Goal: Feedback & Contribution: Submit feedback/report problem

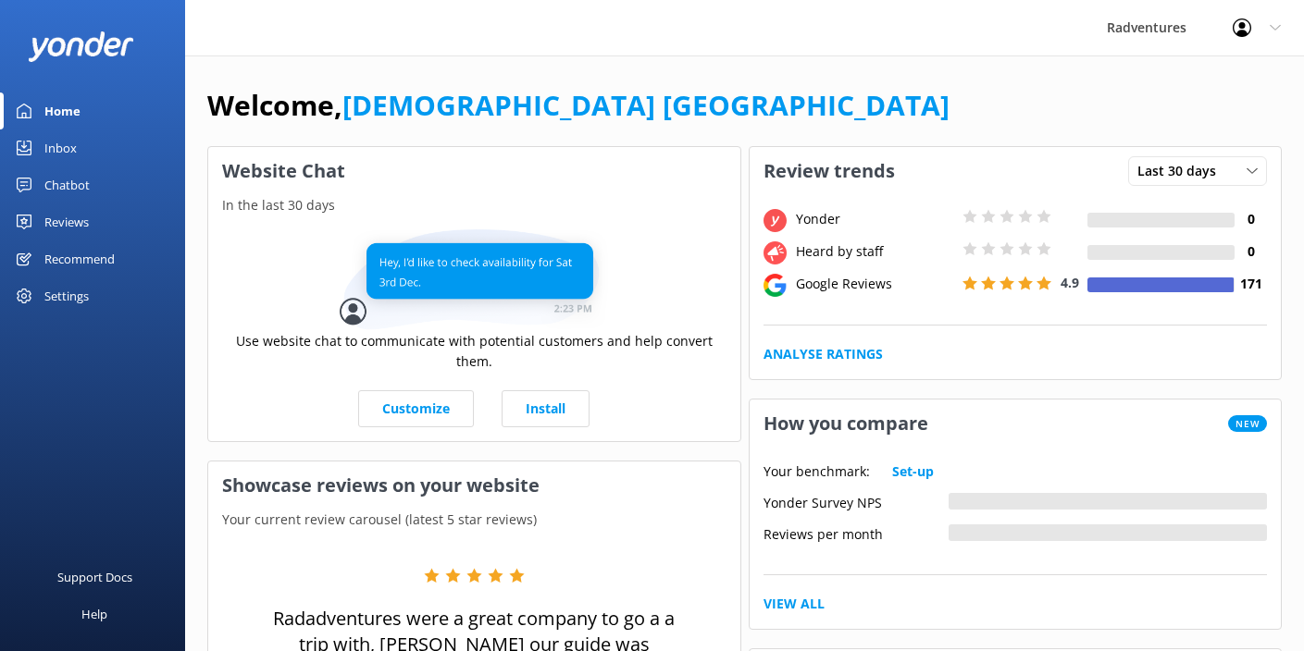
click at [71, 223] on div "Reviews" at bounding box center [66, 222] width 44 height 37
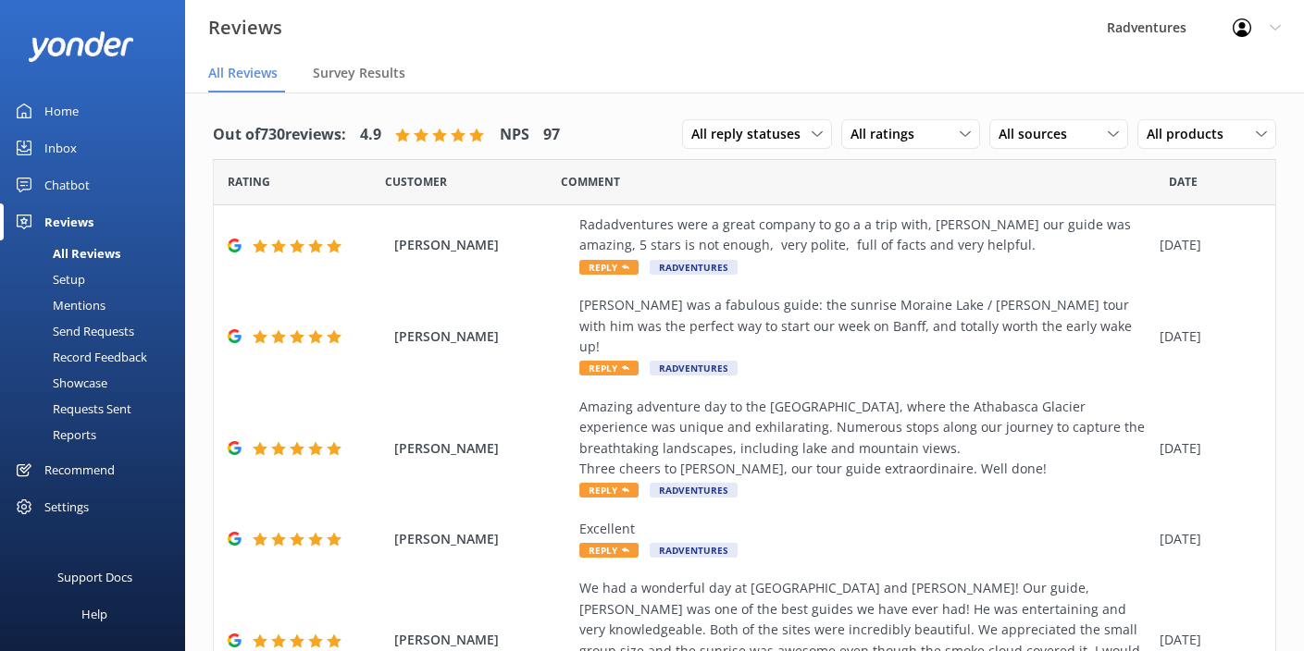
click at [80, 280] on div "Setup" at bounding box center [48, 279] width 74 height 26
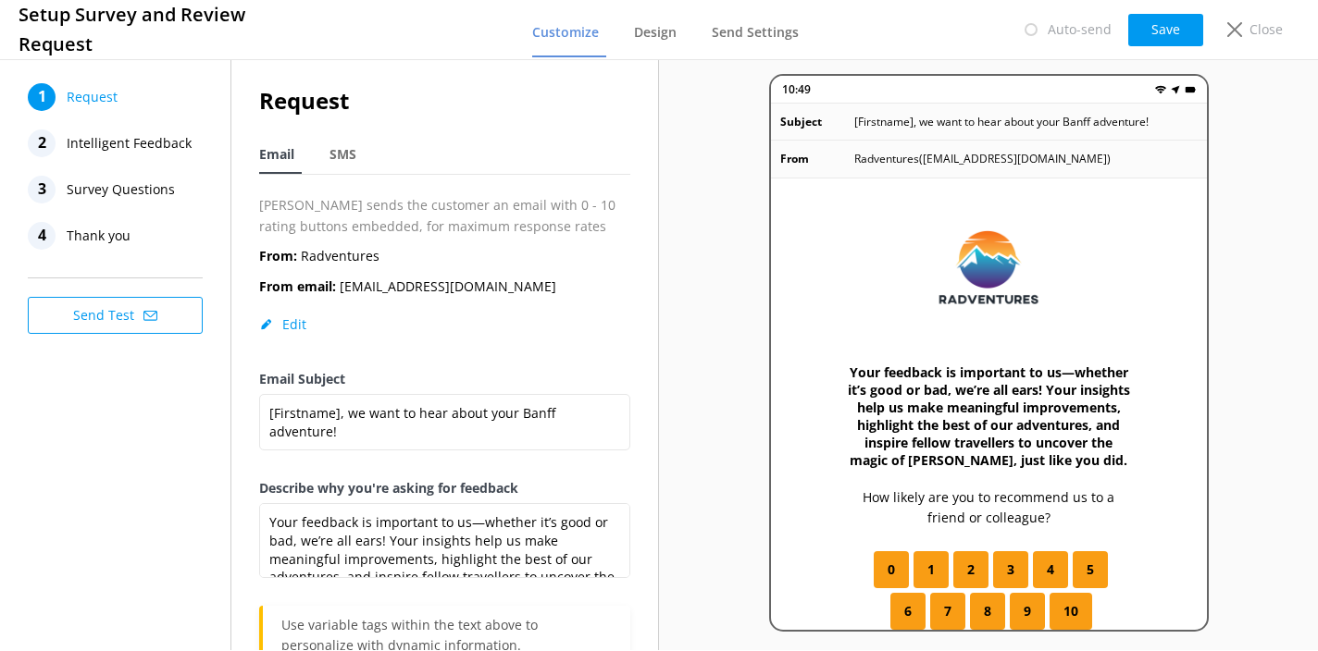
click at [155, 316] on icon at bounding box center [150, 316] width 14 height 14
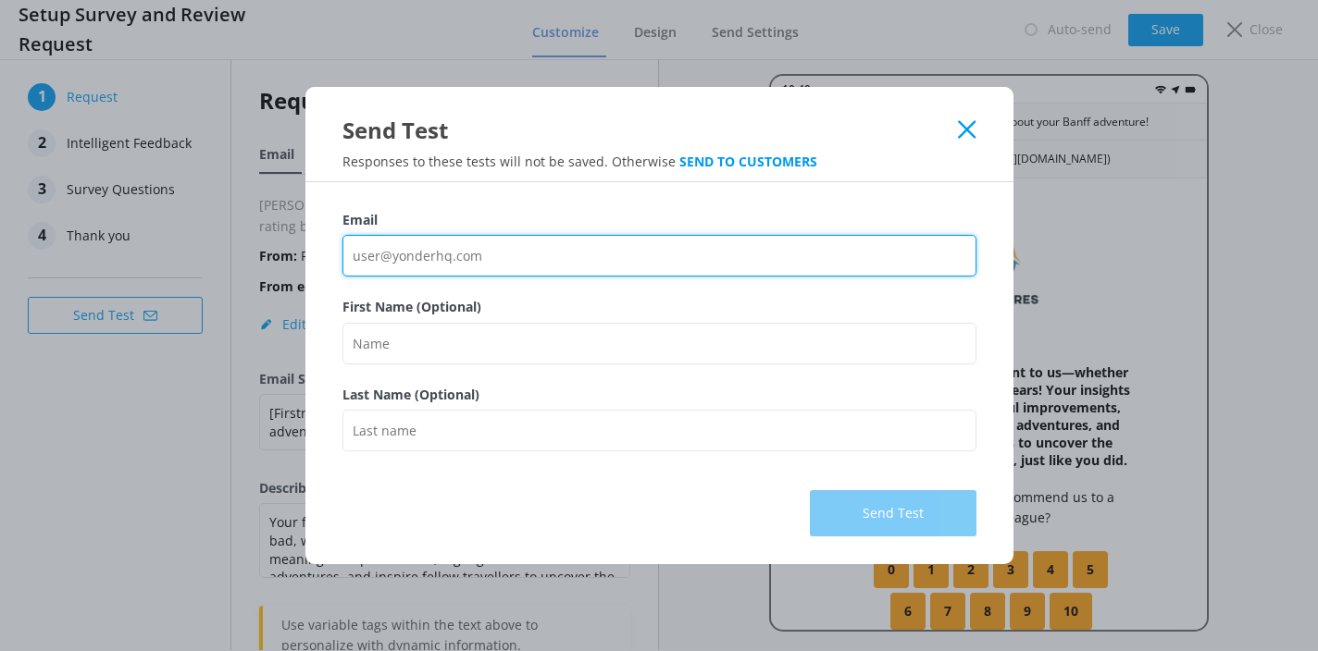
click at [525, 259] on input "Email" at bounding box center [659, 256] width 634 height 42
type input "[PERSON_NAME][EMAIL_ADDRESS][DOMAIN_NAME]"
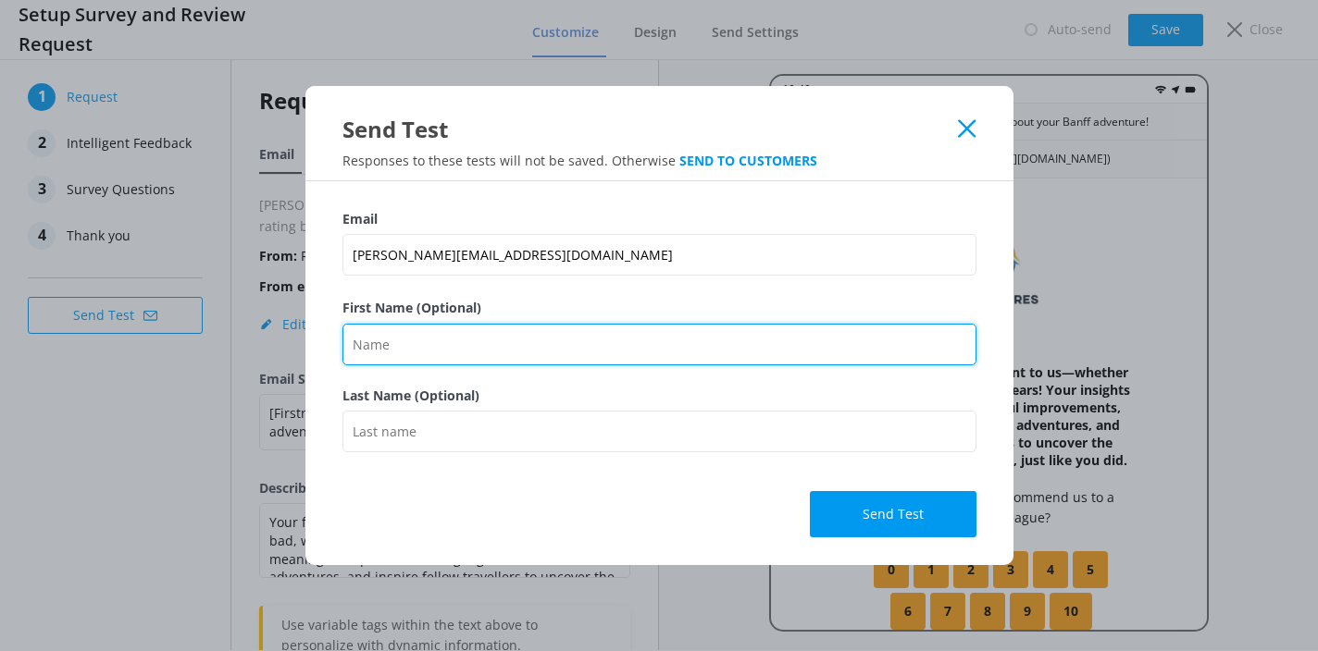
click at [444, 348] on input "First Name (Optional)" at bounding box center [659, 345] width 634 height 42
type input "[PERSON_NAME]"
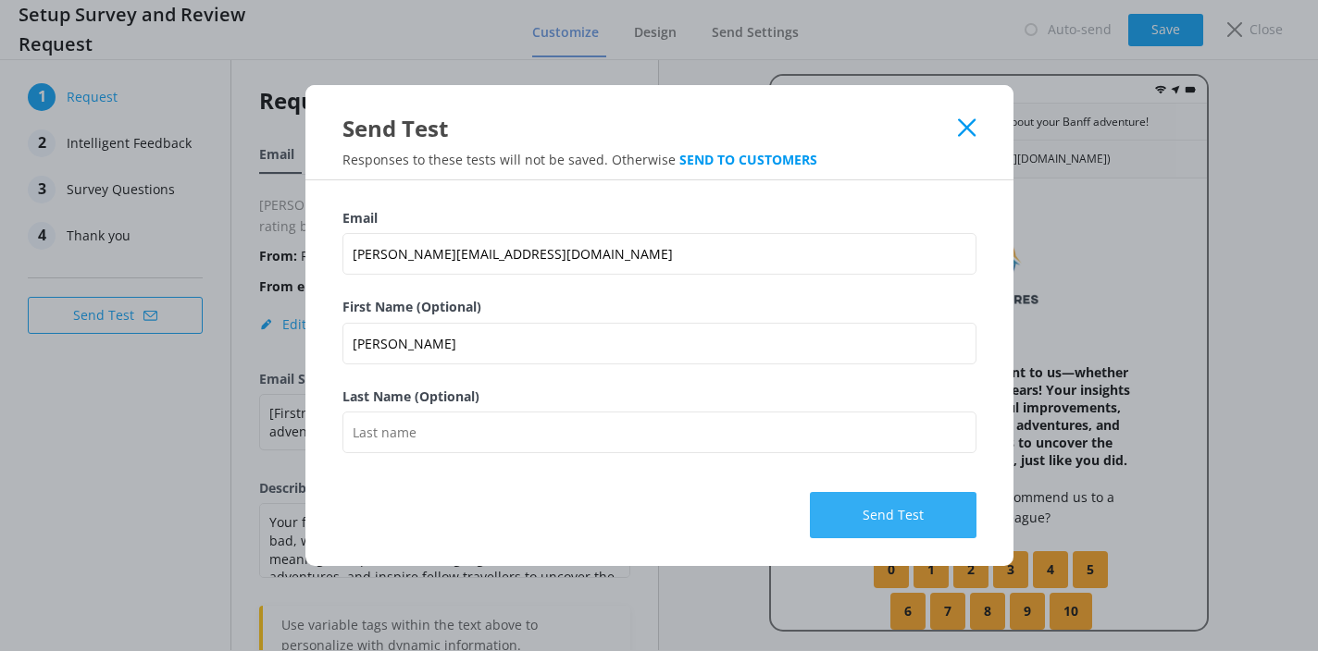
click at [885, 516] on button "Send Test" at bounding box center [893, 515] width 167 height 46
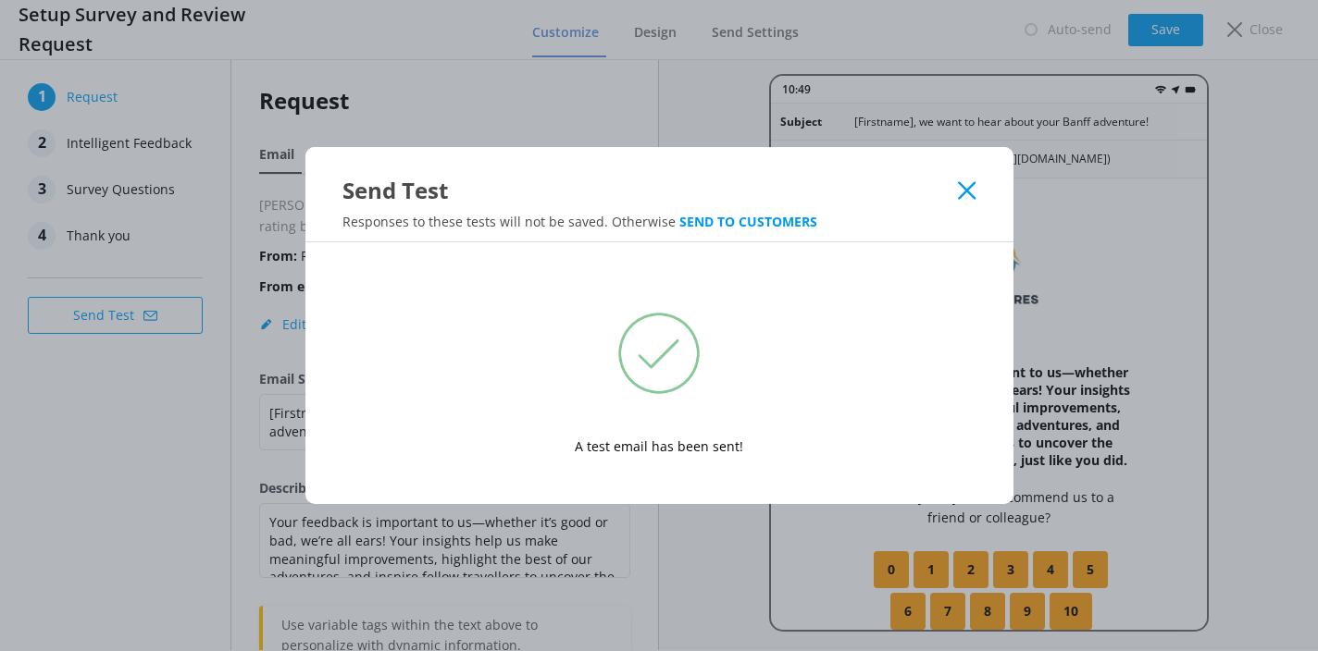
click at [959, 188] on icon at bounding box center [967, 190] width 18 height 19
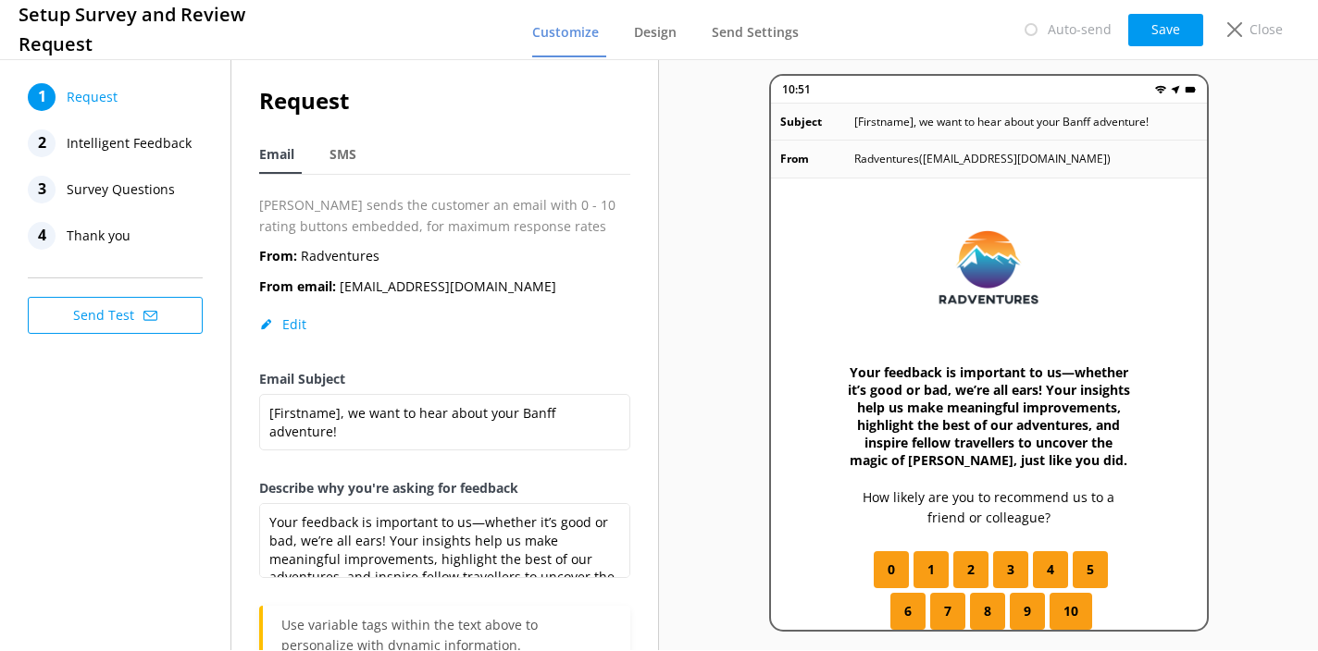
click at [126, 192] on span "Survey Questions" at bounding box center [121, 190] width 108 height 28
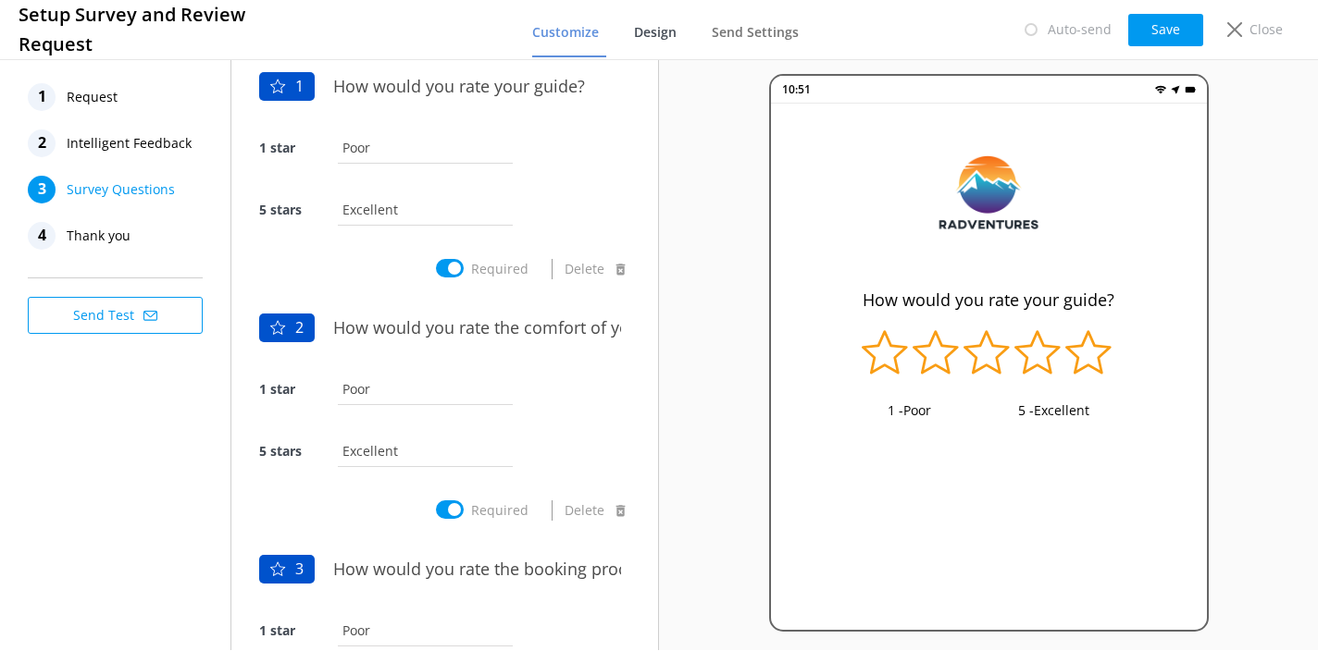
click at [662, 30] on span "Design" at bounding box center [655, 32] width 43 height 19
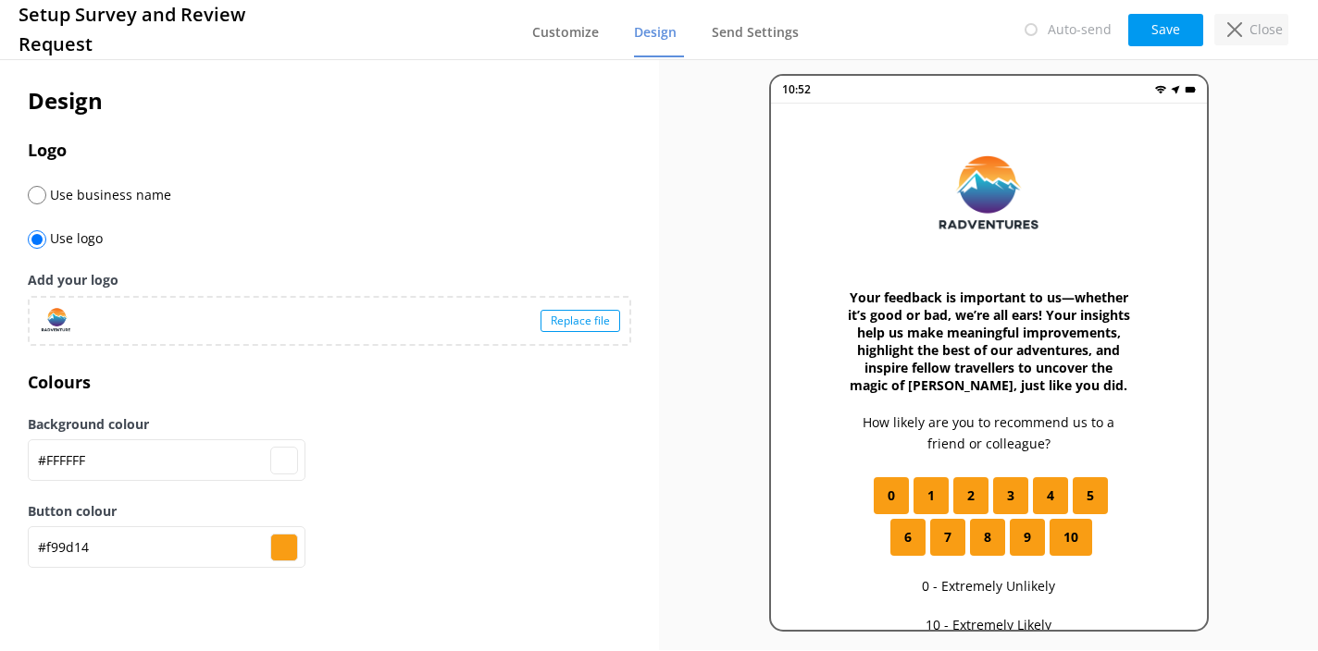
click at [1235, 29] on use at bounding box center [1234, 29] width 15 height 15
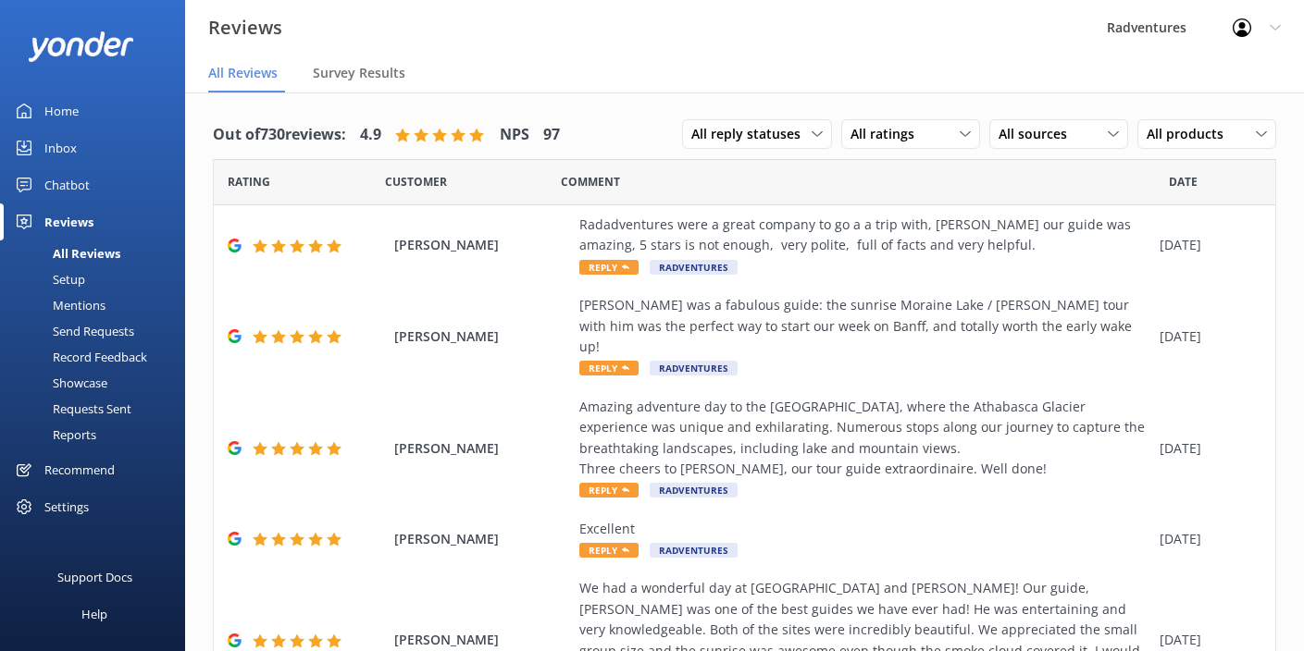
click at [70, 502] on div "Settings" at bounding box center [66, 507] width 44 height 37
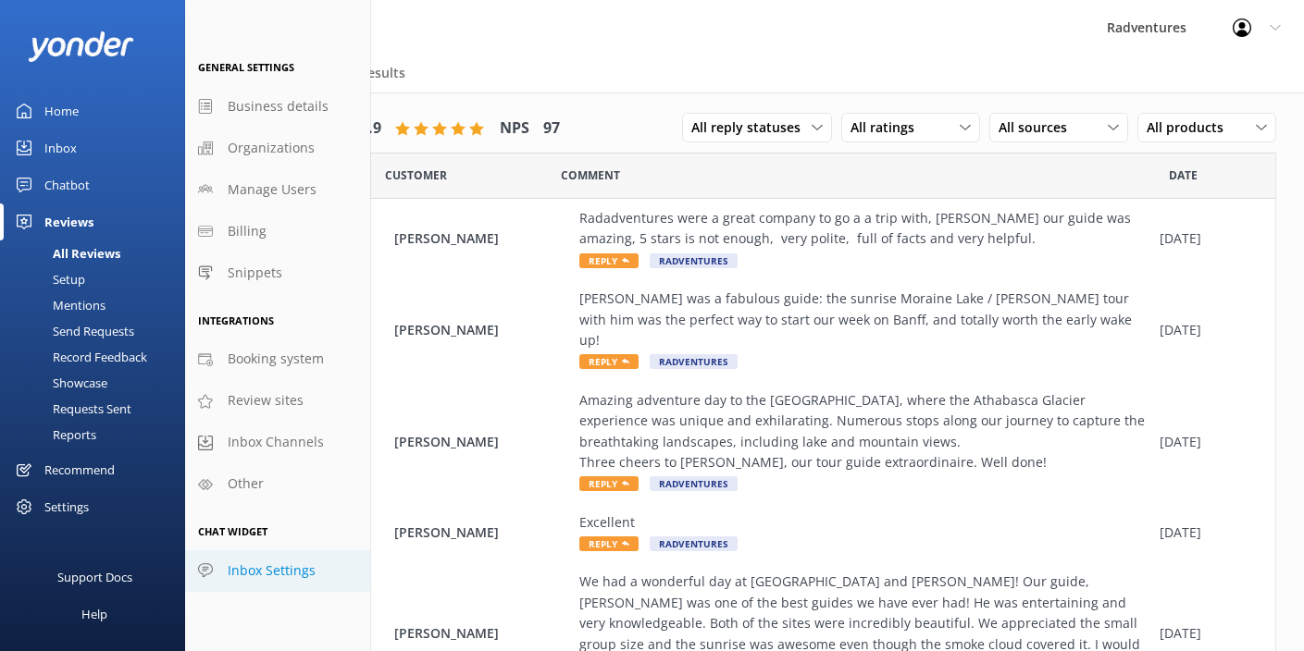
scroll to position [7, 0]
click at [277, 357] on span "Booking system" at bounding box center [276, 359] width 96 height 20
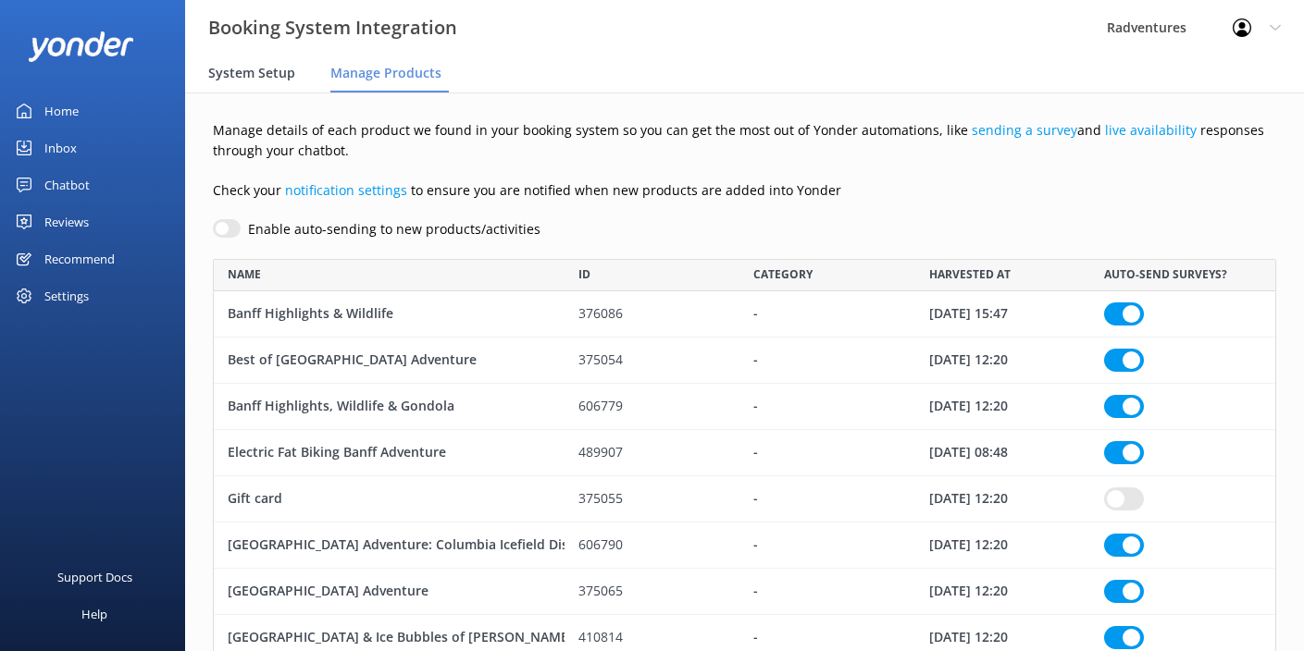
click at [258, 81] on span "System Setup" at bounding box center [251, 73] width 87 height 19
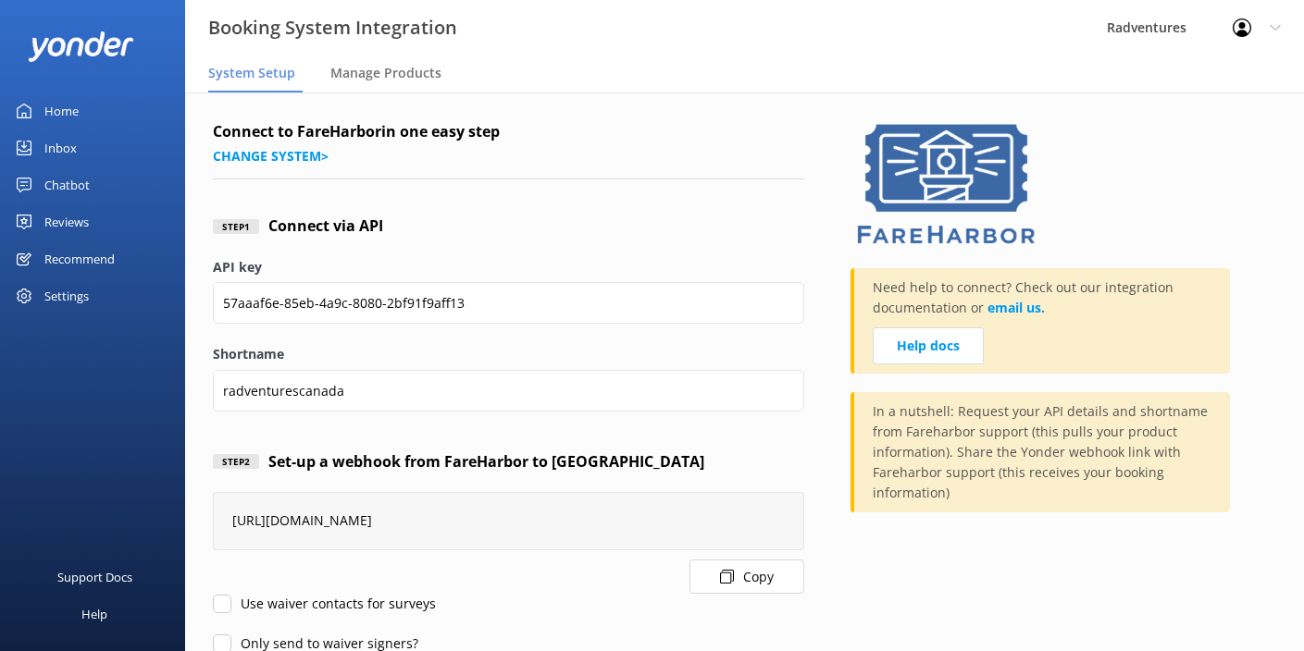
click at [74, 294] on div "Settings" at bounding box center [66, 296] width 44 height 37
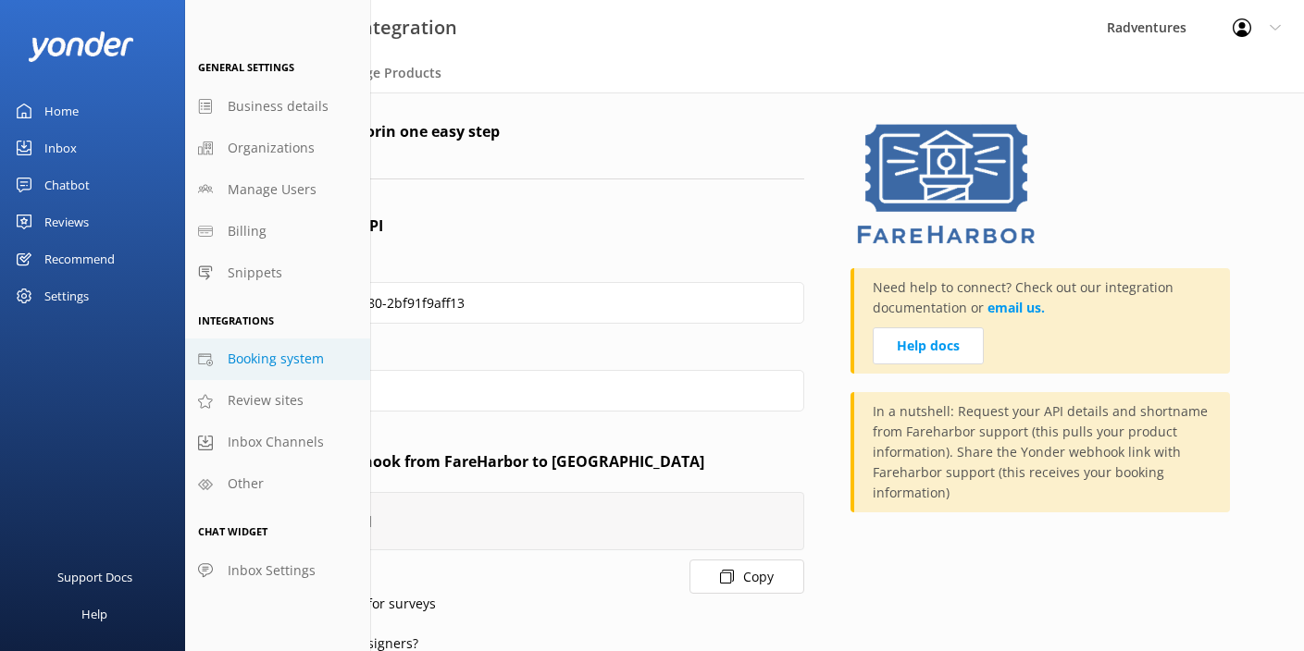
click at [68, 224] on div "Reviews" at bounding box center [66, 222] width 44 height 37
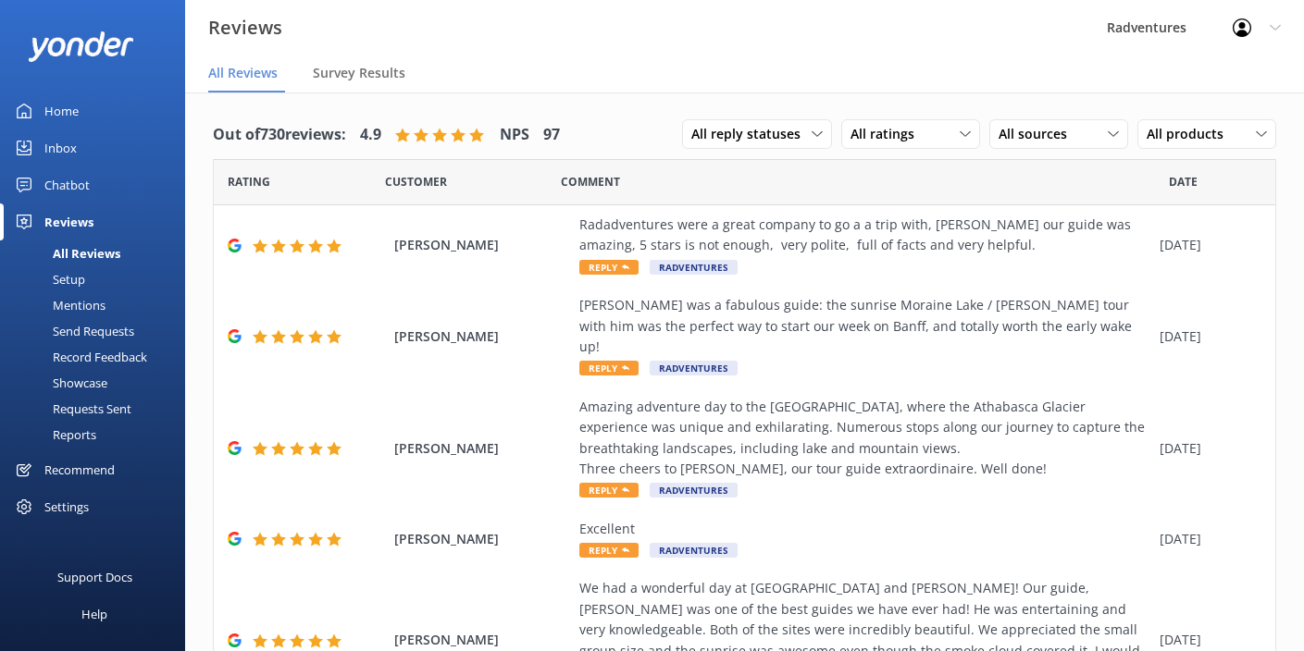
click at [102, 410] on div "Requests Sent" at bounding box center [71, 409] width 120 height 26
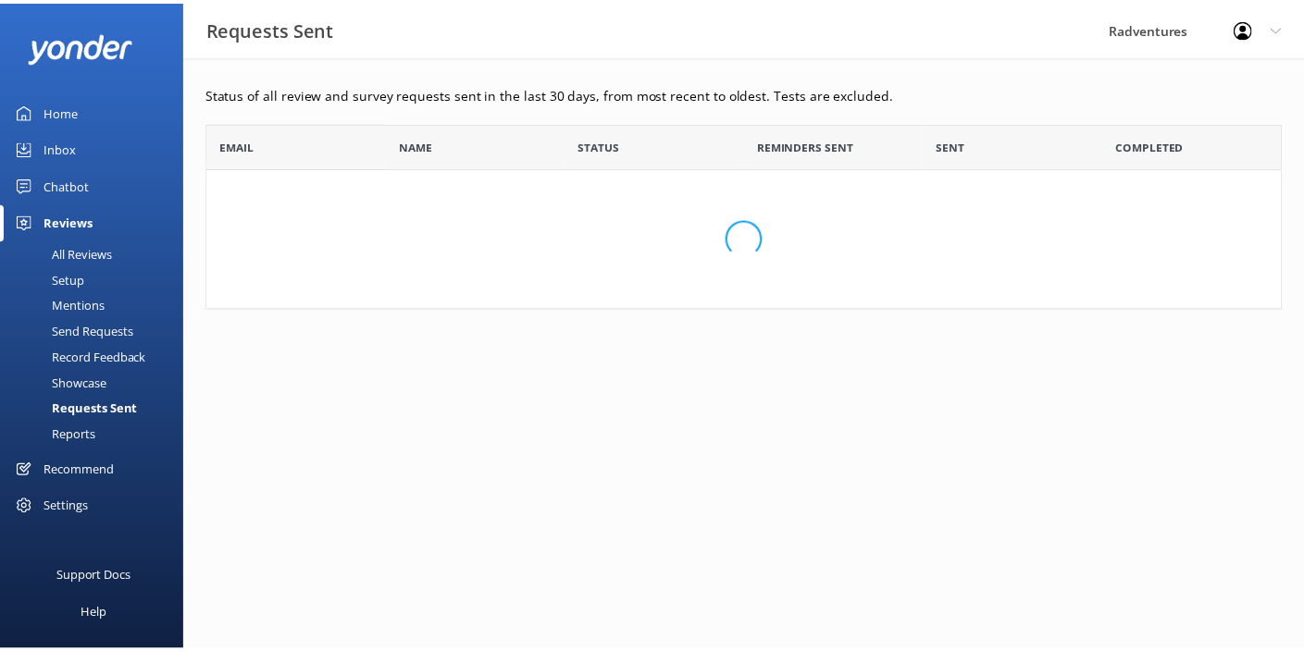
scroll to position [173, 1074]
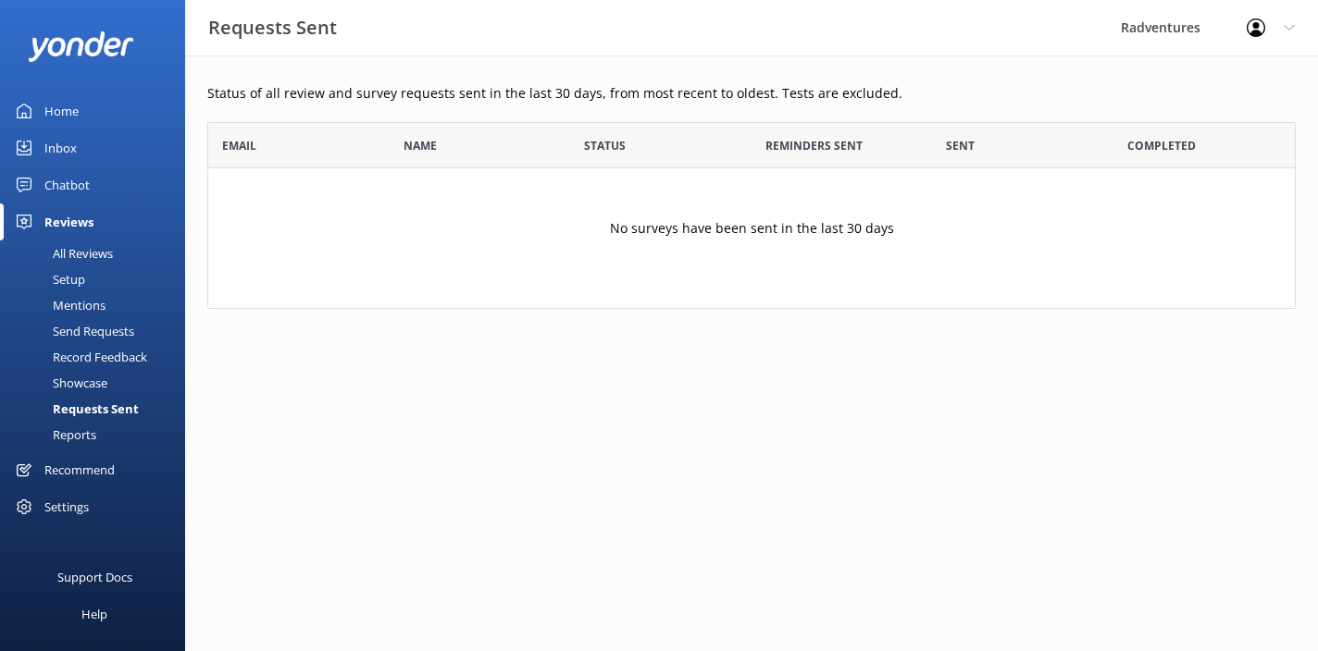
click at [94, 383] on div "Showcase" at bounding box center [59, 383] width 96 height 26
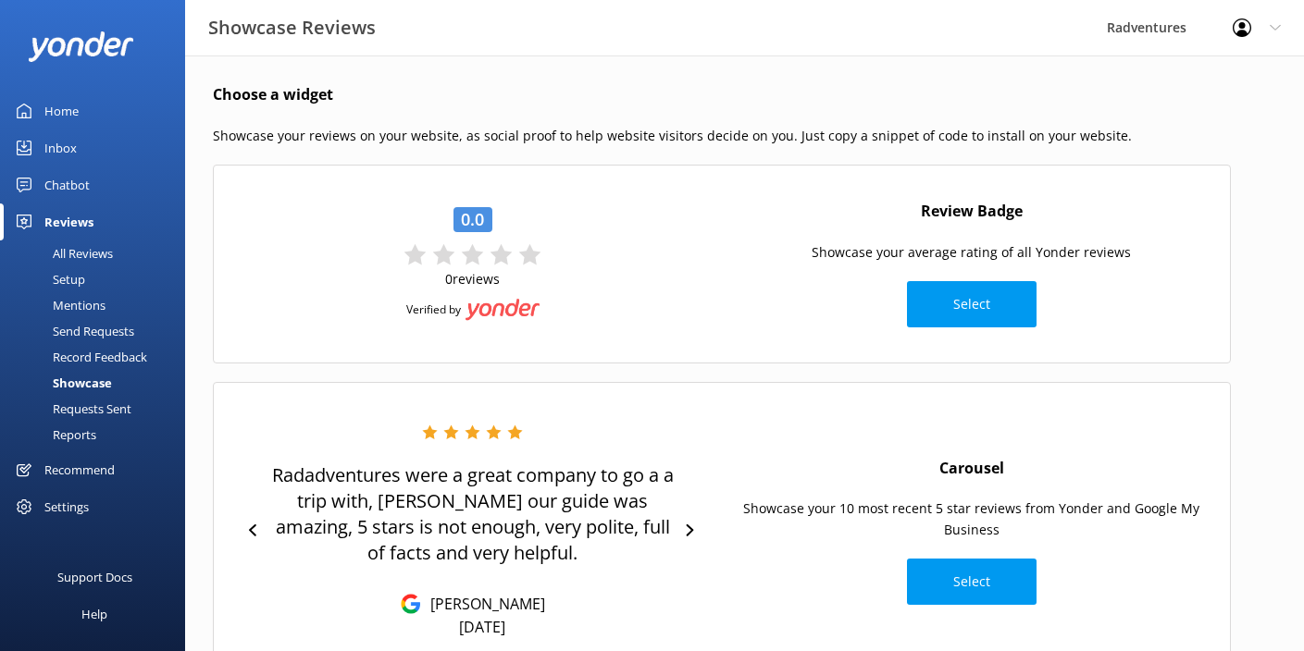
click at [94, 330] on div "Send Requests" at bounding box center [72, 331] width 123 height 26
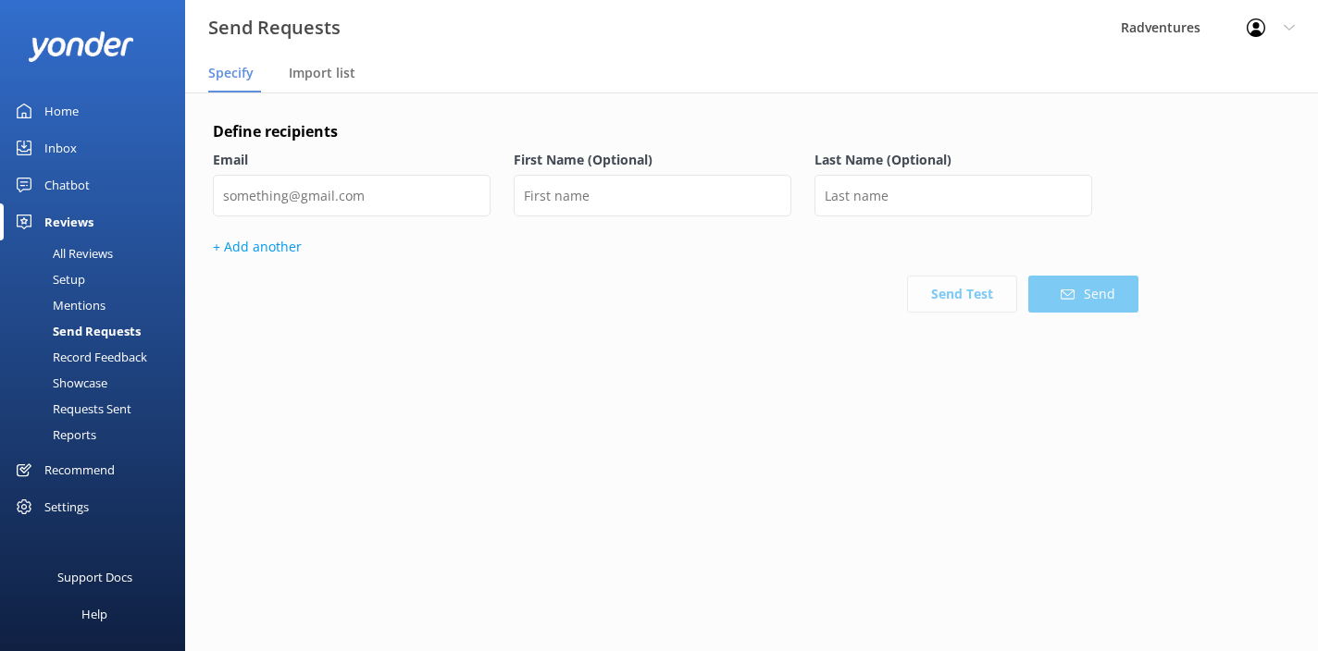
click at [80, 256] on div "All Reviews" at bounding box center [62, 254] width 102 height 26
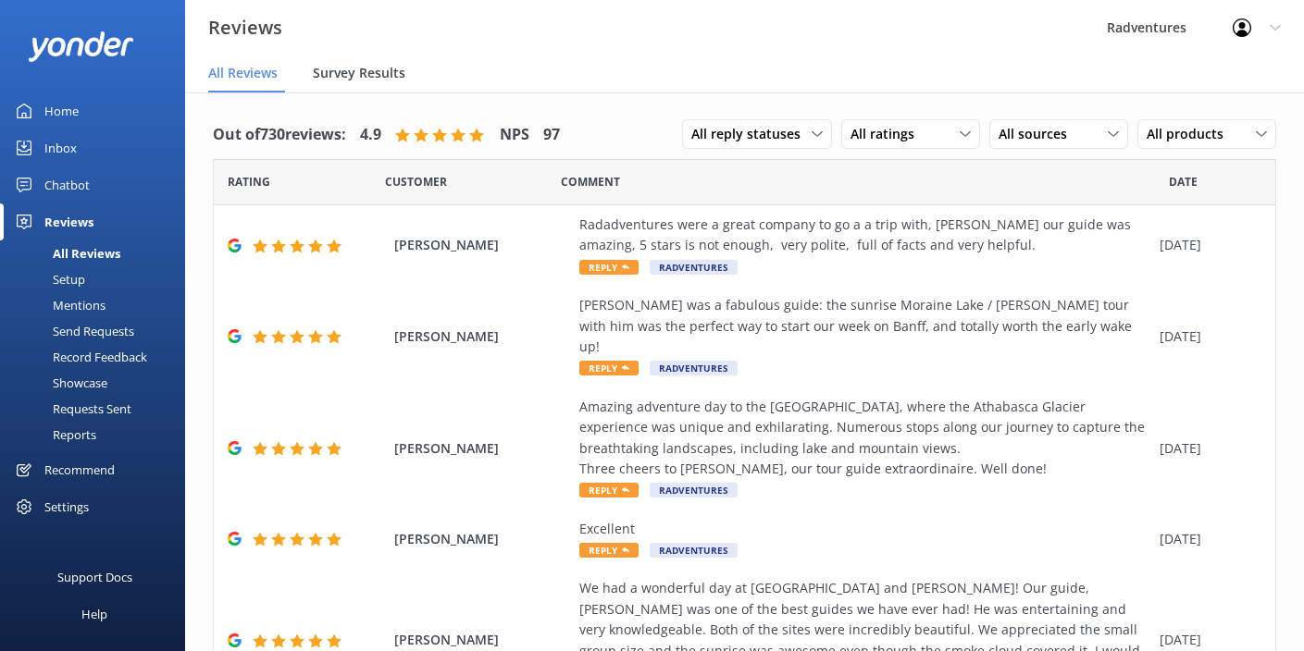
click at [385, 76] on span "Survey Results" at bounding box center [359, 73] width 93 height 19
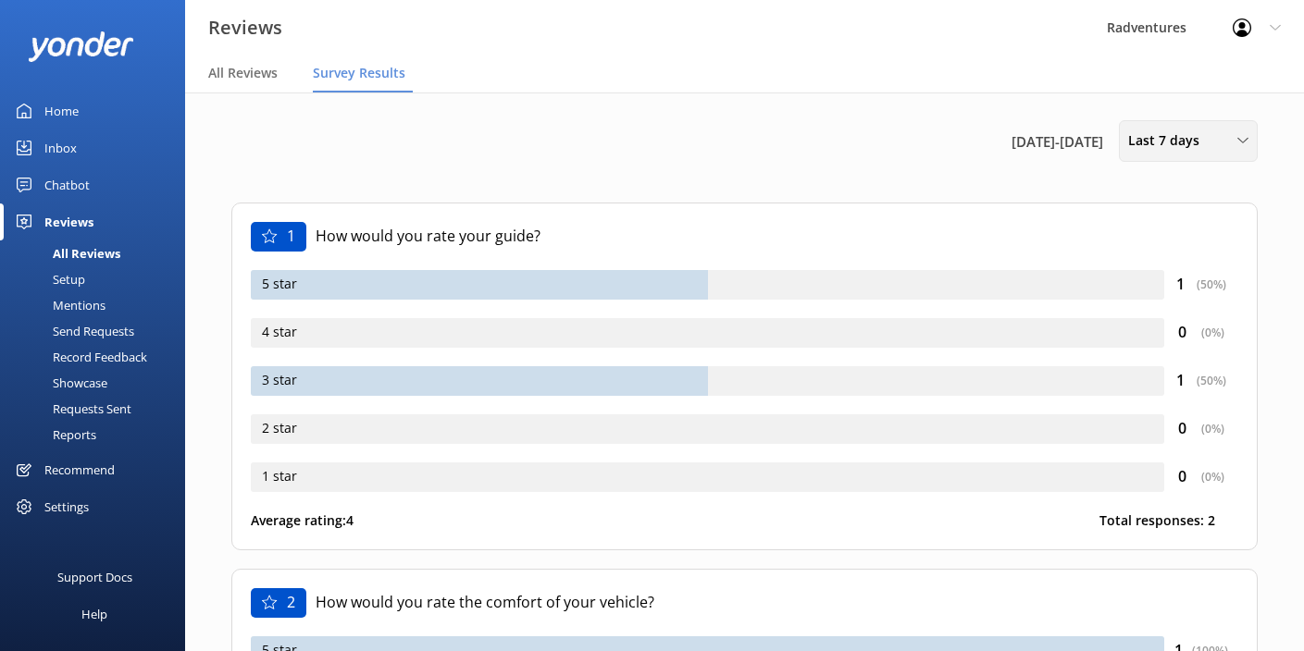
click at [1159, 141] on span "Last 7 days" at bounding box center [1169, 140] width 82 height 20
click at [1054, 168] on div "[DATE] - [DATE] Last 7 days Last 7 days Last 30 days Last 90 days Last 180 days…" at bounding box center [744, 151] width 1026 height 62
click at [1187, 141] on span "Last 7 days" at bounding box center [1169, 140] width 82 height 20
click at [1181, 224] on div "Last 30 days" at bounding box center [1162, 222] width 66 height 19
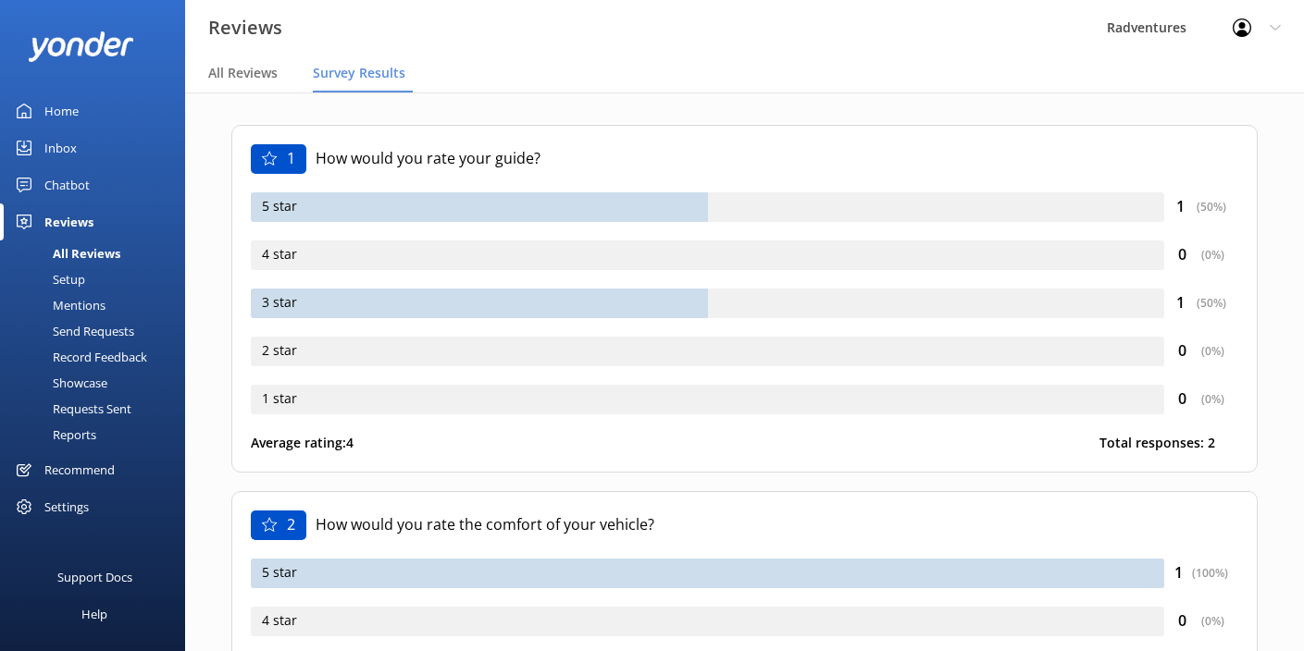
scroll to position [119, 0]
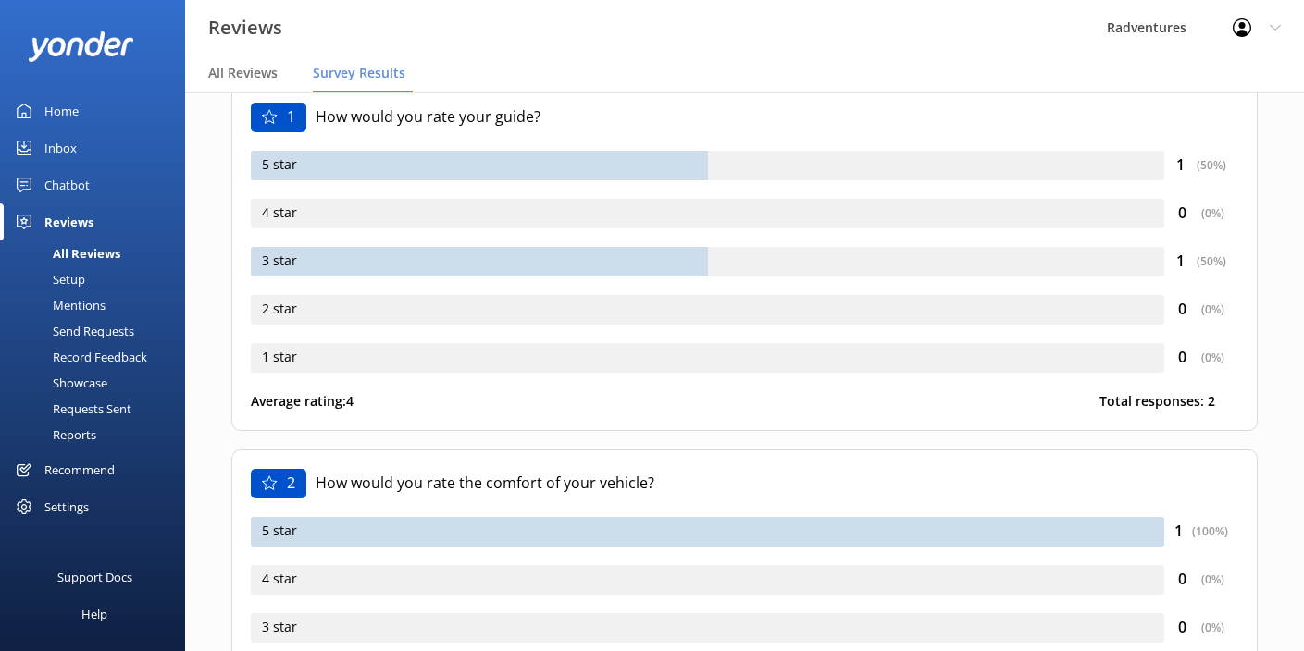
drag, startPoint x: 559, startPoint y: 266, endPoint x: 516, endPoint y: 270, distance: 42.8
click at [556, 266] on div "3 star" at bounding box center [707, 262] width 913 height 30
click at [275, 267] on div "3 star" at bounding box center [707, 262] width 913 height 30
click at [1210, 260] on div "( 50 %)" at bounding box center [1211, 262] width 30 height 18
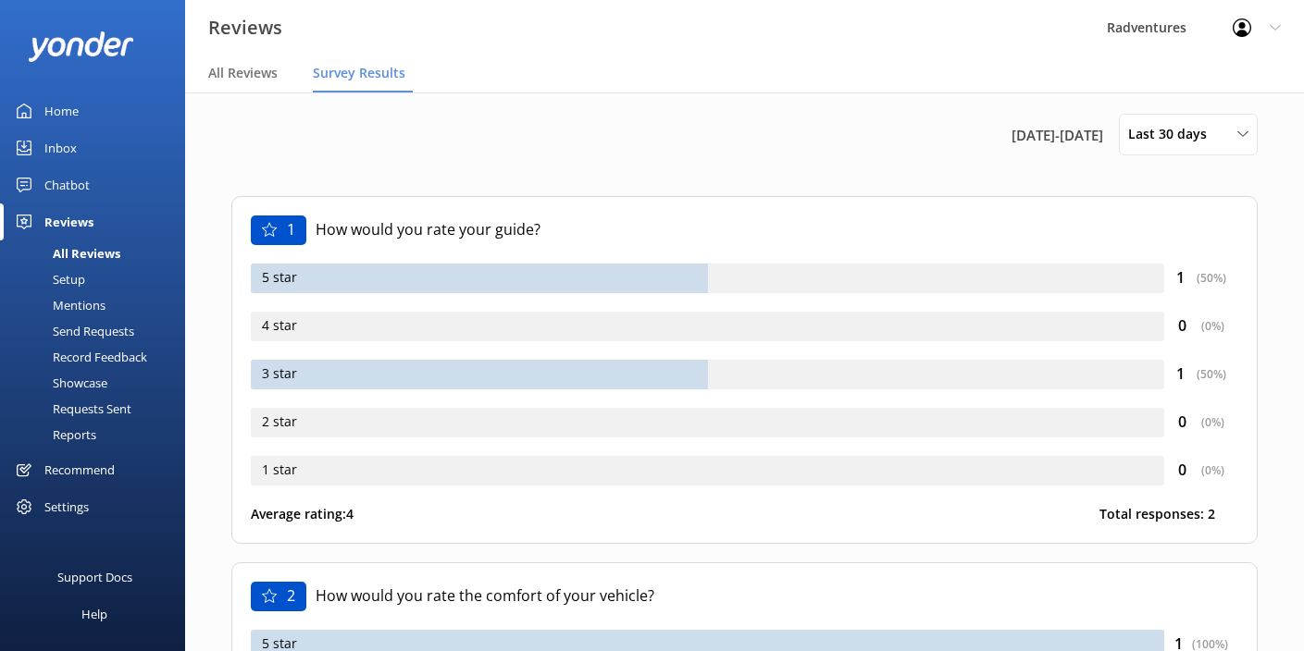
scroll to position [0, 0]
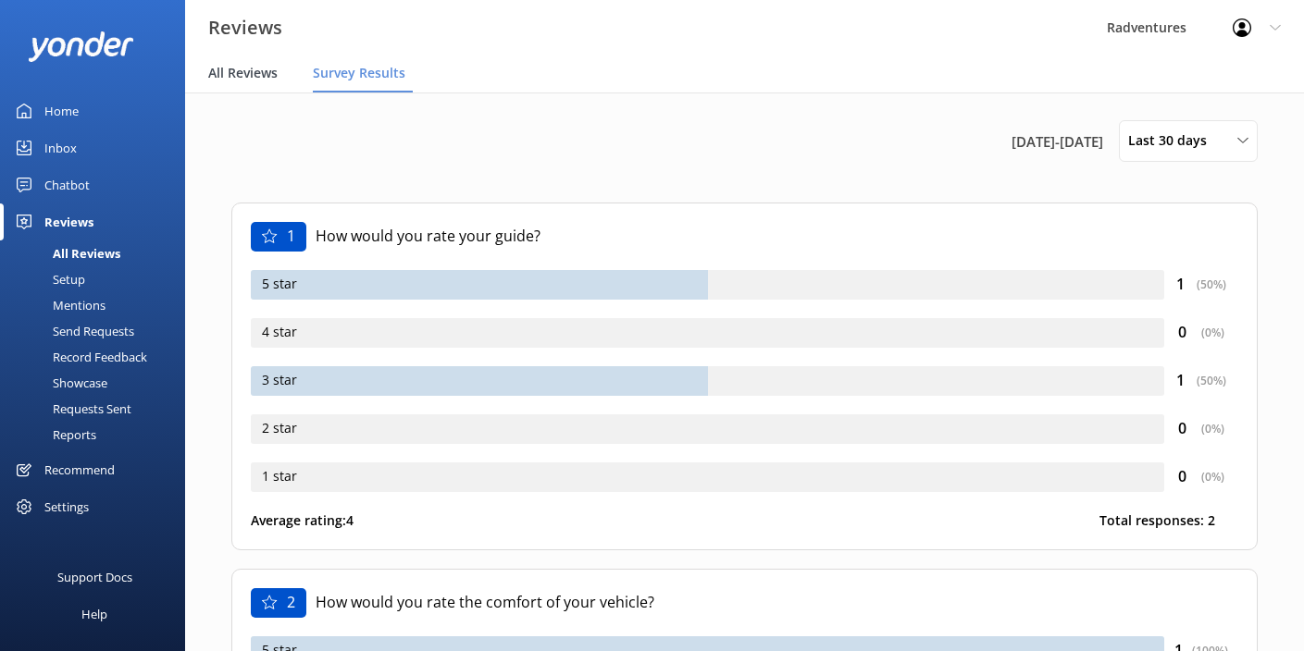
click at [263, 79] on span "All Reviews" at bounding box center [242, 73] width 69 height 19
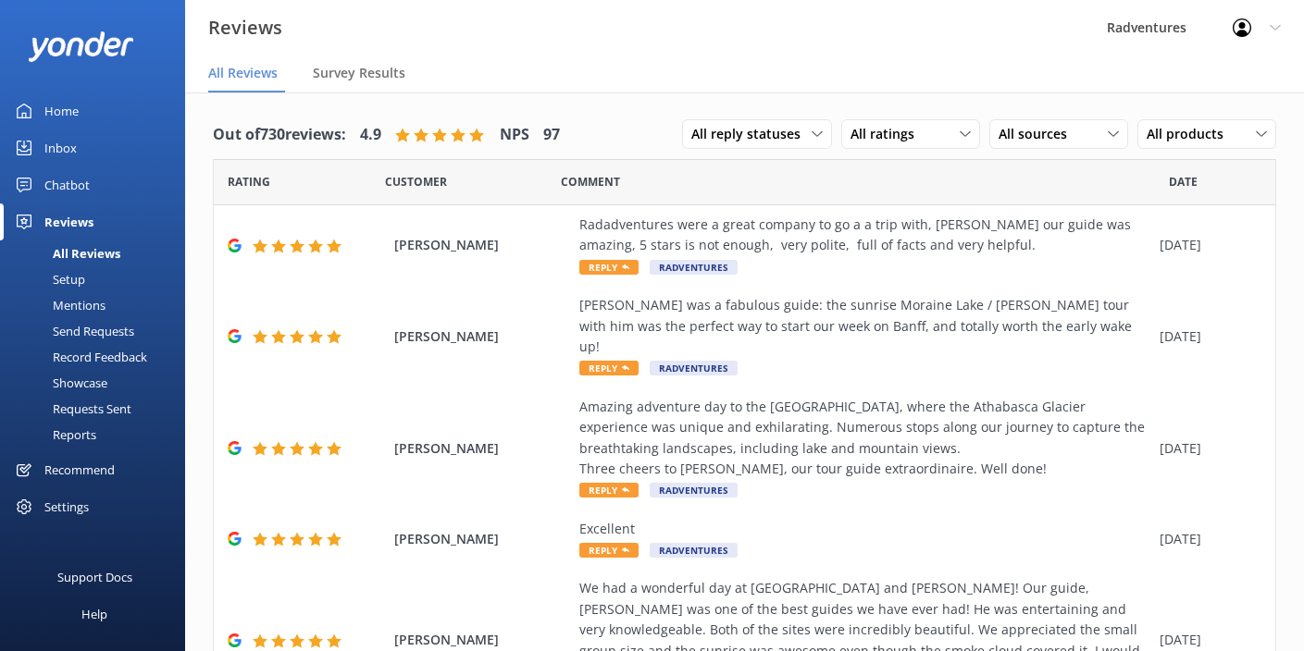
click at [67, 278] on div "Setup" at bounding box center [48, 279] width 74 height 26
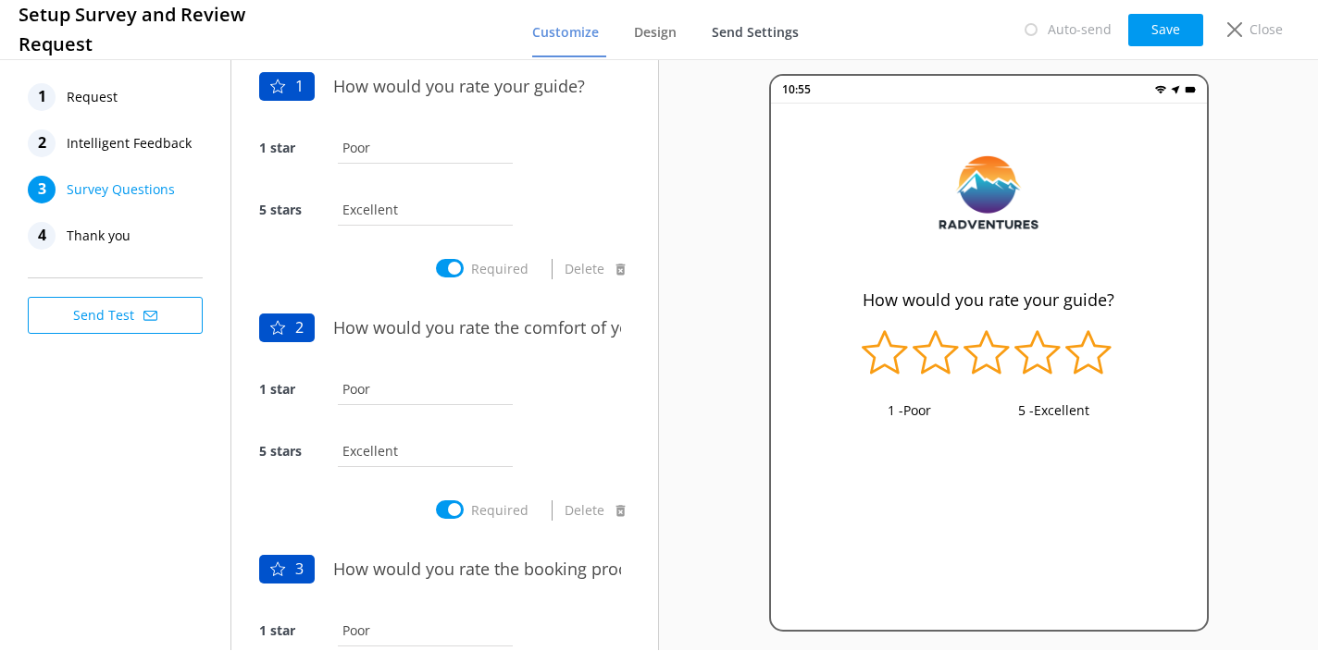
click at [748, 31] on span "Send Settings" at bounding box center [755, 32] width 87 height 19
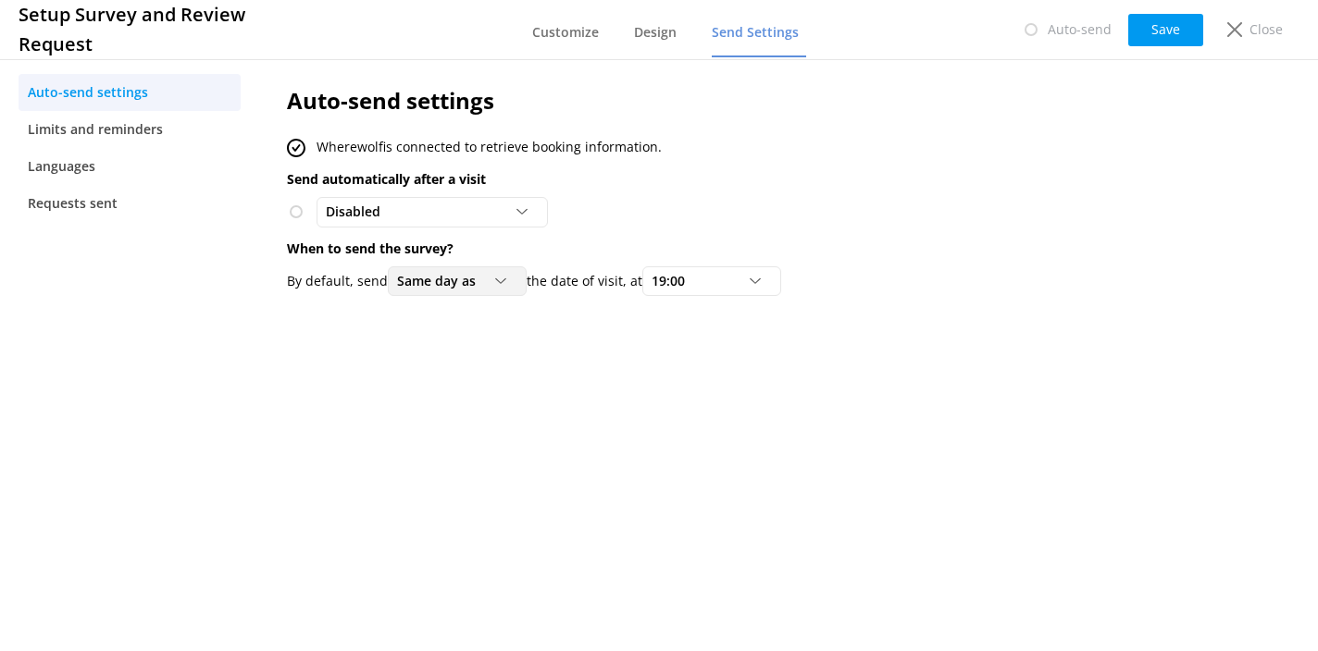
click at [495, 281] on div "Same day as" at bounding box center [457, 281] width 130 height 20
click at [661, 388] on div "Auto-send settings Wherewolf is connected to retrieve booking information. Send…" at bounding box center [720, 353] width 922 height 595
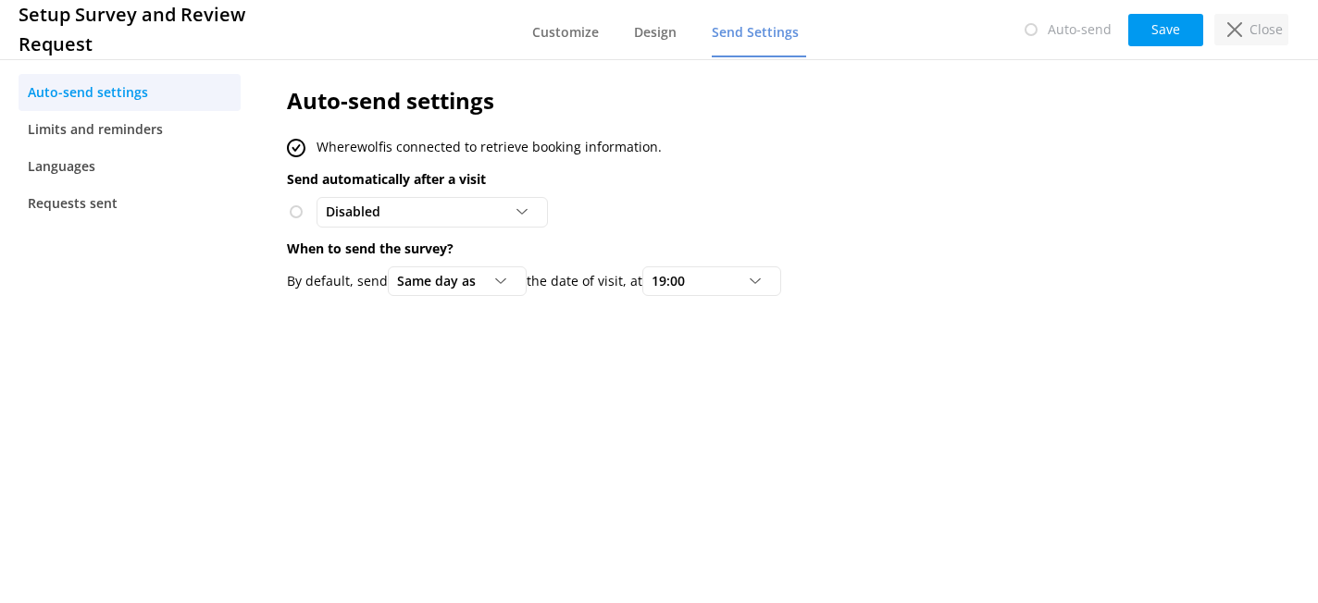
click at [1247, 26] on div "Close" at bounding box center [1251, 29] width 74 height 31
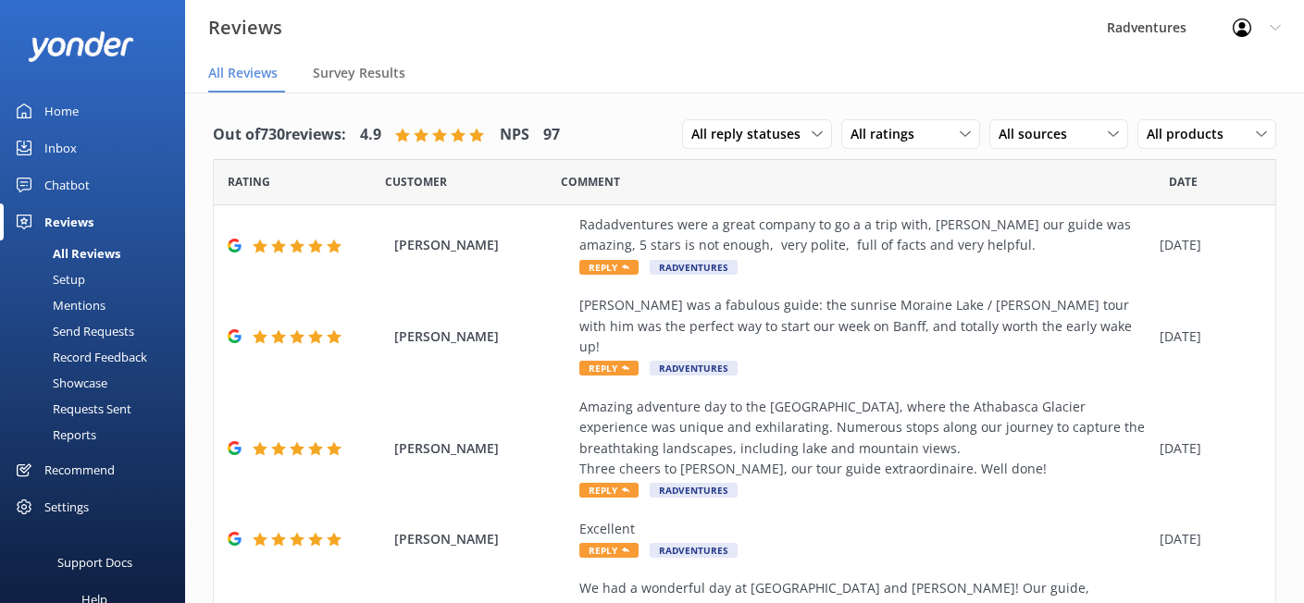
click at [73, 506] on div "Settings" at bounding box center [66, 507] width 44 height 37
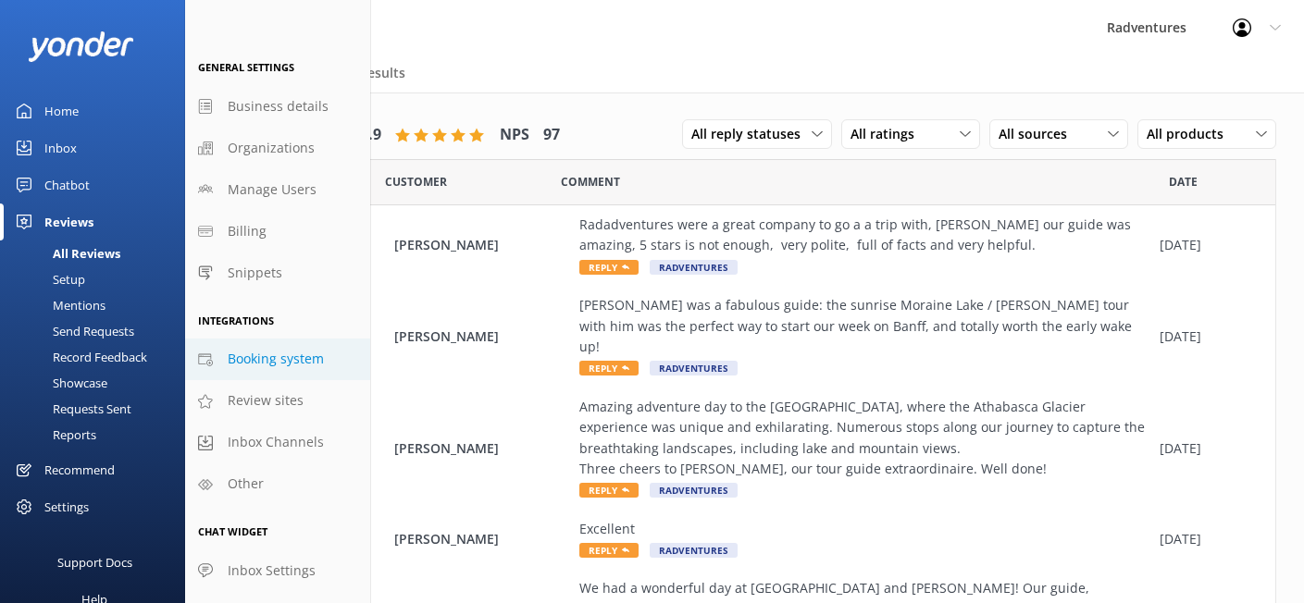
click at [265, 359] on span "Booking system" at bounding box center [276, 359] width 96 height 20
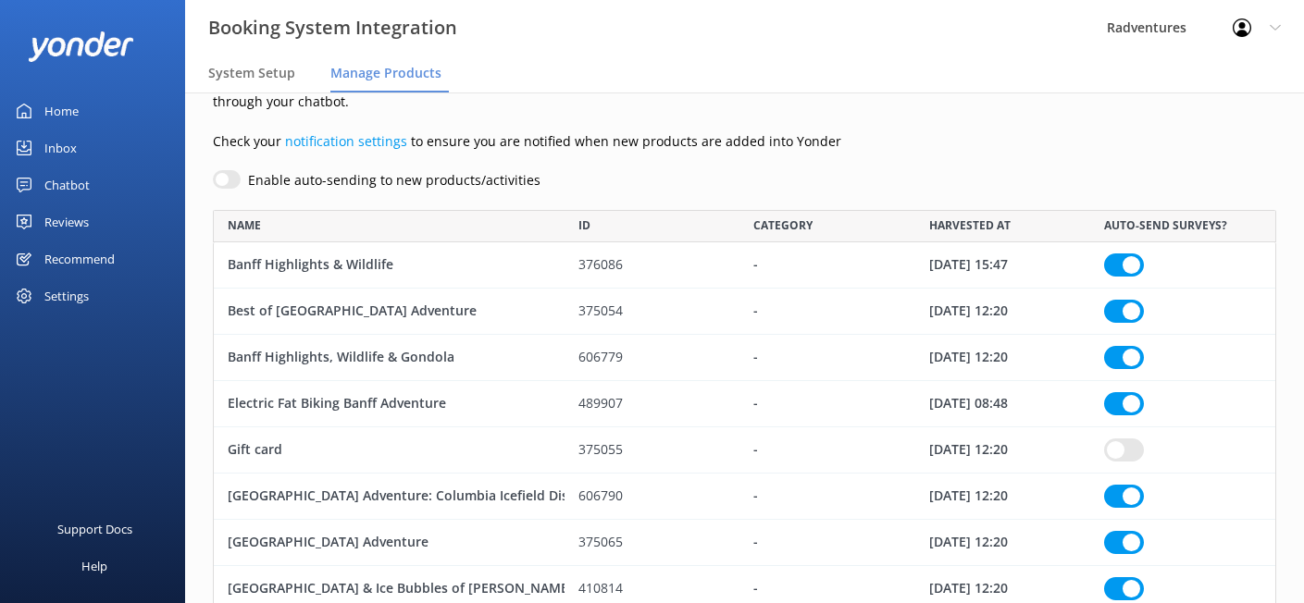
scroll to position [58, 0]
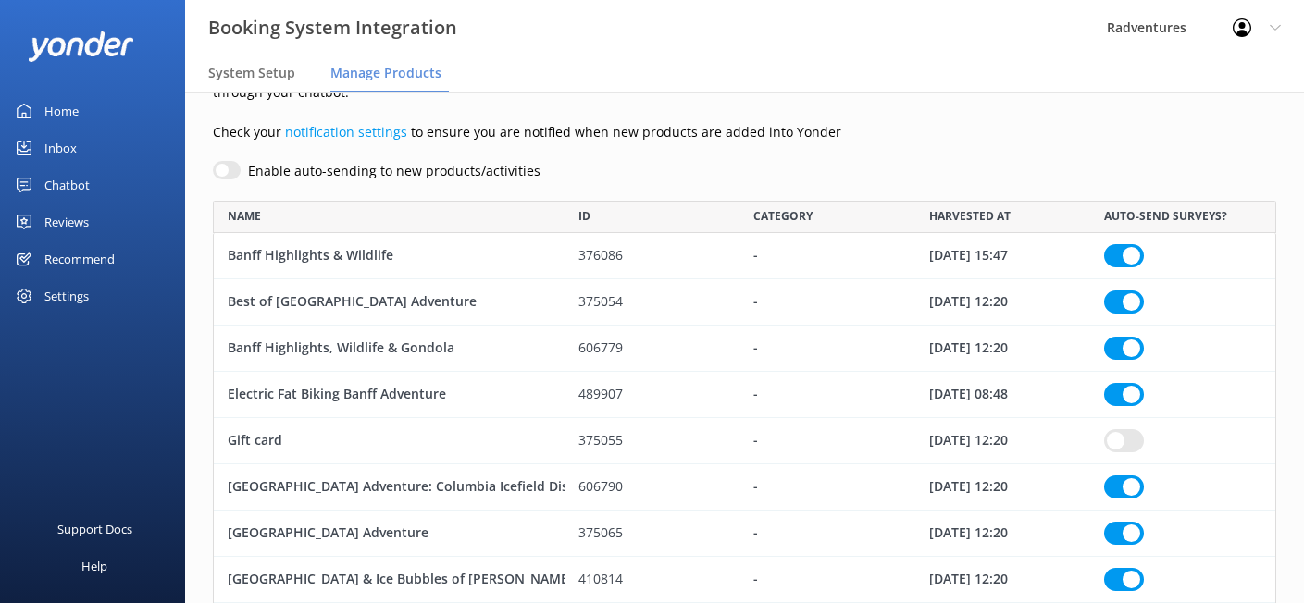
click at [76, 290] on div "Settings" at bounding box center [66, 296] width 44 height 37
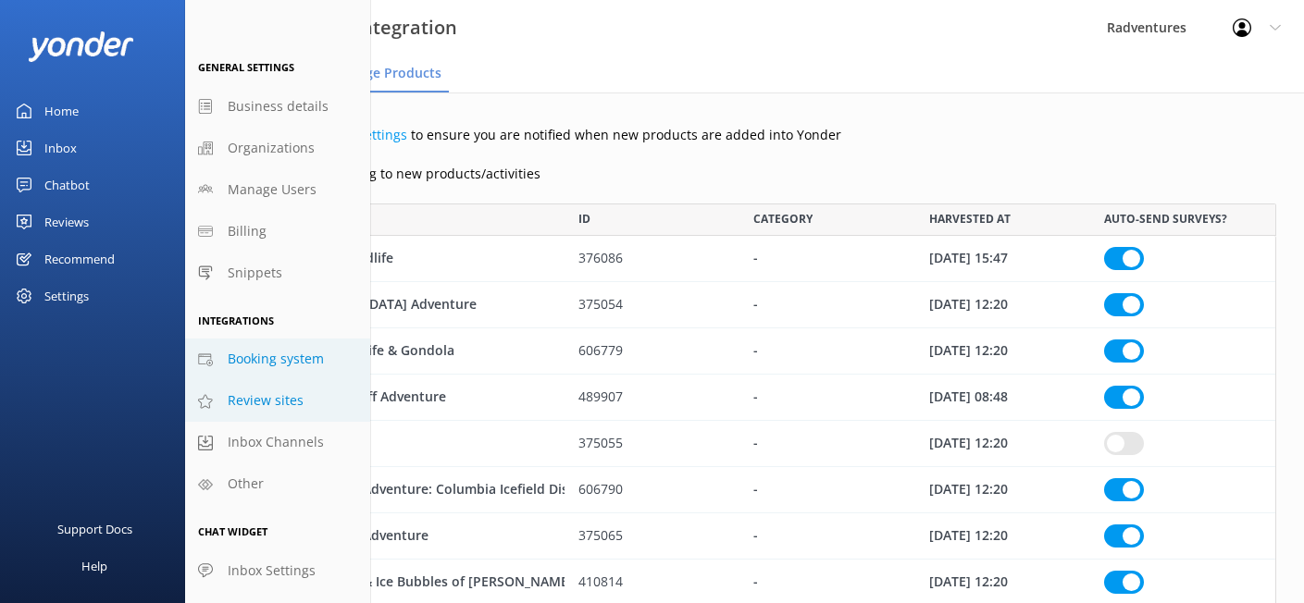
scroll to position [55, 0]
click at [75, 217] on div "Reviews" at bounding box center [66, 222] width 44 height 37
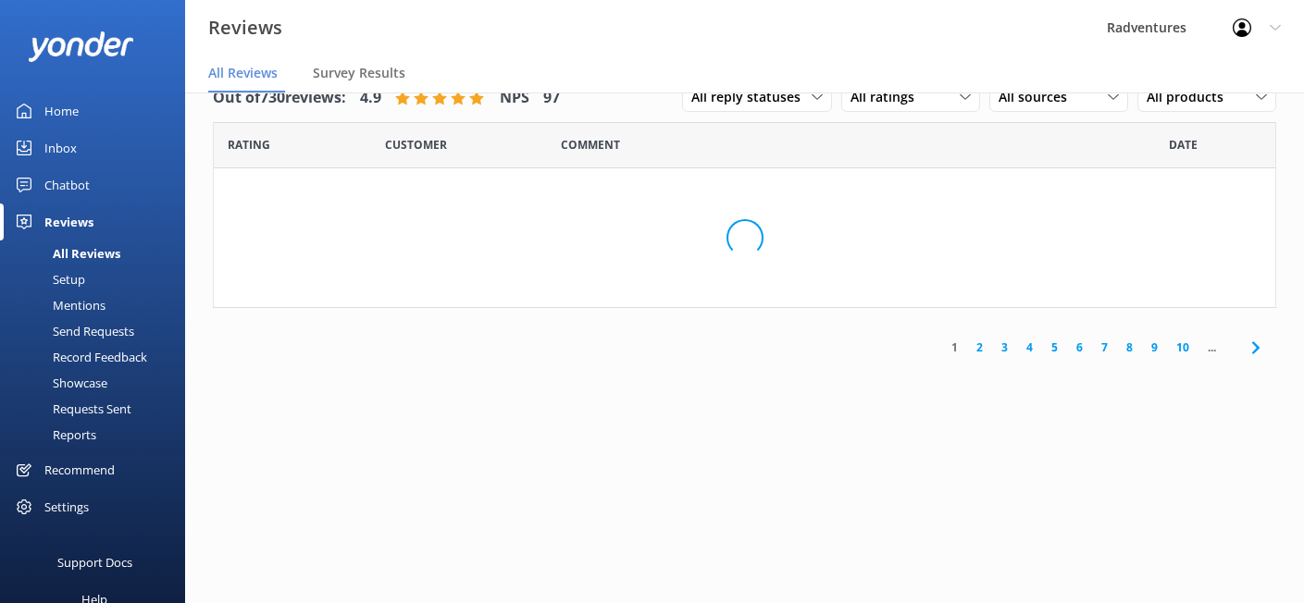
scroll to position [37, 0]
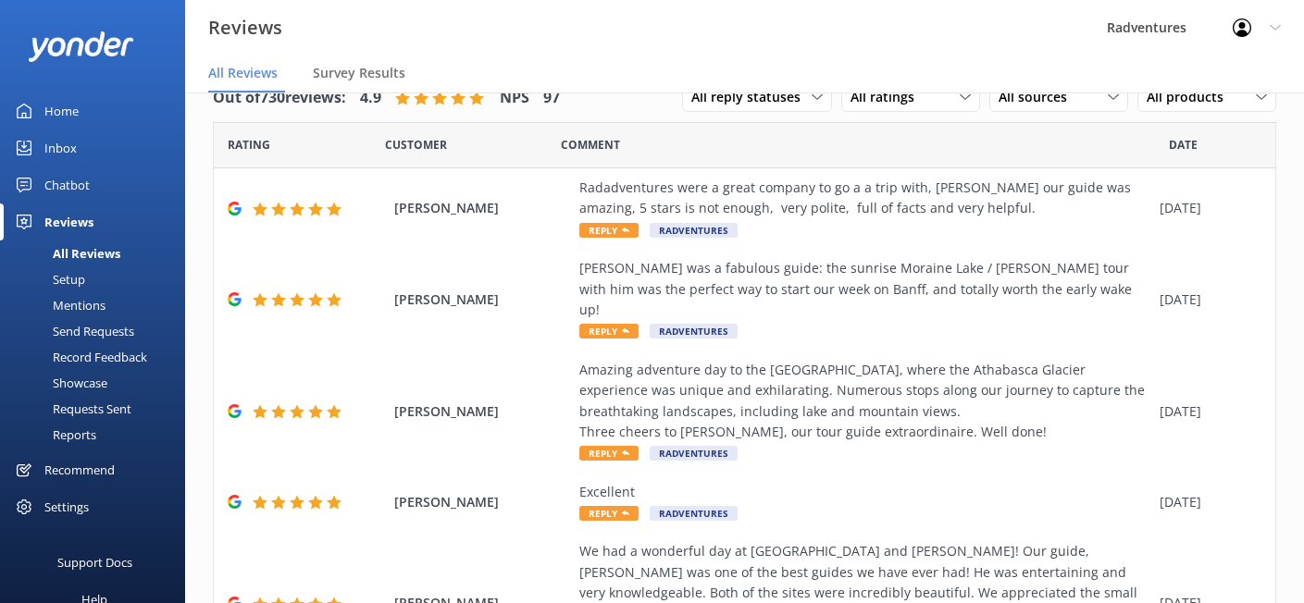
click at [75, 276] on div "Setup" at bounding box center [48, 279] width 74 height 26
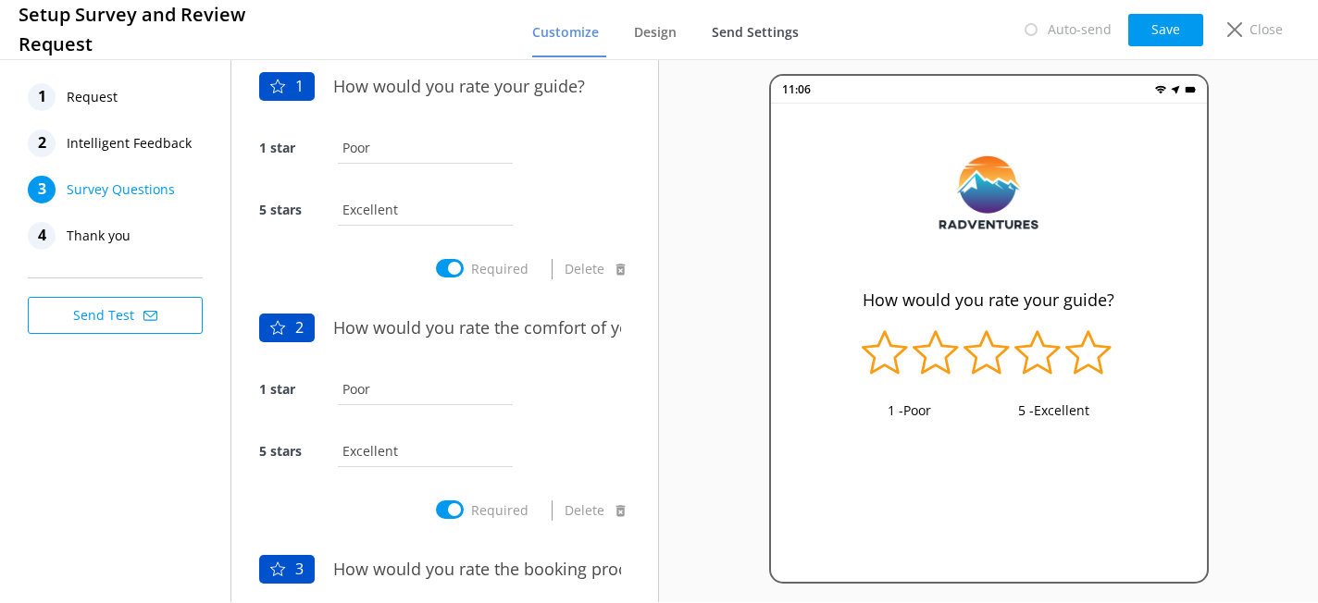
click at [745, 28] on span "Send Settings" at bounding box center [755, 32] width 87 height 19
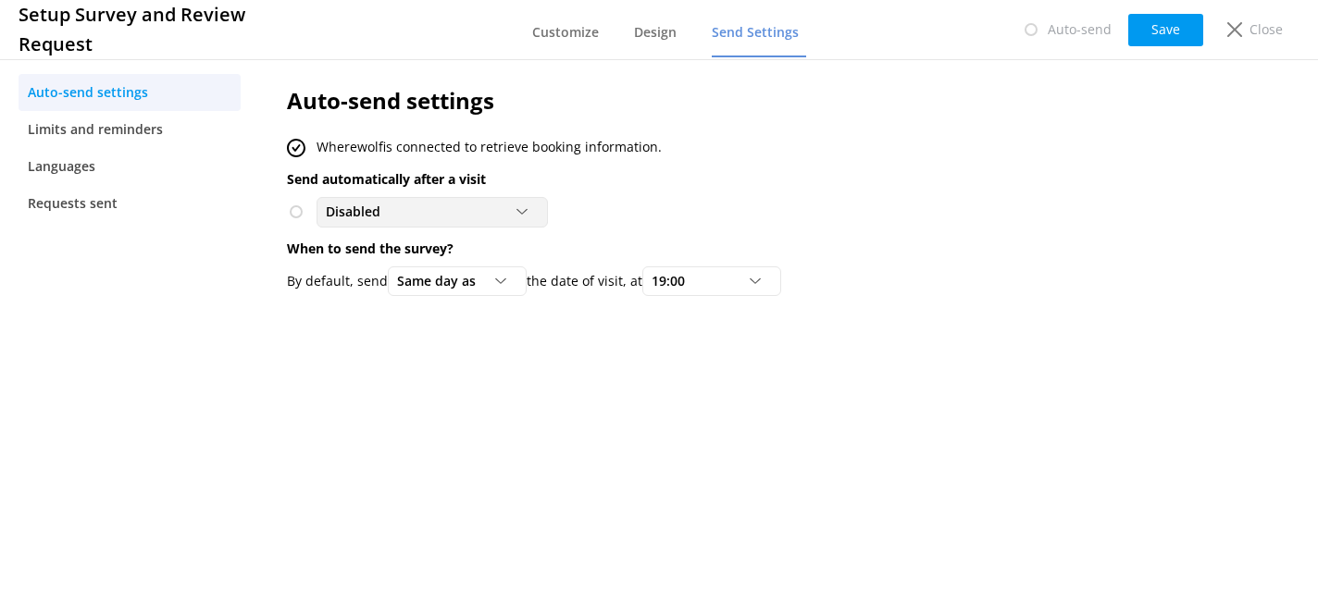
click at [436, 219] on div "Disabled" at bounding box center [432, 212] width 222 height 20
click at [681, 202] on div "Disabled Disabled To customers from Wherewolf" at bounding box center [720, 212] width 867 height 30
click at [1256, 31] on p "Close" at bounding box center [1265, 29] width 33 height 20
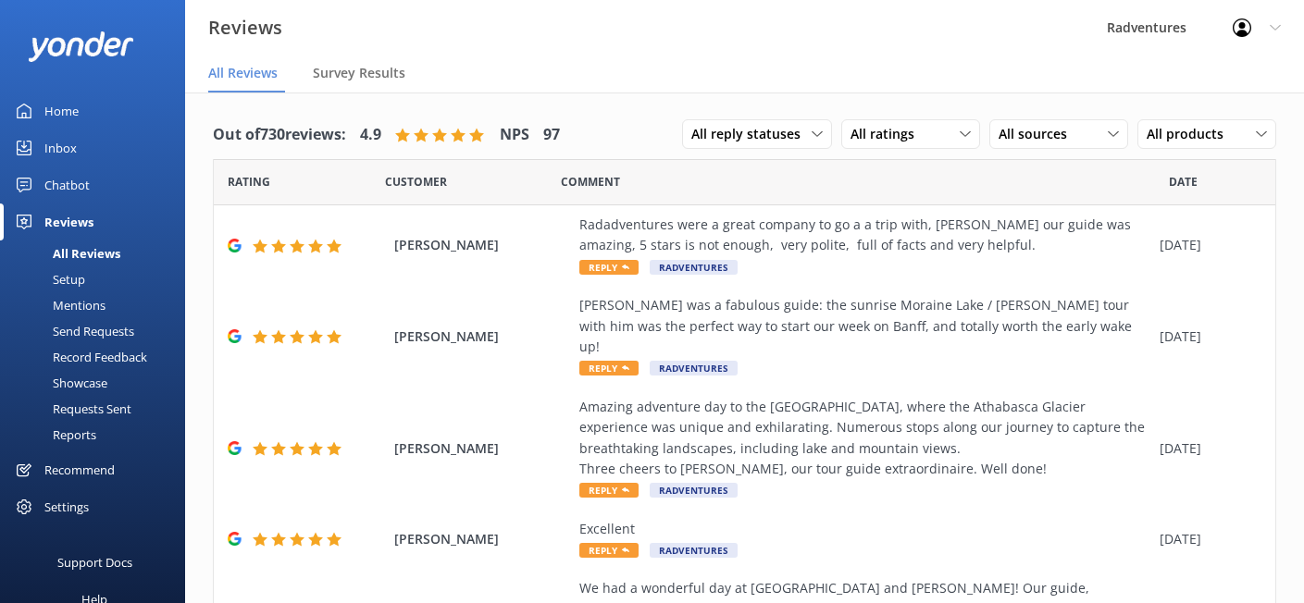
click at [91, 327] on div "Send Requests" at bounding box center [72, 331] width 123 height 26
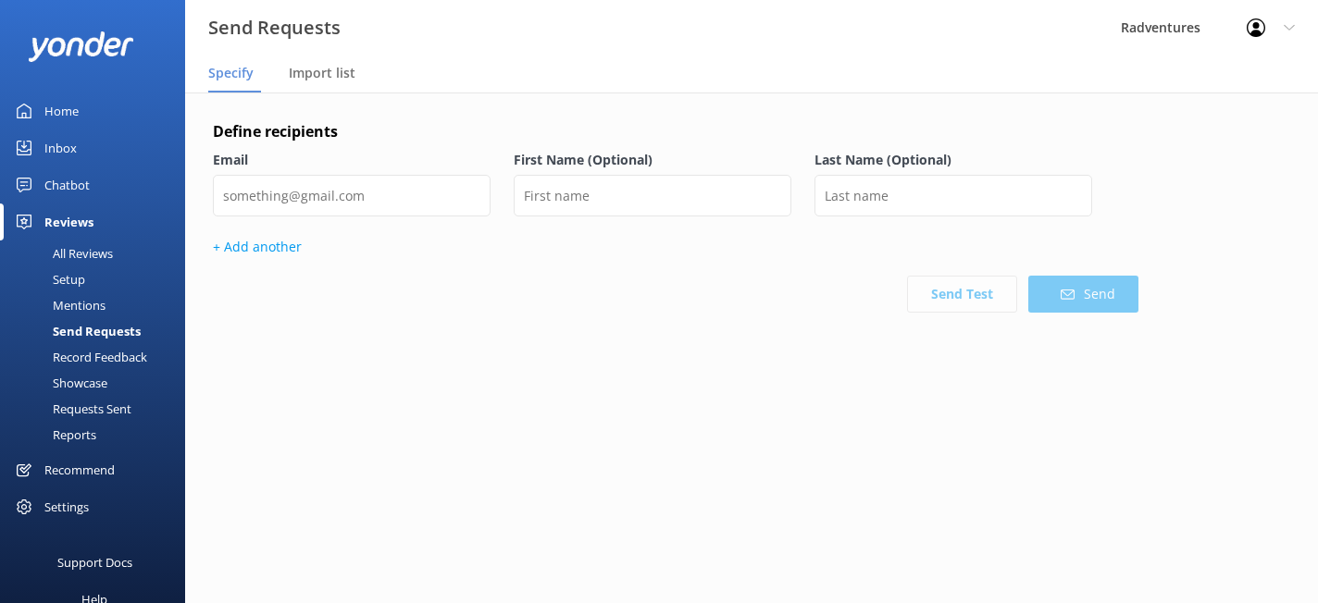
click at [105, 409] on div "Requests Sent" at bounding box center [71, 409] width 120 height 26
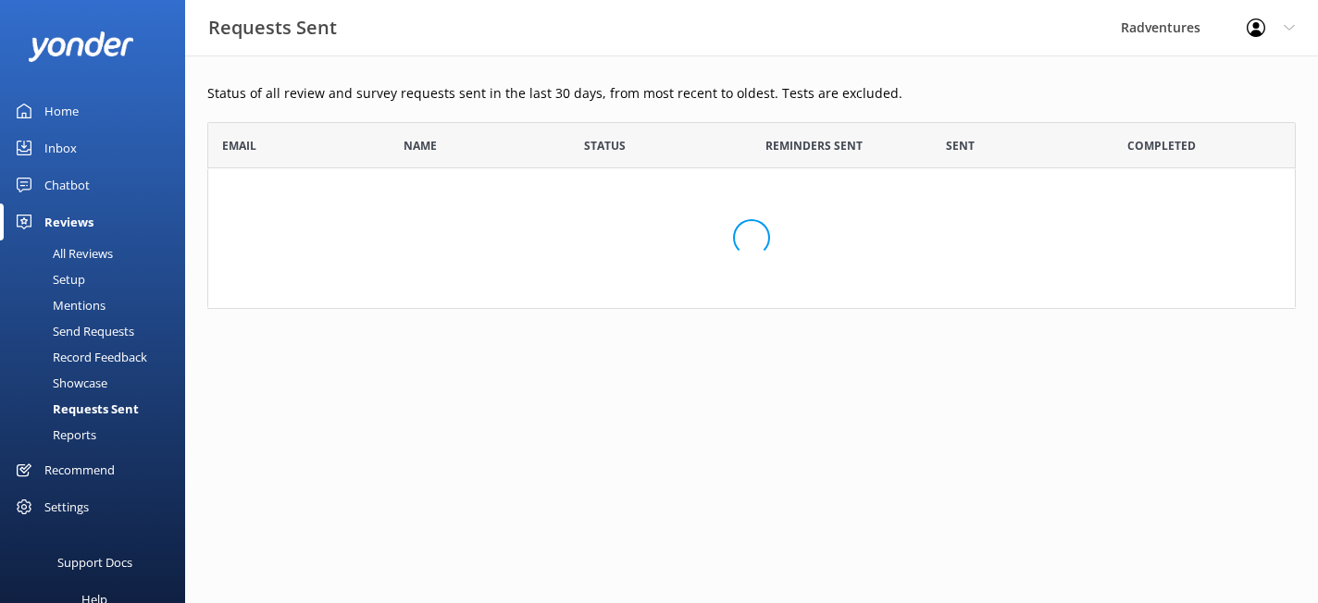
scroll to position [173, 1074]
click at [76, 286] on div "Setup" at bounding box center [48, 279] width 74 height 26
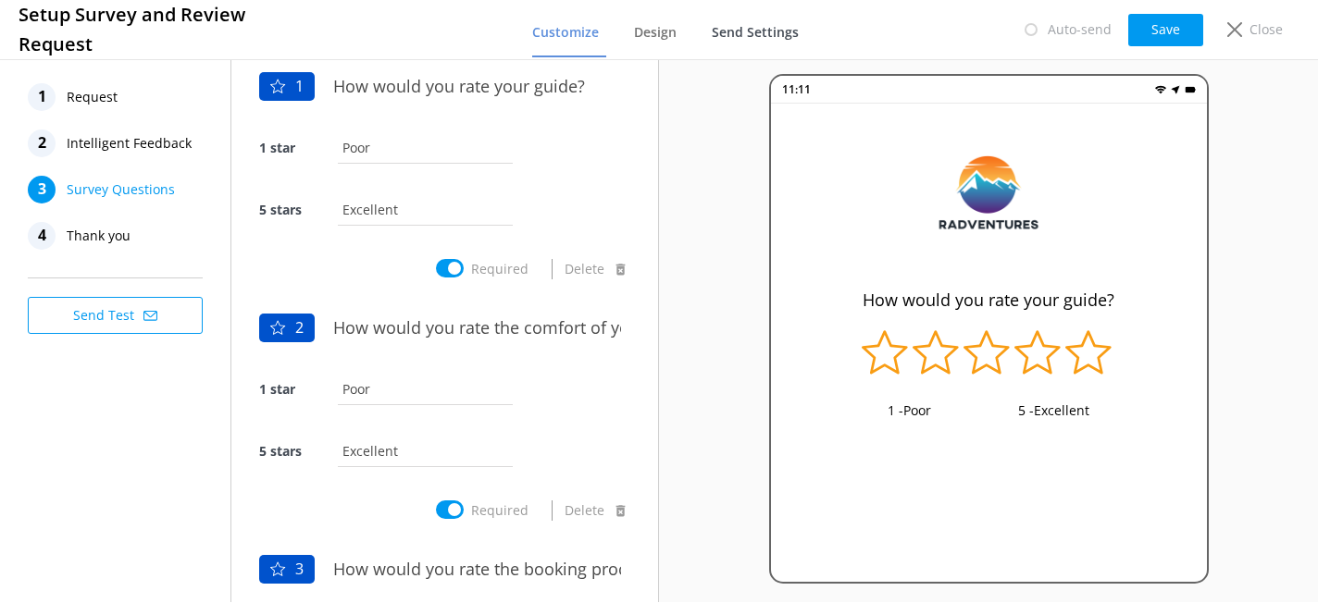
click at [731, 38] on span "Send Settings" at bounding box center [755, 32] width 87 height 19
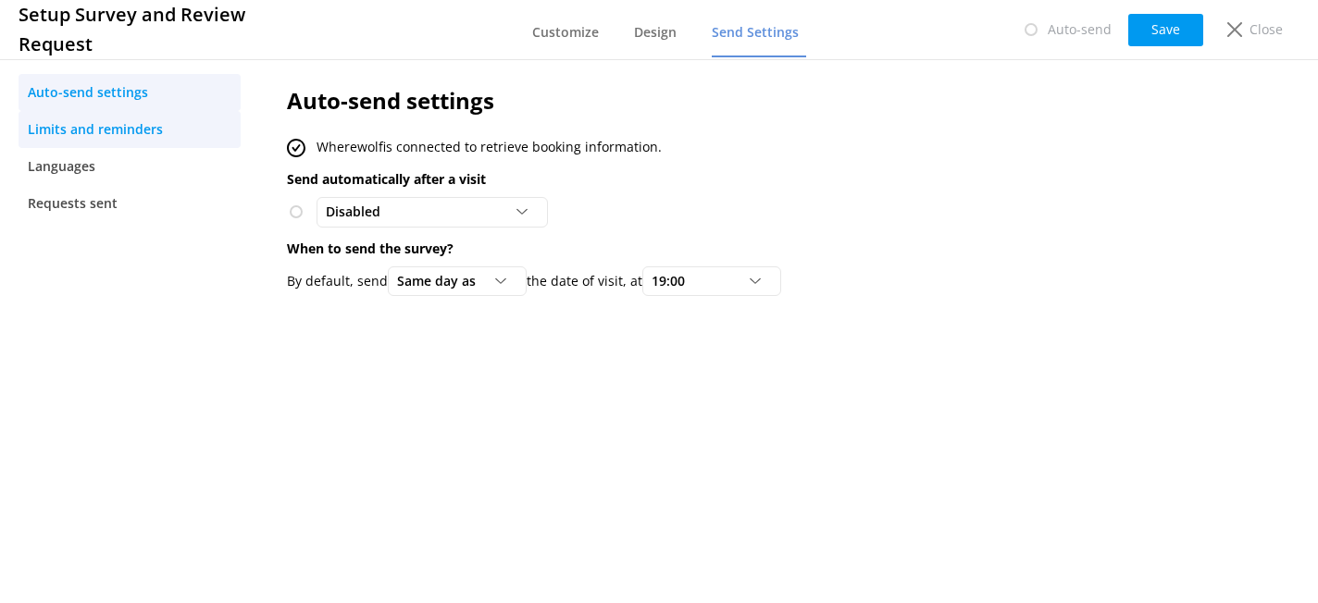
click at [70, 136] on span "Limits and reminders" at bounding box center [95, 129] width 135 height 20
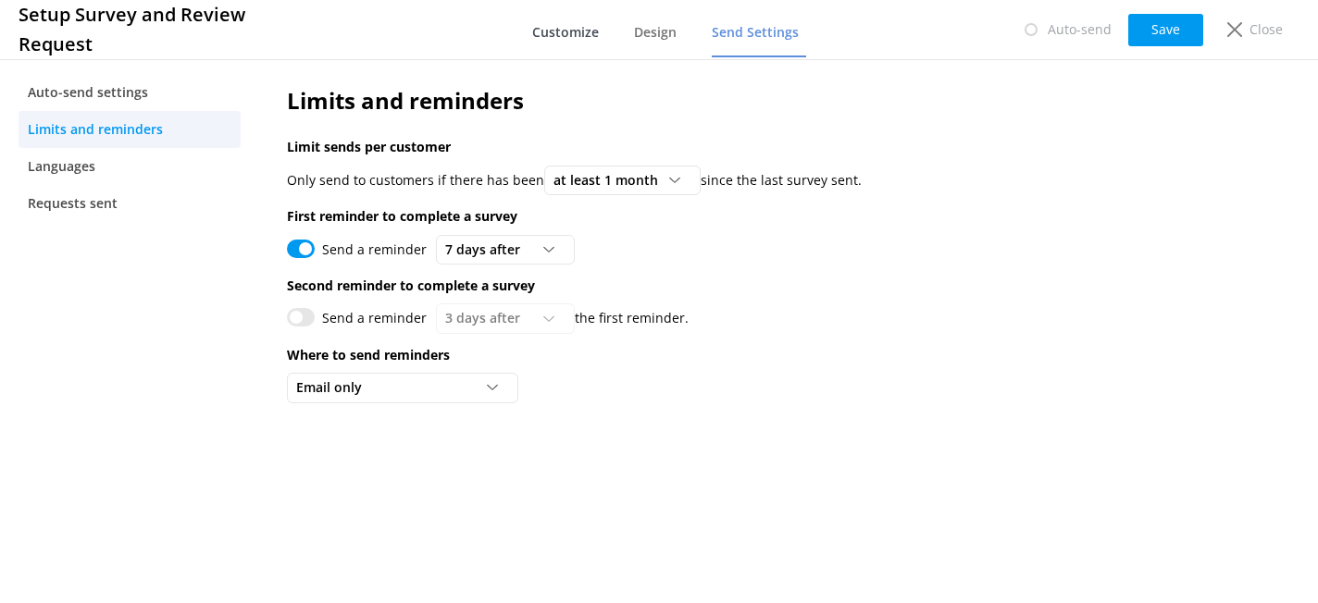
click at [575, 40] on link "Customize" at bounding box center [569, 33] width 74 height 48
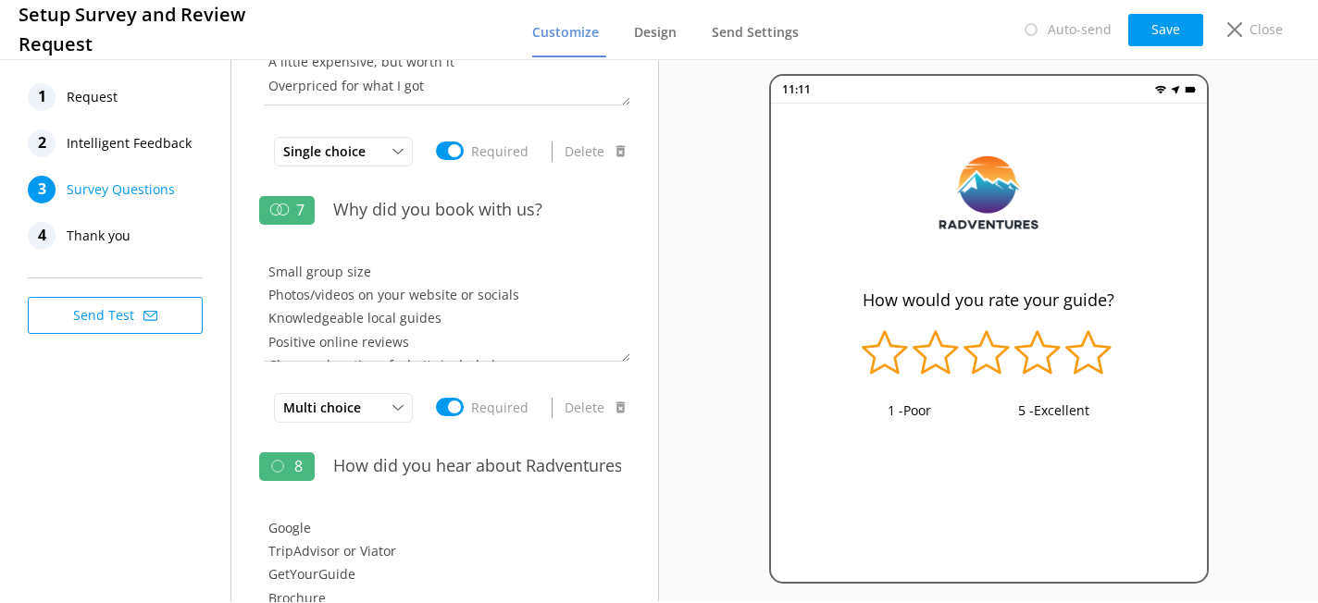
scroll to position [1610, 0]
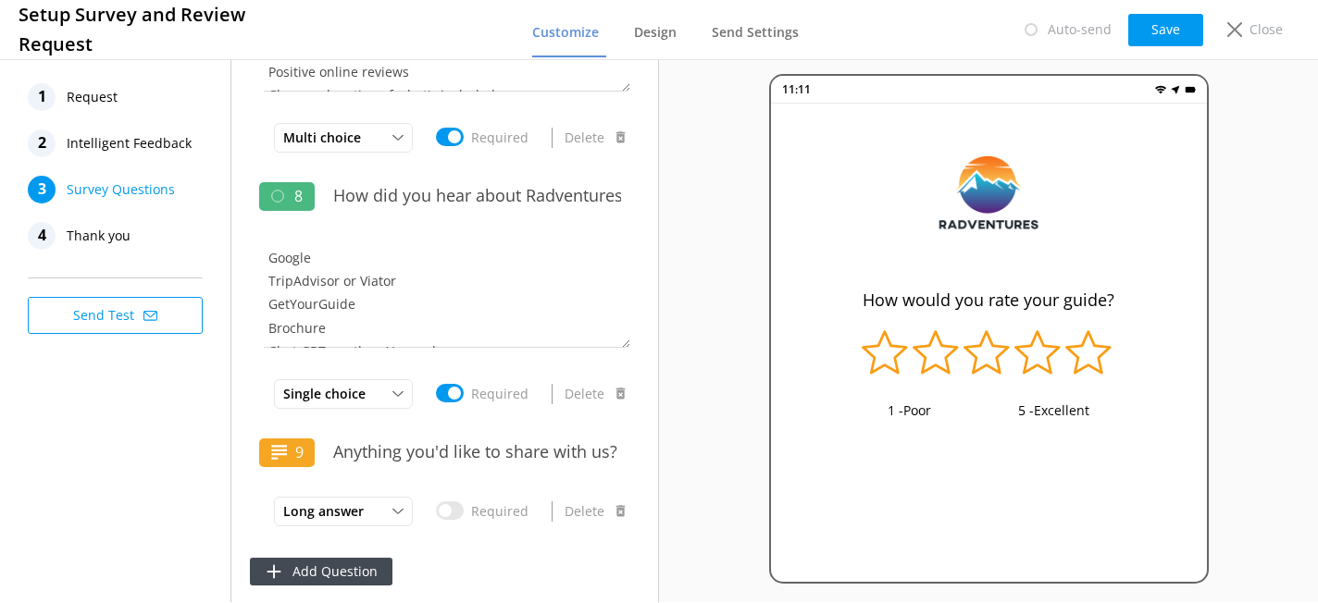
click at [105, 240] on span "Thank you" at bounding box center [99, 236] width 64 height 28
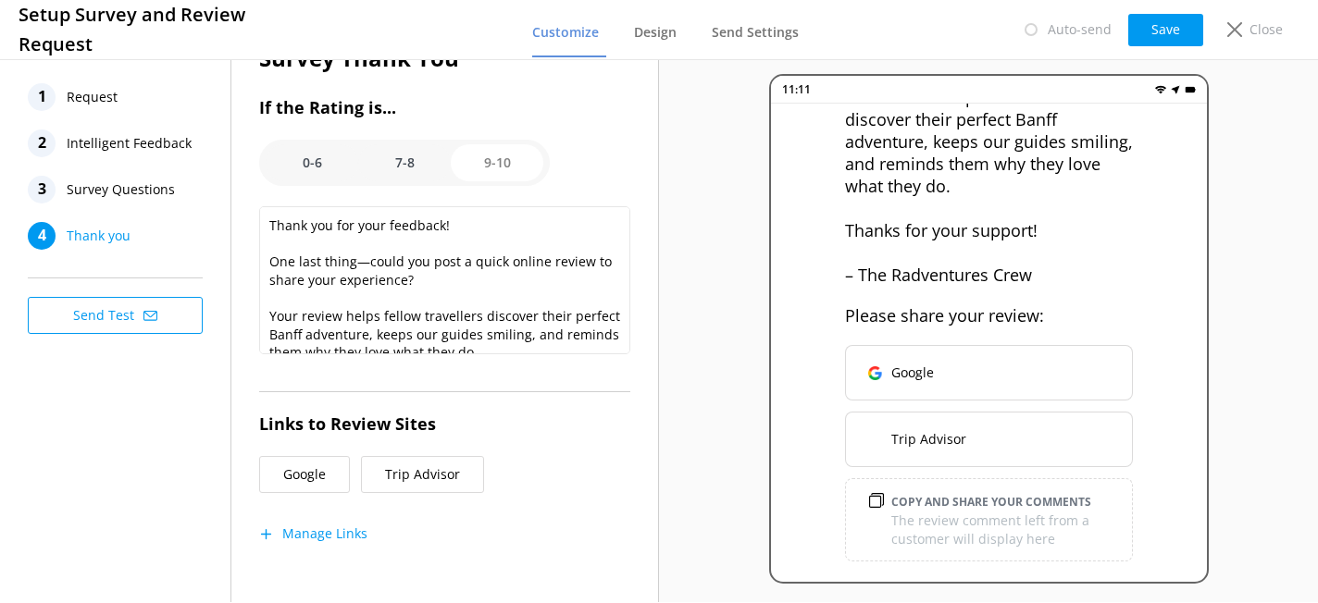
scroll to position [43, 0]
click at [163, 192] on span "Survey Questions" at bounding box center [121, 190] width 108 height 28
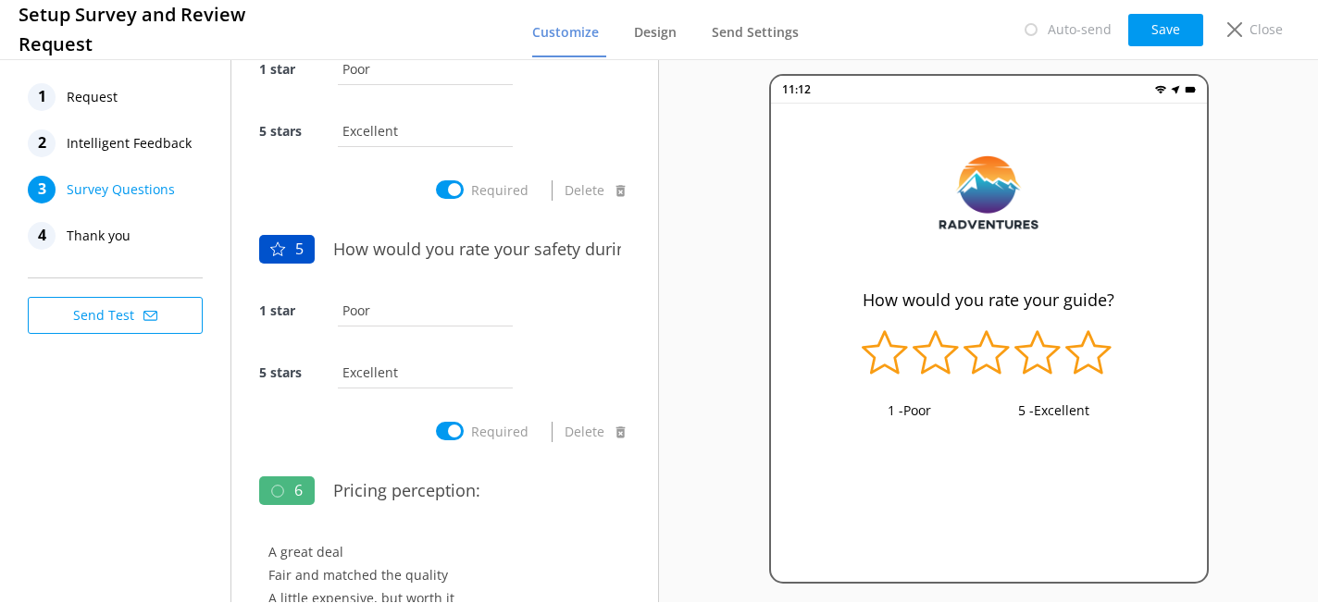
scroll to position [839, 0]
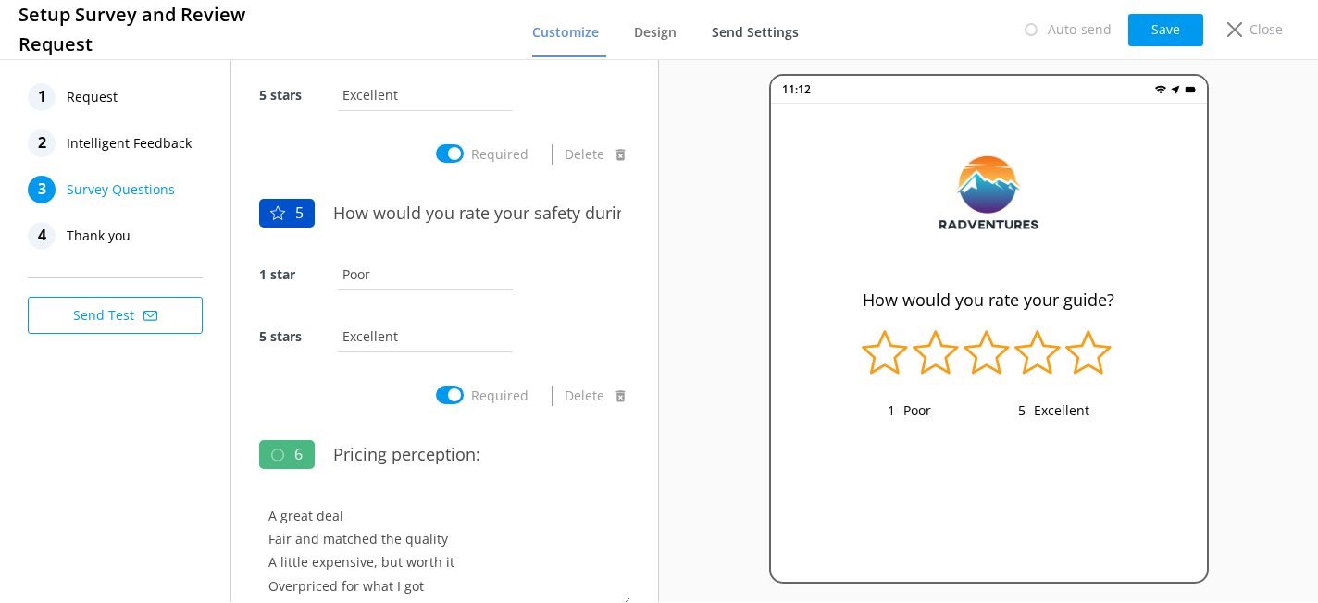
click at [727, 31] on span "Send Settings" at bounding box center [755, 32] width 87 height 19
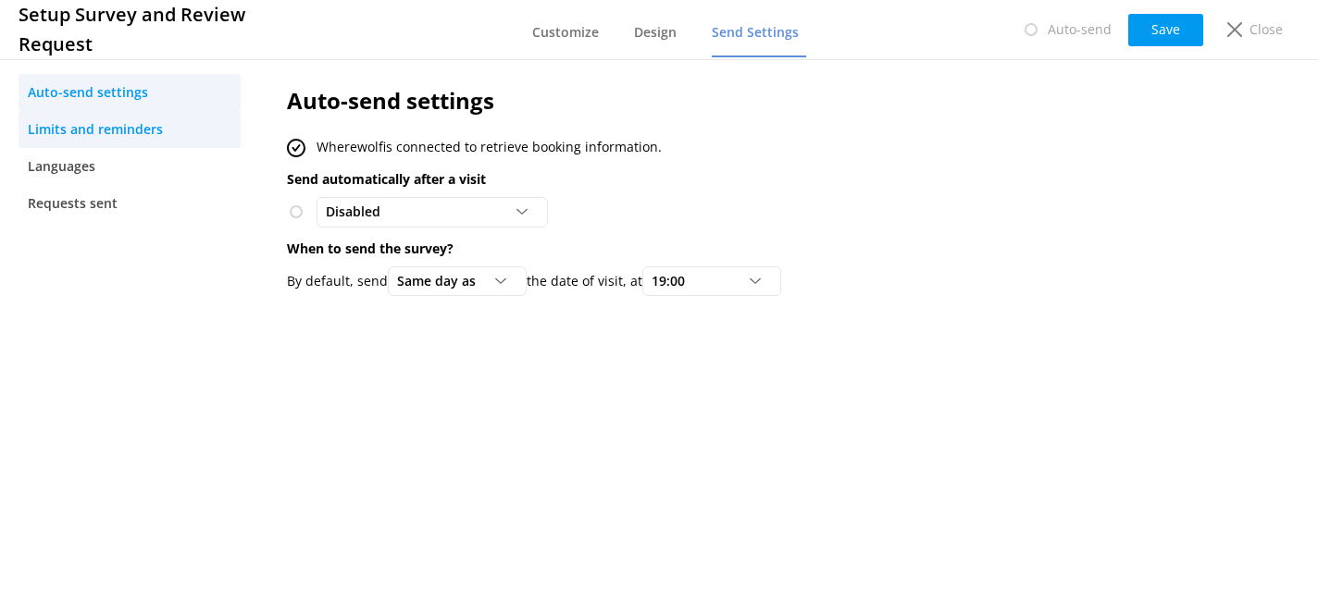
click at [111, 129] on span "Limits and reminders" at bounding box center [95, 129] width 135 height 20
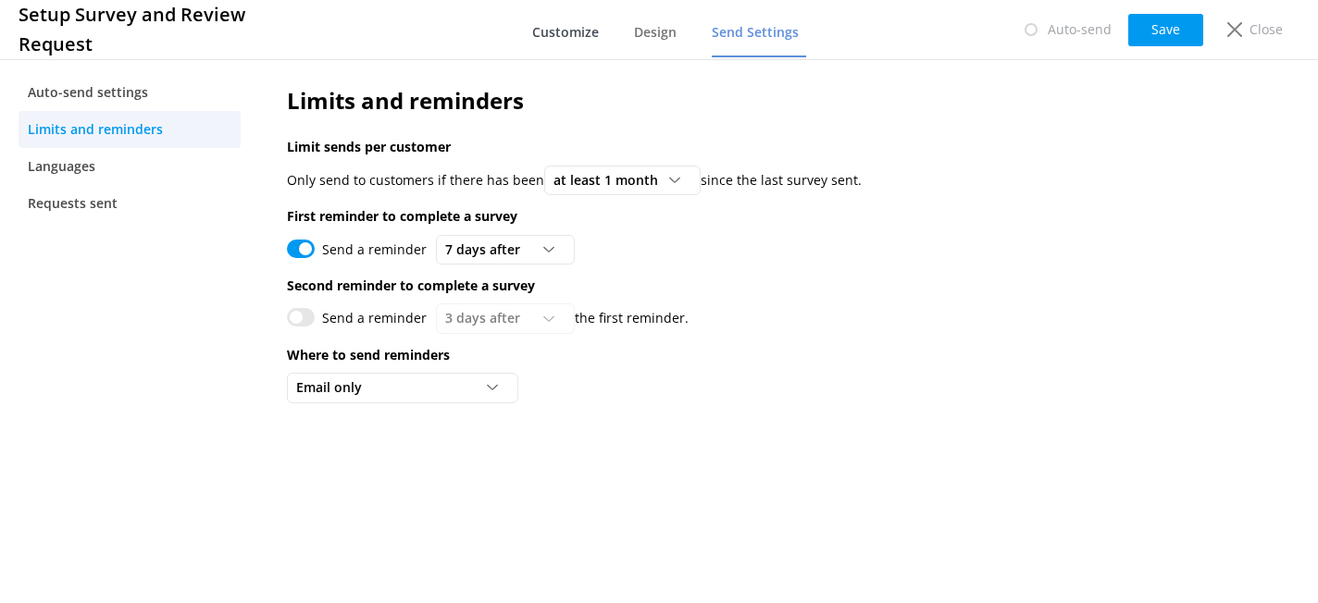
click at [551, 31] on span "Customize" at bounding box center [565, 32] width 67 height 19
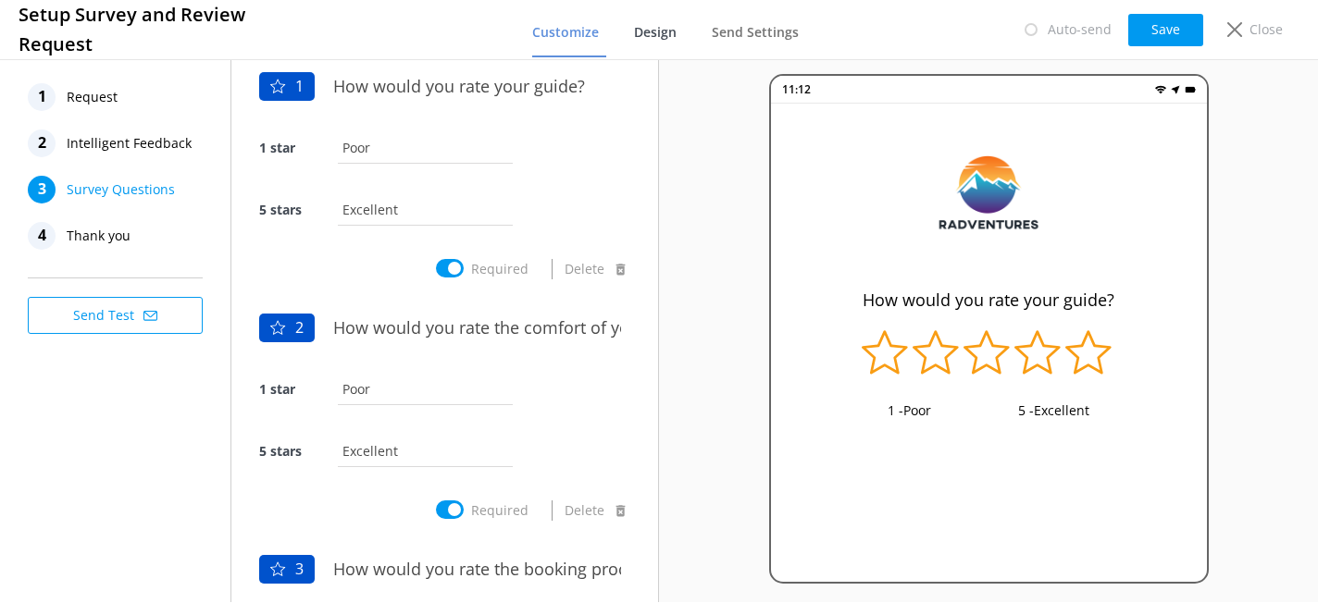
click at [650, 33] on span "Design" at bounding box center [655, 32] width 43 height 19
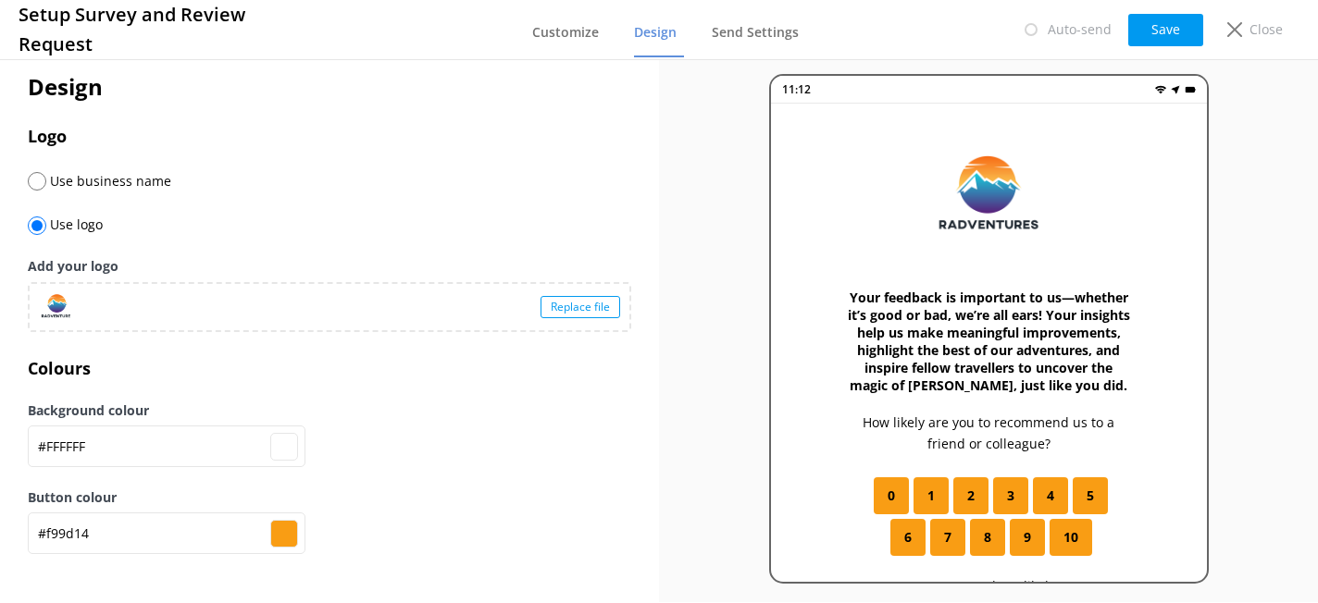
scroll to position [15, 0]
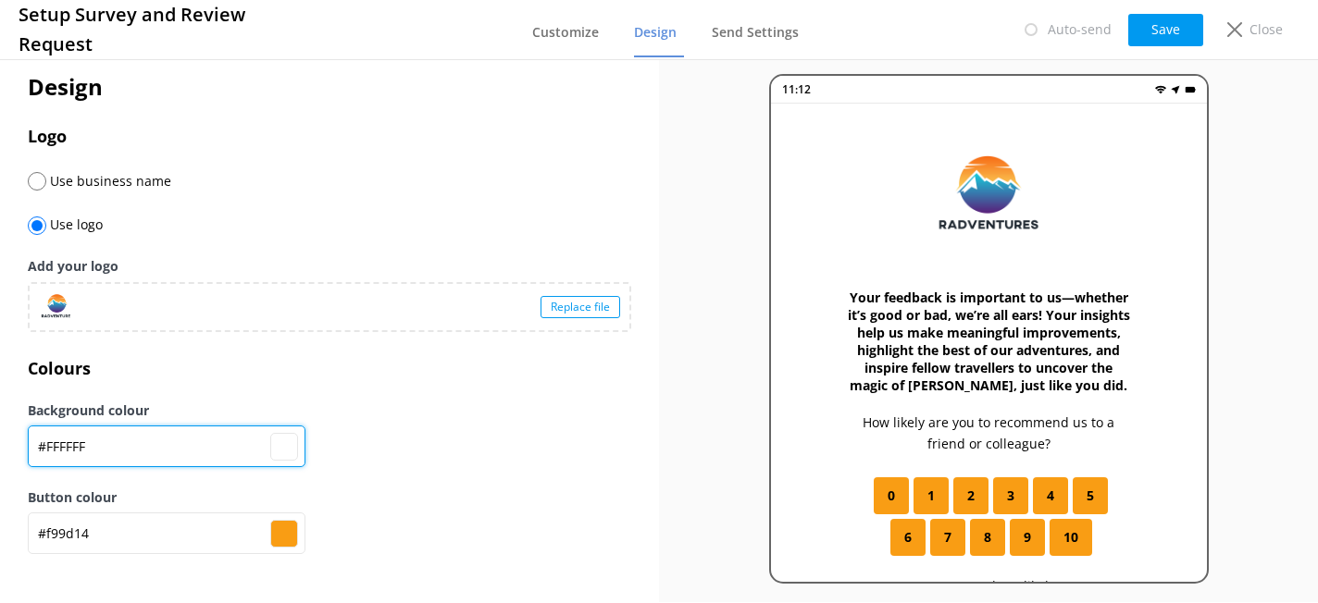
click at [111, 441] on input "#FFFFFF" at bounding box center [167, 447] width 278 height 42
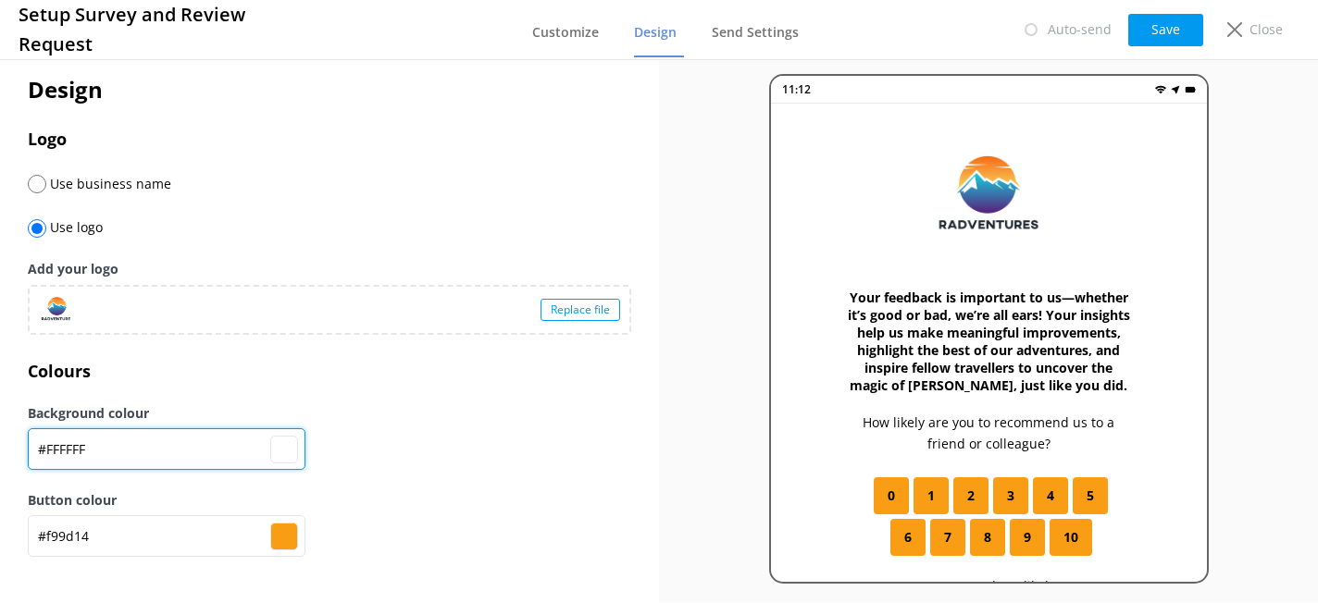
scroll to position [11, 0]
drag, startPoint x: 133, startPoint y: 452, endPoint x: 9, endPoint y: 452, distance: 124.0
click at [9, 452] on div "Design Logo Use business name Use logo Add your logo Replace file Colours Backg…" at bounding box center [329, 324] width 659 height 561
click at [198, 443] on input "#FFFFFF" at bounding box center [167, 449] width 278 height 42
drag, startPoint x: 158, startPoint y: 446, endPoint x: -7, endPoint y: 448, distance: 165.6
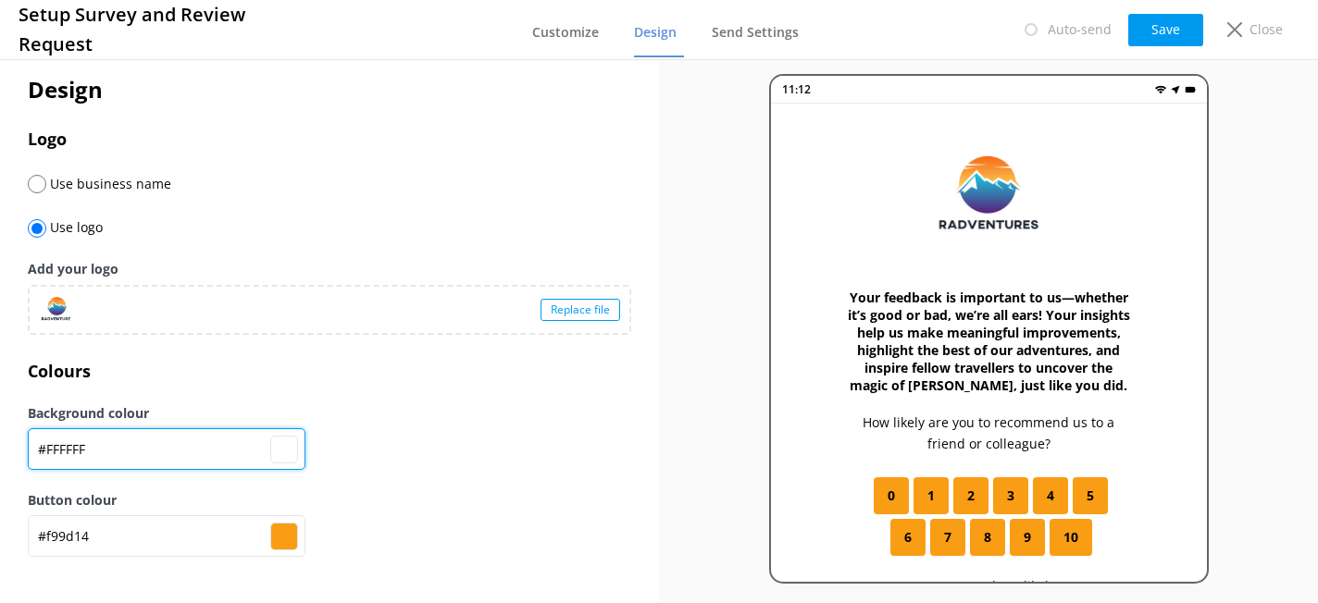
click at [0, 448] on html "Setup Survey and Review Request Customize Design Send Settings Auto-send Save C…" at bounding box center [659, 301] width 1318 height 603
click at [469, 447] on div "Background colour #FFFFFF #ffffff" at bounding box center [329, 446] width 603 height 87
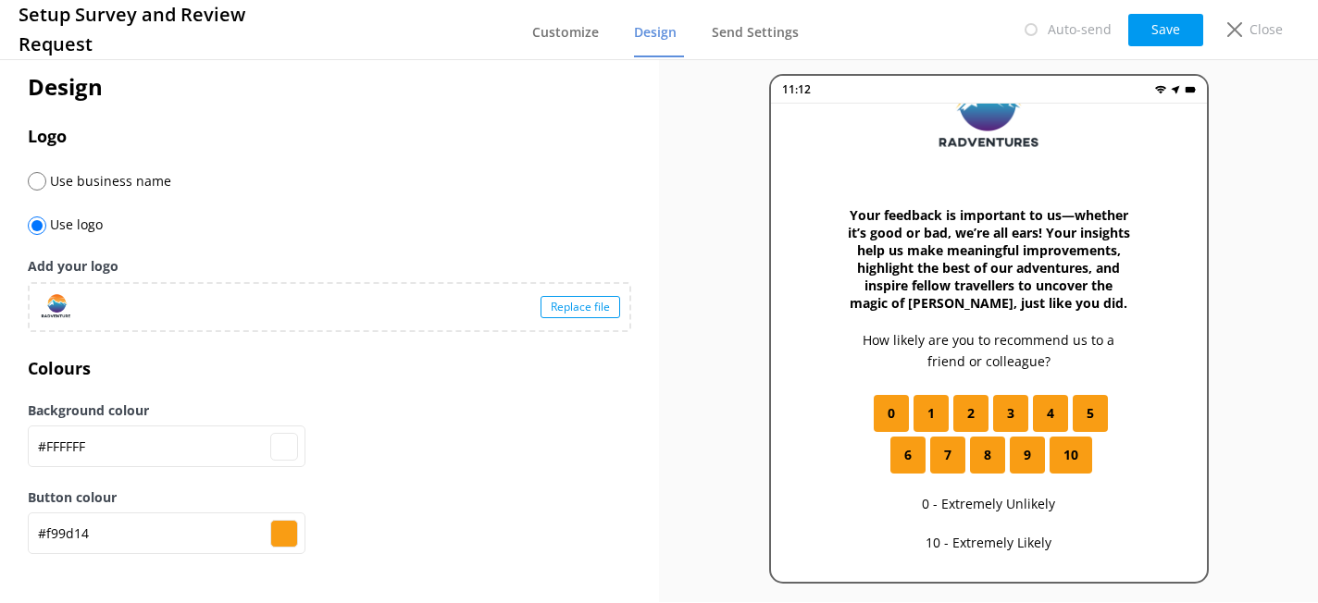
scroll to position [0, 0]
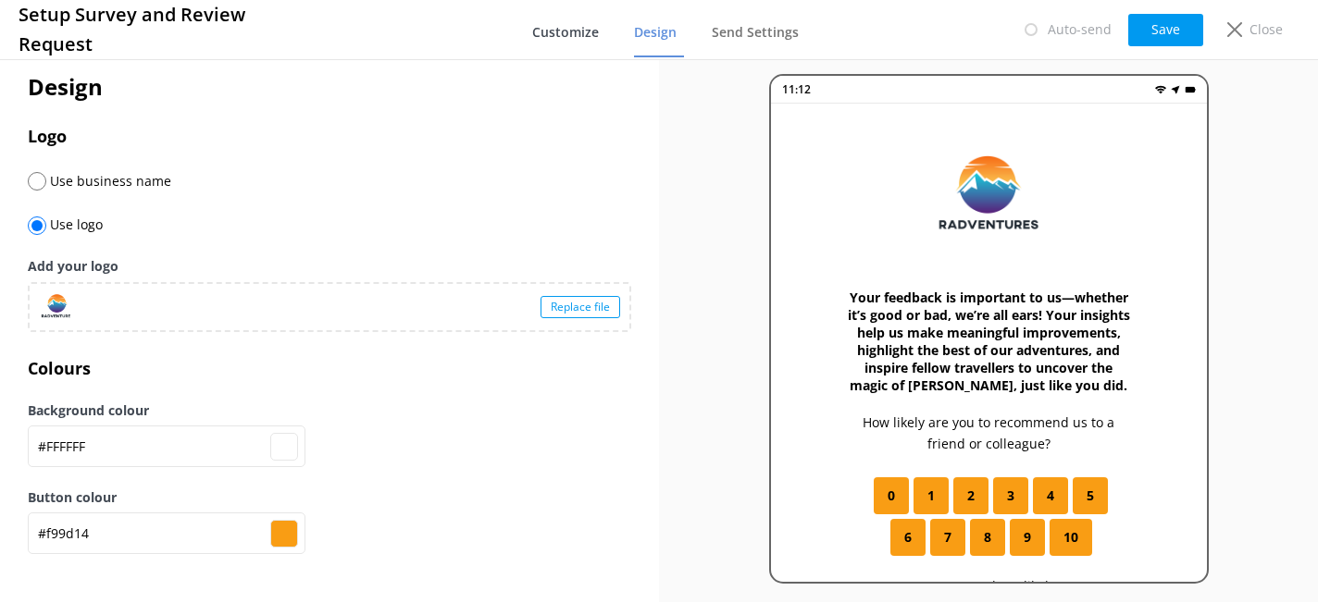
click at [579, 34] on span "Customize" at bounding box center [565, 32] width 67 height 19
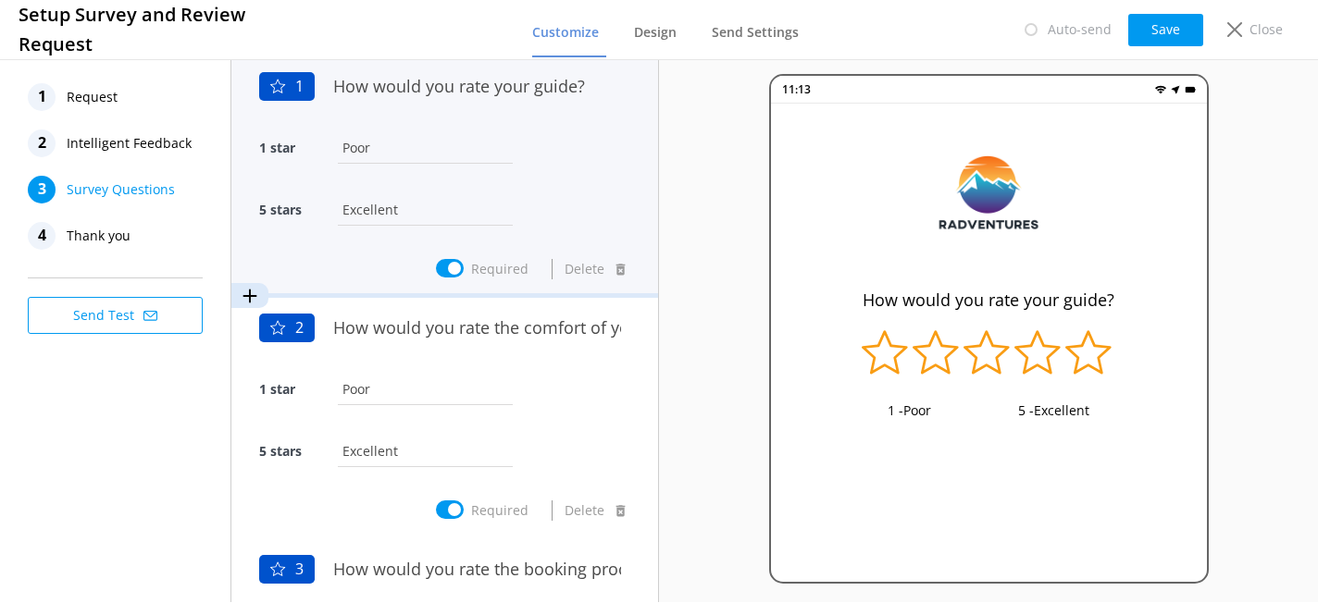
click at [478, 196] on input "Excellent" at bounding box center [425, 210] width 184 height 42
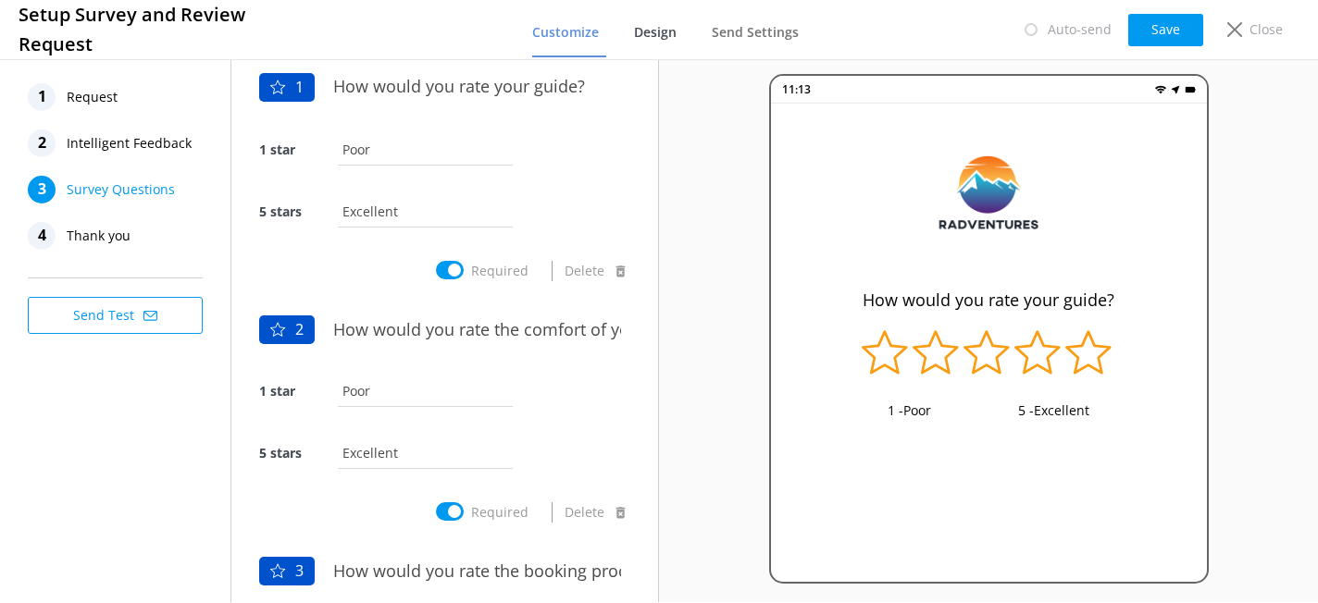
click at [669, 30] on span "Design" at bounding box center [655, 32] width 43 height 19
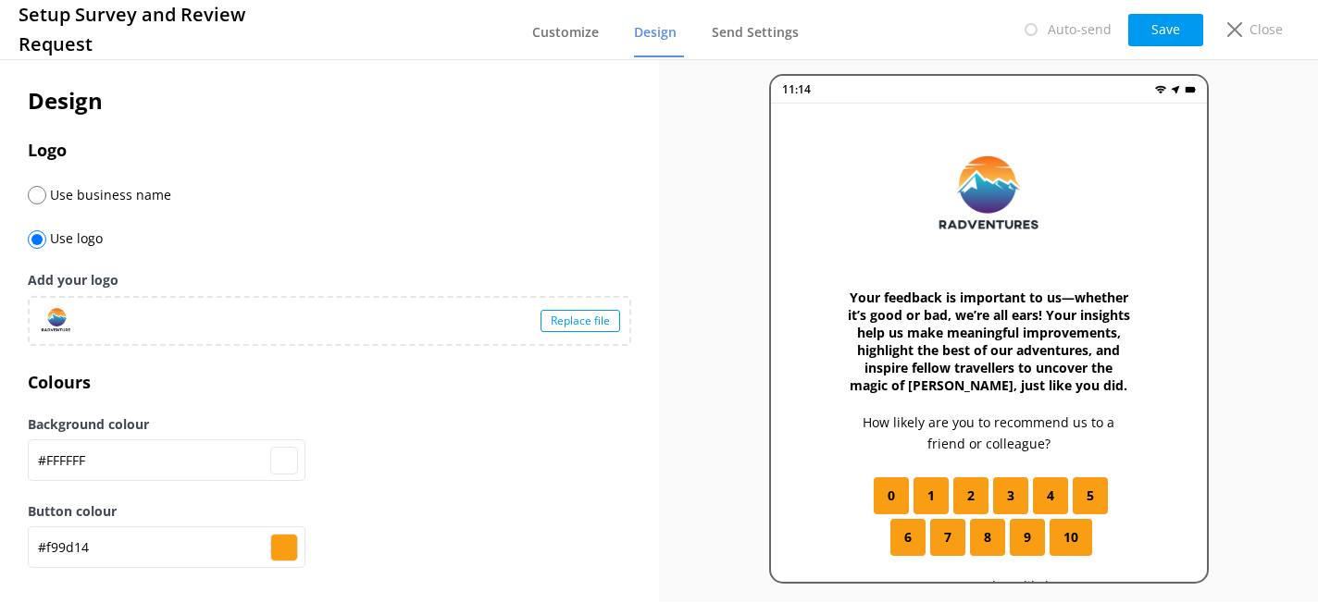
click at [35, 199] on input "radio" at bounding box center [37, 195] width 19 height 19
radio input "true"
radio input "false"
type input "#ffffff"
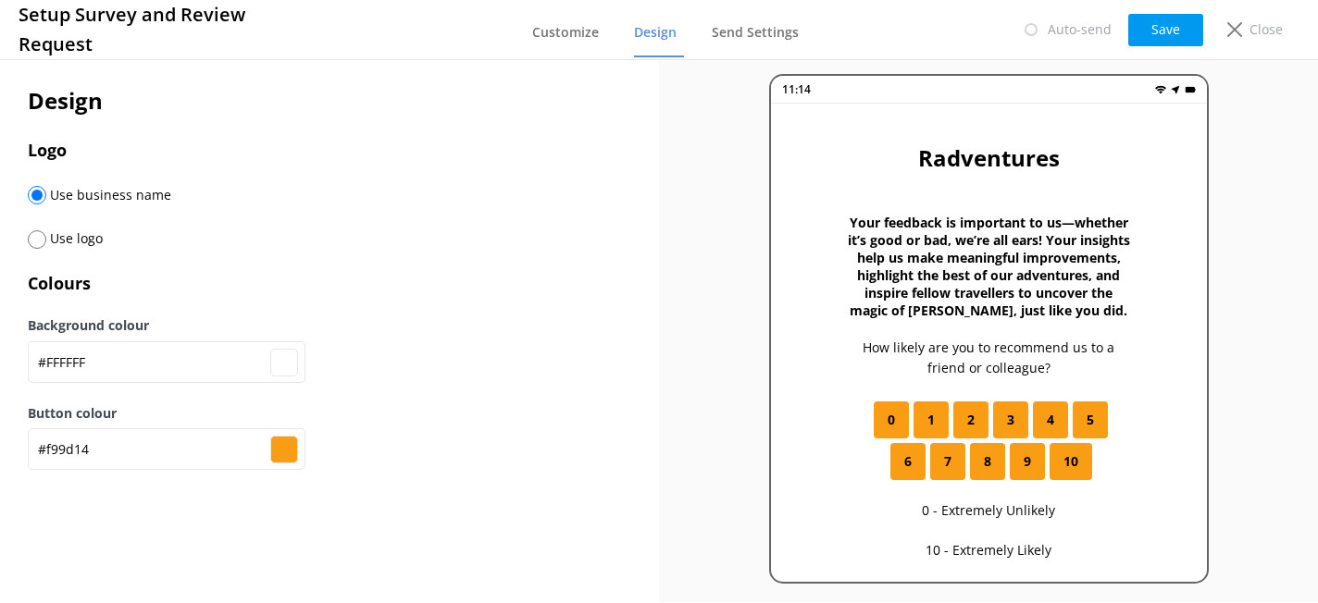
click at [42, 239] on input "radio" at bounding box center [37, 239] width 19 height 19
radio input "true"
radio input "false"
type input "#ffffff"
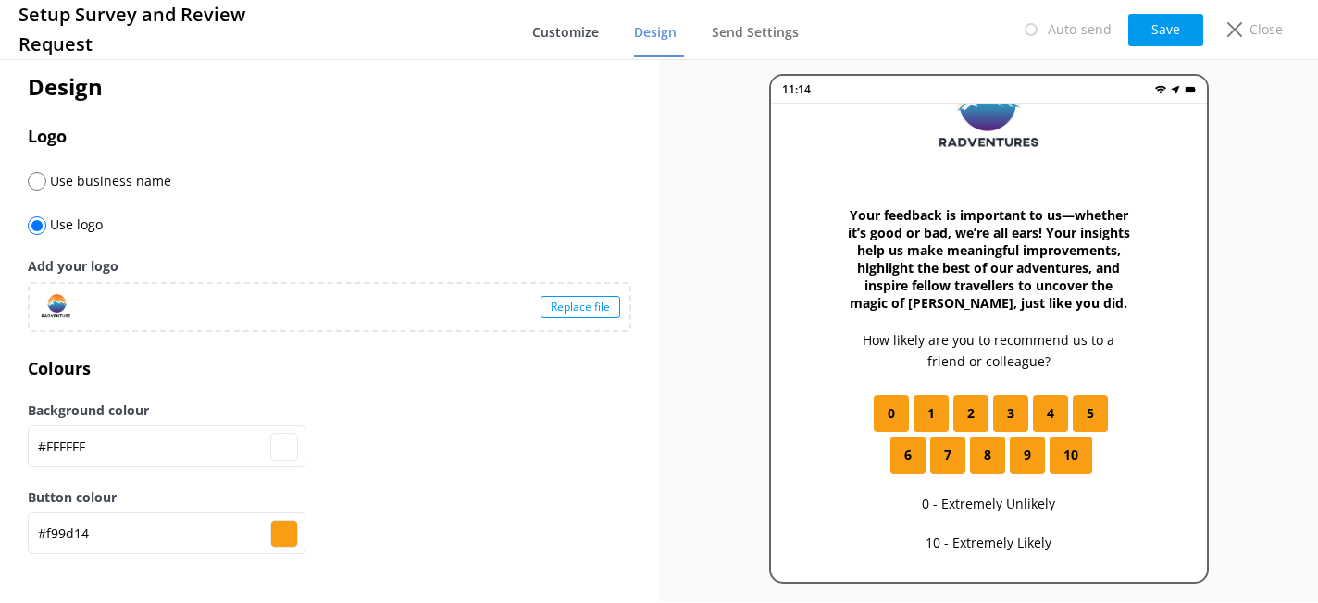
scroll to position [99, 0]
click at [569, 34] on span "Customize" at bounding box center [565, 32] width 67 height 19
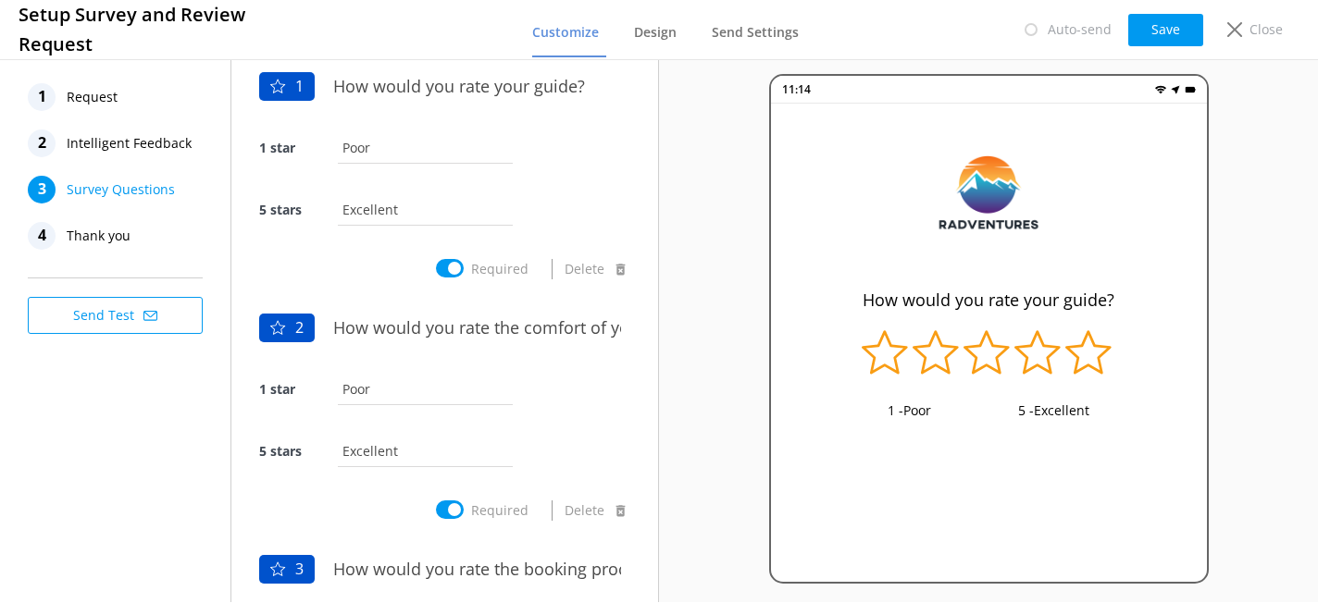
click at [128, 246] on span "Thank you" at bounding box center [99, 236] width 64 height 28
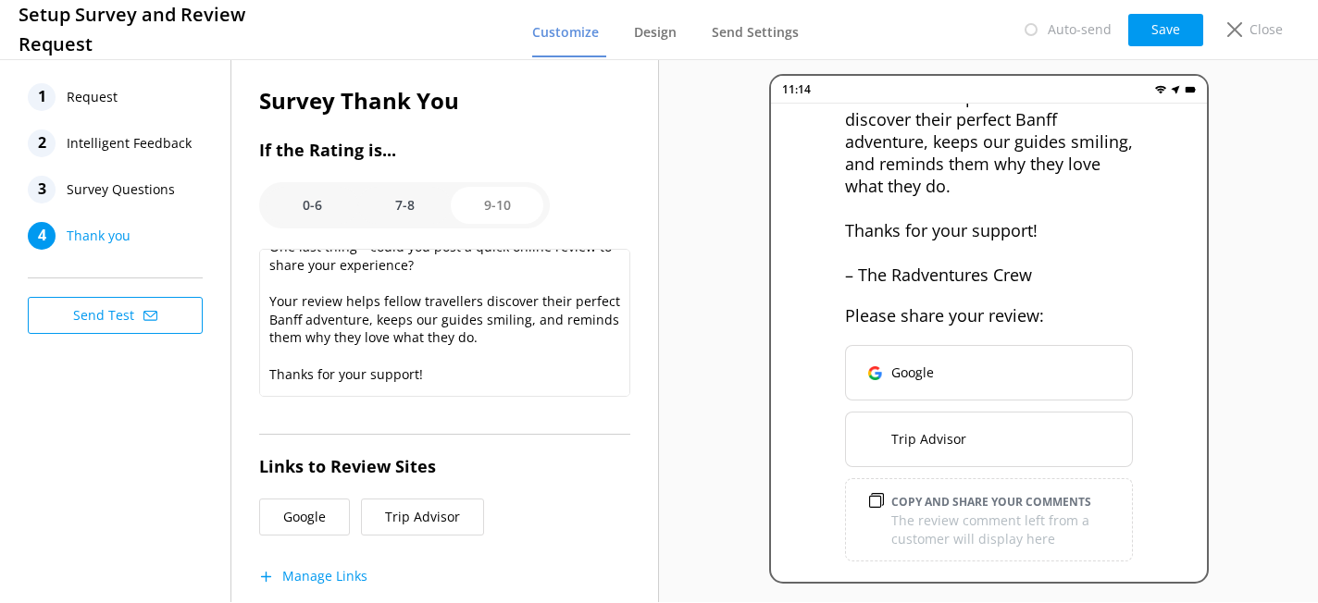
scroll to position [90, 0]
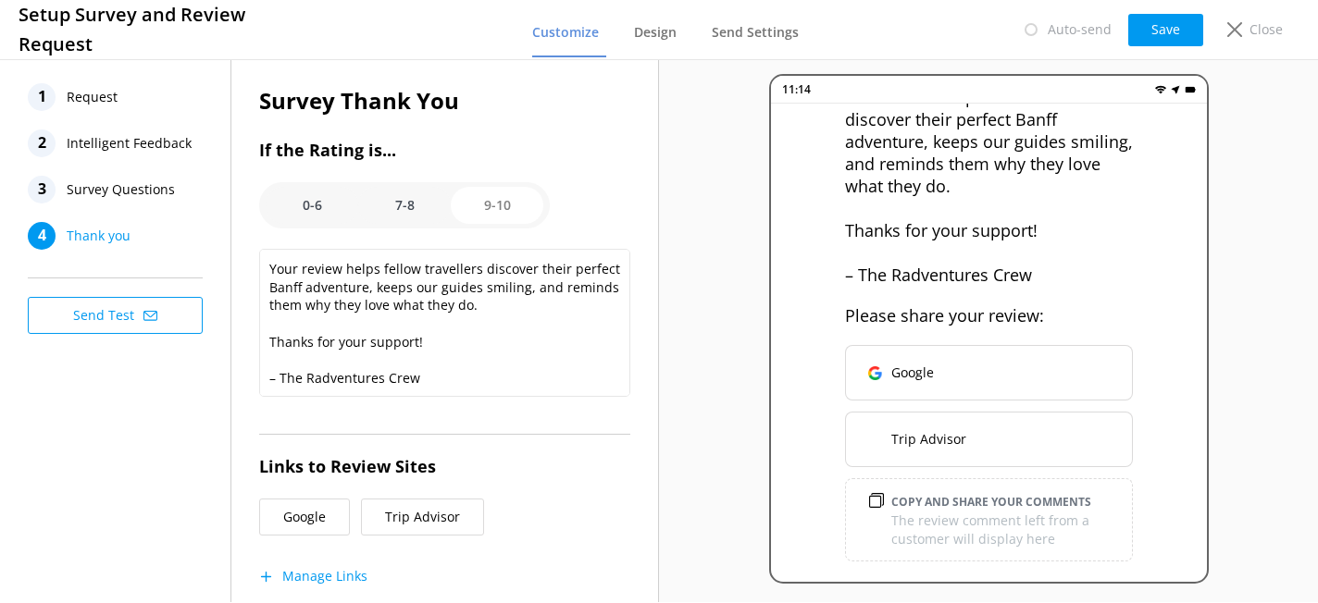
click at [420, 518] on button "Trip Advisor" at bounding box center [422, 517] width 123 height 37
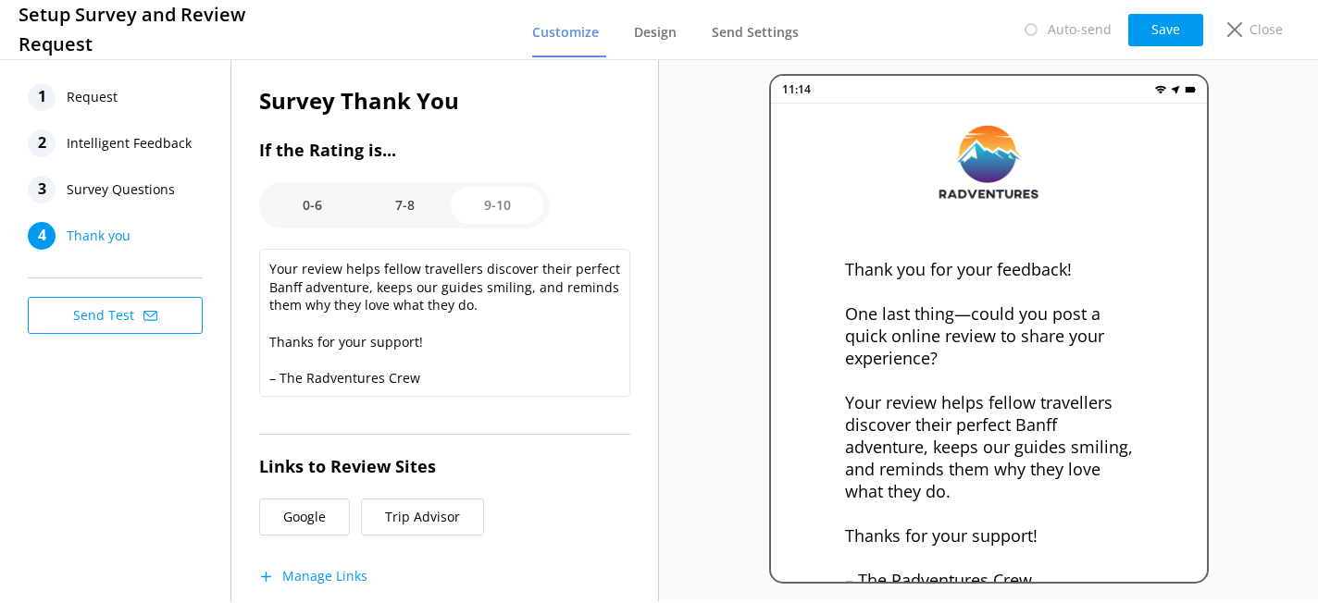
scroll to position [0, 0]
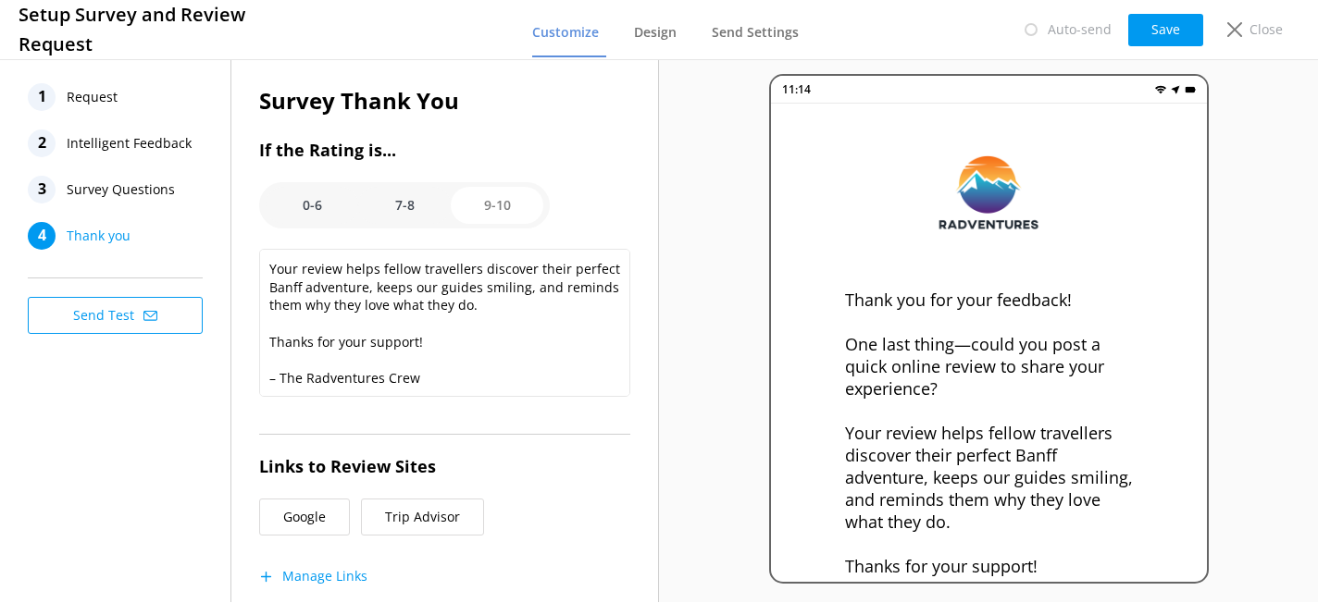
click at [92, 146] on span "Intelligent Feedback" at bounding box center [129, 144] width 125 height 28
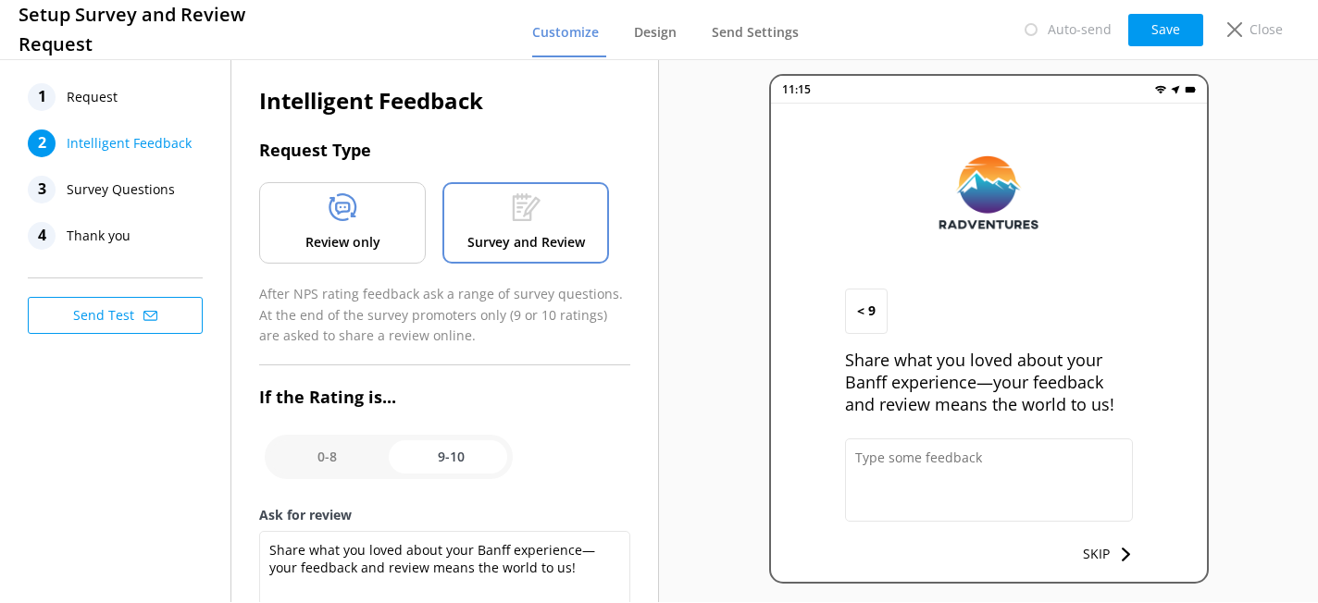
click at [103, 106] on span "Request" at bounding box center [92, 97] width 51 height 28
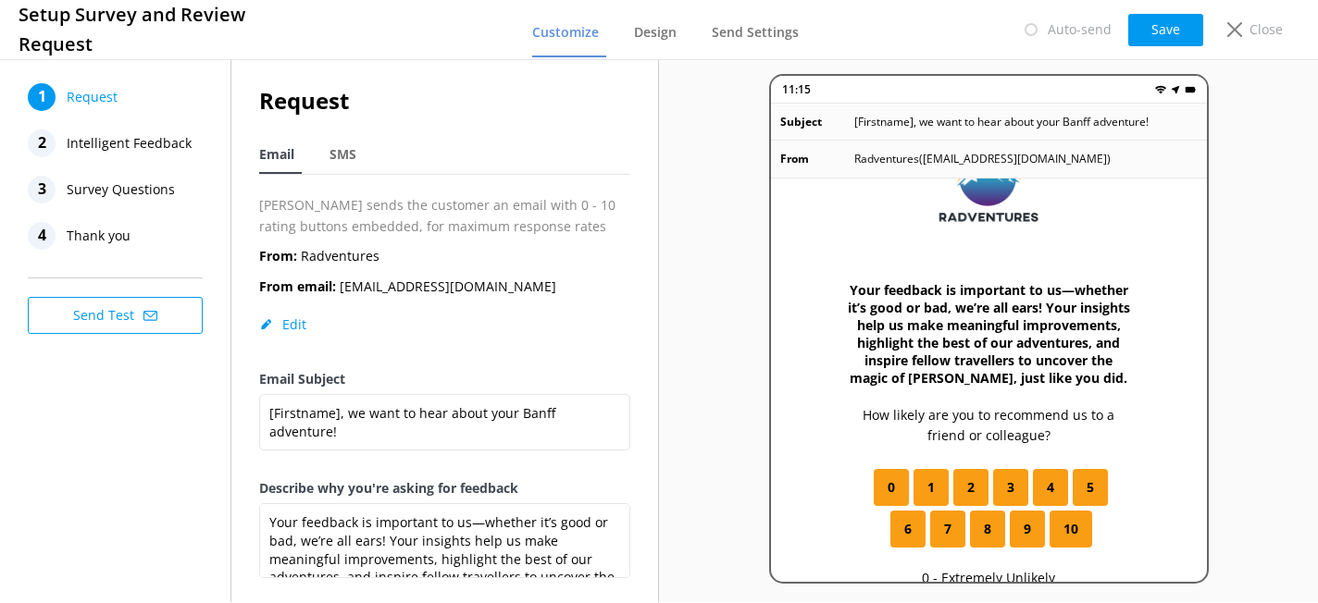
scroll to position [99, 0]
click at [164, 145] on span "Intelligent Feedback" at bounding box center [129, 144] width 125 height 28
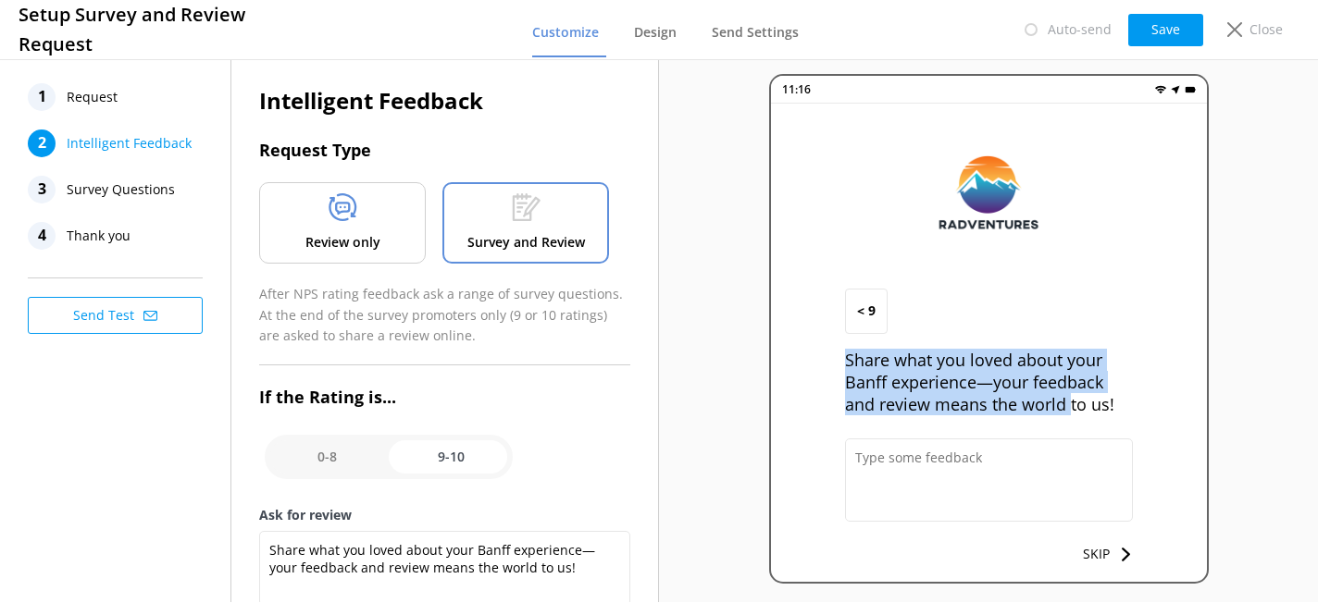
drag, startPoint x: 848, startPoint y: 365, endPoint x: 1067, endPoint y: 409, distance: 222.7
click at [1067, 409] on p "Share what you loved about your Banff experience—your feedback and review means…" at bounding box center [989, 382] width 288 height 67
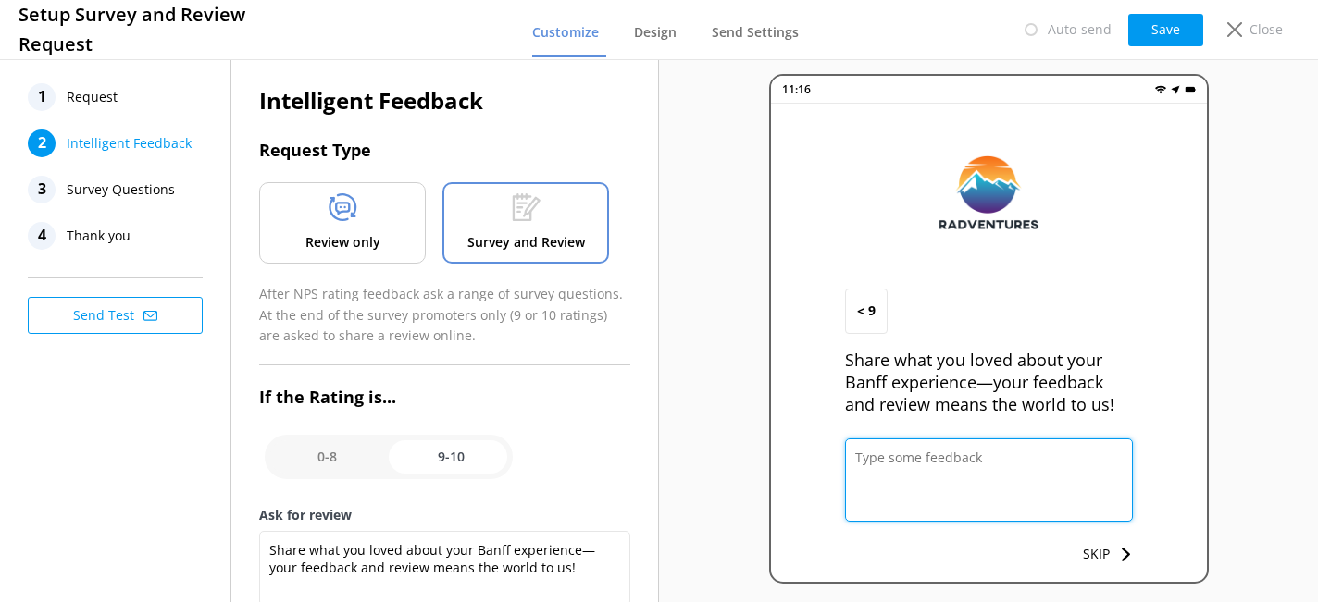
click at [1024, 457] on textarea at bounding box center [989, 480] width 288 height 83
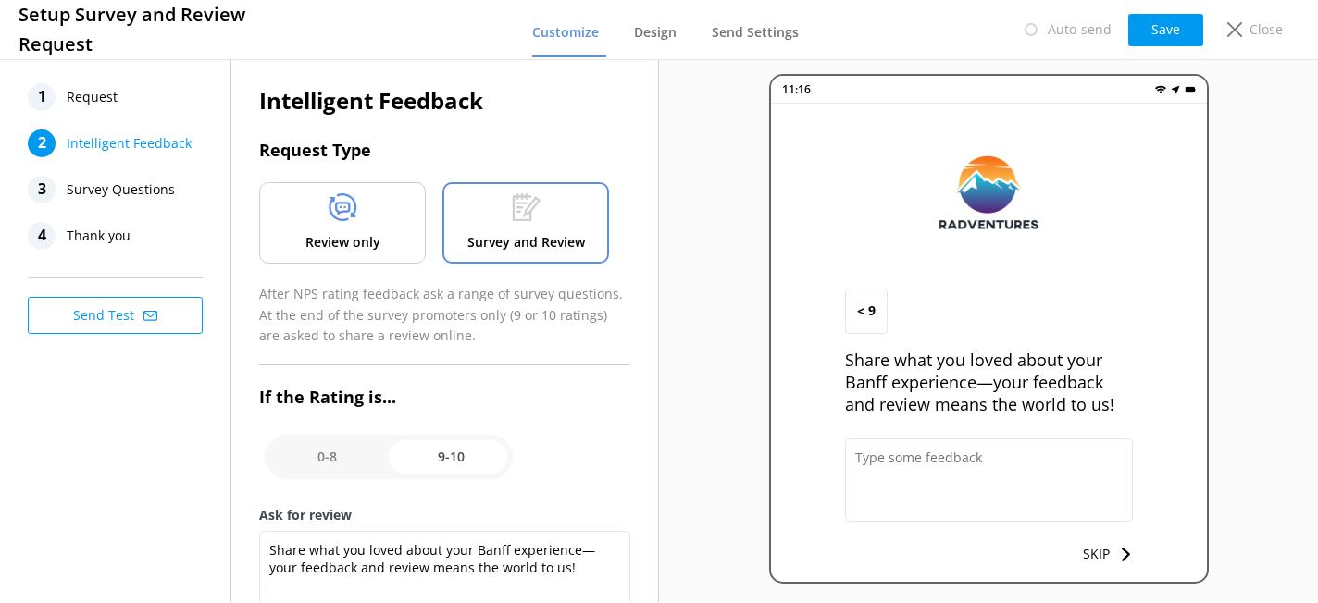
click at [364, 228] on div "Review only" at bounding box center [342, 222] width 167 height 81
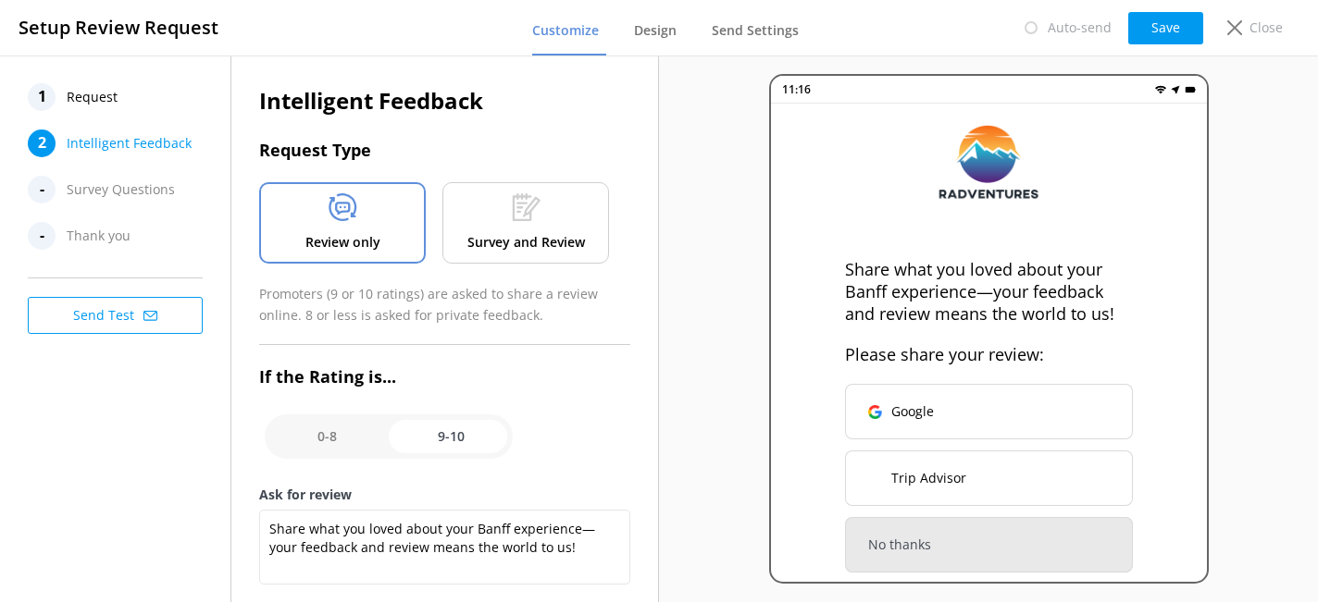
scroll to position [42, 0]
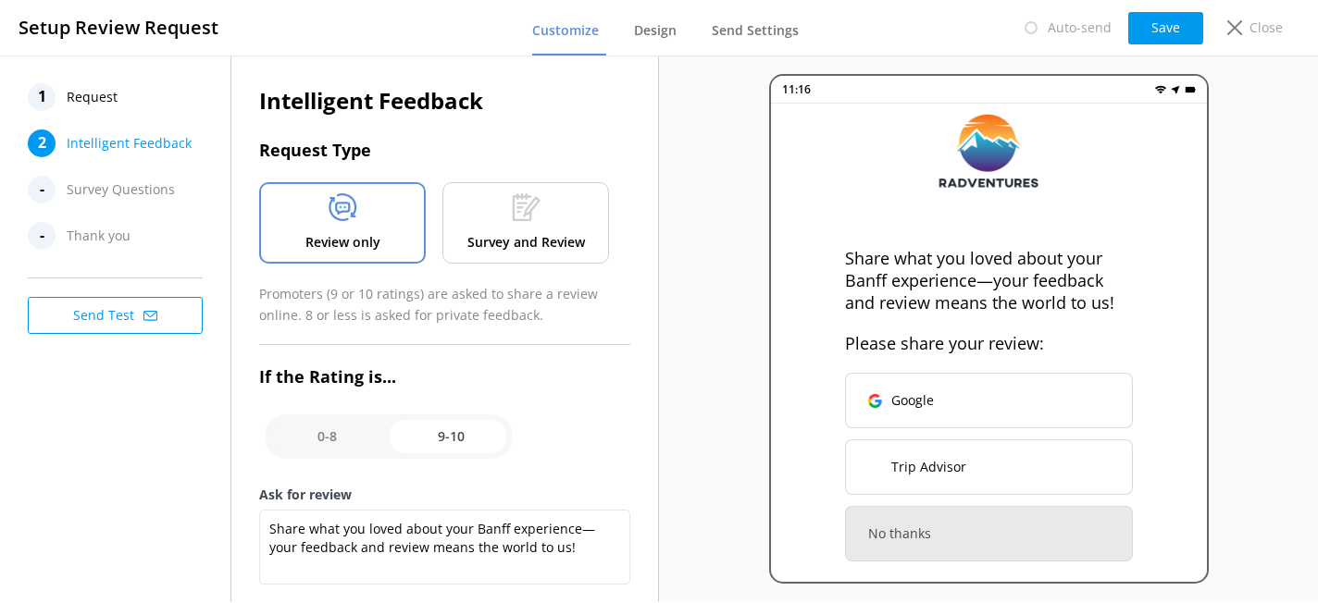
click at [528, 244] on p "Survey and Review" at bounding box center [526, 242] width 118 height 20
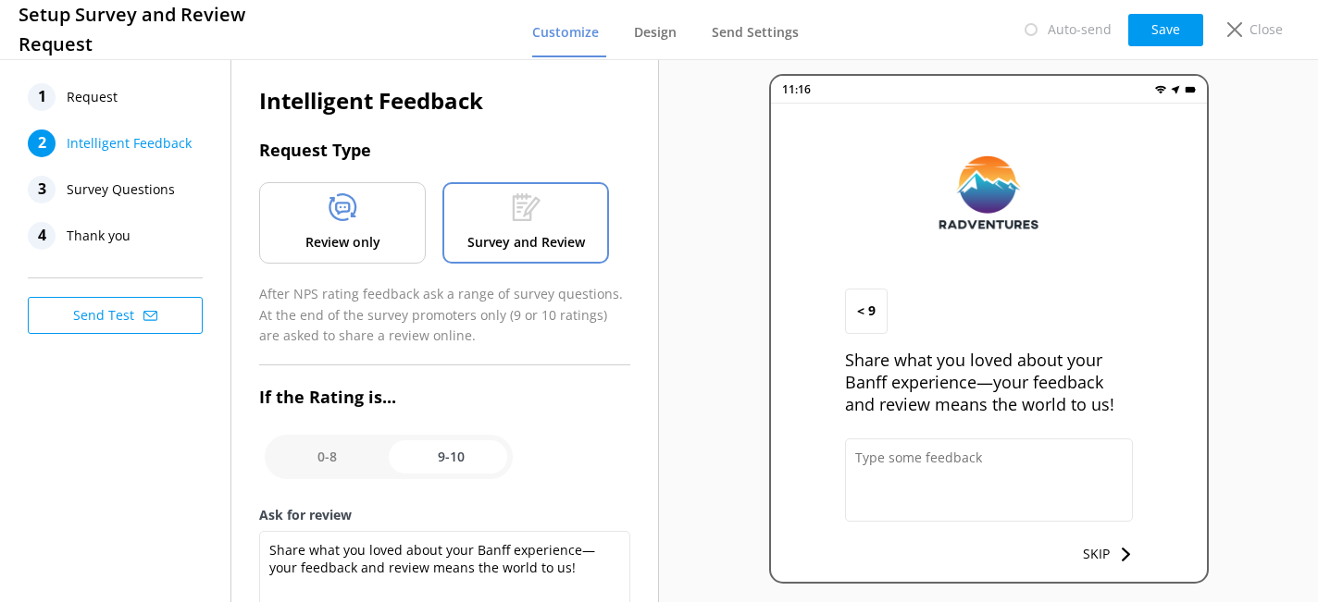
click at [143, 190] on span "Survey Questions" at bounding box center [121, 190] width 108 height 28
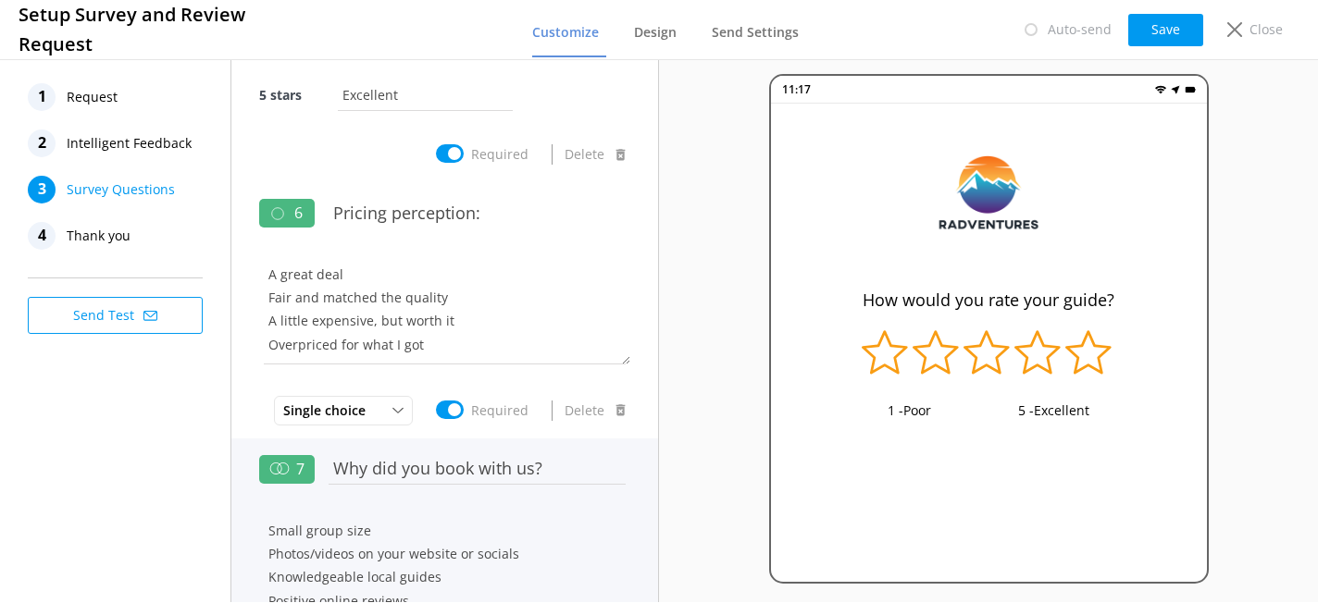
scroll to position [1195, 0]
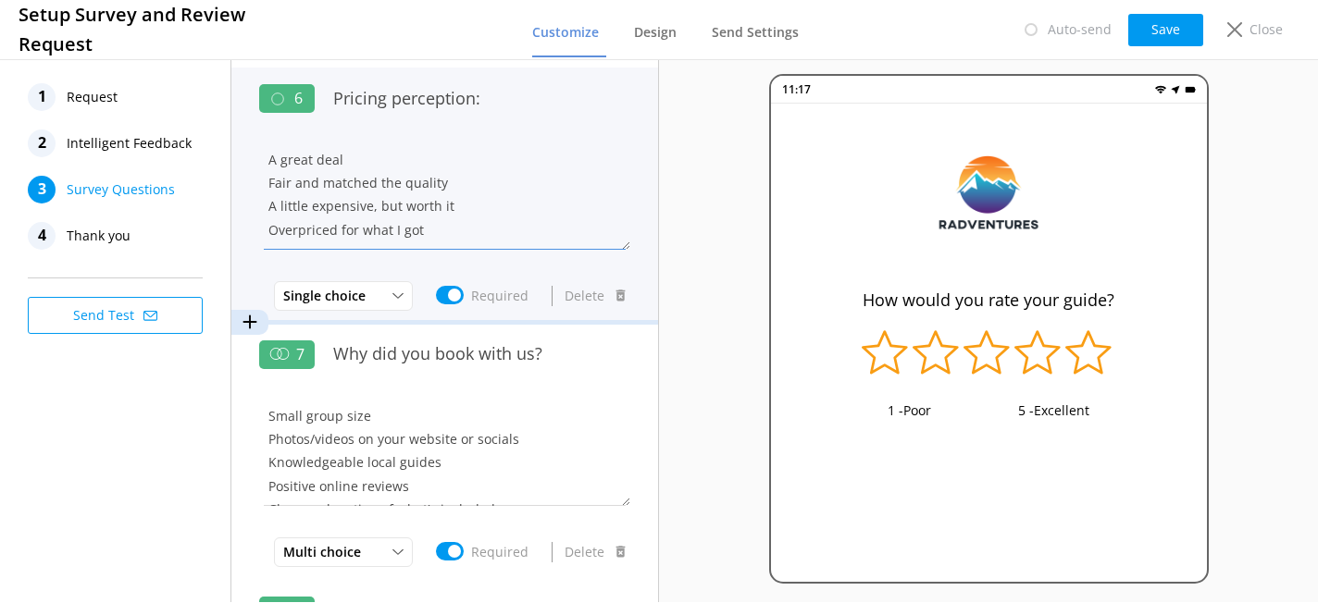
click at [465, 188] on textarea "A great deal Fair and matched the quality A little expensive, but worth it Over…" at bounding box center [444, 194] width 371 height 111
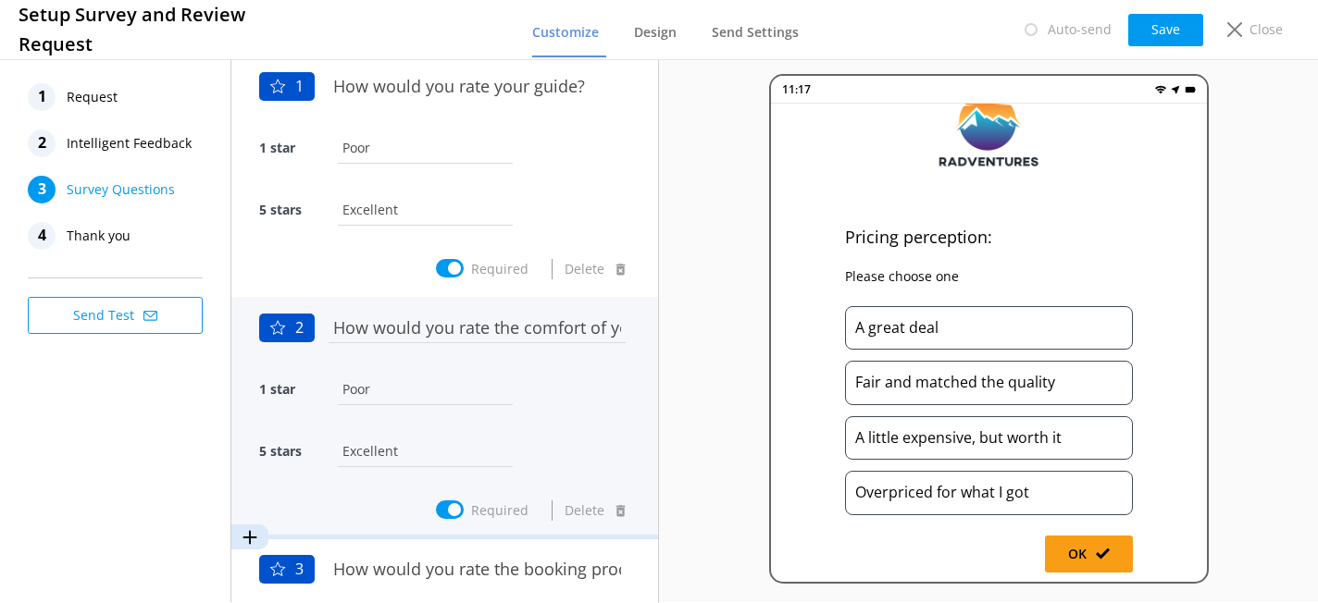
scroll to position [0, 0]
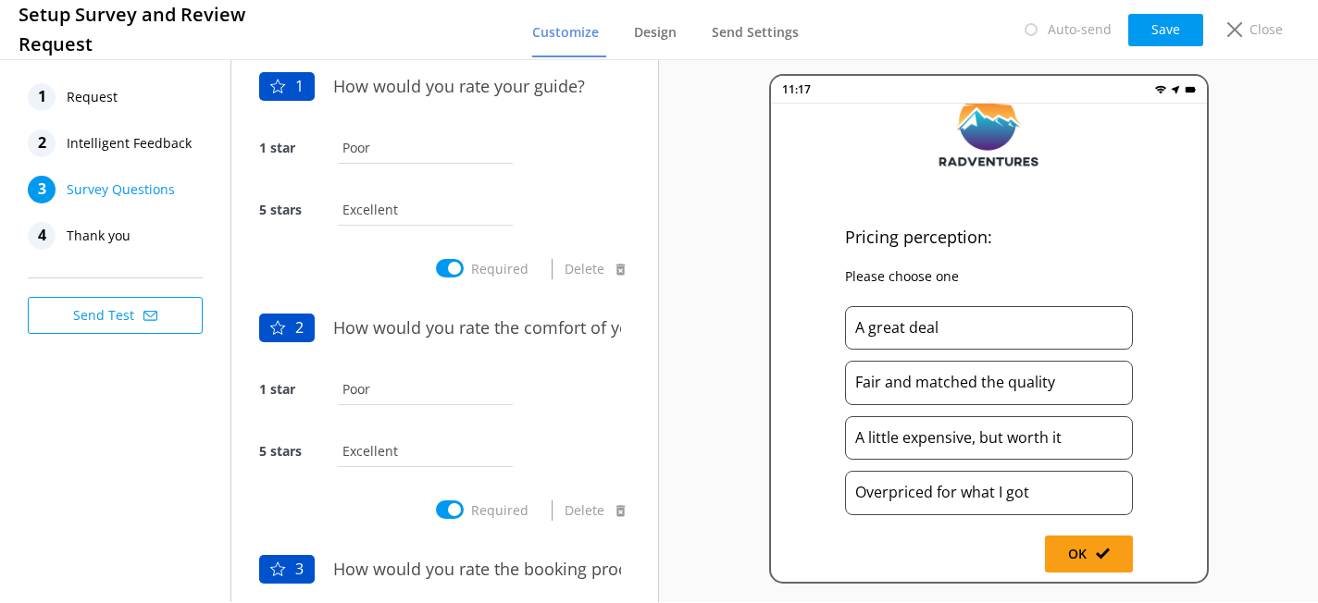
click at [173, 142] on span "Intelligent Feedback" at bounding box center [129, 144] width 125 height 28
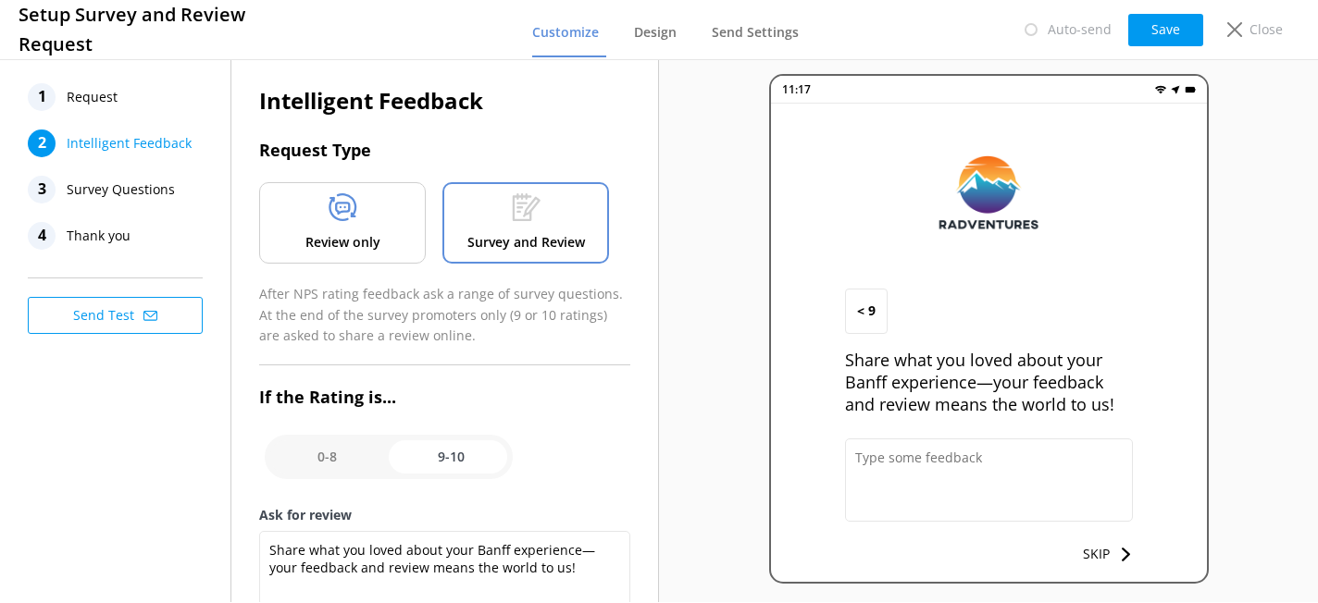
click at [96, 209] on nav "1 Request 2 Intelligent Feedback 3 Survey Questions 4 Thank you" at bounding box center [120, 166] width 185 height 167
click at [100, 238] on span "Thank you" at bounding box center [99, 236] width 64 height 28
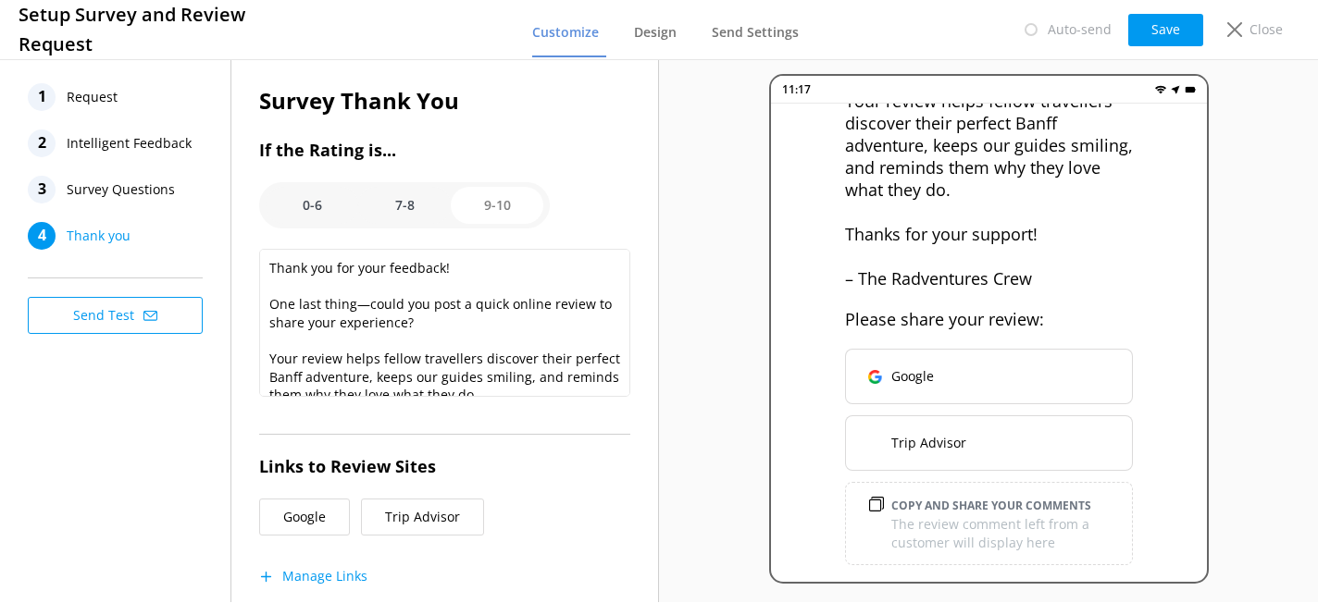
scroll to position [332, 0]
click at [102, 101] on span "Request" at bounding box center [92, 97] width 51 height 28
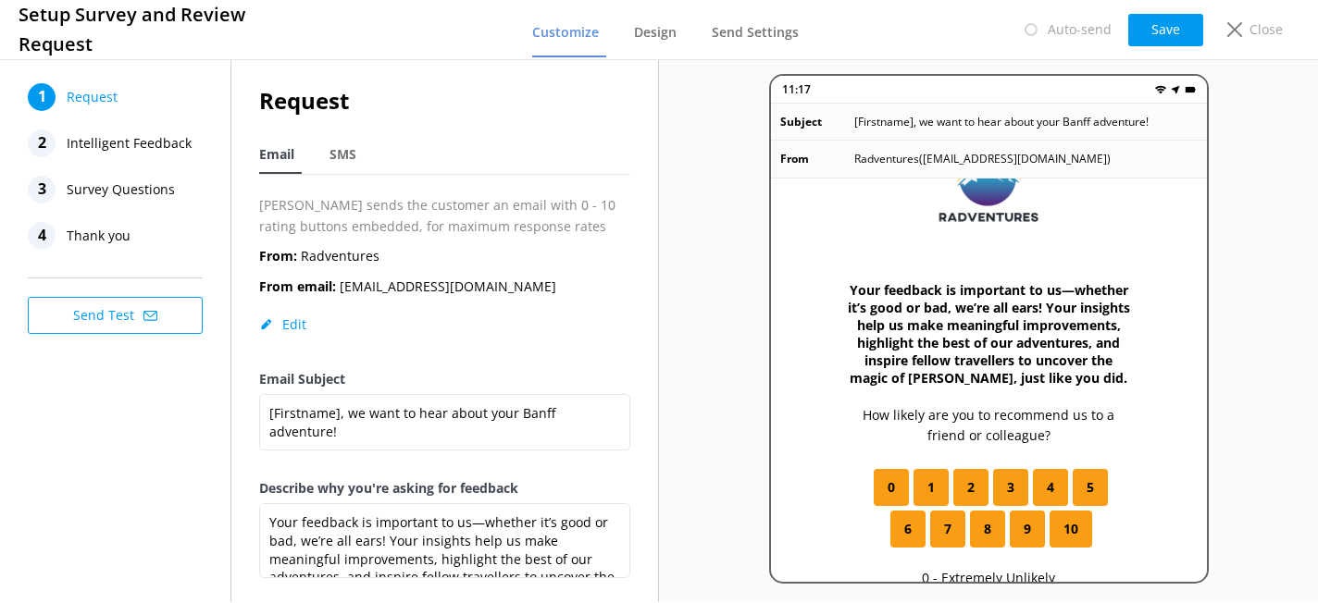
click at [122, 241] on span "Thank you" at bounding box center [99, 236] width 64 height 28
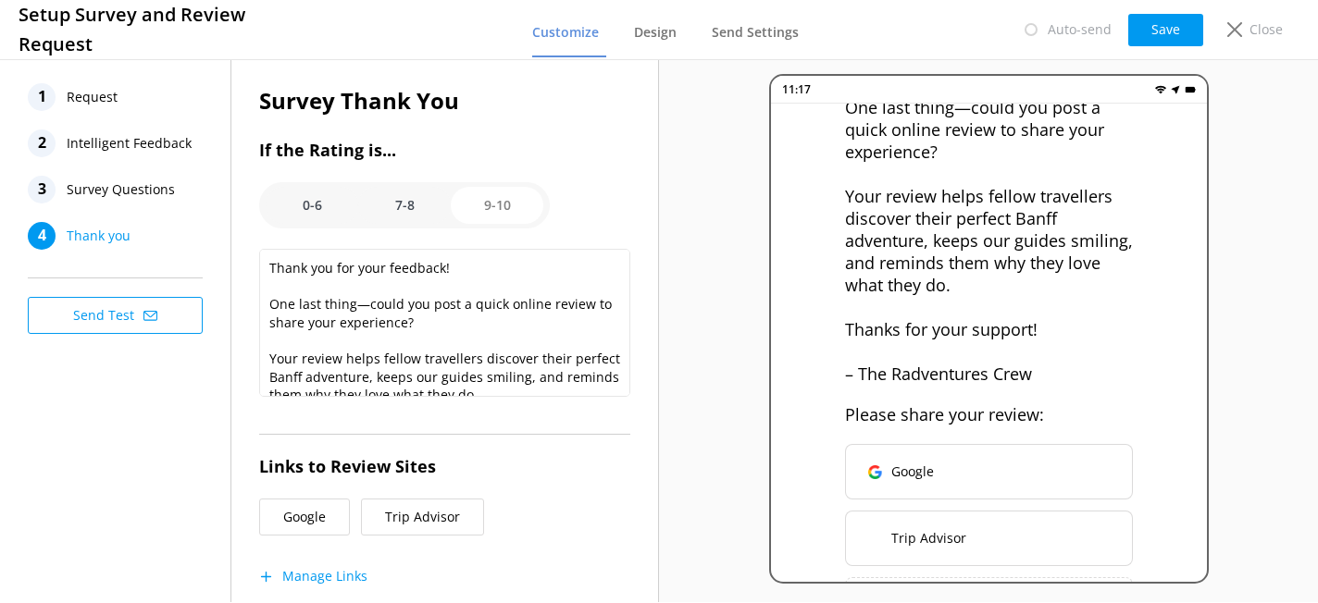
scroll to position [336, 0]
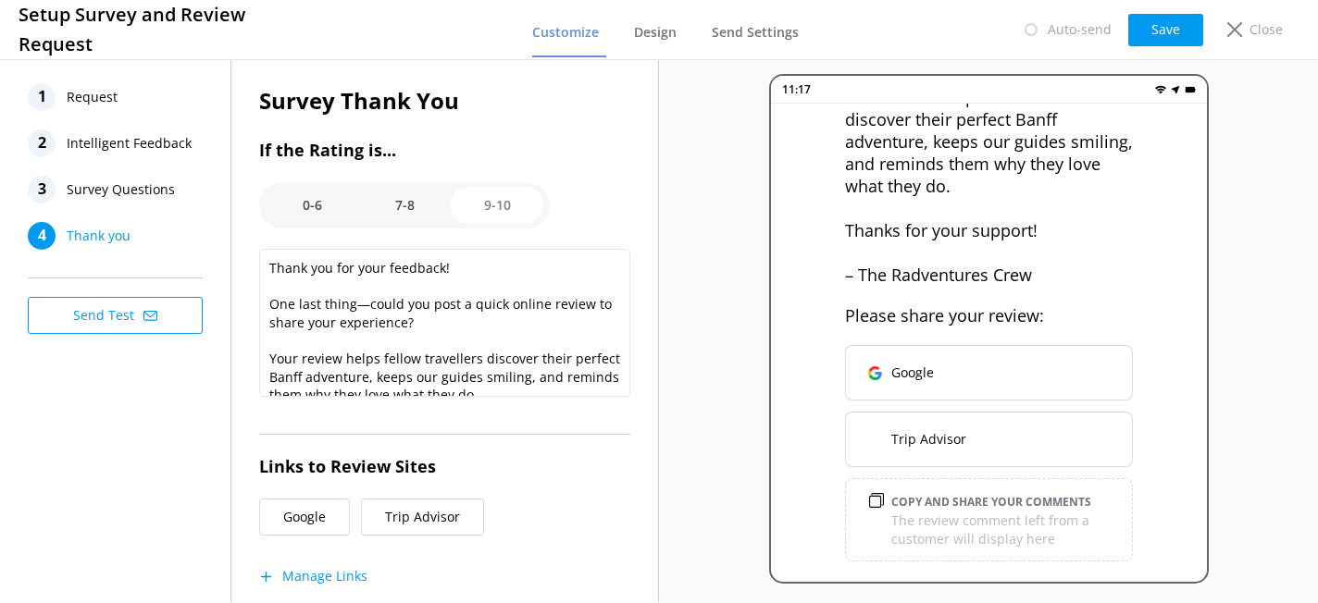
click at [160, 194] on span "Survey Questions" at bounding box center [121, 190] width 108 height 28
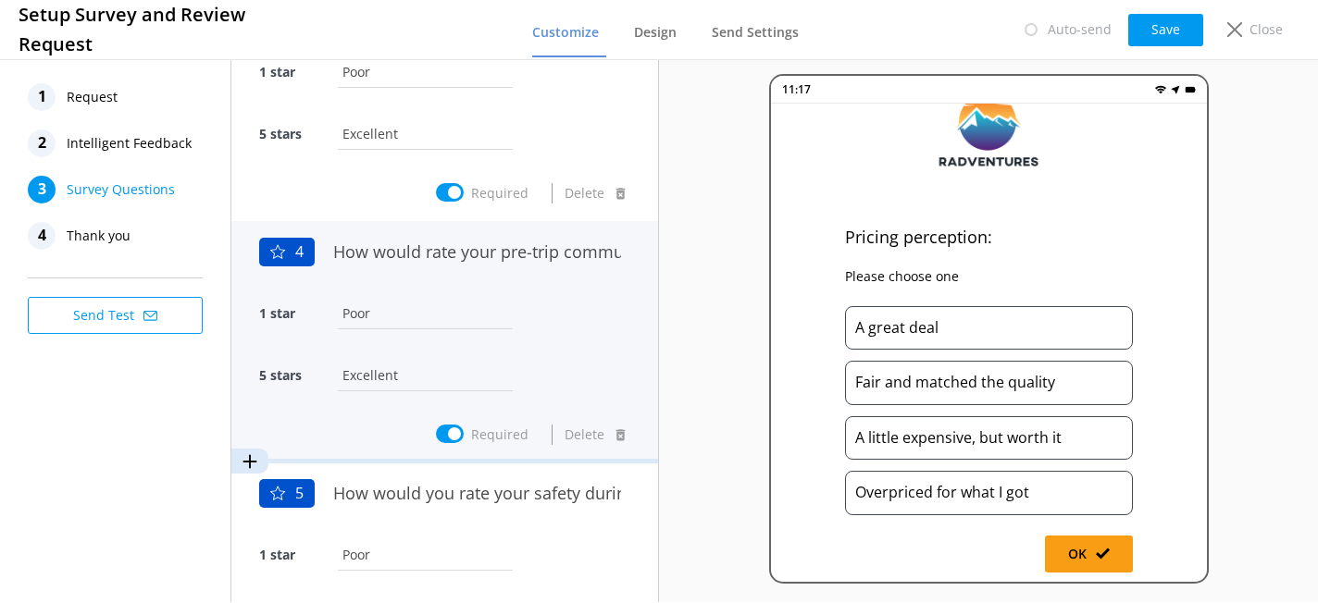
scroll to position [853, 0]
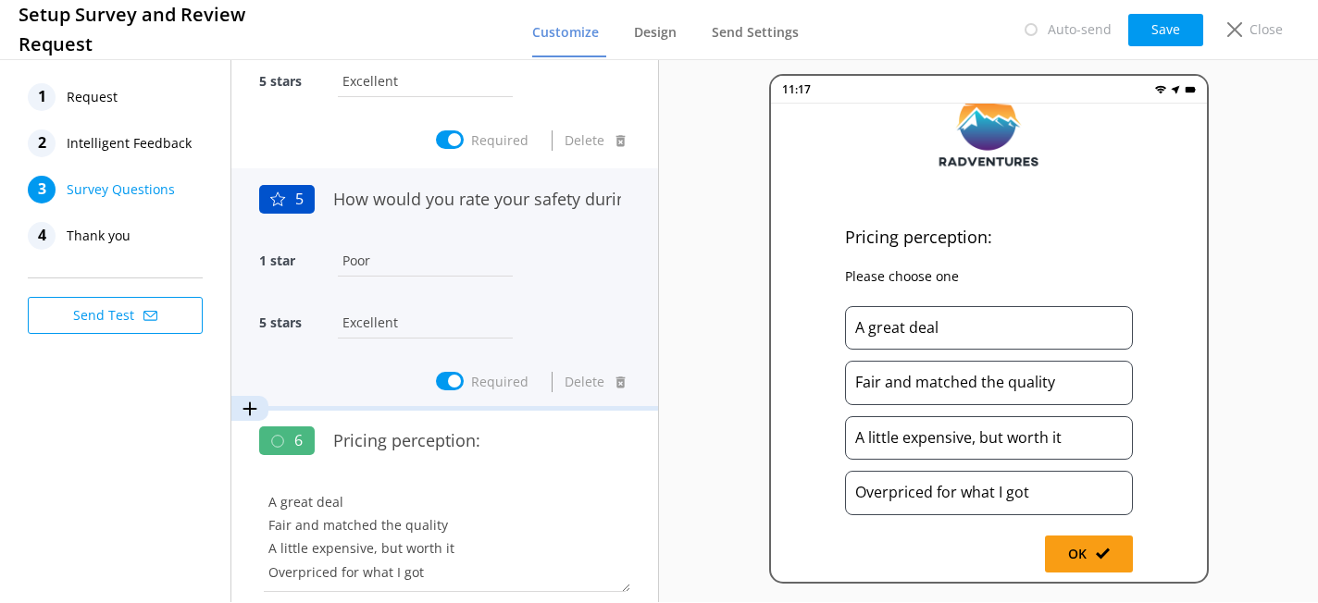
click at [478, 304] on input "Excellent" at bounding box center [425, 323] width 184 height 42
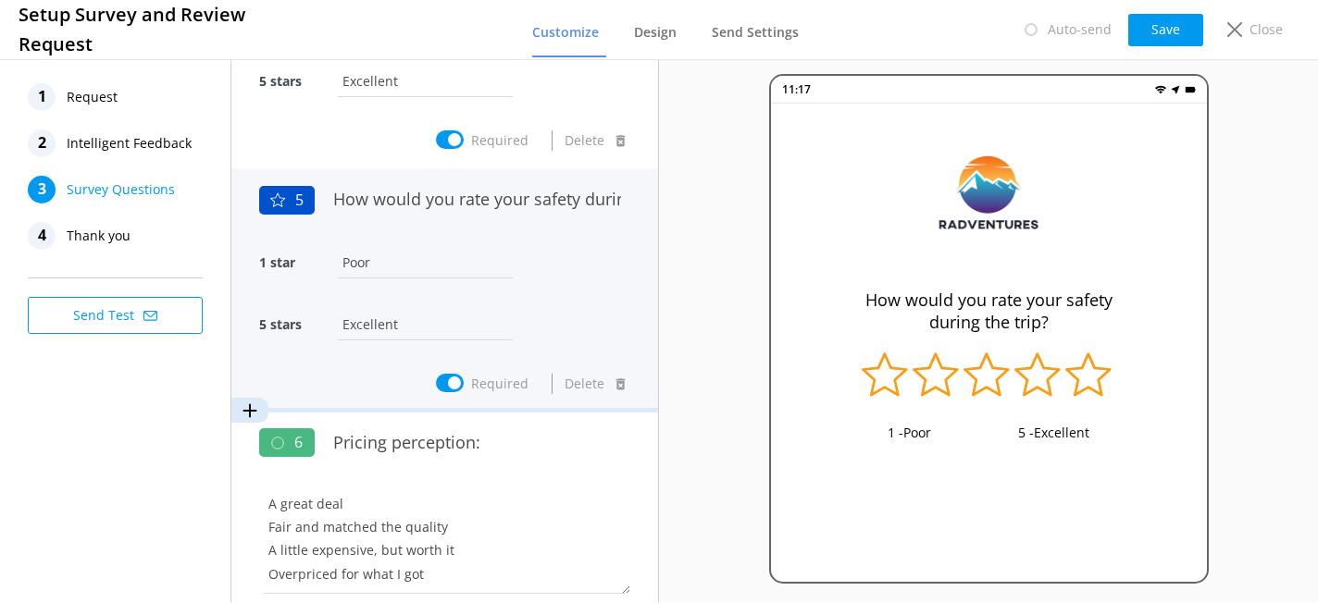
scroll to position [0, 0]
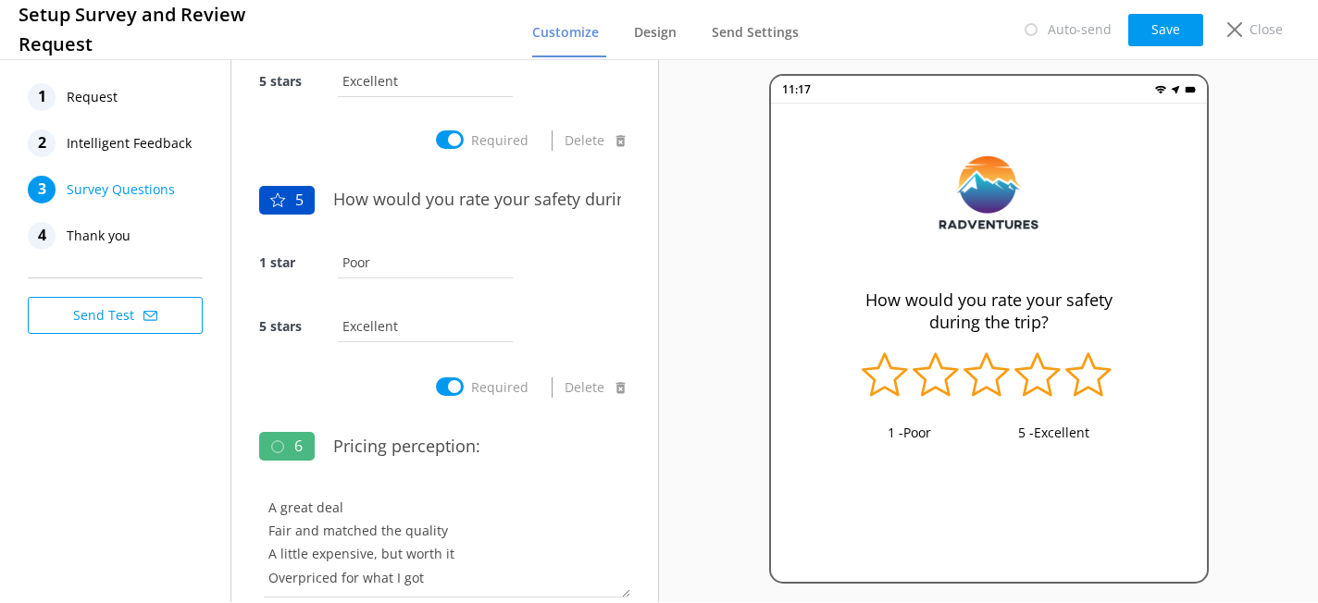
click at [101, 241] on span "Thank you" at bounding box center [99, 236] width 64 height 28
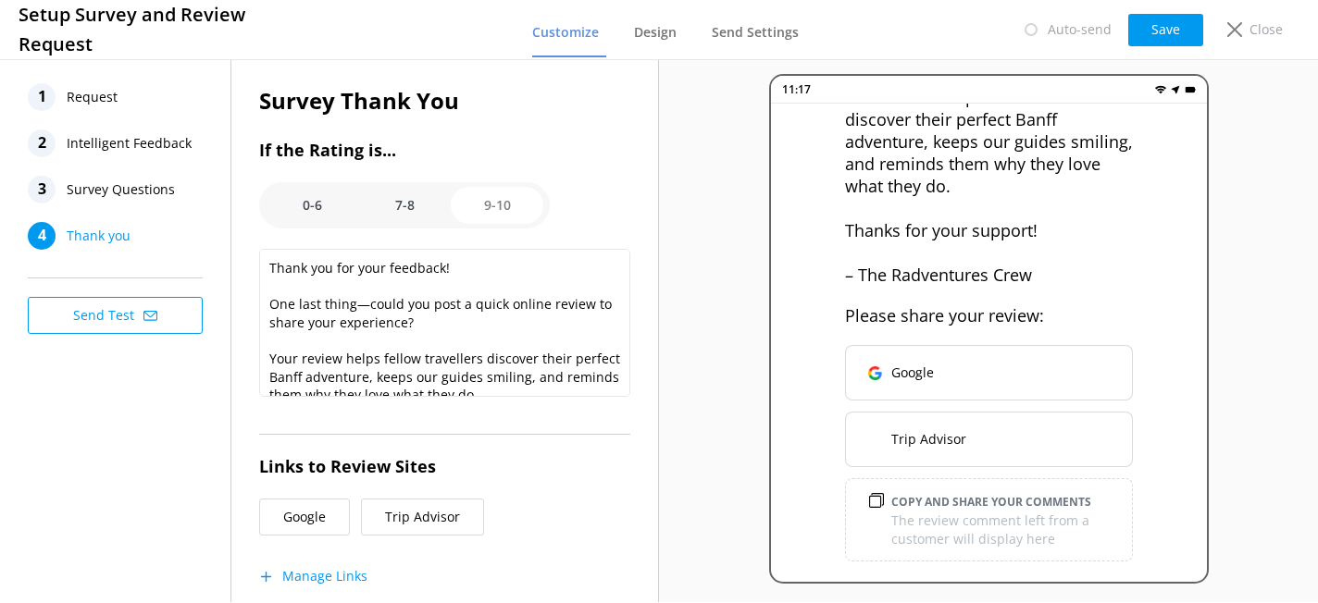
click at [109, 106] on span "Request" at bounding box center [92, 97] width 51 height 28
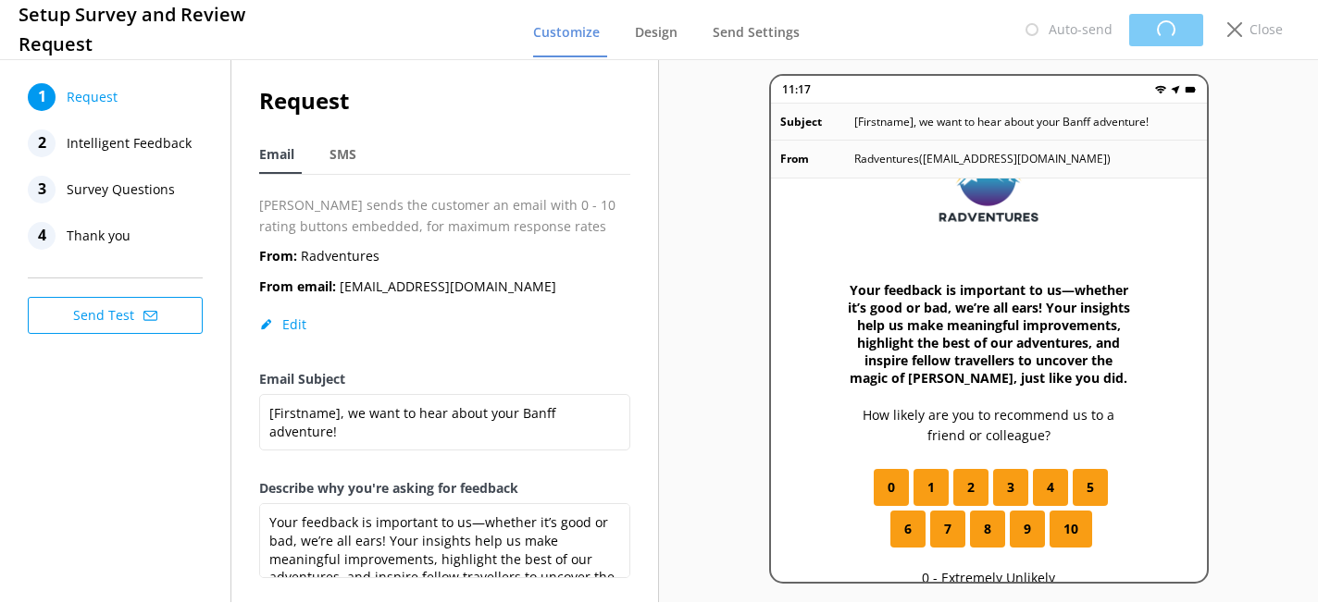
scroll to position [99, 0]
click at [93, 242] on span "Thank you" at bounding box center [99, 236] width 64 height 28
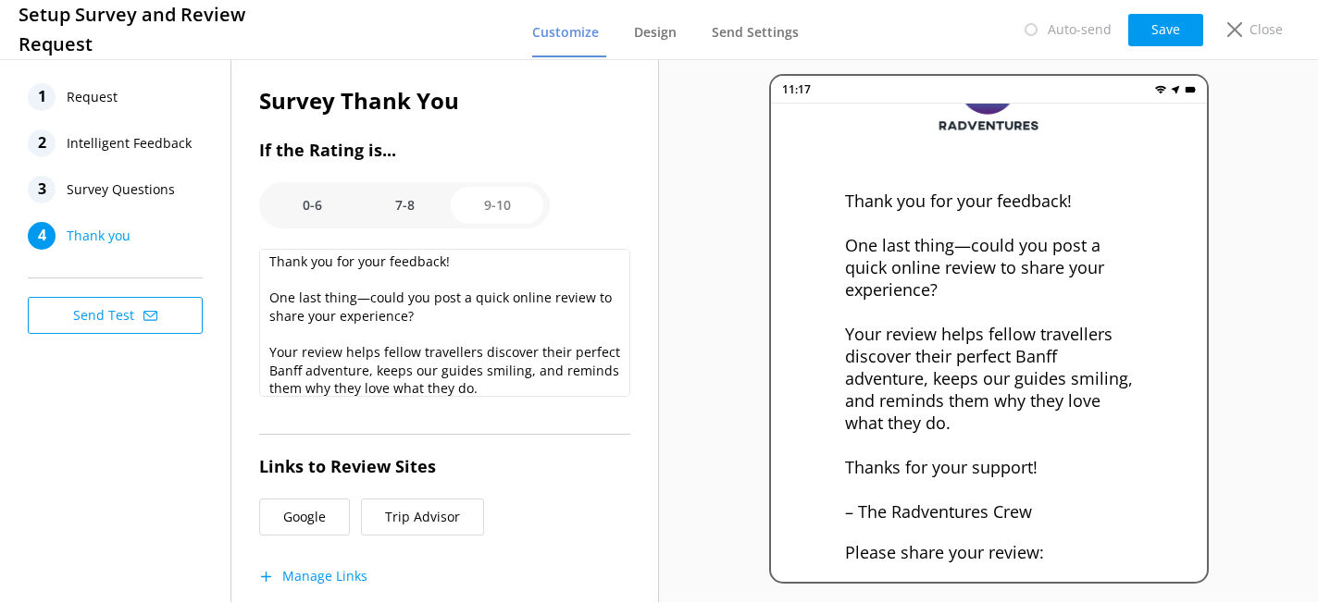
scroll to position [7, 0]
click at [133, 188] on span "Survey Questions" at bounding box center [121, 190] width 108 height 28
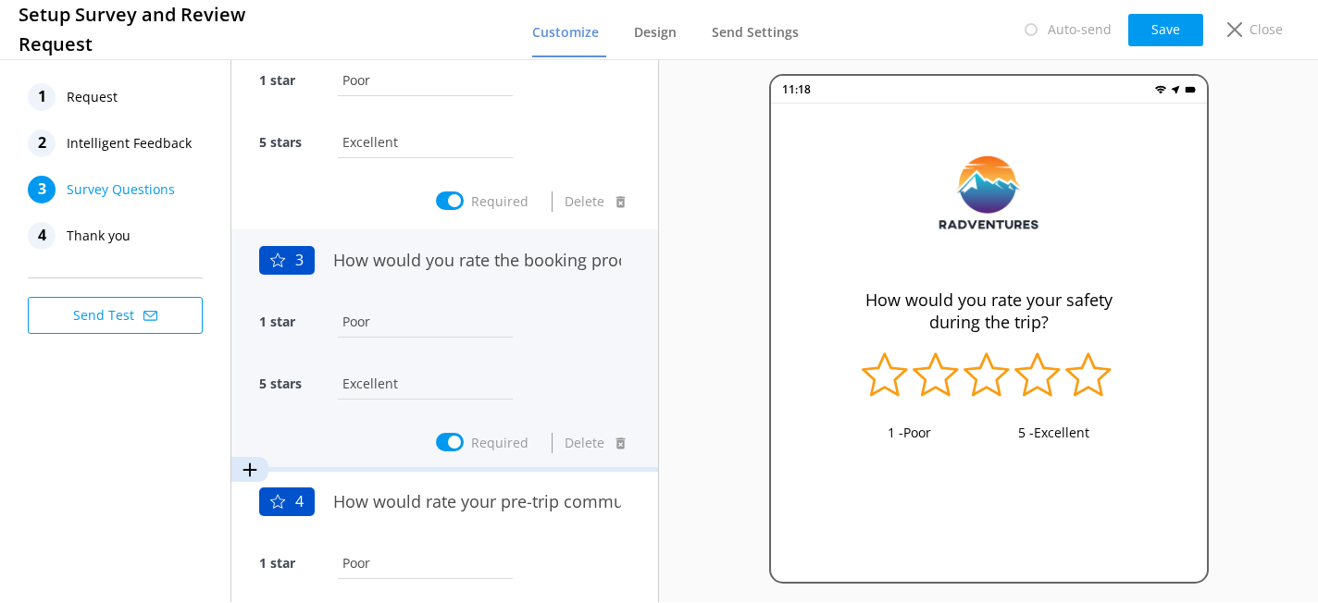
scroll to position [0, 0]
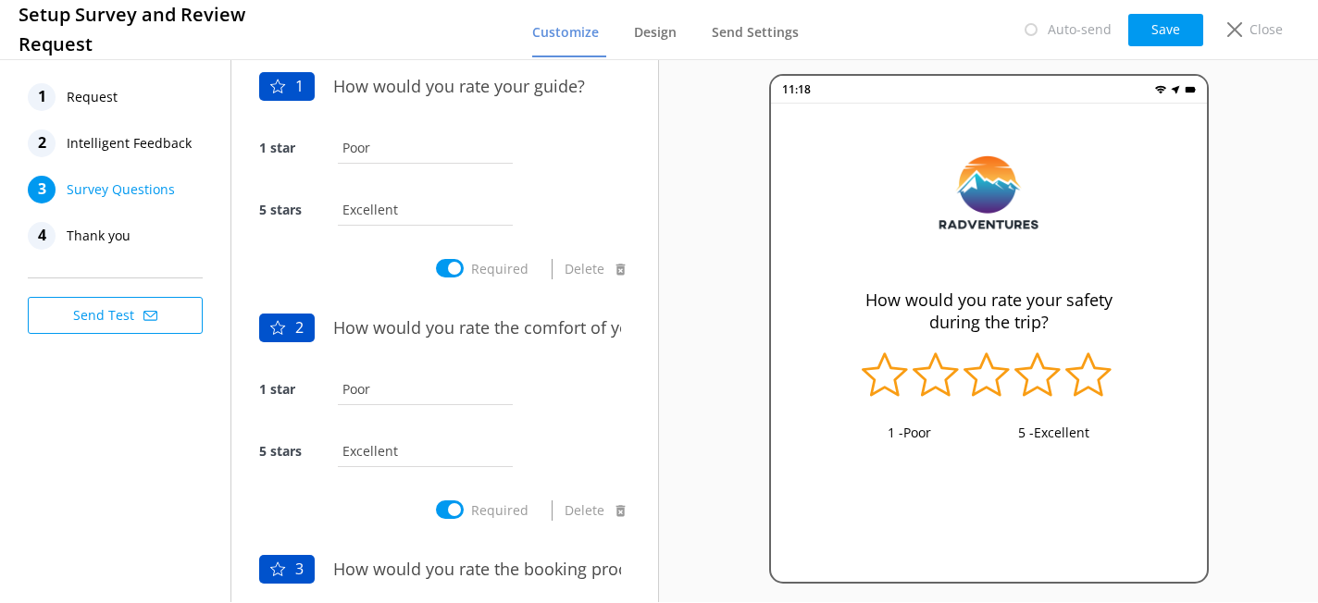
click at [107, 240] on span "Thank you" at bounding box center [99, 236] width 64 height 28
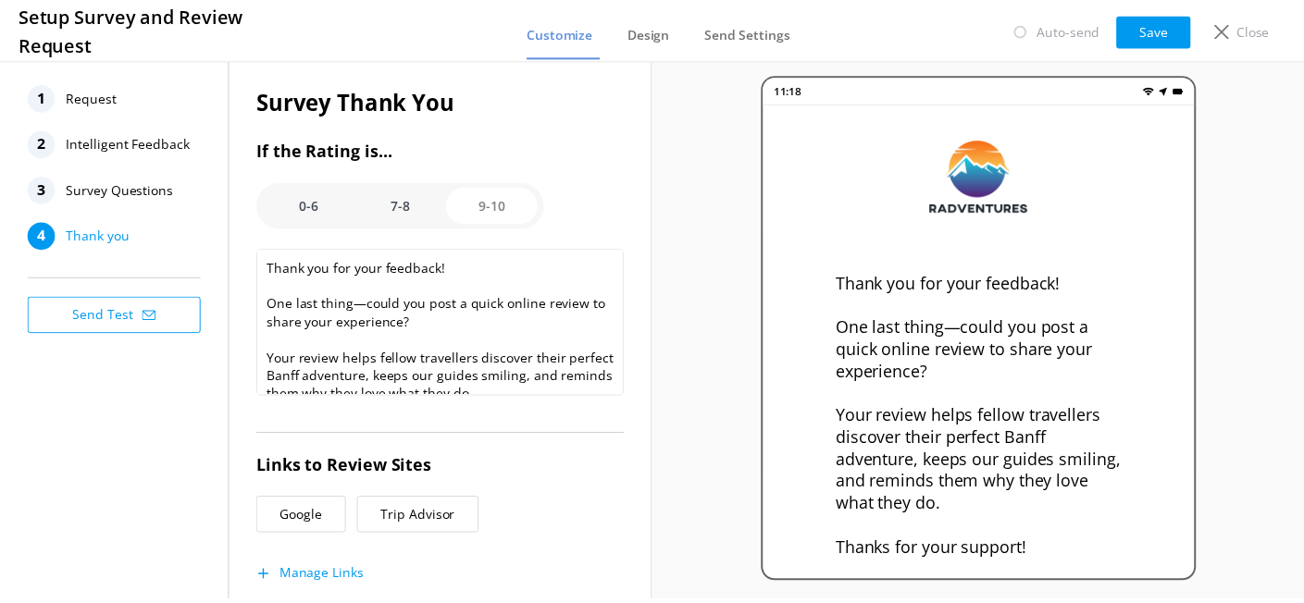
scroll to position [336, 0]
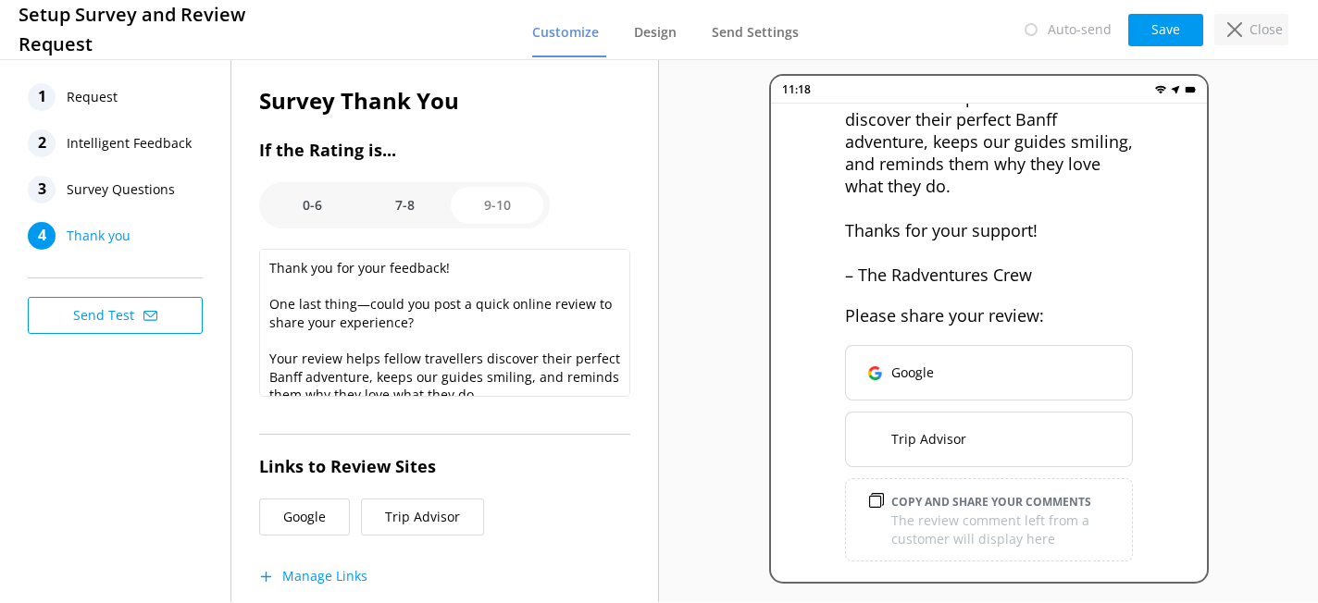
click at [1241, 26] on icon at bounding box center [1234, 29] width 15 height 15
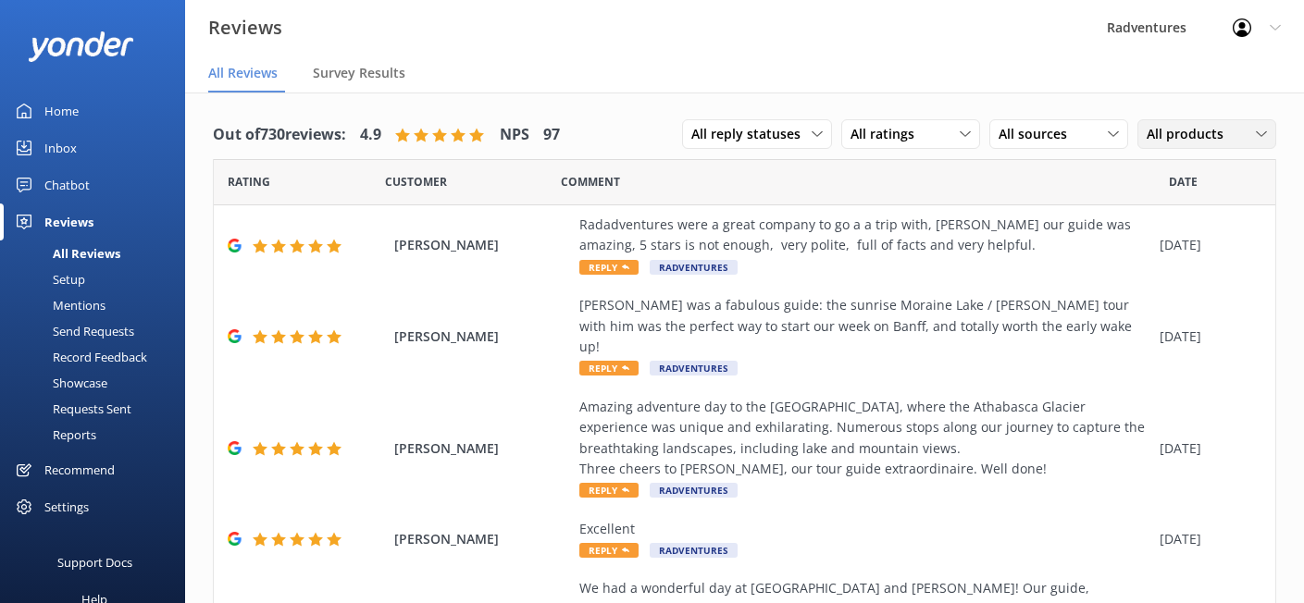
click at [1173, 141] on span "All products" at bounding box center [1190, 134] width 88 height 20
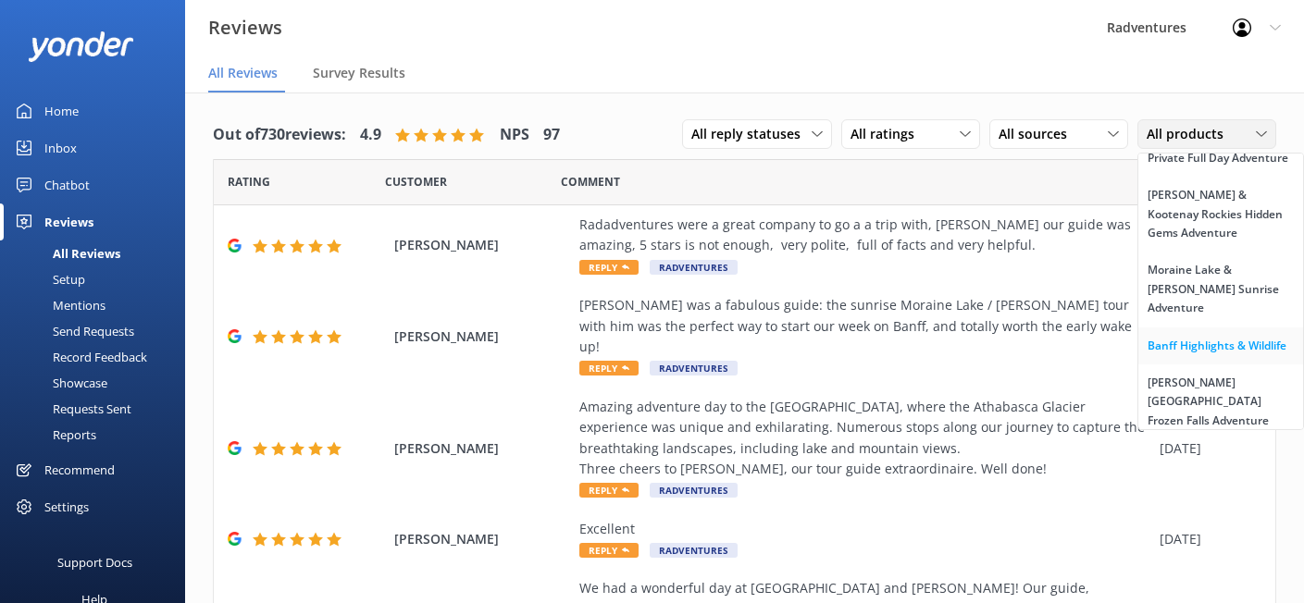
scroll to position [142, 0]
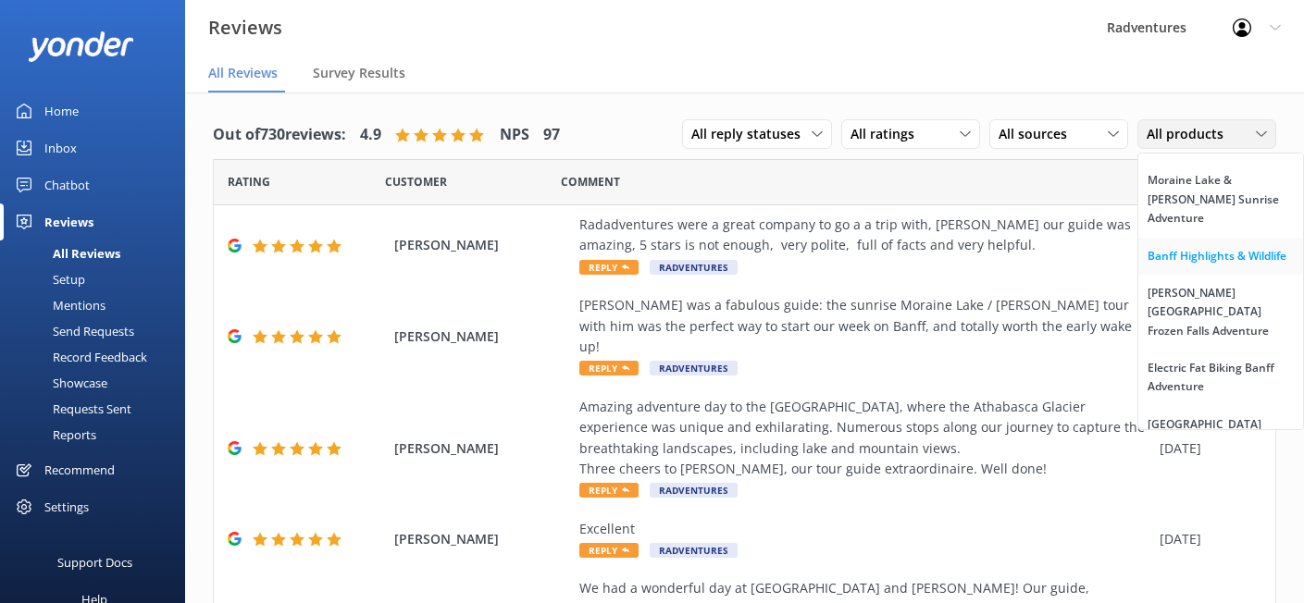
click at [1191, 266] on div "Banff Highlights & Wildlife" at bounding box center [1216, 256] width 139 height 19
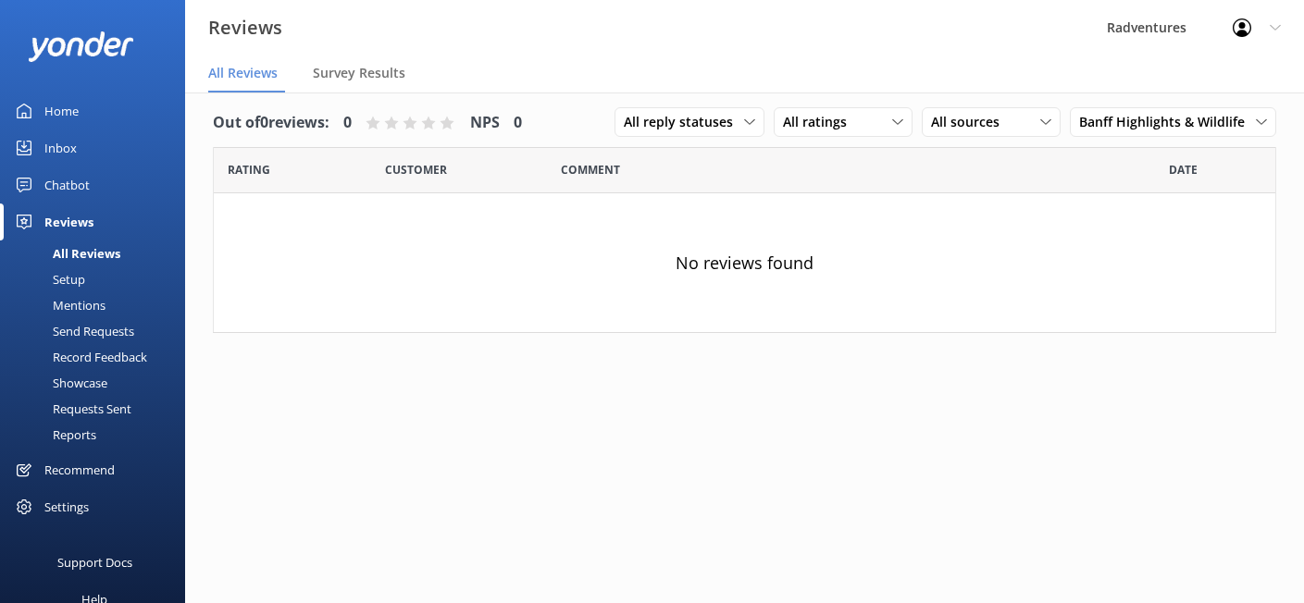
scroll to position [0, 0]
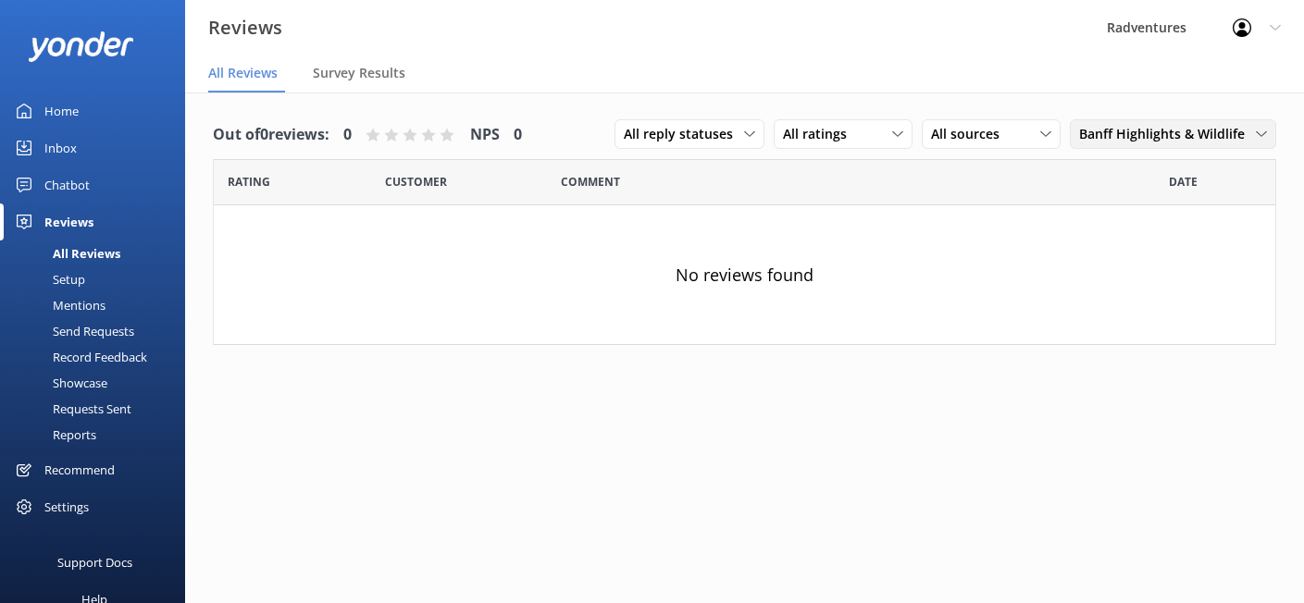
click at [1202, 141] on span "Banff Highlights & Wildlife" at bounding box center [1167, 134] width 177 height 20
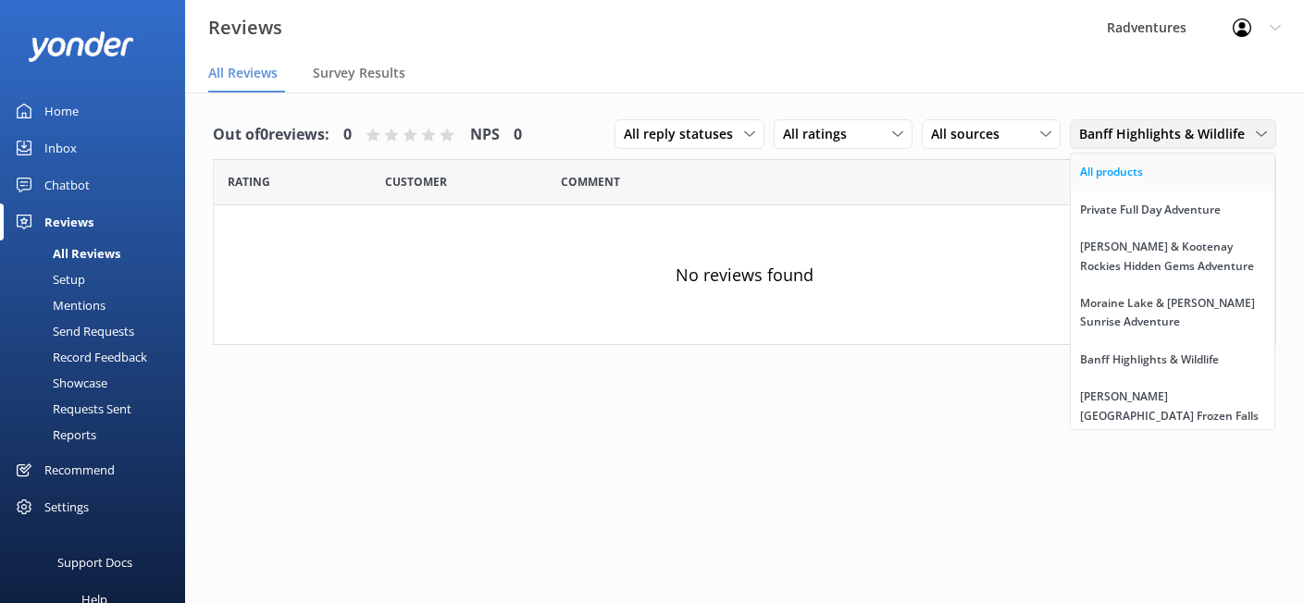
click at [1142, 183] on link "All products" at bounding box center [1173, 172] width 204 height 37
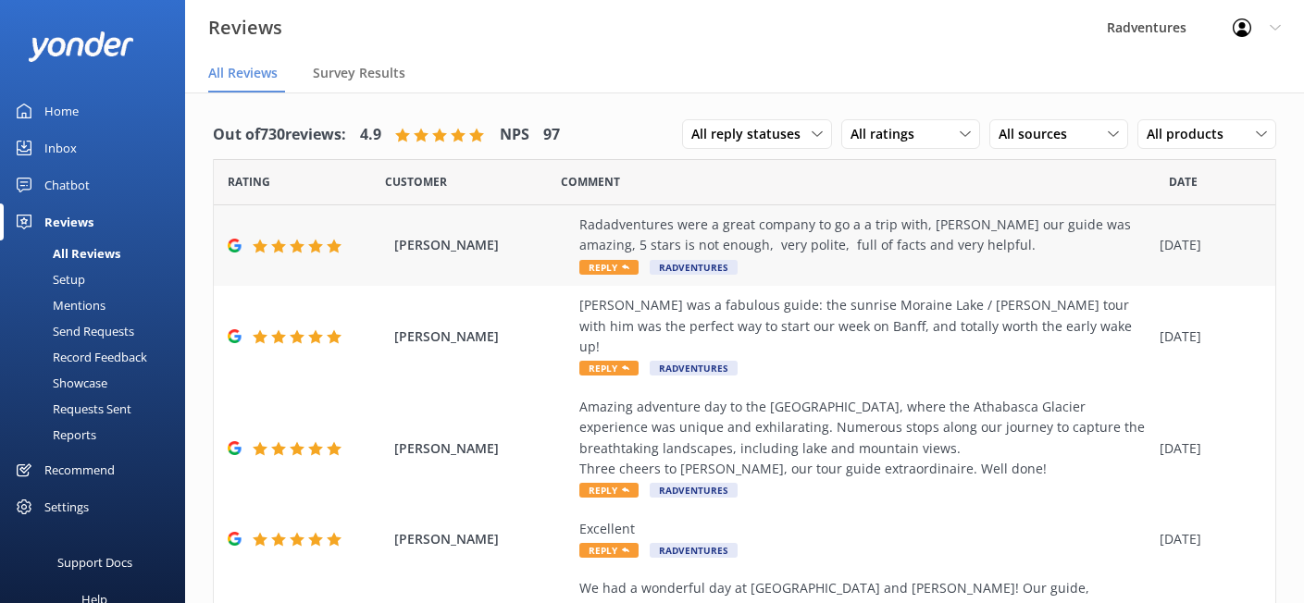
click at [616, 270] on span "Reply" at bounding box center [608, 267] width 59 height 15
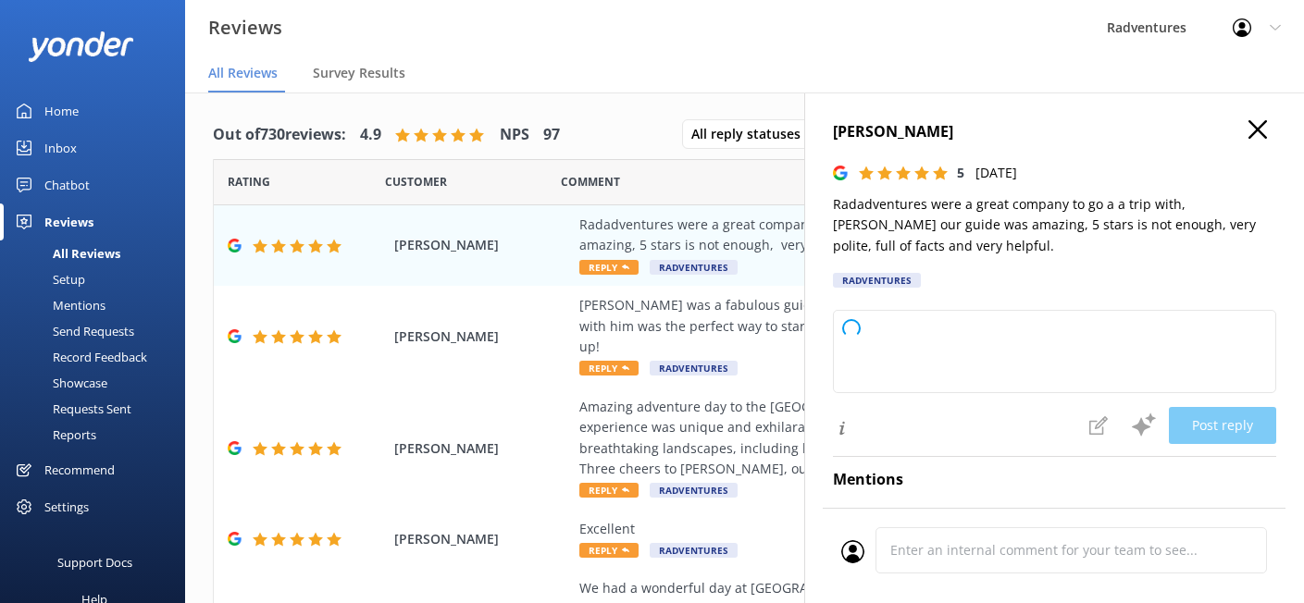
type textarea "Thank you so much for your wonderful review! We’re thrilled to hear you had suc…"
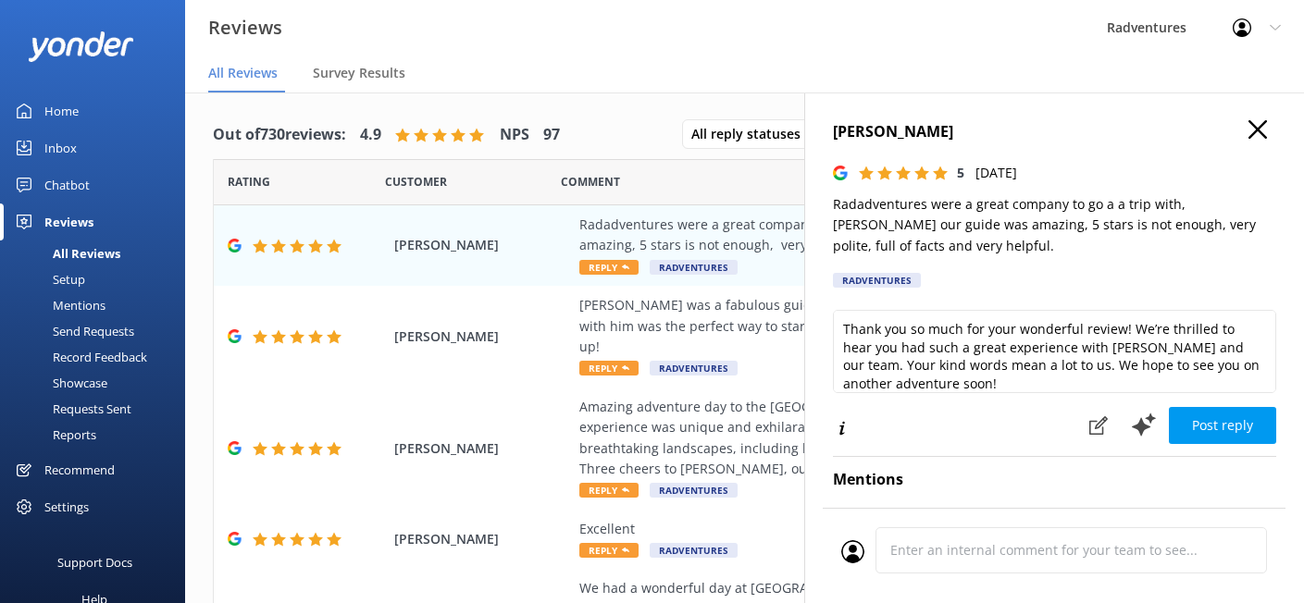
click at [1248, 136] on icon "button" at bounding box center [1257, 129] width 19 height 19
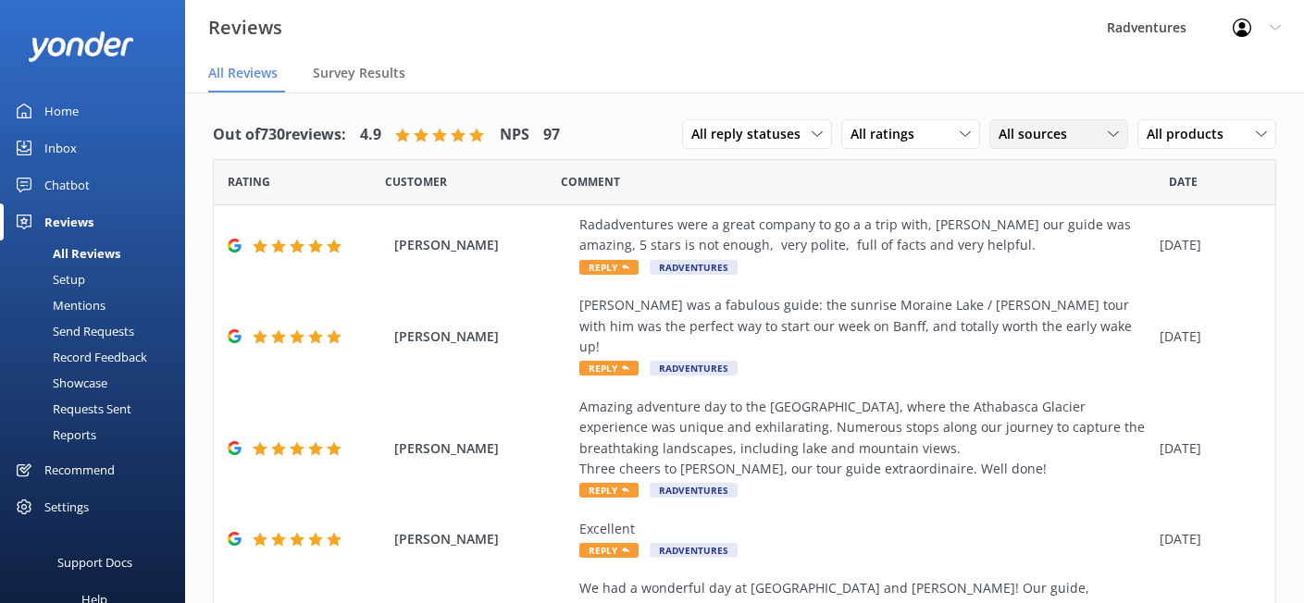
click at [1034, 142] on span "All sources" at bounding box center [1038, 134] width 80 height 20
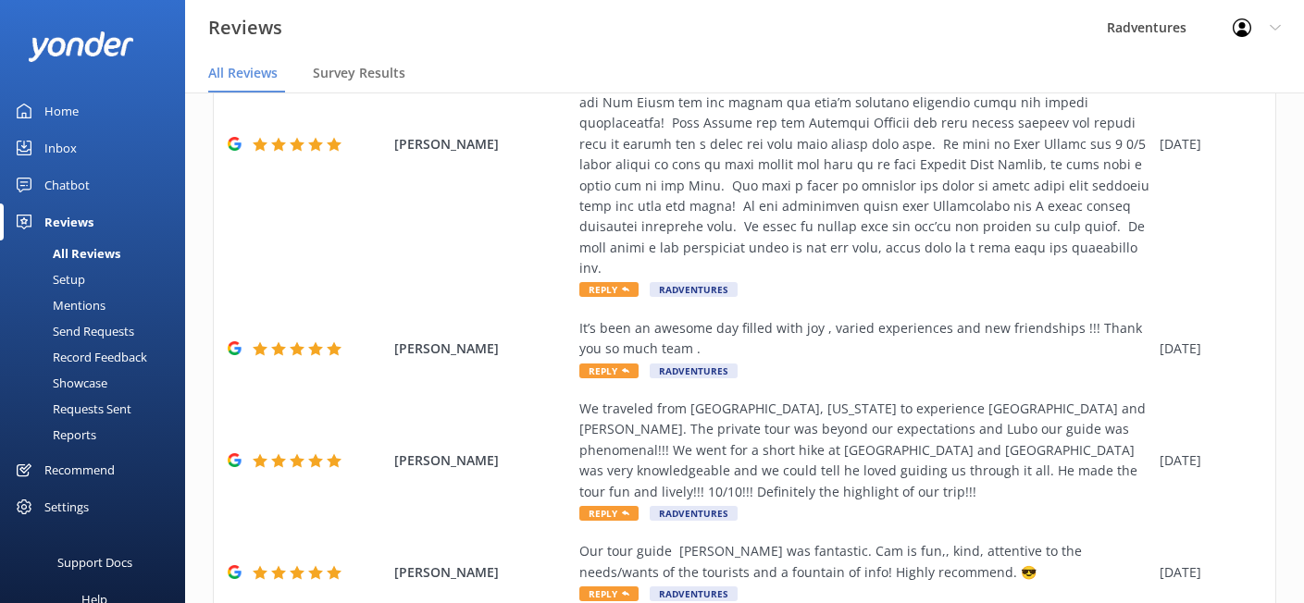
scroll to position [843, 0]
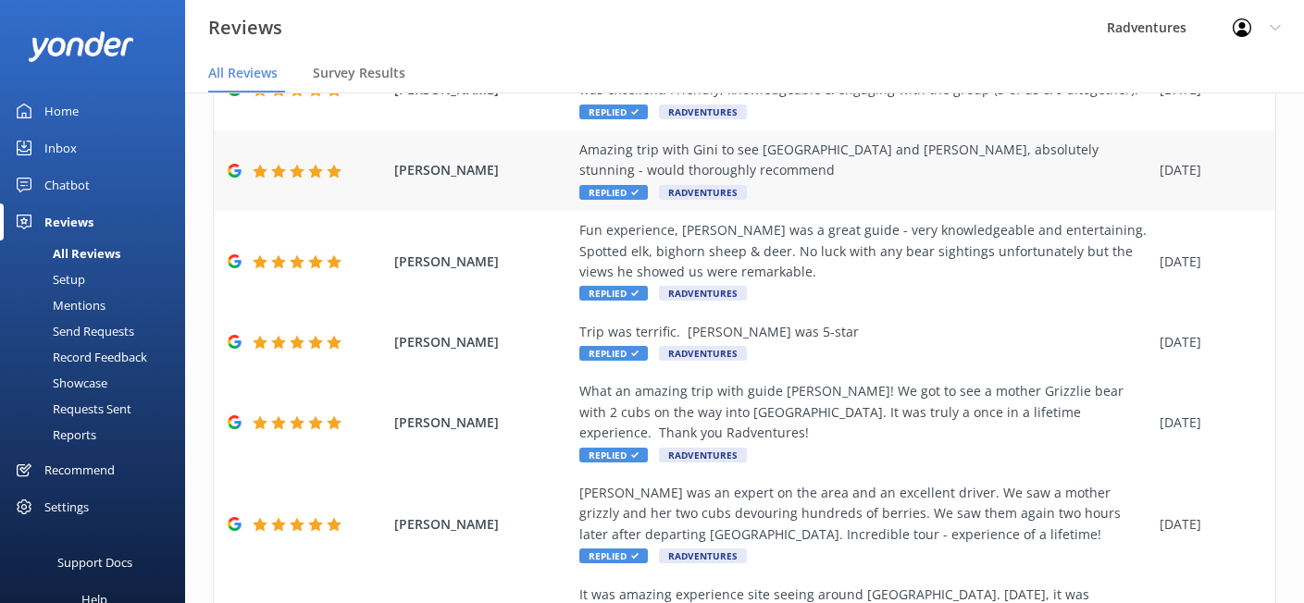
scroll to position [594, 0]
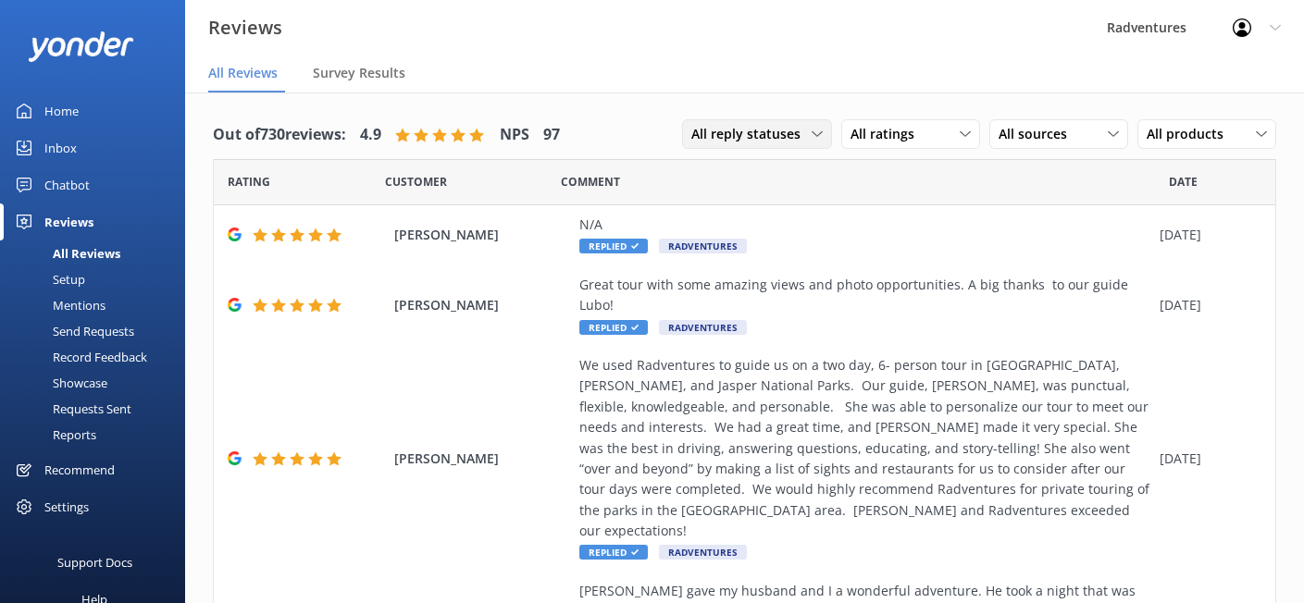
click at [769, 136] on span "All reply statuses" at bounding box center [751, 134] width 120 height 20
click at [759, 216] on link "Needs a reply" at bounding box center [765, 210] width 165 height 37
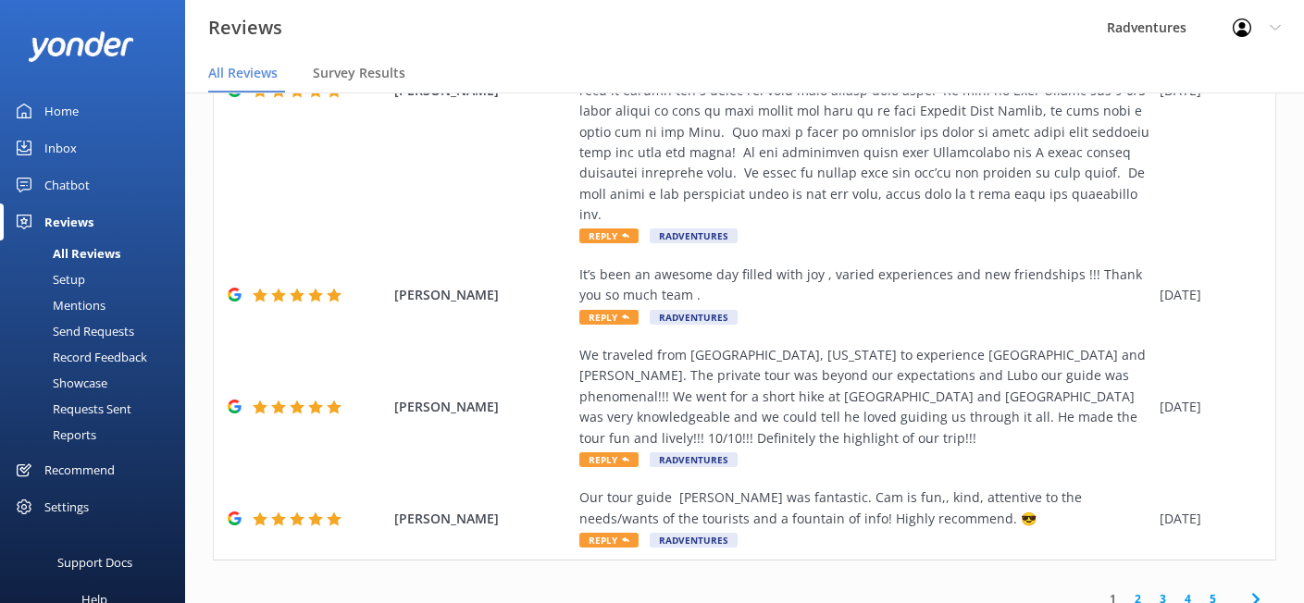
scroll to position [37, 0]
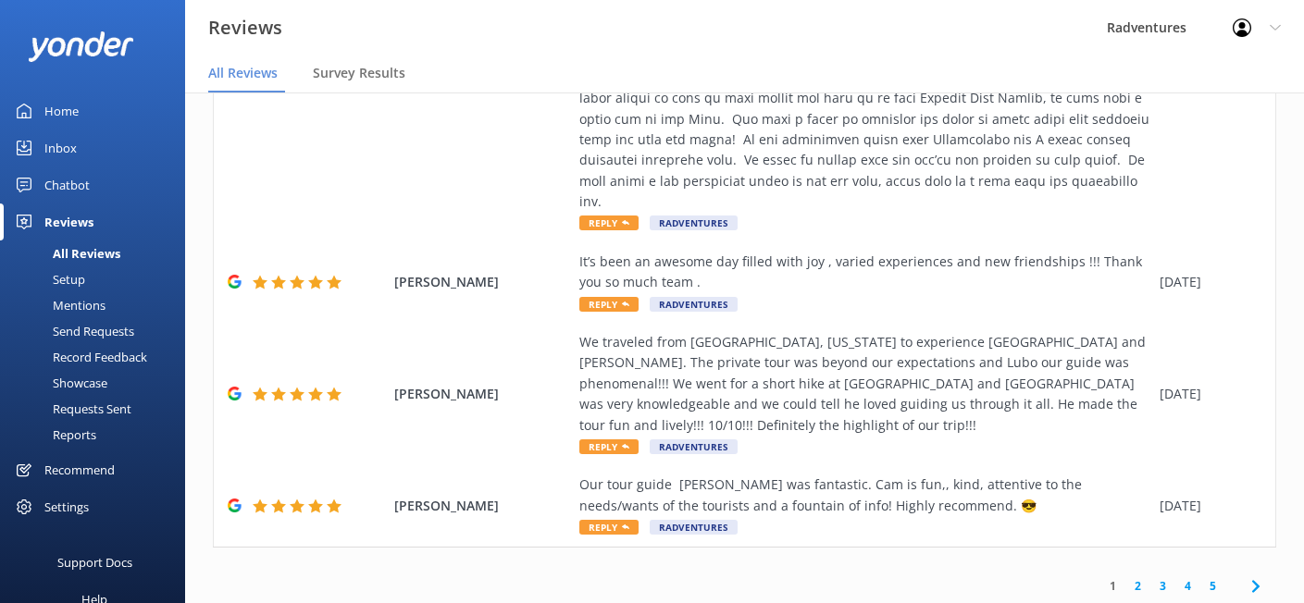
click at [1200, 577] on link "5" at bounding box center [1212, 586] width 25 height 18
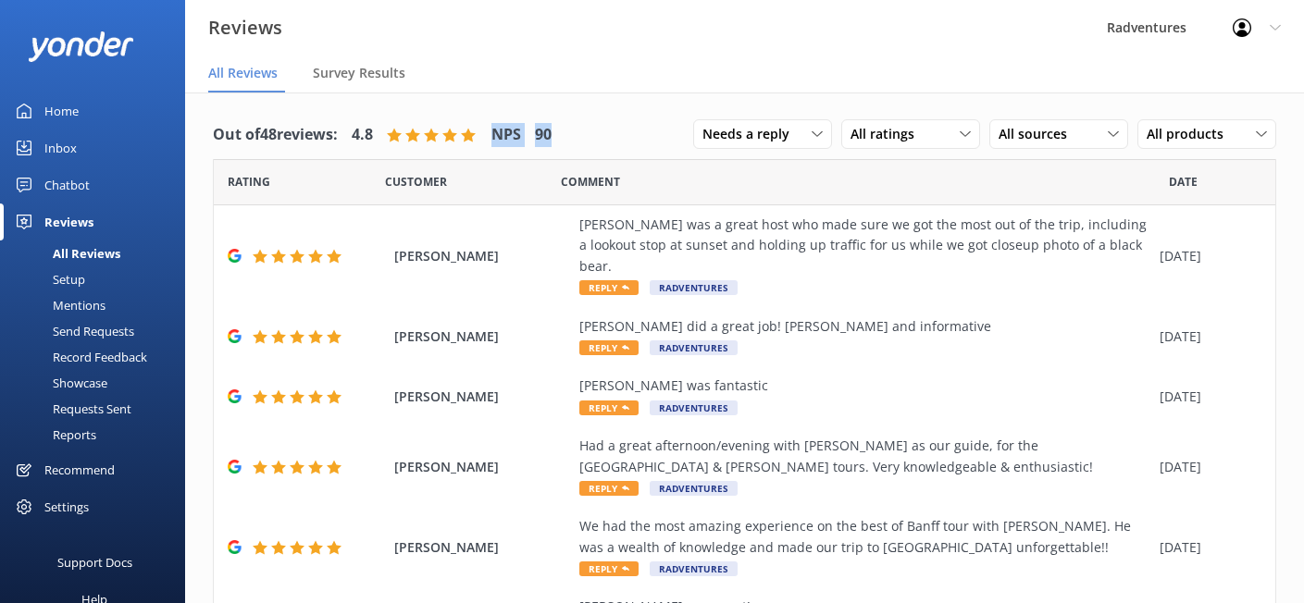
drag, startPoint x: 504, startPoint y: 132, endPoint x: 575, endPoint y: 136, distance: 70.4
click at [575, 136] on div "Out of 48 reviews: 4.8 NPS 90 Needs a reply All reply statuses Needs a reply Do…" at bounding box center [744, 135] width 1063 height 48
click at [577, 134] on div "Out of 48 reviews: 4.8 NPS 90 Needs a reply All reply statuses Needs a reply Do…" at bounding box center [744, 135] width 1063 height 48
drag, startPoint x: 356, startPoint y: 133, endPoint x: 591, endPoint y: 169, distance: 237.8
click at [574, 154] on div "Out of 48 reviews: 4.8 NPS 90 Needs a reply All reply statuses Needs a reply Do…" at bounding box center [744, 135] width 1063 height 48
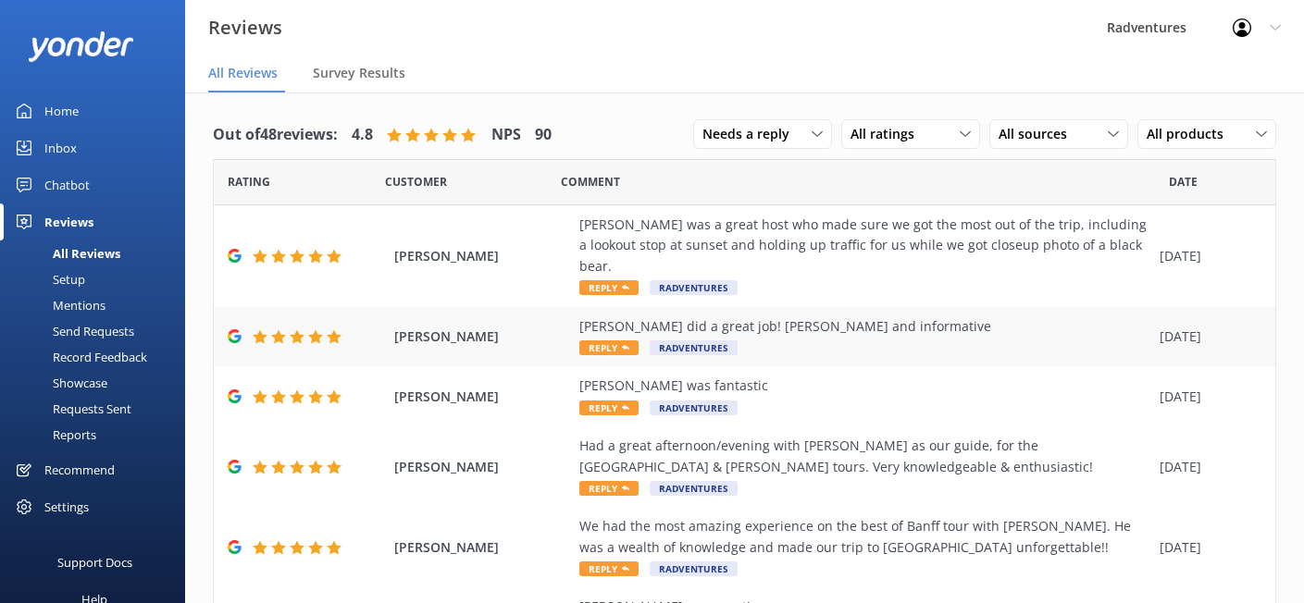
click at [786, 332] on div "[PERSON_NAME] did a great job! [PERSON_NAME] and informative Reply Radventures" at bounding box center [864, 337] width 571 height 42
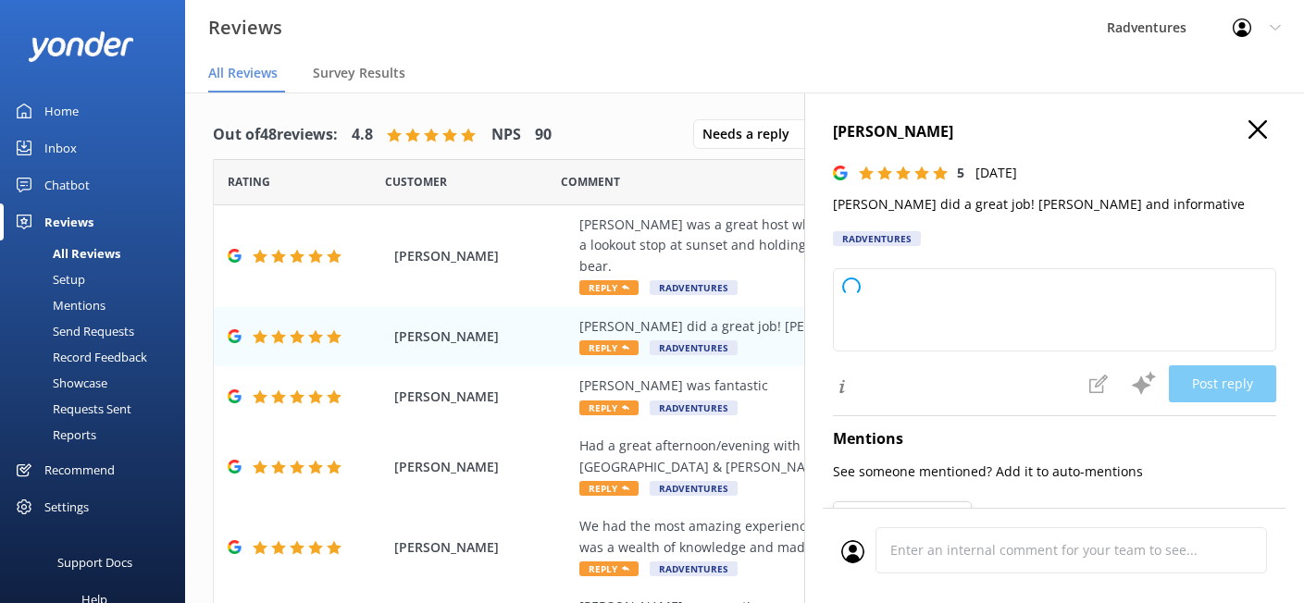
click at [1248, 132] on icon "button" at bounding box center [1257, 129] width 19 height 19
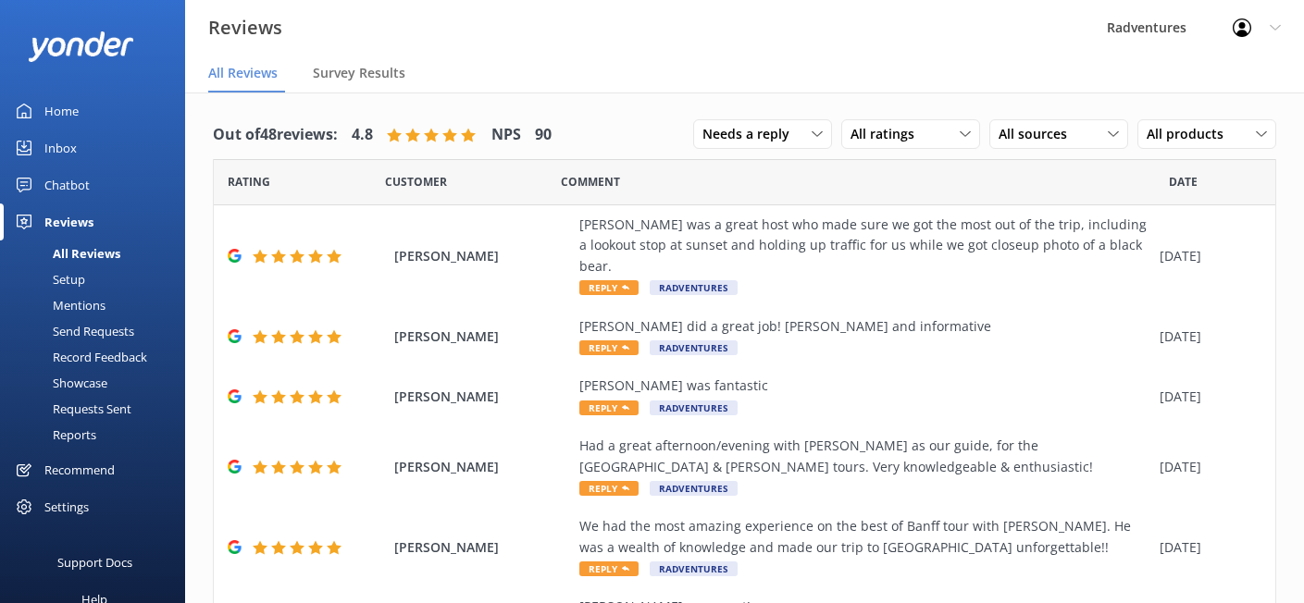
click at [76, 278] on div "Setup" at bounding box center [48, 279] width 74 height 26
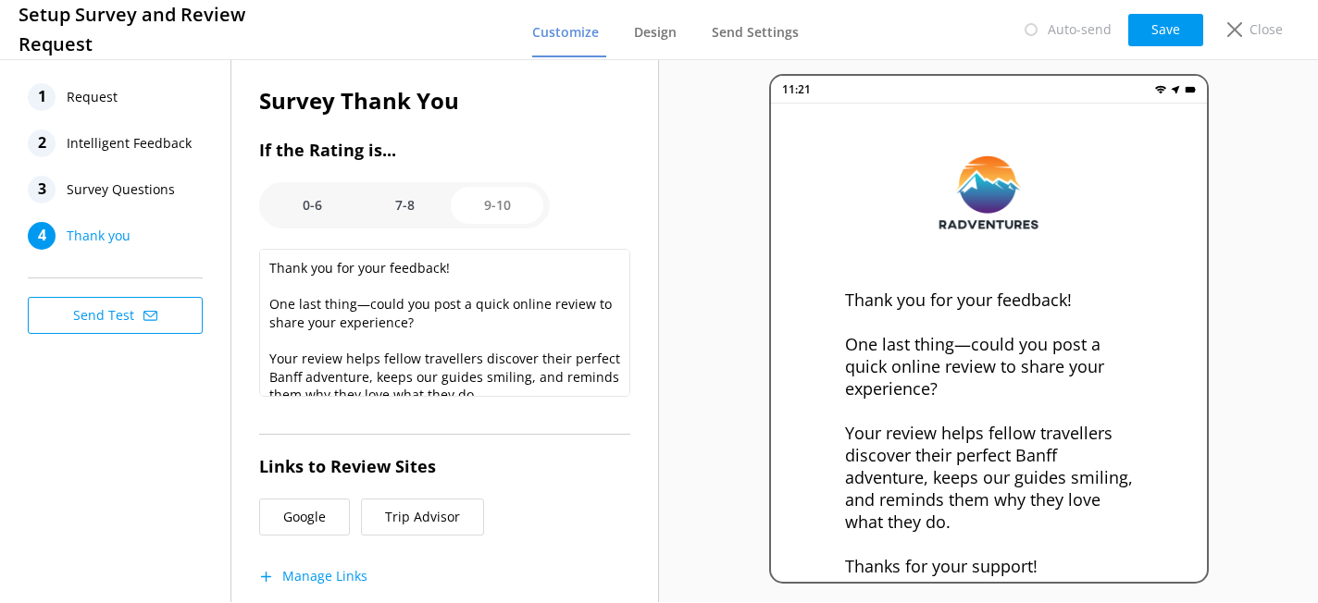
click at [114, 93] on span "Request" at bounding box center [92, 97] width 51 height 28
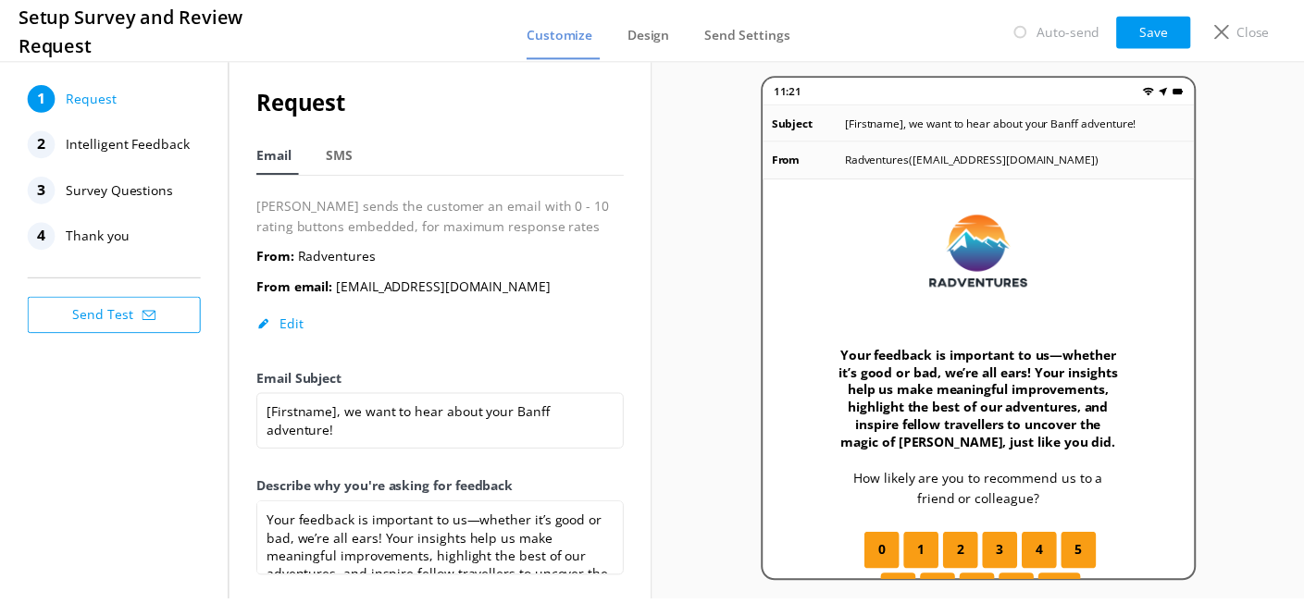
scroll to position [99, 0]
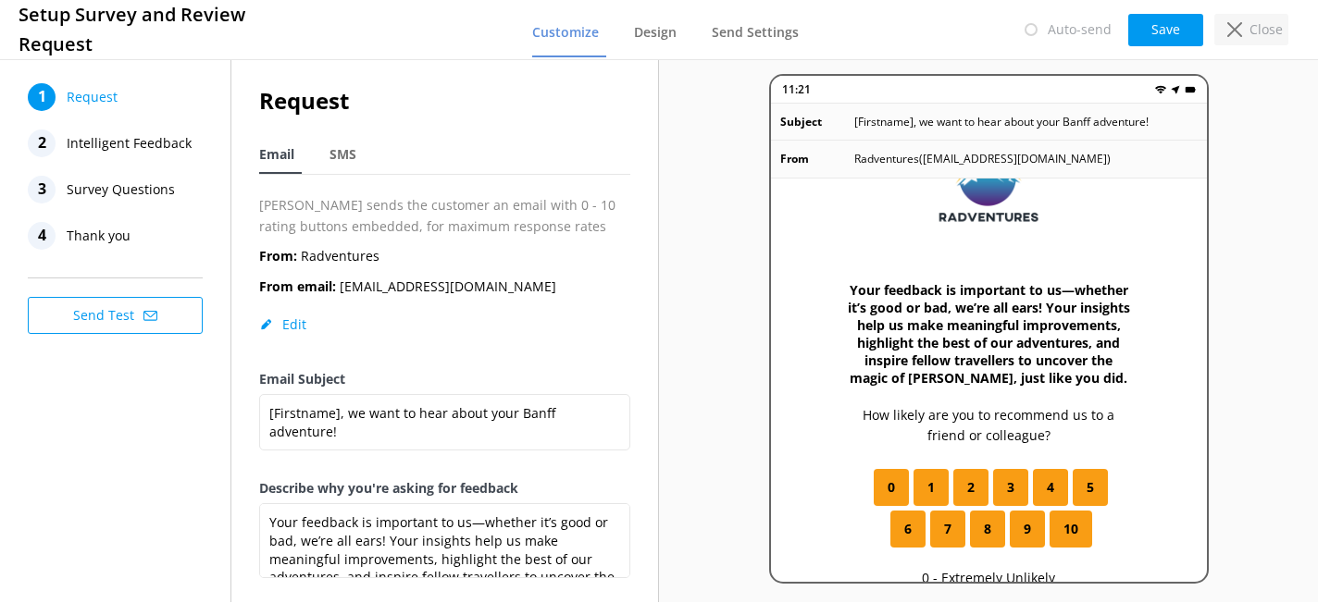
click at [1244, 24] on div "Close" at bounding box center [1251, 29] width 74 height 31
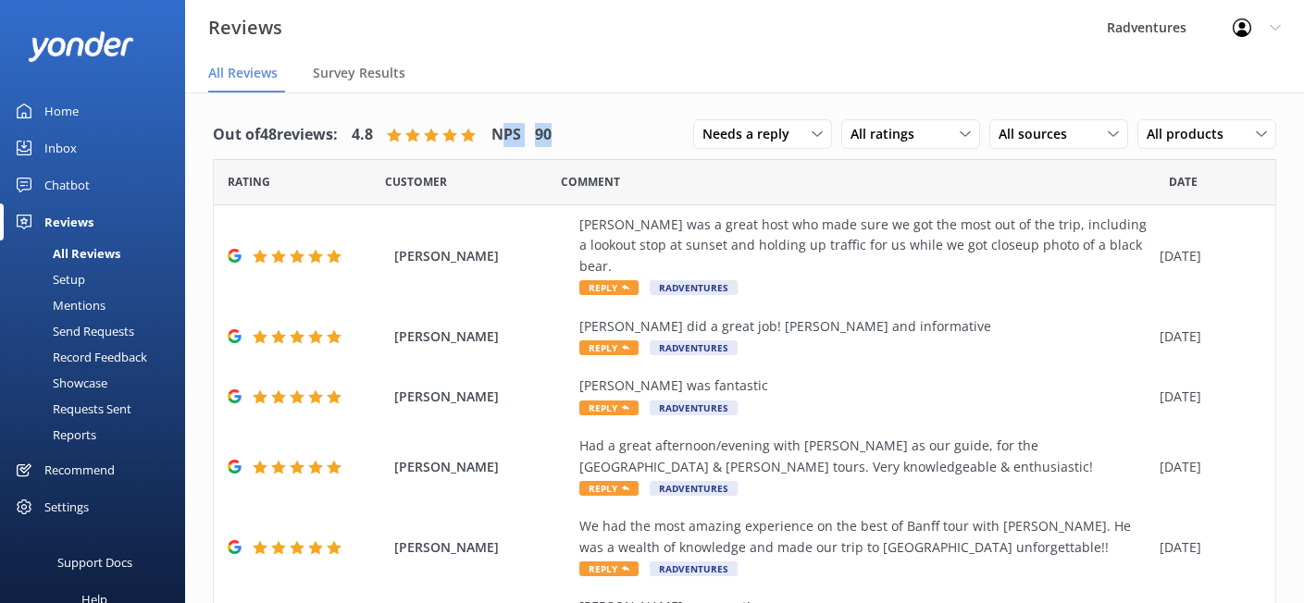
drag, startPoint x: 508, startPoint y: 126, endPoint x: 577, endPoint y: 135, distance: 70.0
click at [577, 135] on div "Out of 48 reviews: 4.8 NPS 90 Needs a reply All reply statuses Needs a reply Do…" at bounding box center [744, 135] width 1063 height 48
click at [761, 139] on span "Needs a reply" at bounding box center [751, 134] width 98 height 20
click at [792, 173] on link "All reply statuses" at bounding box center [776, 172] width 165 height 37
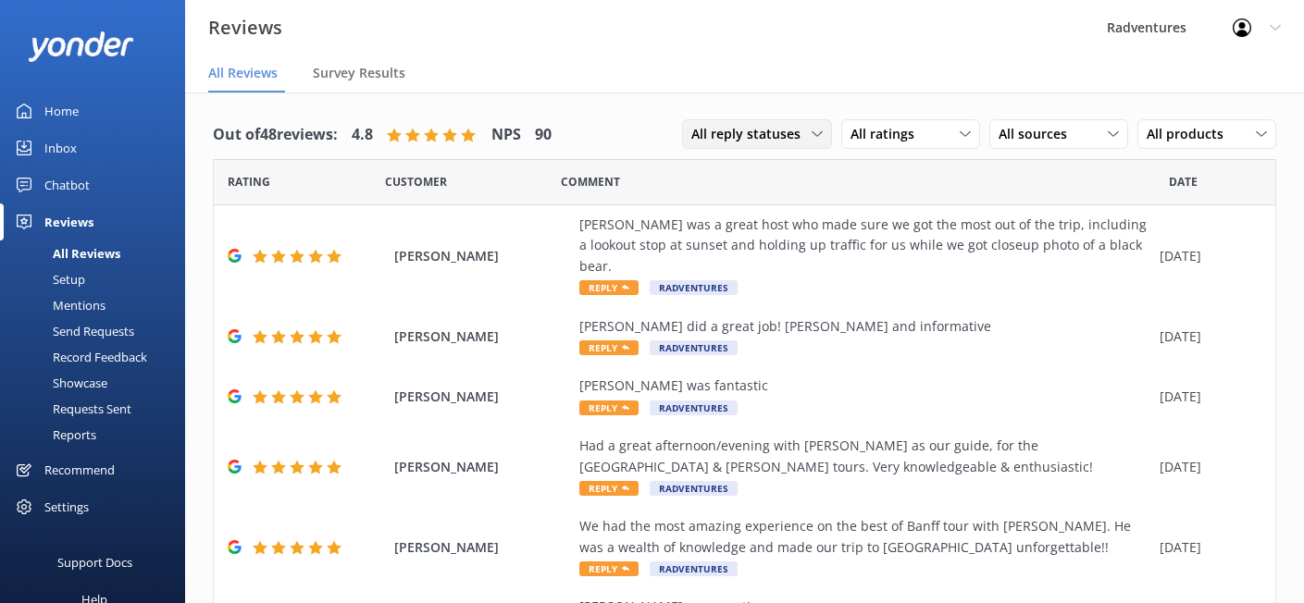
click at [799, 141] on div "All reply statuses" at bounding box center [757, 134] width 141 height 20
click at [758, 241] on div "Does not need reply" at bounding box center [745, 247] width 106 height 19
click at [798, 140] on div "Does not need reply" at bounding box center [747, 134] width 160 height 20
click at [736, 176] on div "All reply statuses" at bounding box center [718, 172] width 91 height 19
click at [87, 281] on link "Setup" at bounding box center [98, 279] width 174 height 26
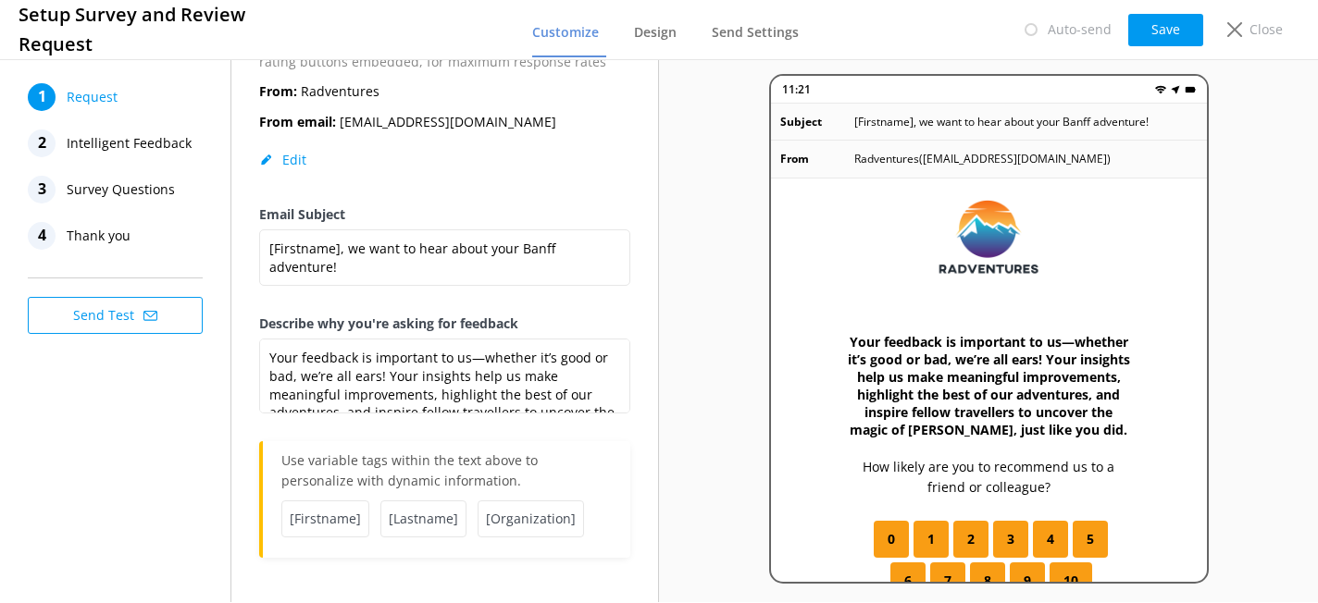
scroll to position [99, 0]
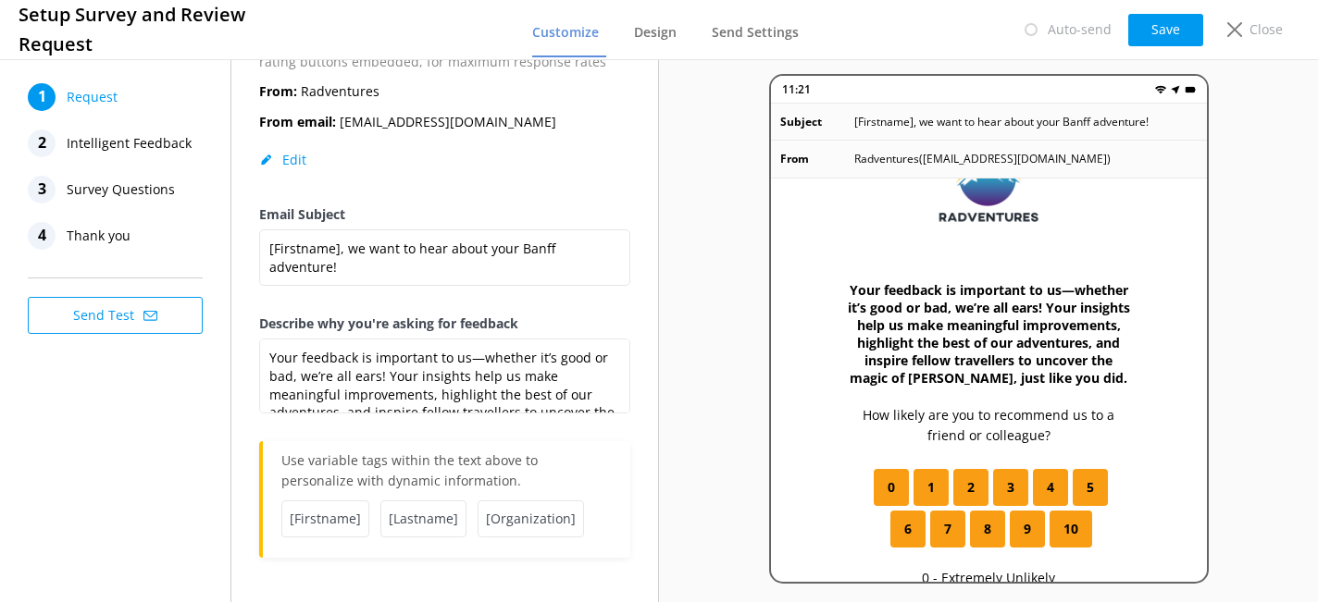
click at [121, 187] on span "Survey Questions" at bounding box center [121, 190] width 108 height 28
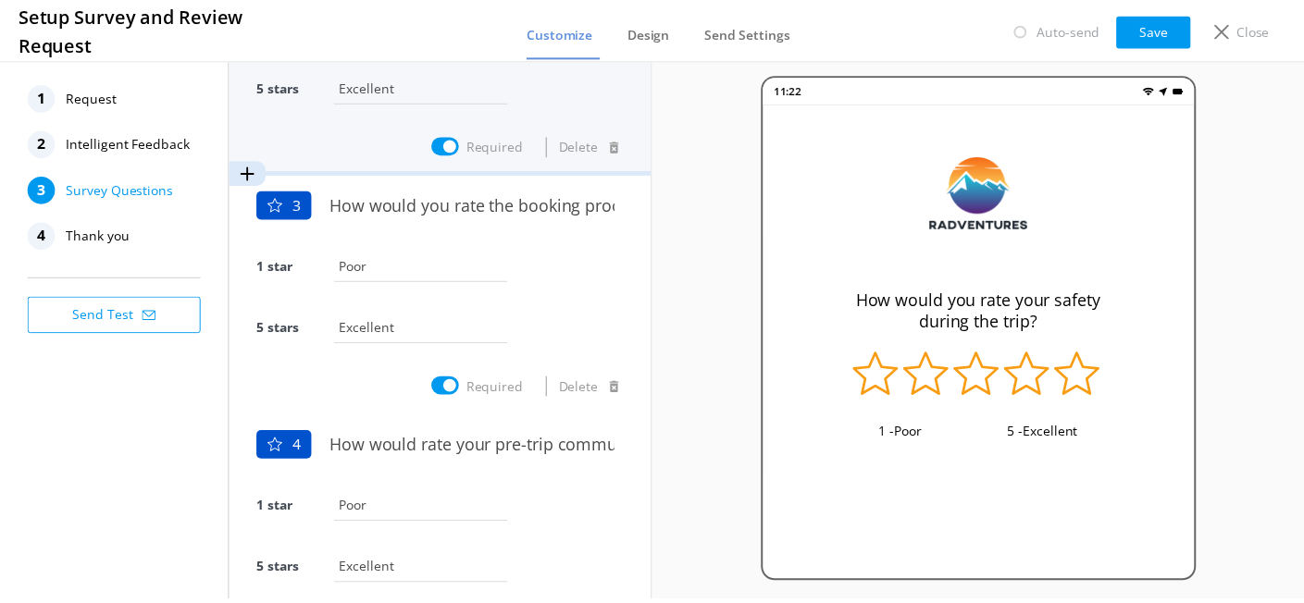
scroll to position [387, 0]
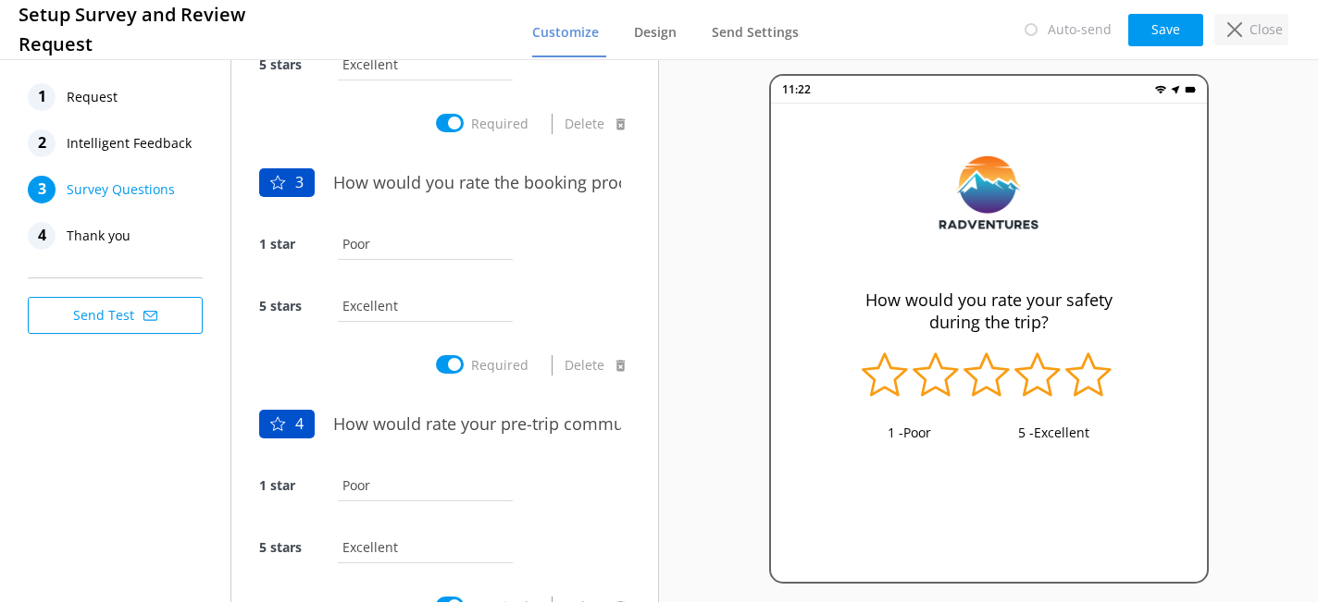
click at [1249, 32] on p "Close" at bounding box center [1265, 29] width 33 height 20
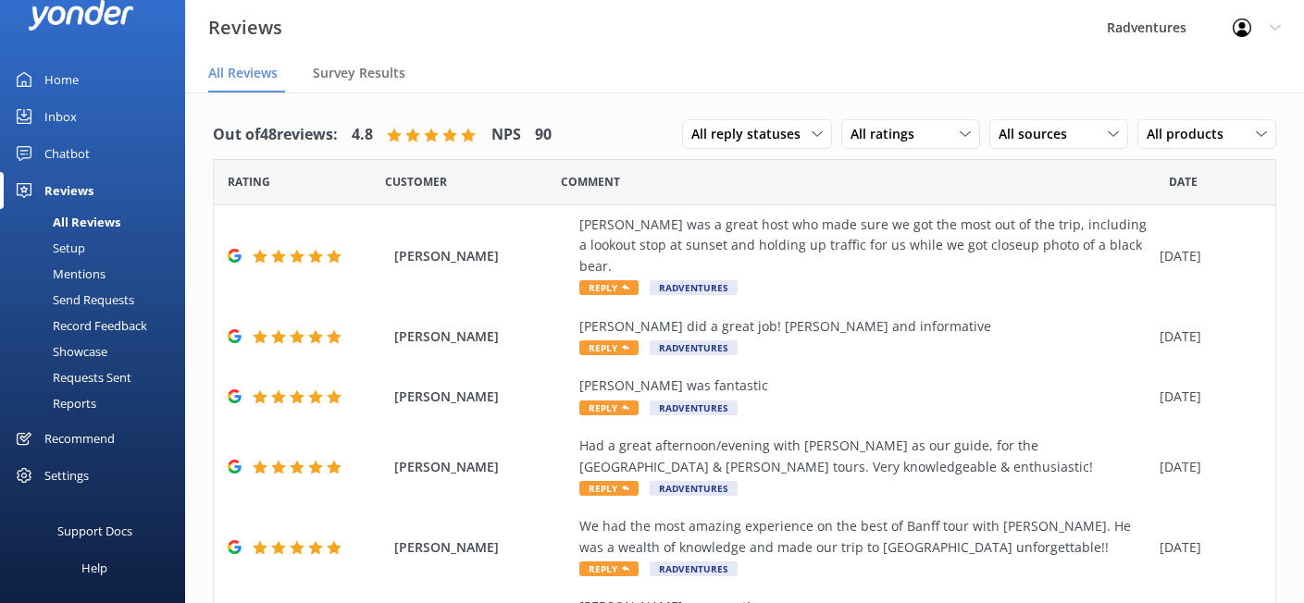
scroll to position [33, 0]
click at [91, 442] on div "Recommend" at bounding box center [79, 436] width 70 height 37
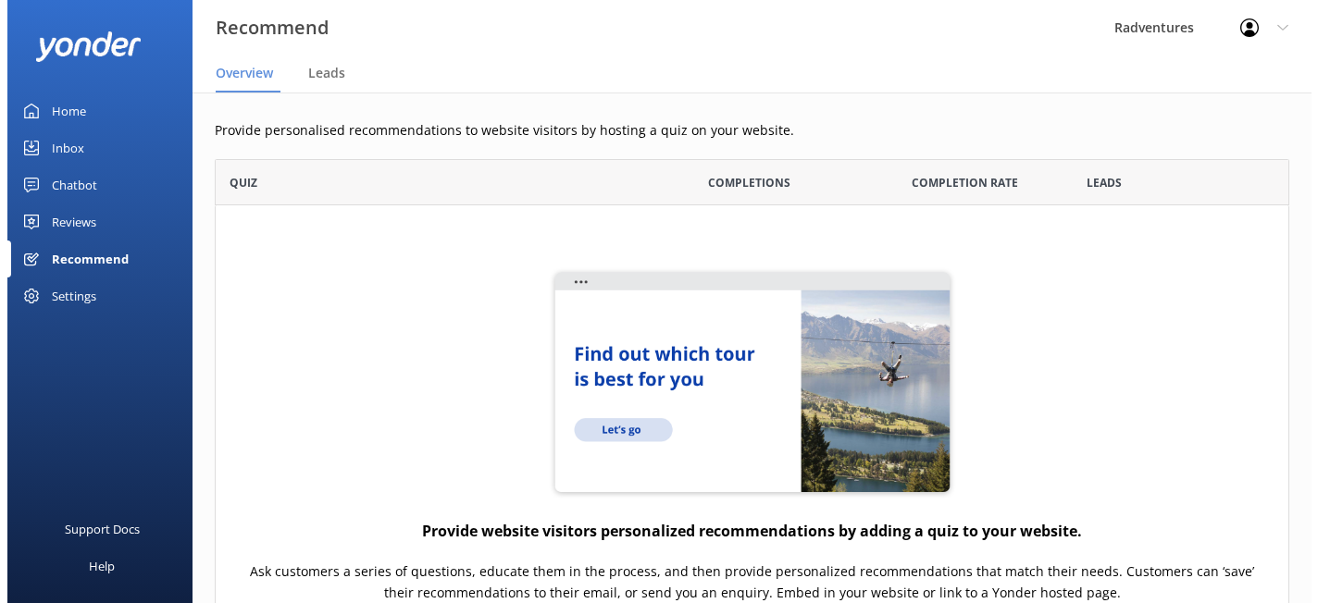
scroll to position [588, 1060]
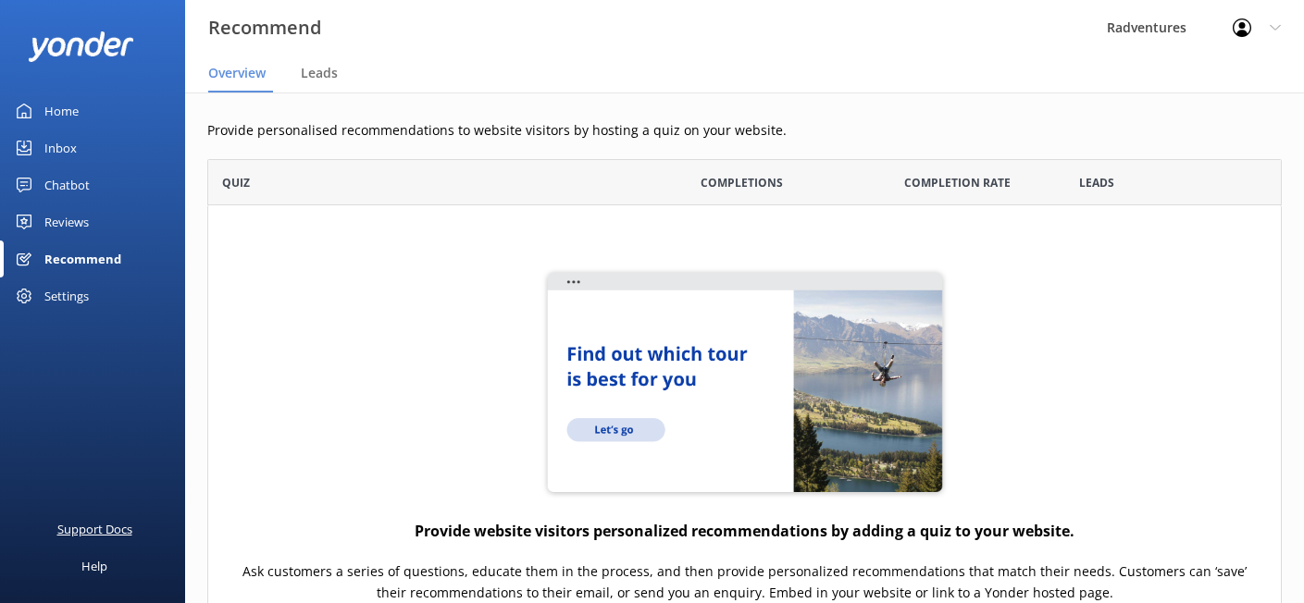
click at [106, 541] on div "Support Docs" at bounding box center [94, 529] width 75 height 37
click at [75, 295] on div "Settings" at bounding box center [66, 296] width 44 height 37
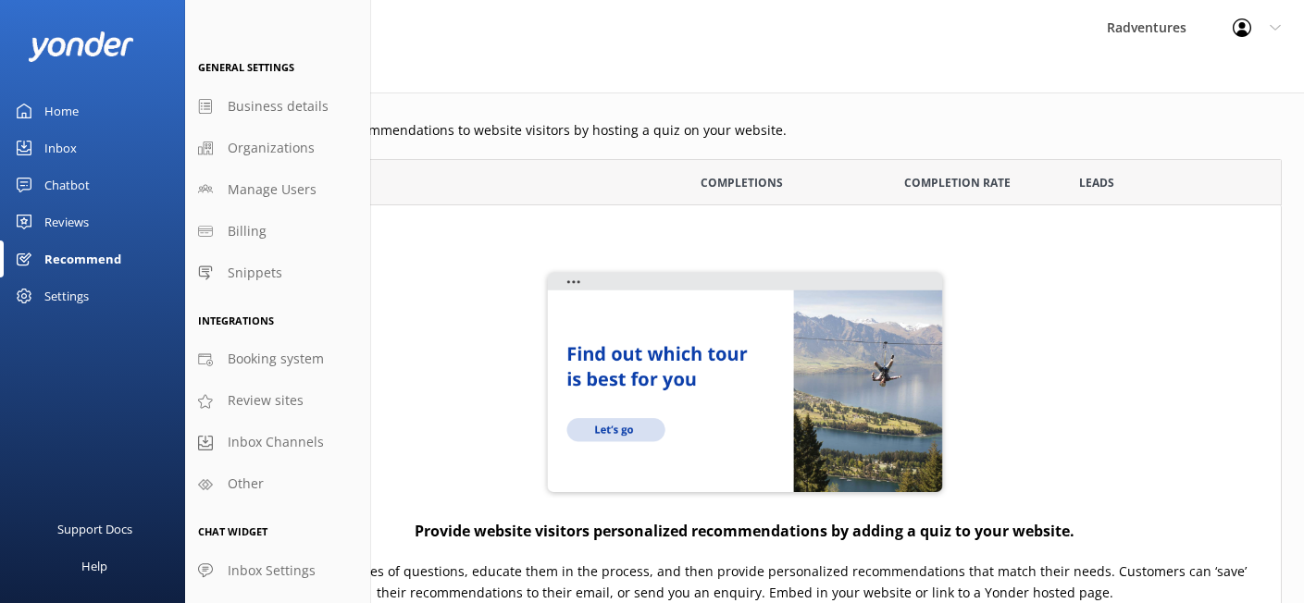
click at [62, 215] on div "Reviews" at bounding box center [66, 222] width 44 height 37
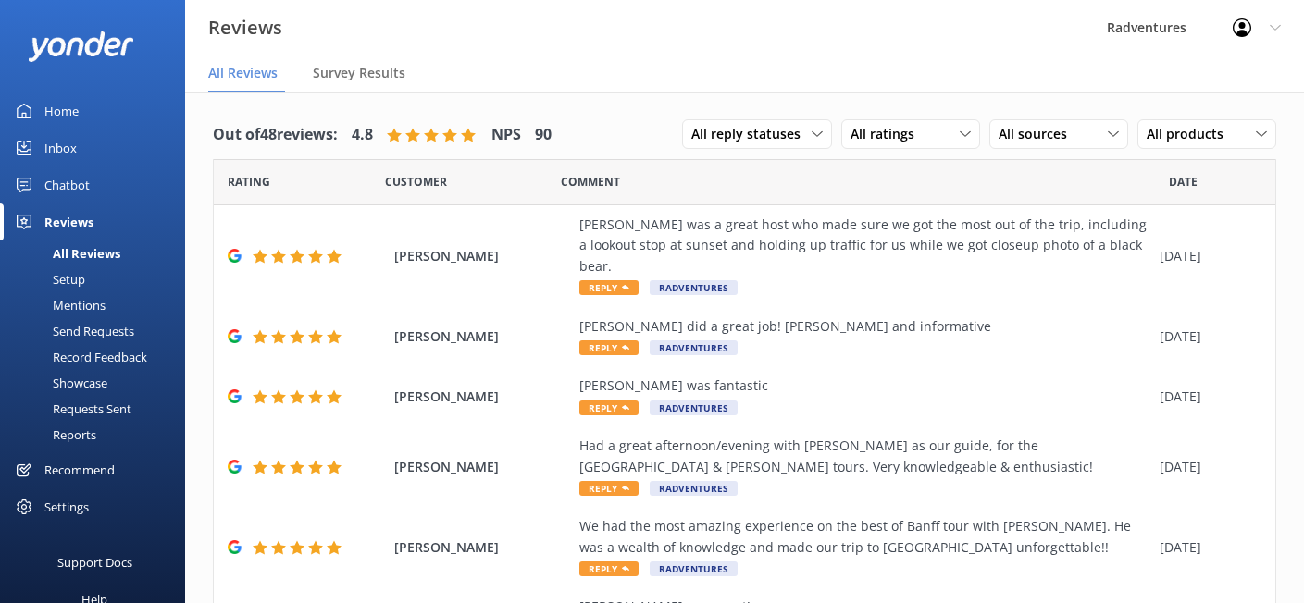
click at [74, 279] on div "Setup" at bounding box center [48, 279] width 74 height 26
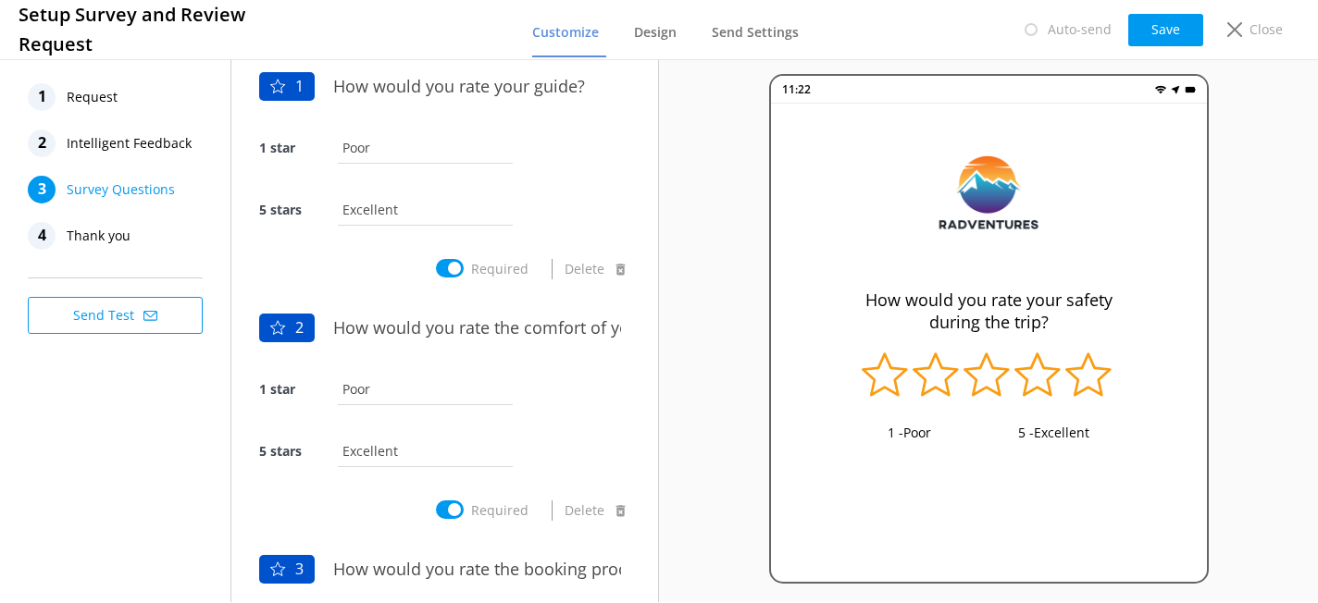
click at [118, 356] on div "1 Request 2 Intelligent Feedback 3 Survey Questions 4 Thank you Send Test" at bounding box center [115, 209] width 230 height 306
click at [95, 107] on span "Request" at bounding box center [92, 97] width 51 height 28
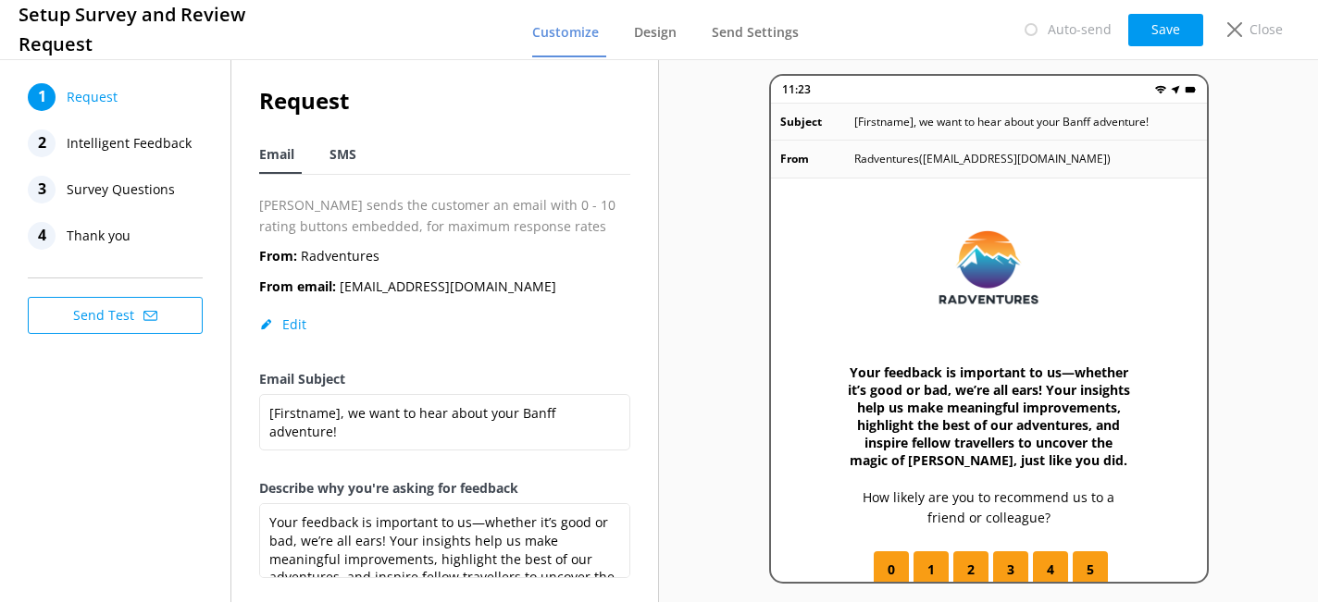
click at [334, 151] on span "SMS" at bounding box center [342, 154] width 27 height 19
type textarea "Thanks for exploring Banff with us, [Firstname]! We'd love to hear your quick f…"
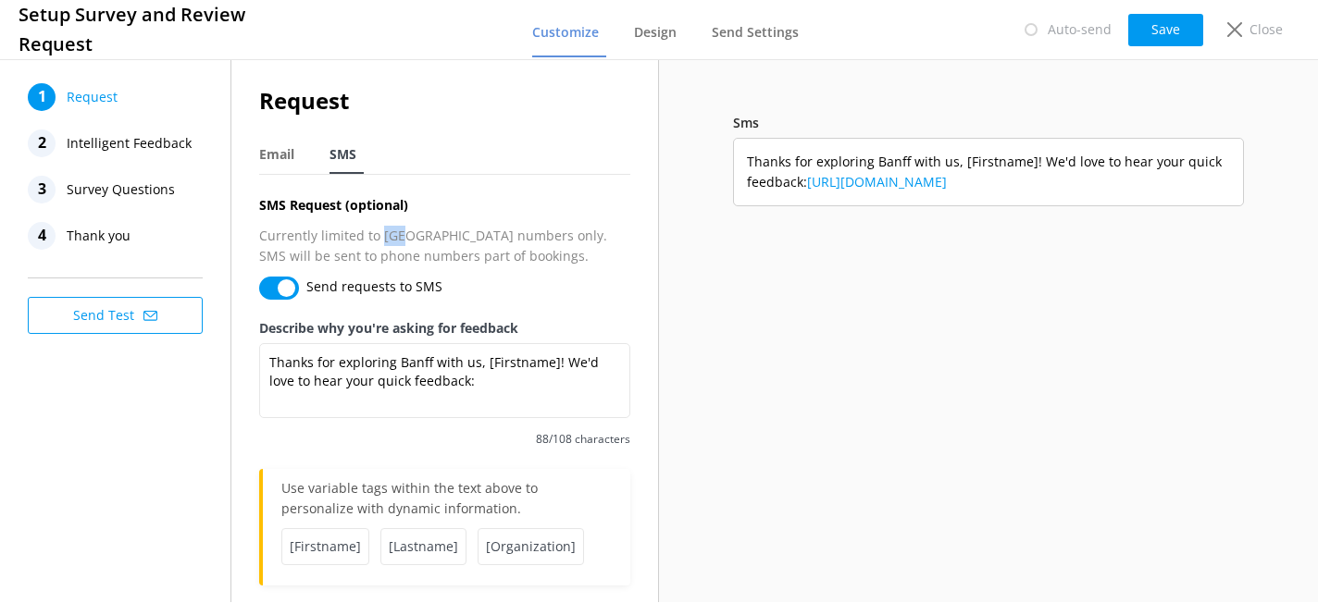
drag, startPoint x: 380, startPoint y: 236, endPoint x: 404, endPoint y: 236, distance: 24.1
click at [404, 236] on p "Currently limited to [GEOGRAPHIC_DATA] numbers only. SMS will be sent to phone …" at bounding box center [444, 247] width 371 height 42
click at [427, 254] on p "Currently limited to [GEOGRAPHIC_DATA] numbers only. SMS will be sent to phone …" at bounding box center [444, 247] width 371 height 42
drag, startPoint x: 379, startPoint y: 237, endPoint x: 409, endPoint y: 241, distance: 30.0
click at [409, 241] on p "Currently limited to [GEOGRAPHIC_DATA] numbers only. SMS will be sent to phone …" at bounding box center [444, 247] width 371 height 42
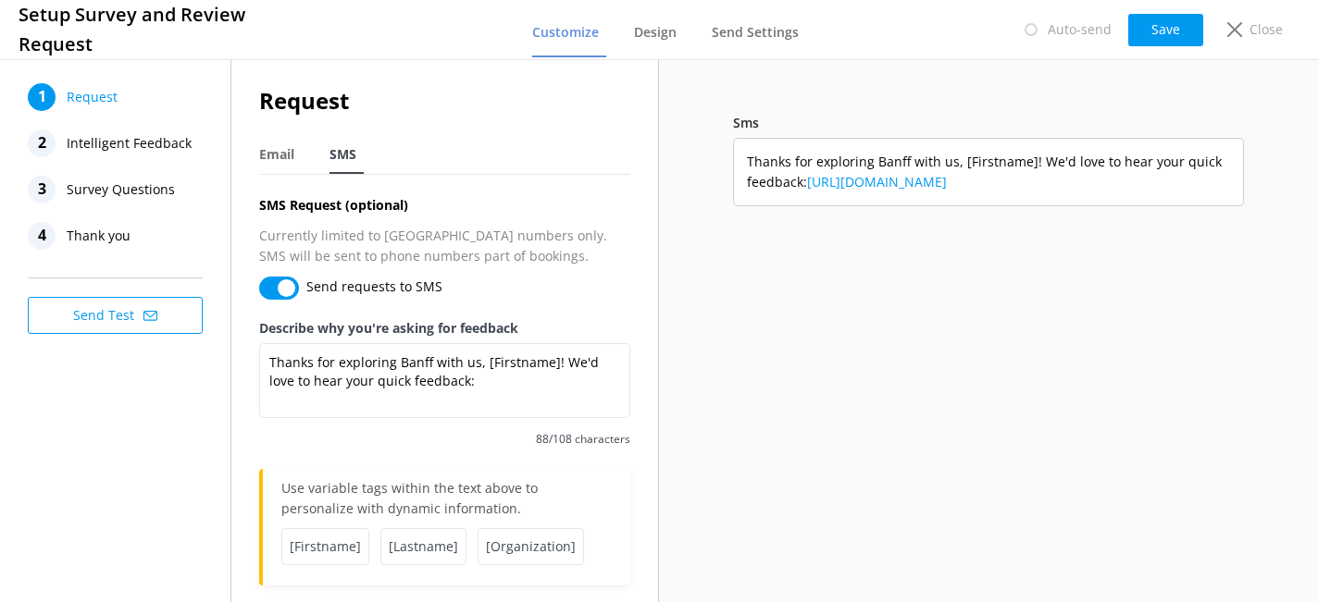
click at [419, 241] on p "Currently limited to [GEOGRAPHIC_DATA] numbers only. SMS will be sent to phone …" at bounding box center [444, 247] width 371 height 42
drag, startPoint x: 381, startPoint y: 233, endPoint x: 408, endPoint y: 237, distance: 27.1
click at [408, 237] on p "Currently limited to [GEOGRAPHIC_DATA] numbers only. SMS will be sent to phone …" at bounding box center [444, 247] width 371 height 42
click at [414, 240] on p "Currently limited to [GEOGRAPHIC_DATA] numbers only. SMS will be sent to phone …" at bounding box center [444, 247] width 371 height 42
drag, startPoint x: 382, startPoint y: 237, endPoint x: 427, endPoint y: 244, distance: 45.9
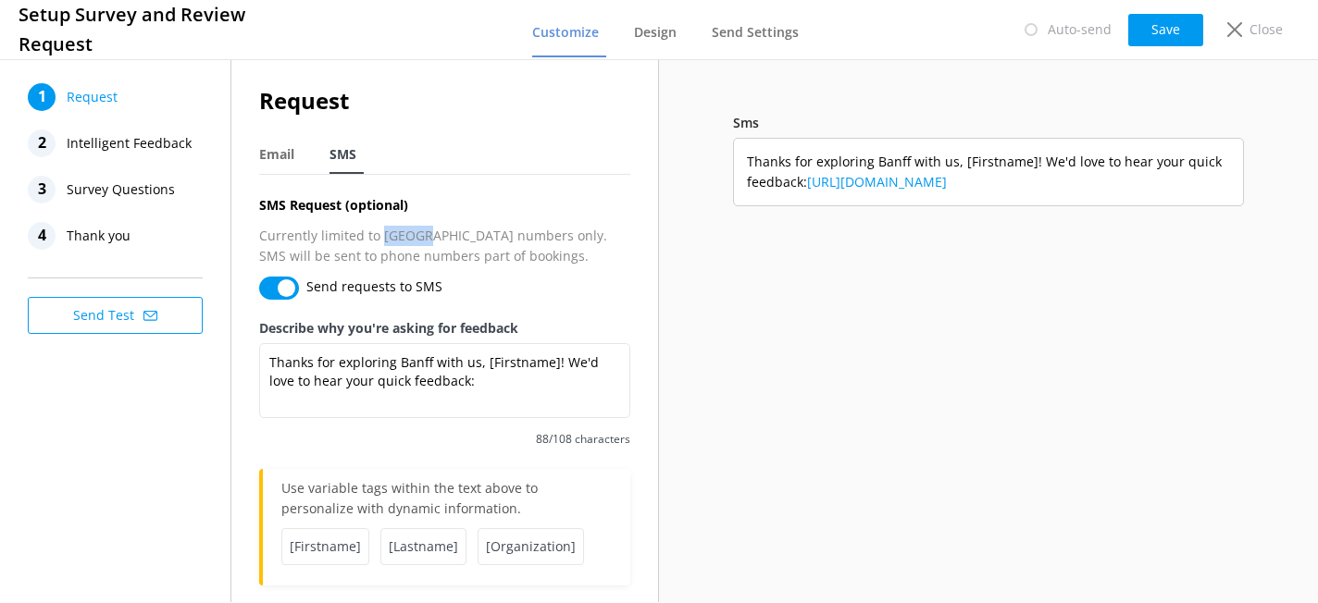
click at [427, 244] on p "Currently limited to [GEOGRAPHIC_DATA] numbers only. SMS will be sent to phone …" at bounding box center [444, 247] width 371 height 42
click at [444, 235] on p "Currently limited to [GEOGRAPHIC_DATA] numbers only. SMS will be sent to phone …" at bounding box center [444, 247] width 371 height 42
click at [771, 29] on span "Send Settings" at bounding box center [755, 32] width 87 height 19
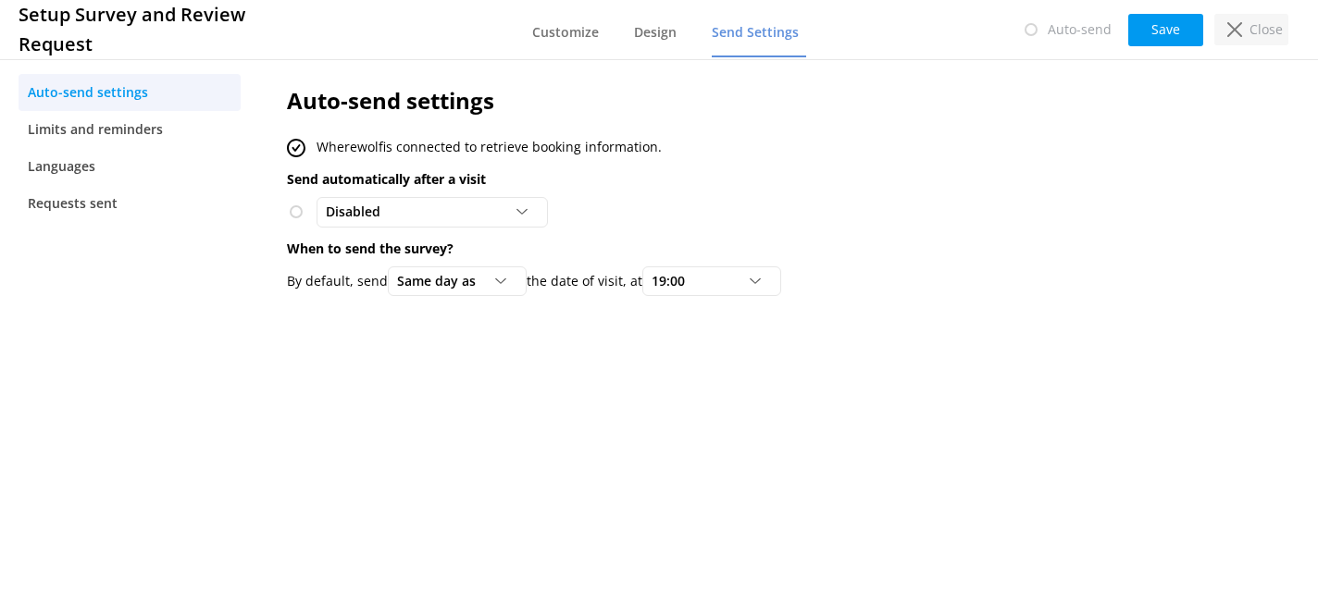
click at [1264, 29] on p "Close" at bounding box center [1265, 29] width 33 height 20
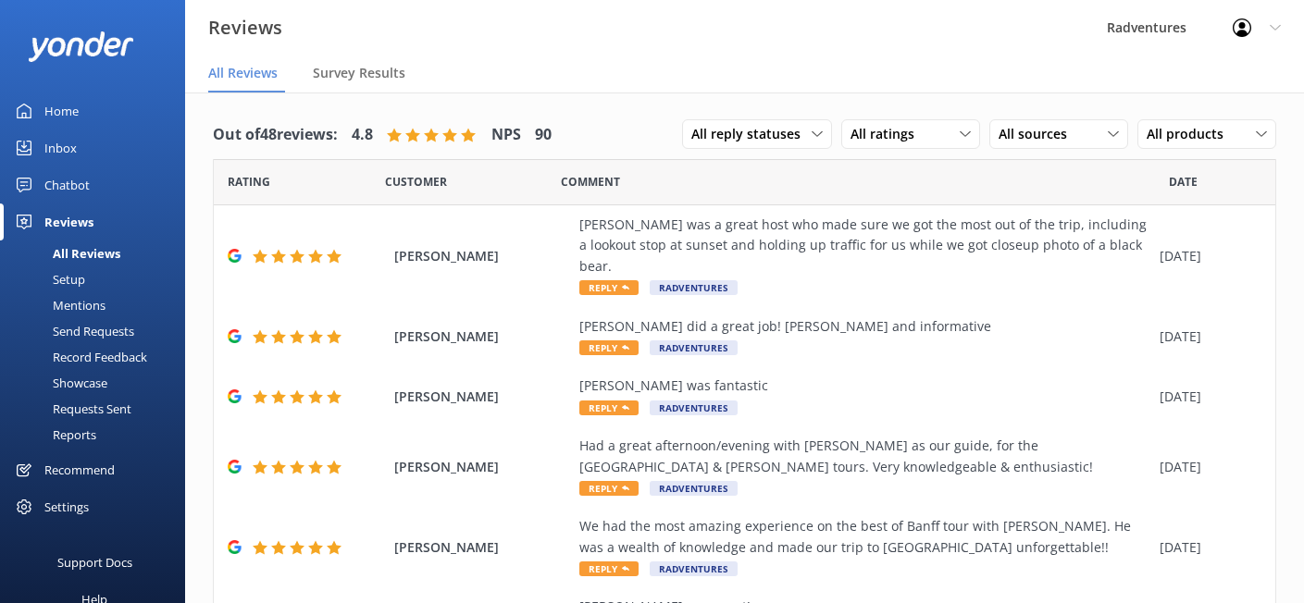
click at [73, 280] on div "Setup" at bounding box center [48, 279] width 74 height 26
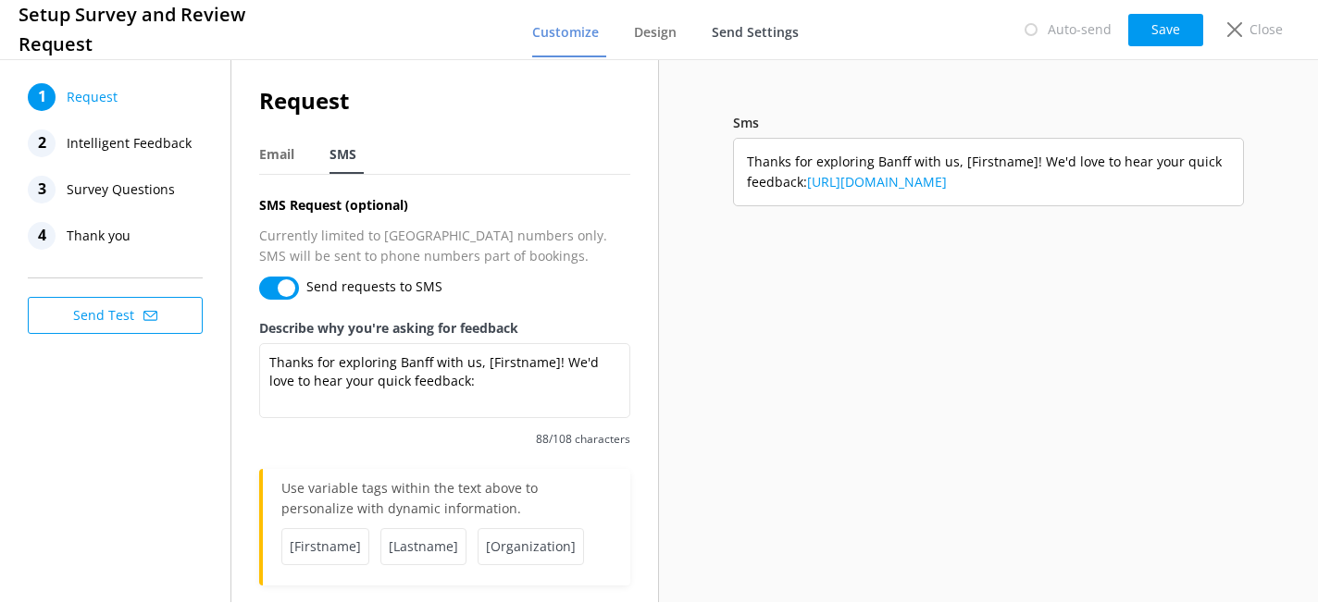
click at [721, 34] on span "Send Settings" at bounding box center [755, 32] width 87 height 19
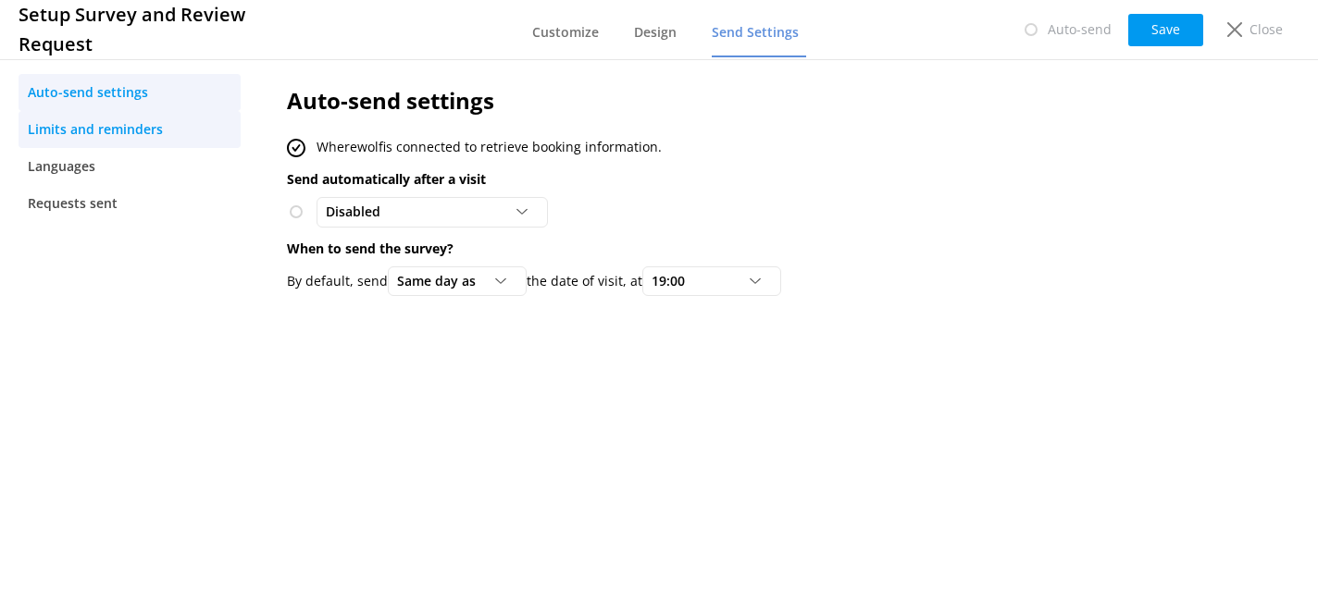
click at [129, 135] on span "Limits and reminders" at bounding box center [95, 129] width 135 height 20
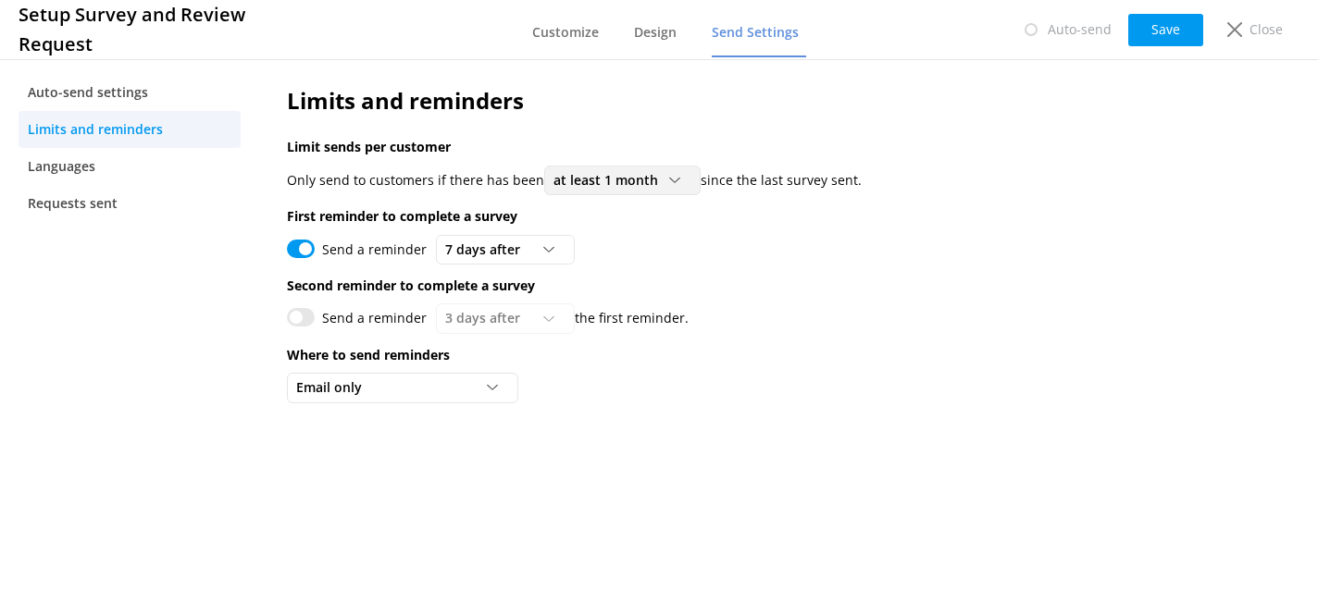
click at [644, 187] on span "at least 1 month" at bounding box center [611, 180] width 116 height 20
click at [822, 259] on div "Send a reminder 7 days after 3 days after 5 days after 7 days after 10 days aft…" at bounding box center [720, 250] width 867 height 30
click at [548, 250] on icon at bounding box center [548, 249] width 11 height 11
click at [698, 239] on div "Send a reminder 7 days after 3 days after 5 days after 7 days after 10 days aft…" at bounding box center [720, 250] width 867 height 30
click at [663, 186] on span "at least 1 month" at bounding box center [611, 180] width 116 height 20
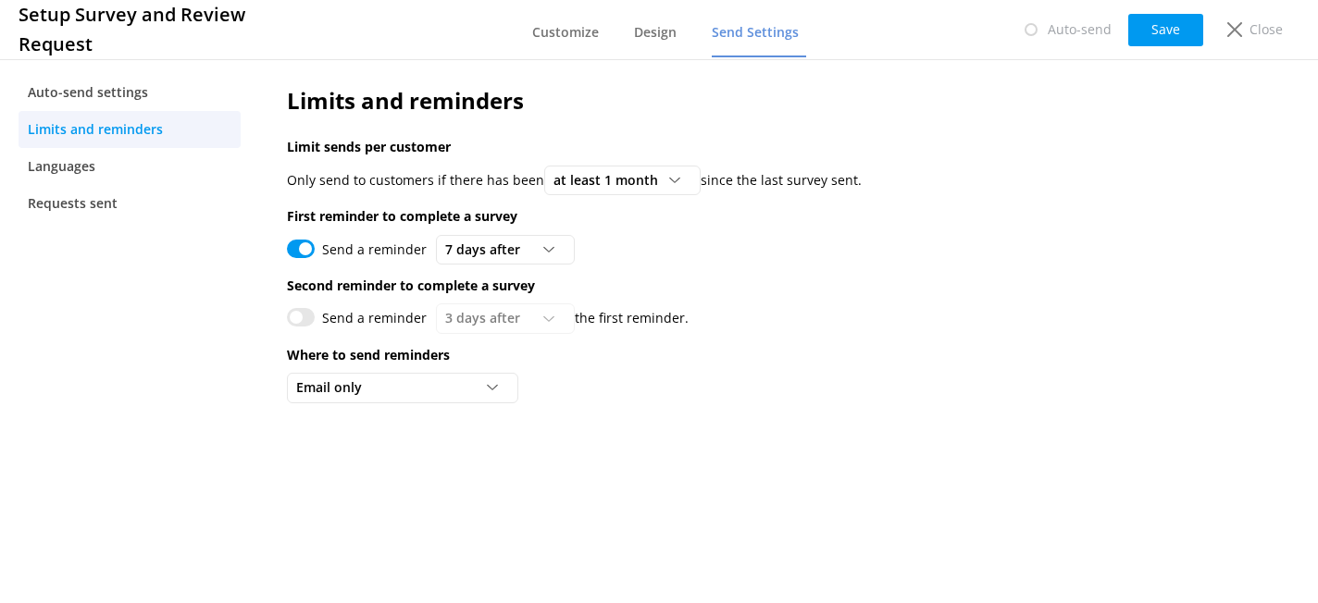
click at [788, 307] on div "Send a reminder 3 days after 3 days after 5 days after 7 days after 10 days aft…" at bounding box center [720, 318] width 867 height 30
click at [641, 180] on span "at least 1 month" at bounding box center [611, 180] width 116 height 20
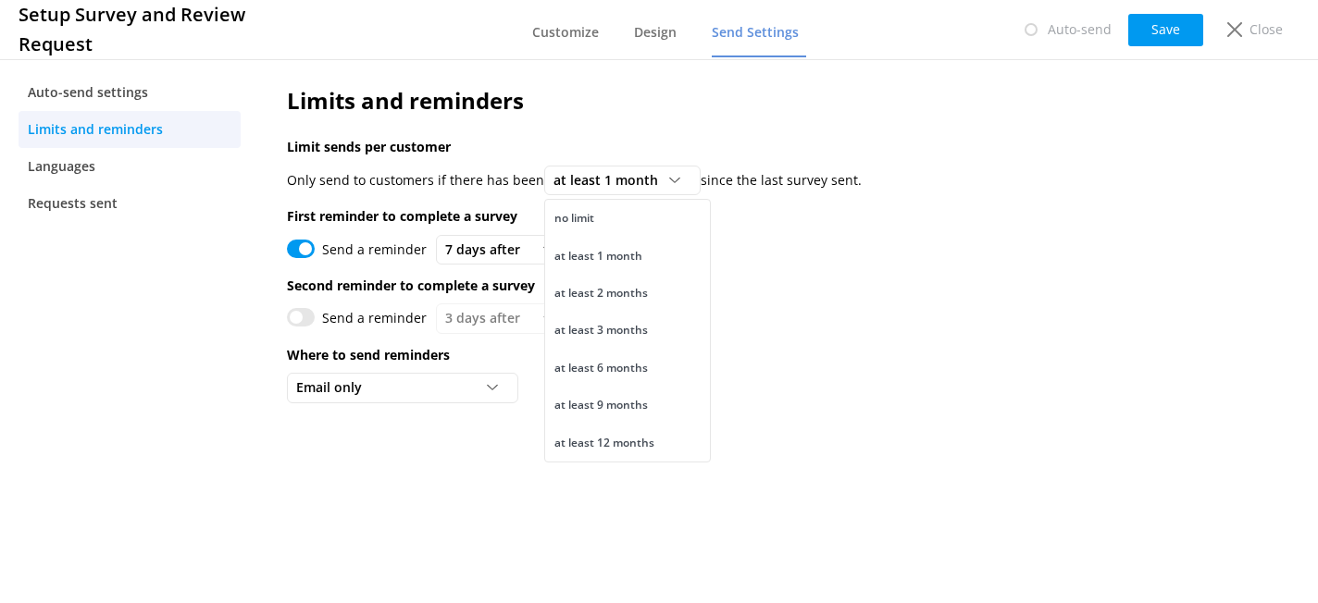
click at [774, 274] on div "Limits and reminders Limit sends per customer Only send to customers if there h…" at bounding box center [720, 249] width 922 height 387
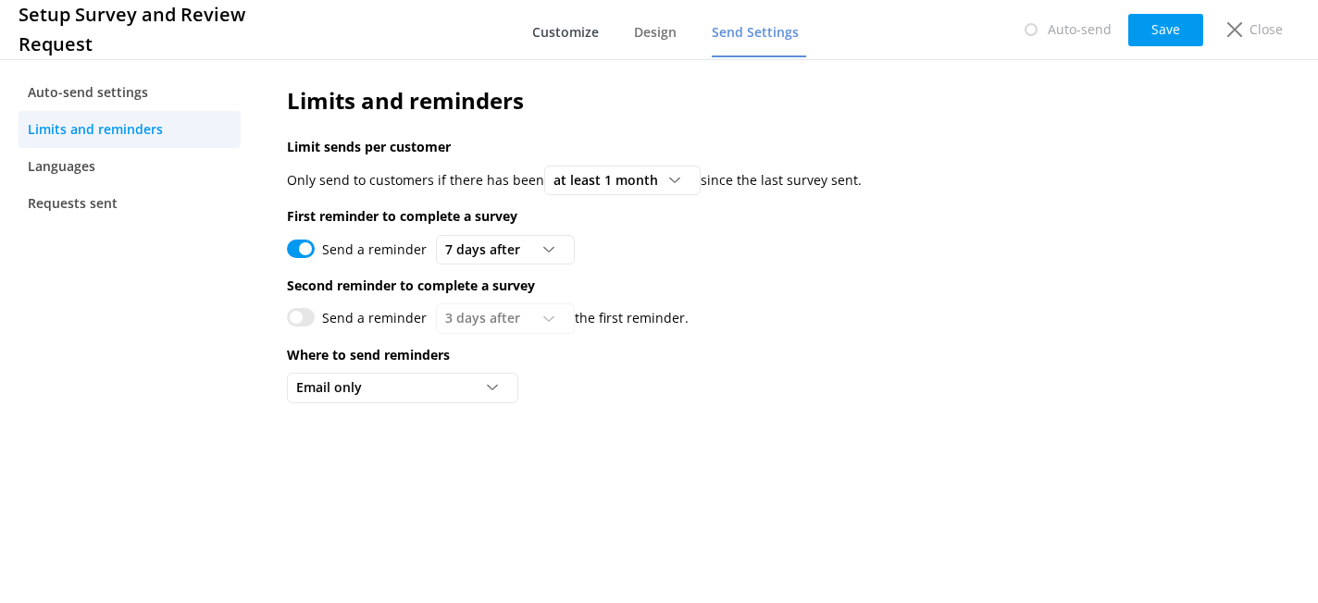
click at [573, 37] on span "Customize" at bounding box center [565, 32] width 67 height 19
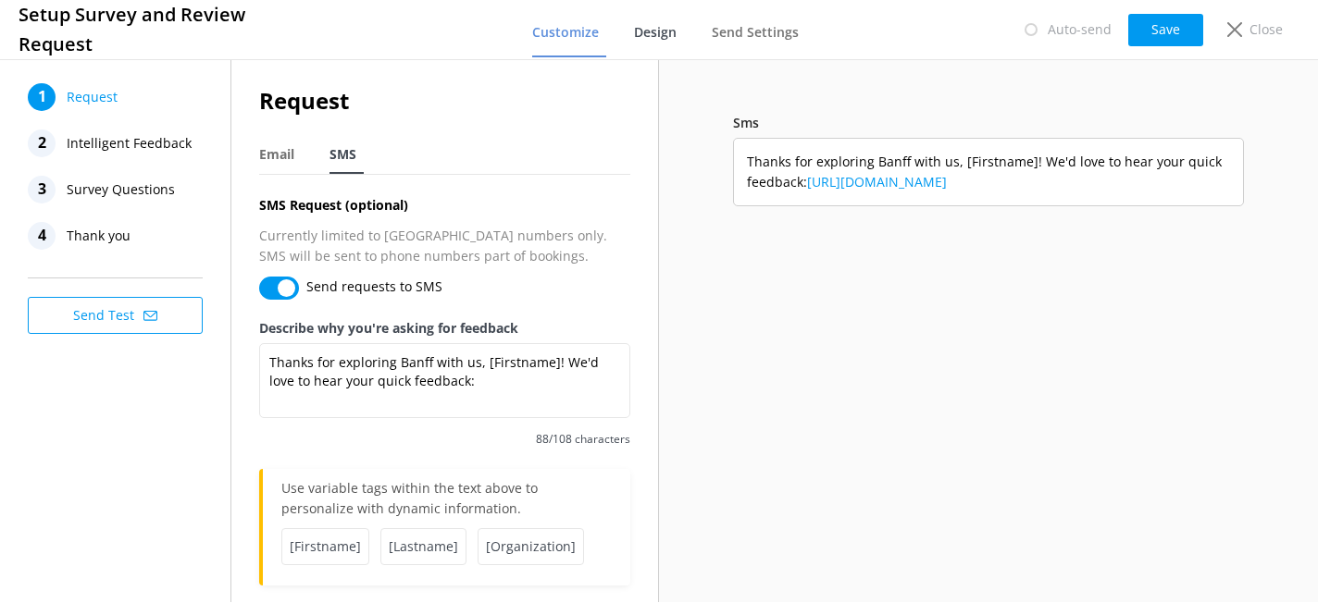
click at [651, 33] on span "Design" at bounding box center [655, 32] width 43 height 19
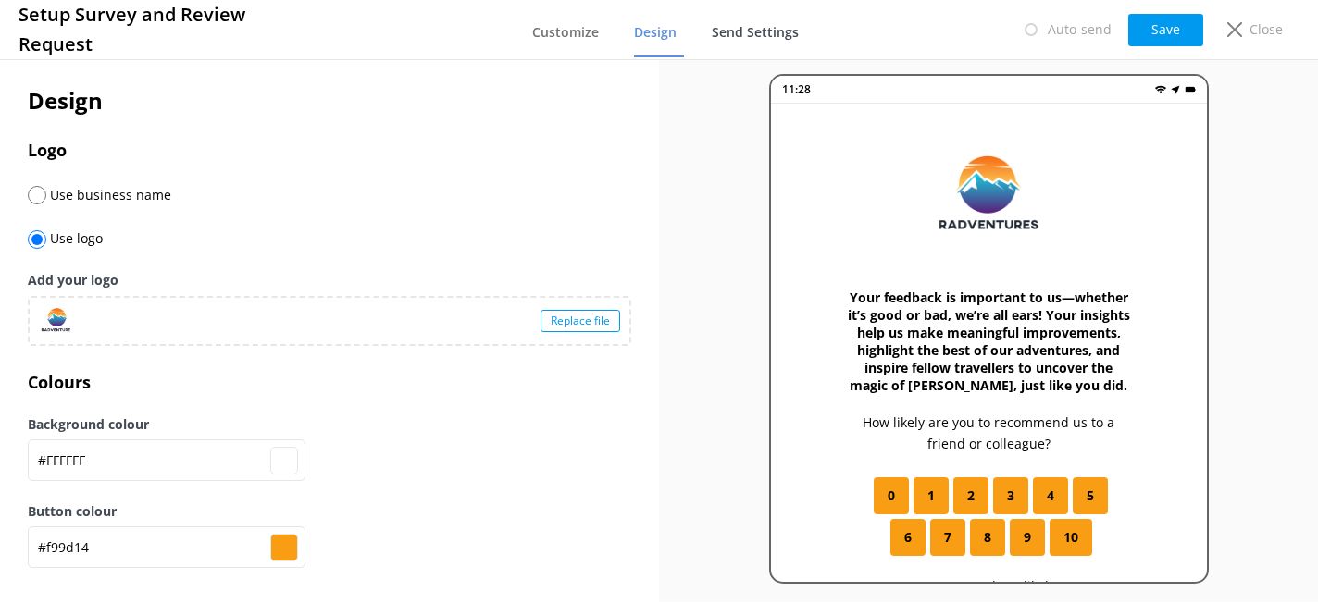
click at [728, 33] on span "Send Settings" at bounding box center [755, 32] width 87 height 19
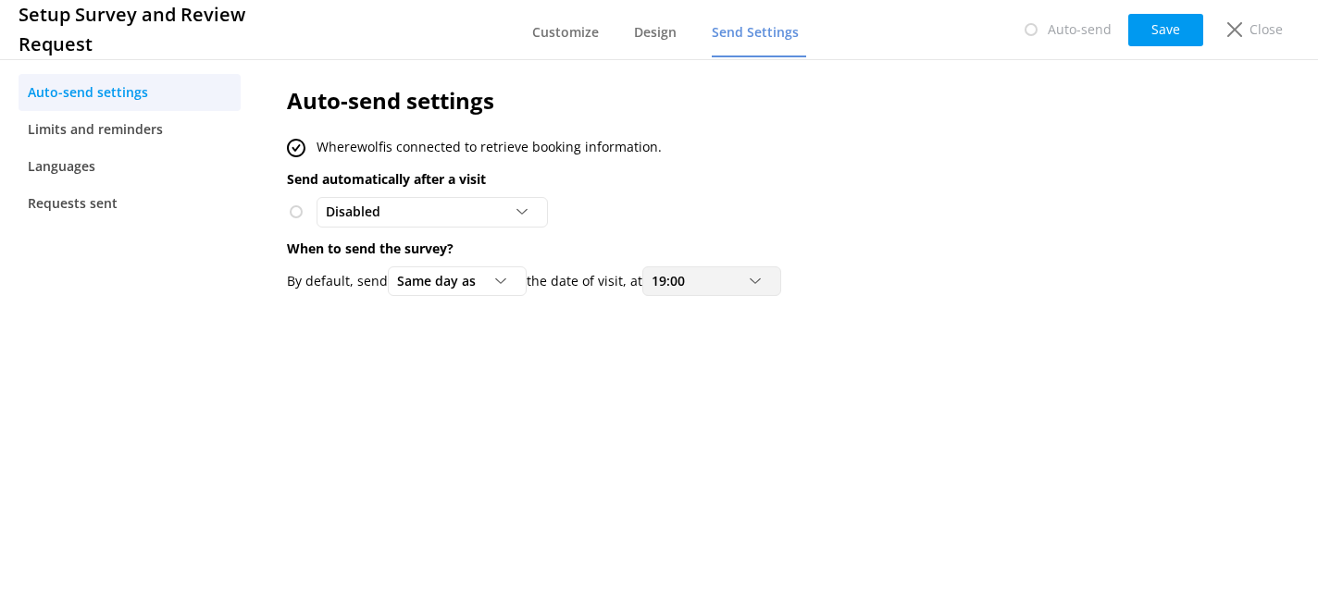
click at [675, 287] on span "19:00" at bounding box center [673, 281] width 44 height 20
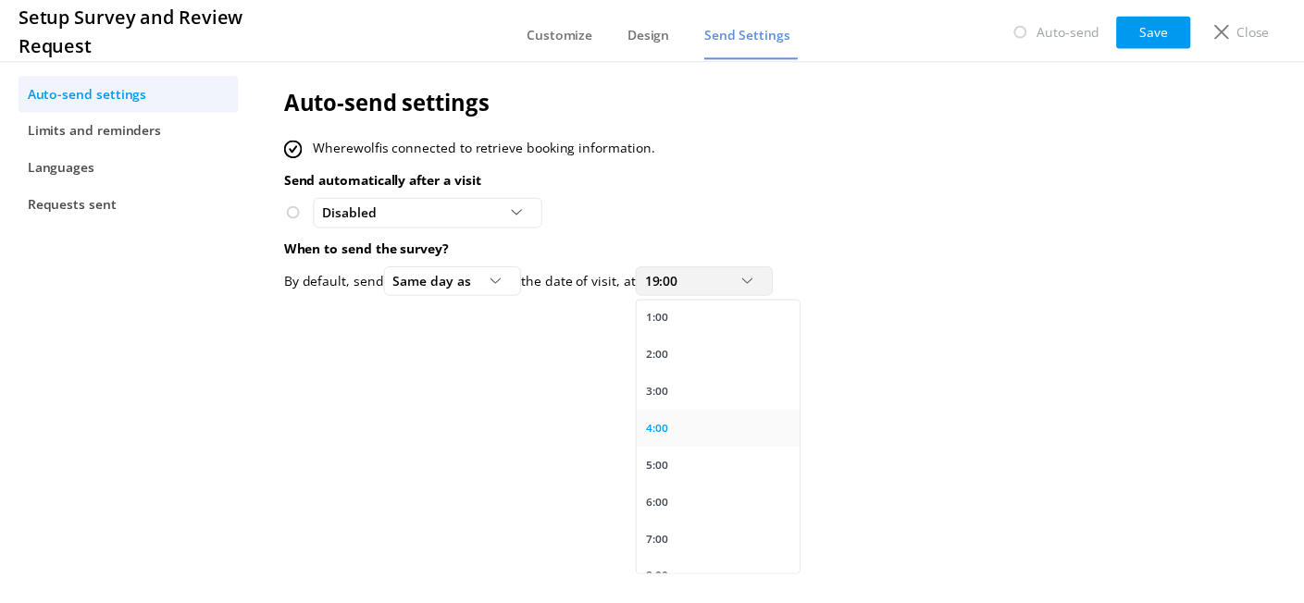
scroll to position [118, 0]
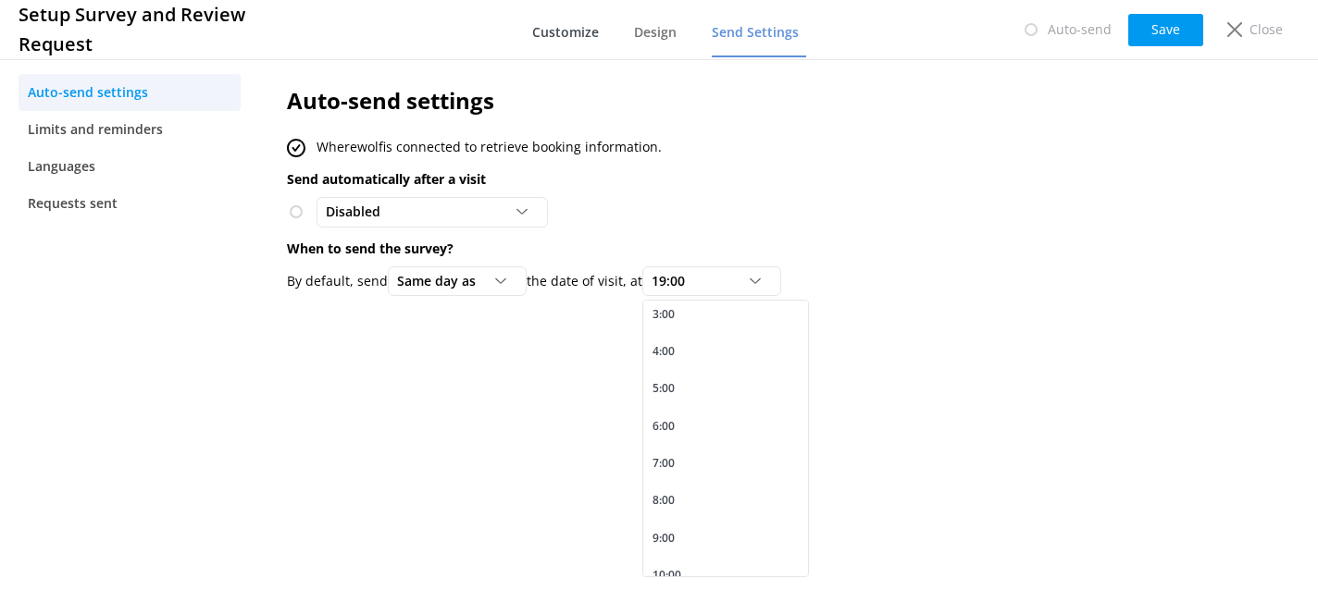
click at [559, 29] on span "Customize" at bounding box center [565, 32] width 67 height 19
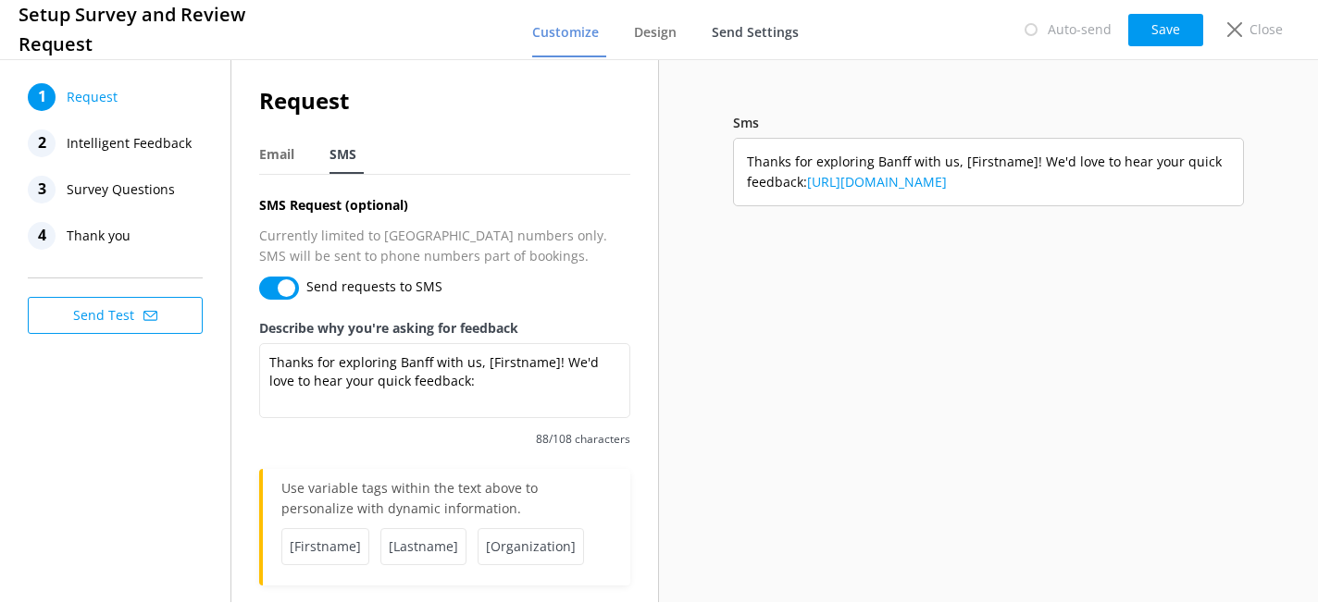
click at [737, 37] on span "Send Settings" at bounding box center [755, 32] width 87 height 19
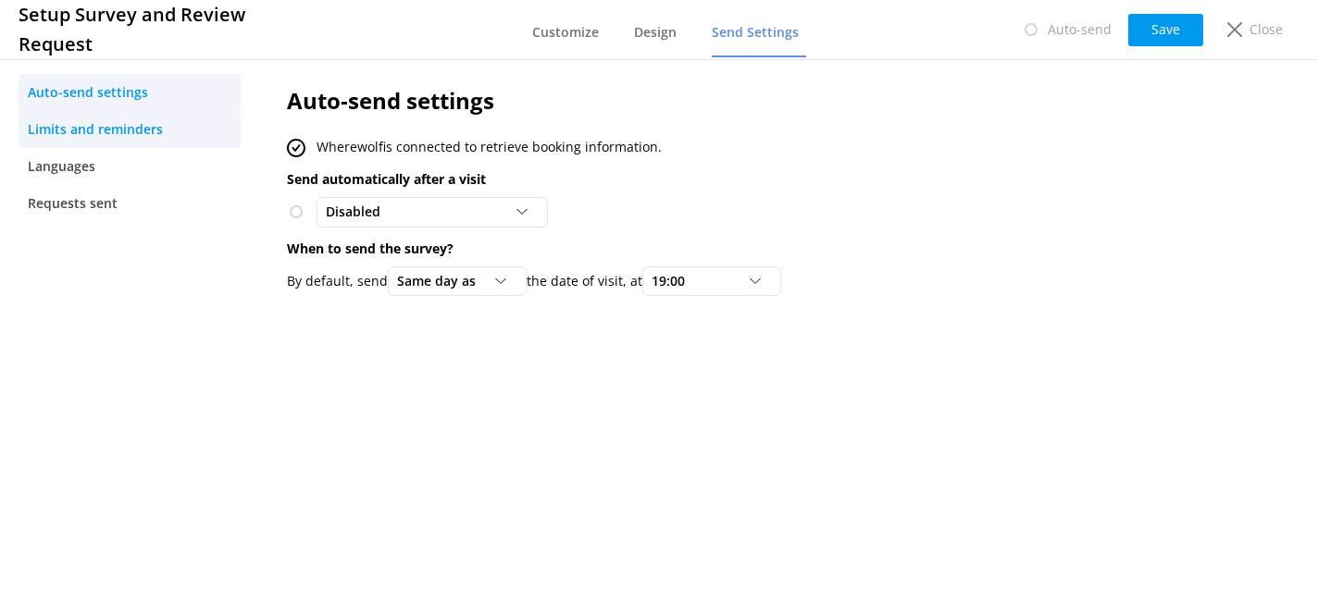
click at [125, 139] on span "Limits and reminders" at bounding box center [95, 129] width 135 height 20
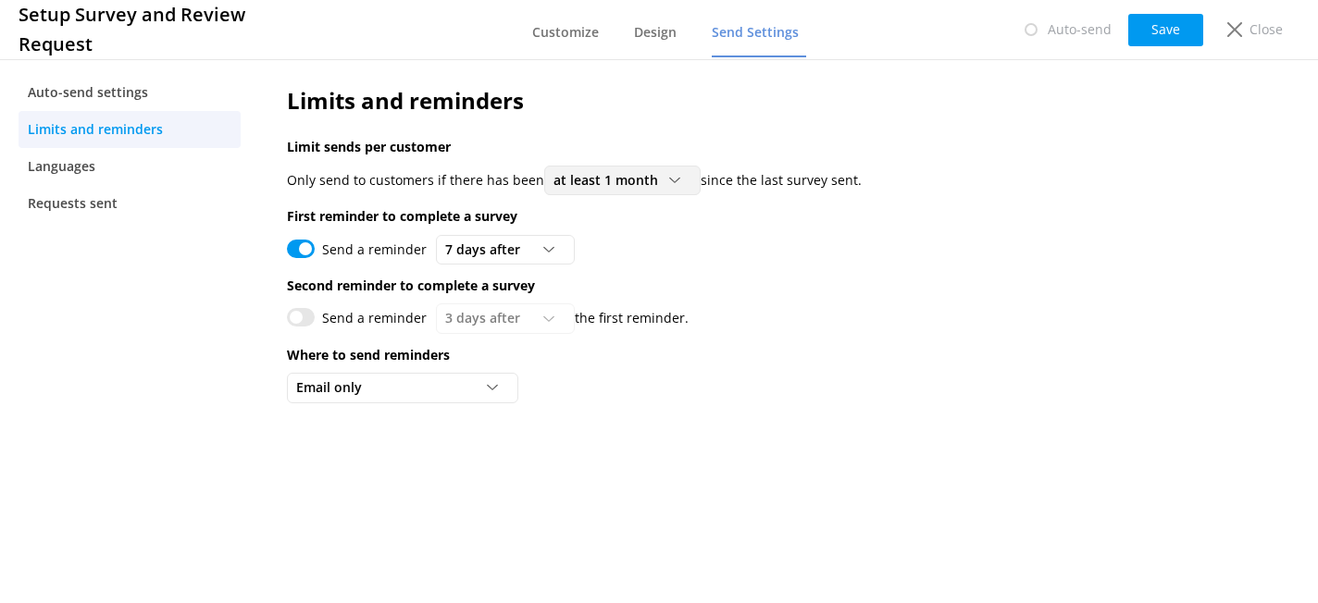
click at [620, 186] on span "at least 1 month" at bounding box center [611, 180] width 116 height 20
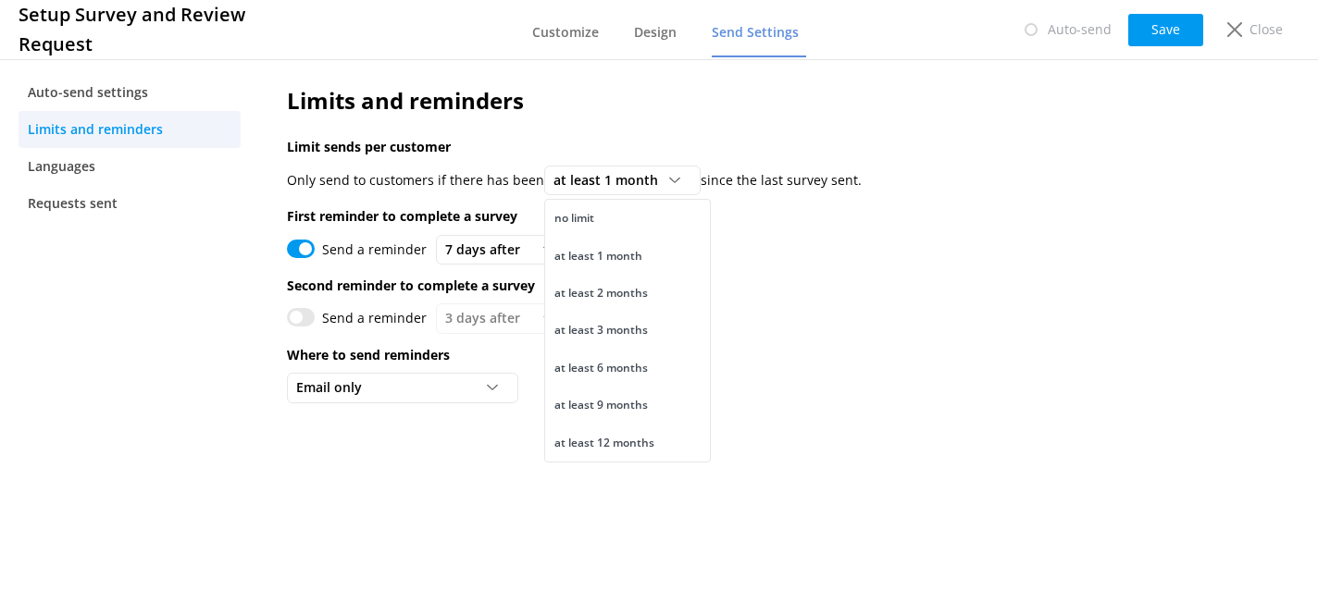
click at [816, 316] on div "Send a reminder 3 days after 3 days after 5 days after 7 days after 10 days aft…" at bounding box center [720, 318] width 867 height 30
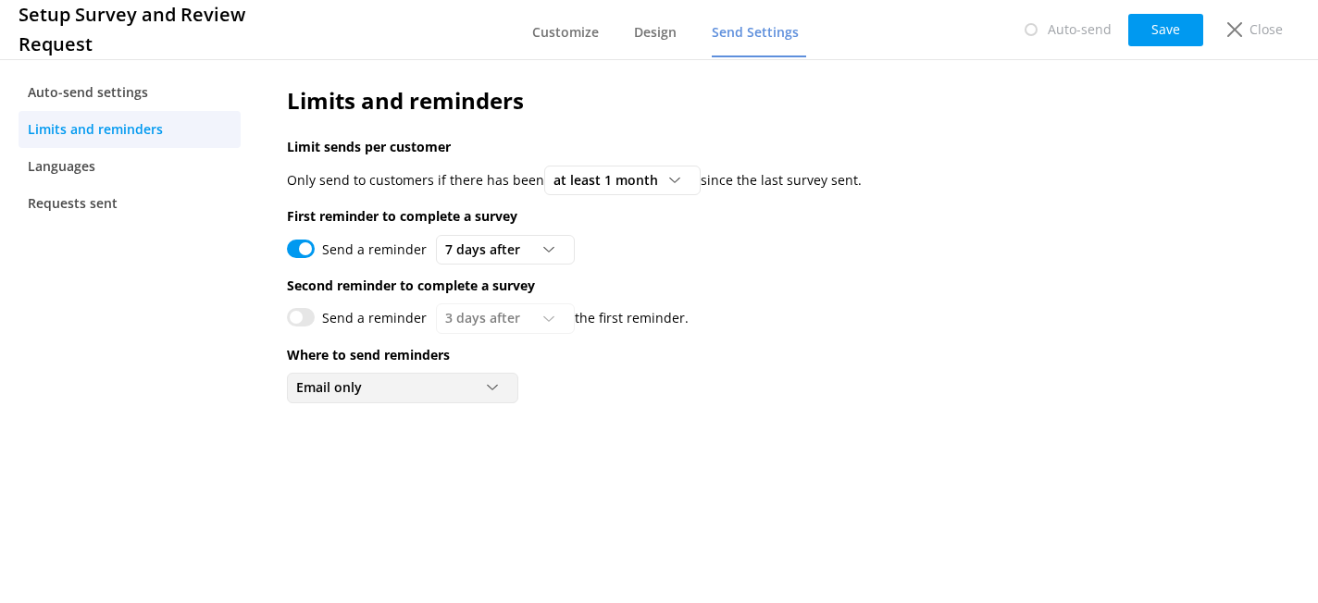
click at [495, 392] on icon at bounding box center [492, 387] width 11 height 11
click at [547, 438] on div "Limits and reminders Limit sends per customer Only send to customers if there h…" at bounding box center [720, 249] width 922 height 387
click at [542, 33] on span "Customize" at bounding box center [565, 32] width 67 height 19
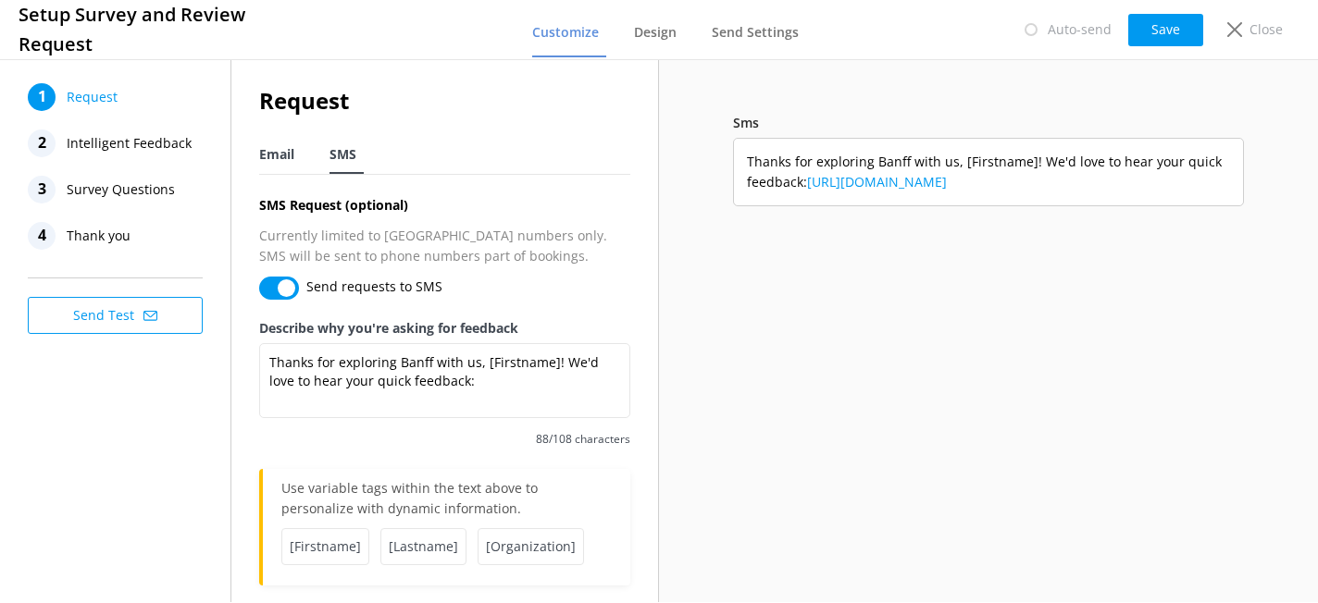
click at [282, 155] on span "Email" at bounding box center [276, 154] width 35 height 19
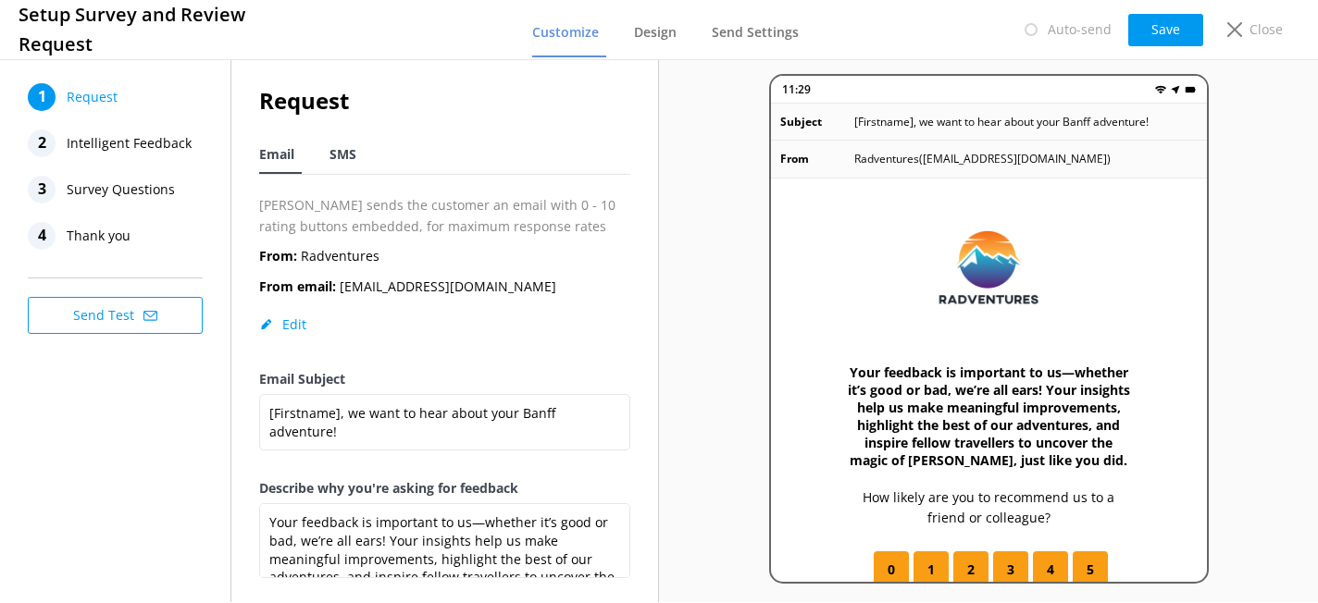
click at [345, 159] on span "SMS" at bounding box center [342, 154] width 27 height 19
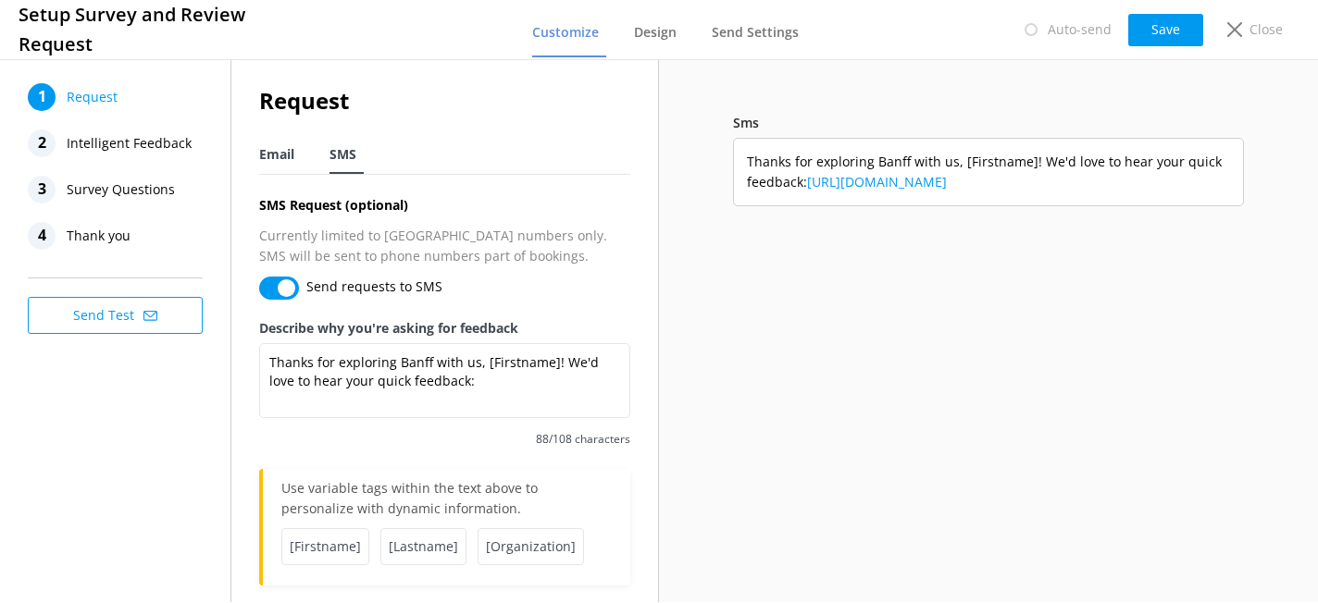
click at [279, 157] on span "Email" at bounding box center [276, 154] width 35 height 19
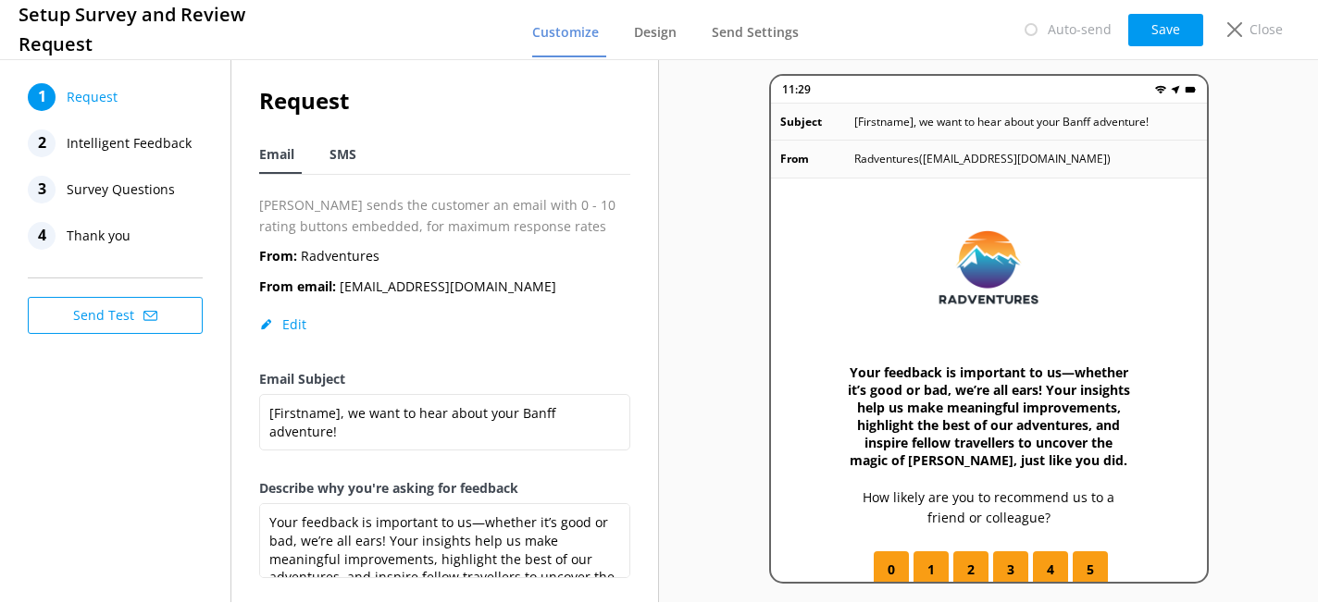
click at [350, 163] on span "SMS" at bounding box center [342, 154] width 27 height 19
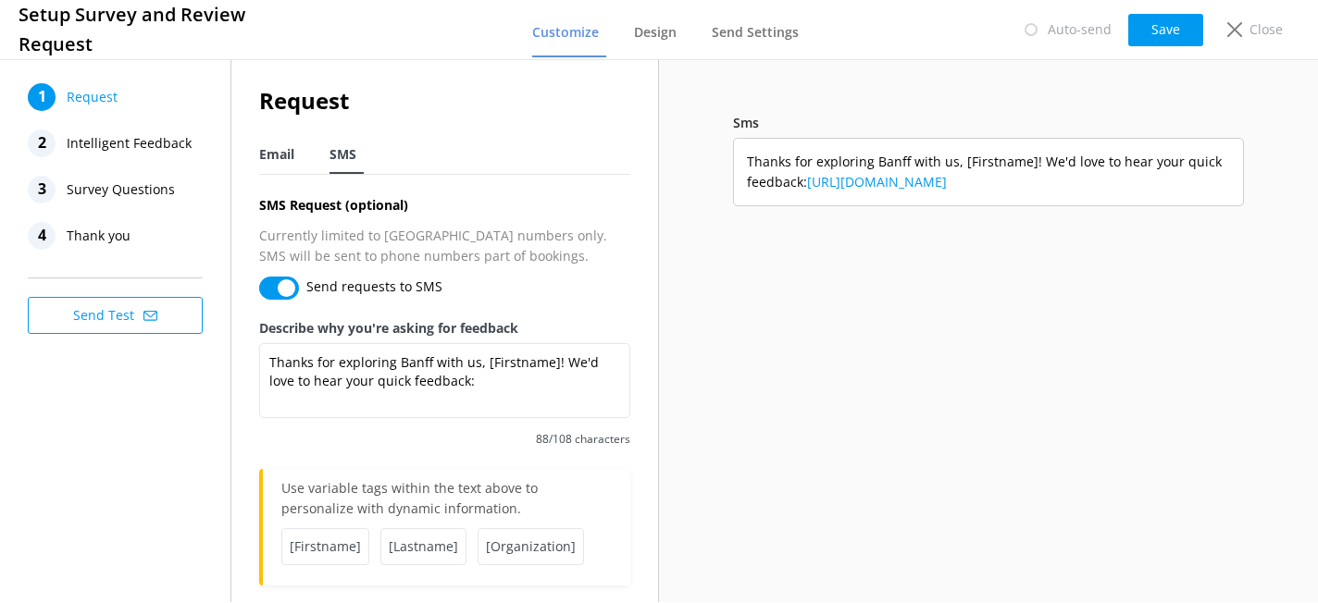
click at [287, 156] on span "Email" at bounding box center [276, 154] width 35 height 19
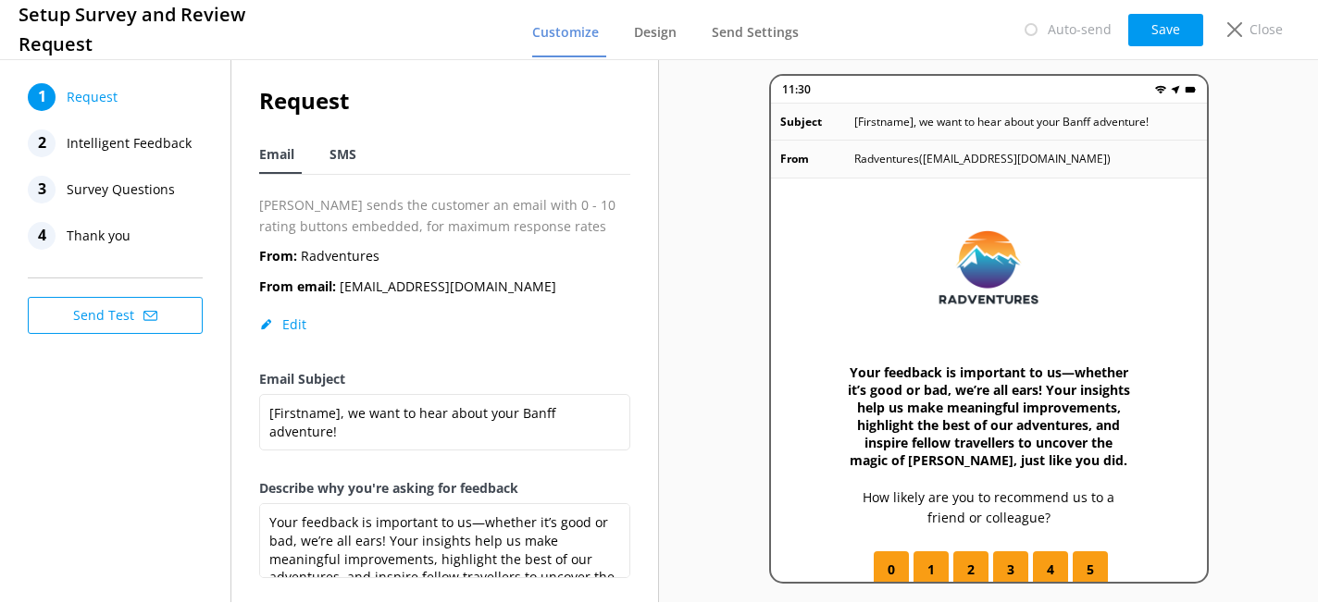
click at [343, 159] on span "SMS" at bounding box center [342, 154] width 27 height 19
type textarea "Thanks for exploring Banff with us, [Firstname]! We'd love to hear your quick f…"
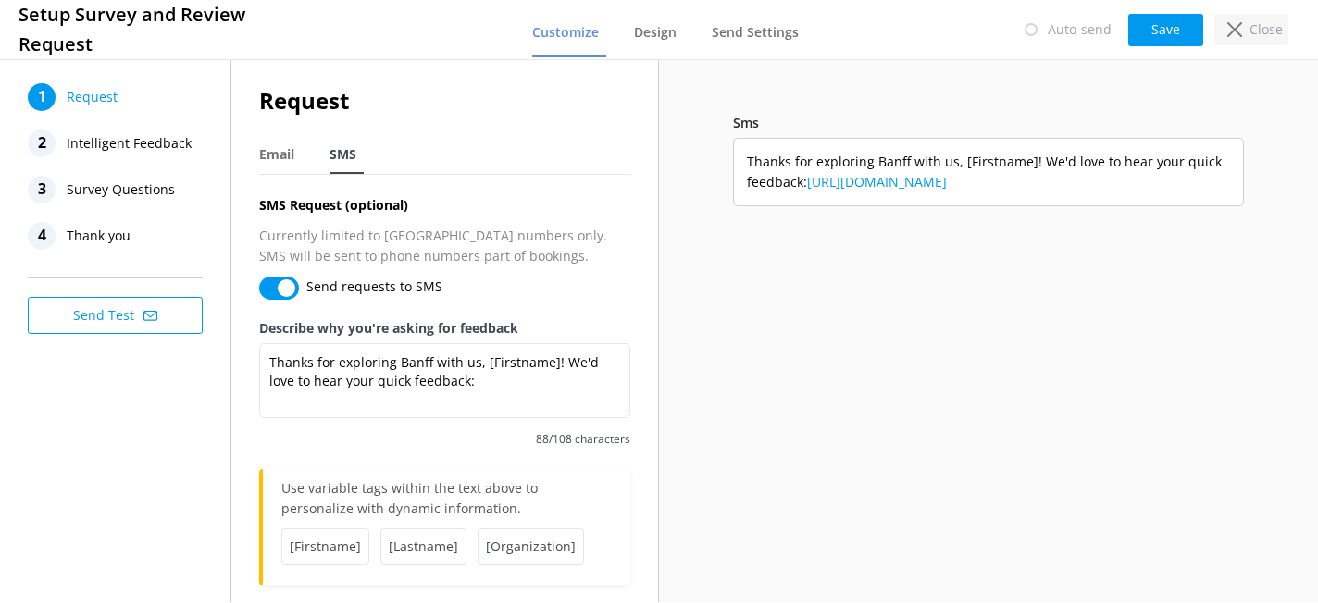
click at [1270, 29] on p "Close" at bounding box center [1265, 29] width 33 height 20
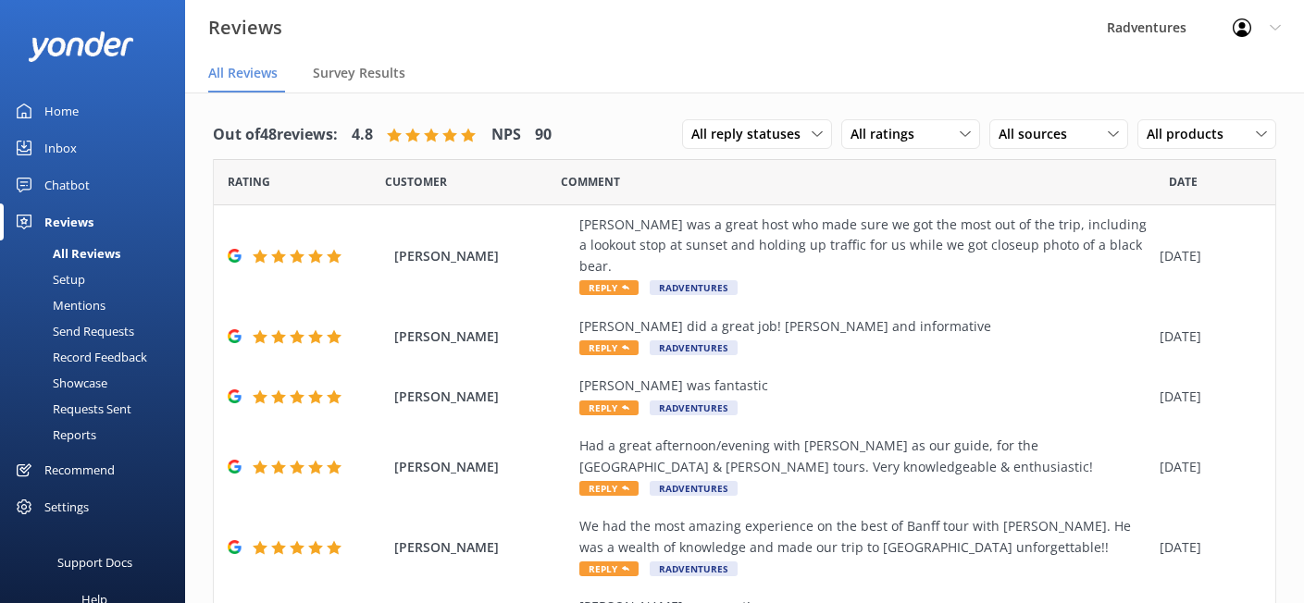
click at [78, 505] on div "Settings" at bounding box center [66, 507] width 44 height 37
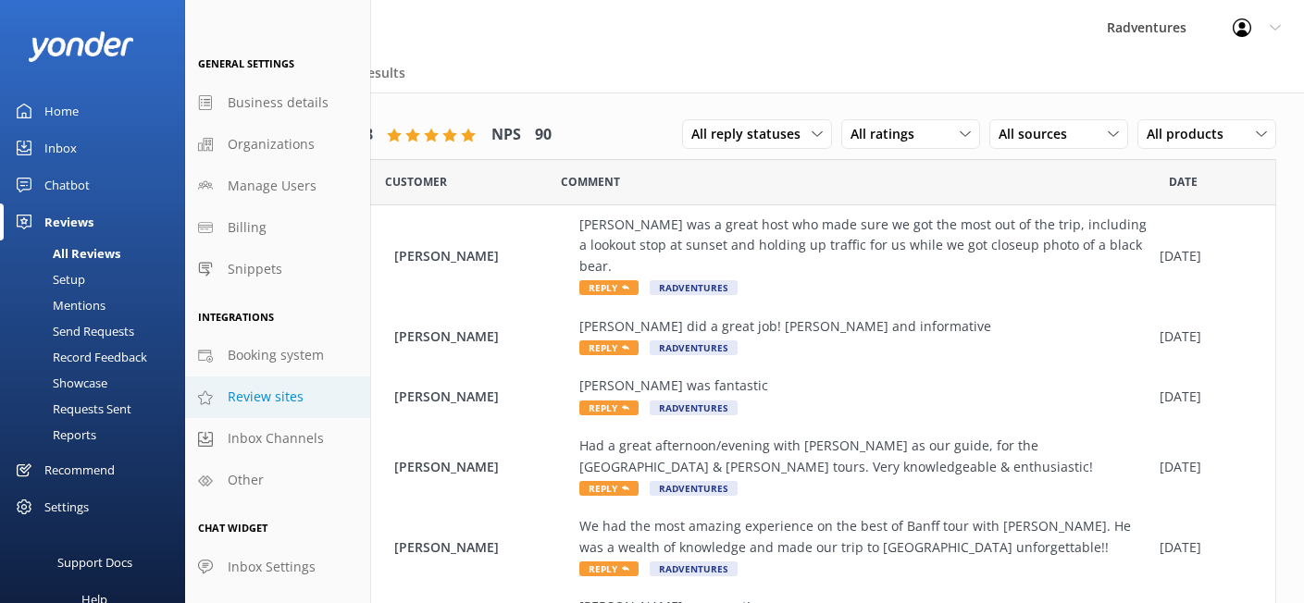
scroll to position [7, 0]
click at [279, 400] on span "Review sites" at bounding box center [266, 393] width 76 height 20
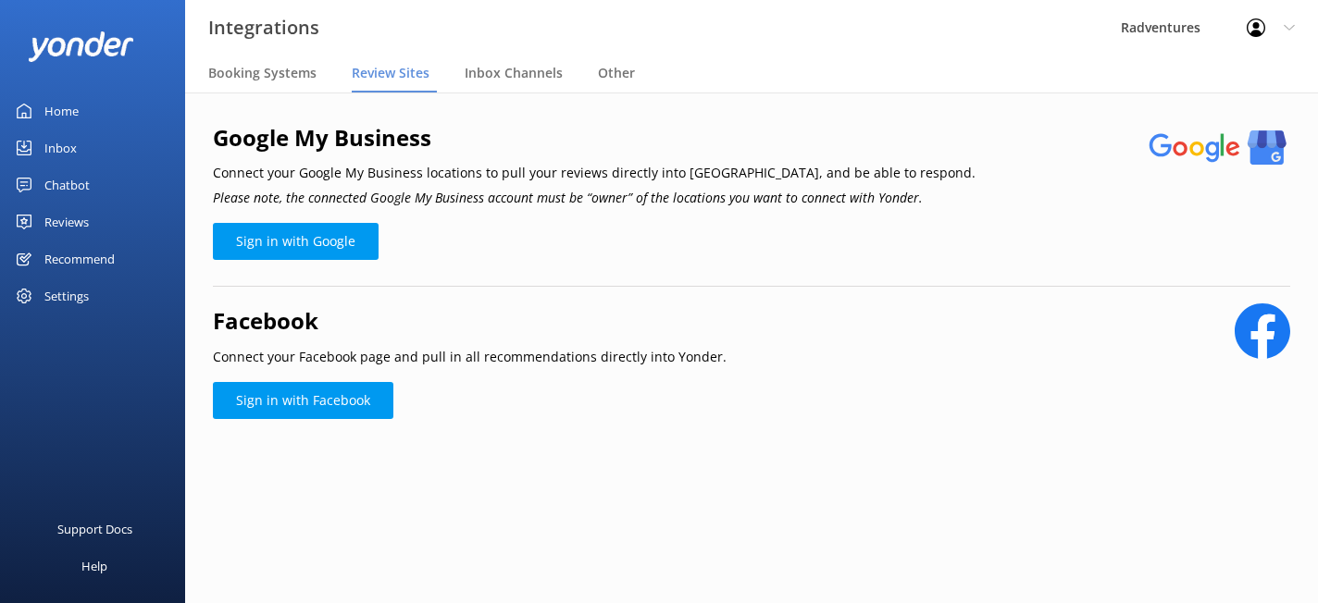
click at [75, 224] on div "Reviews" at bounding box center [66, 222] width 44 height 37
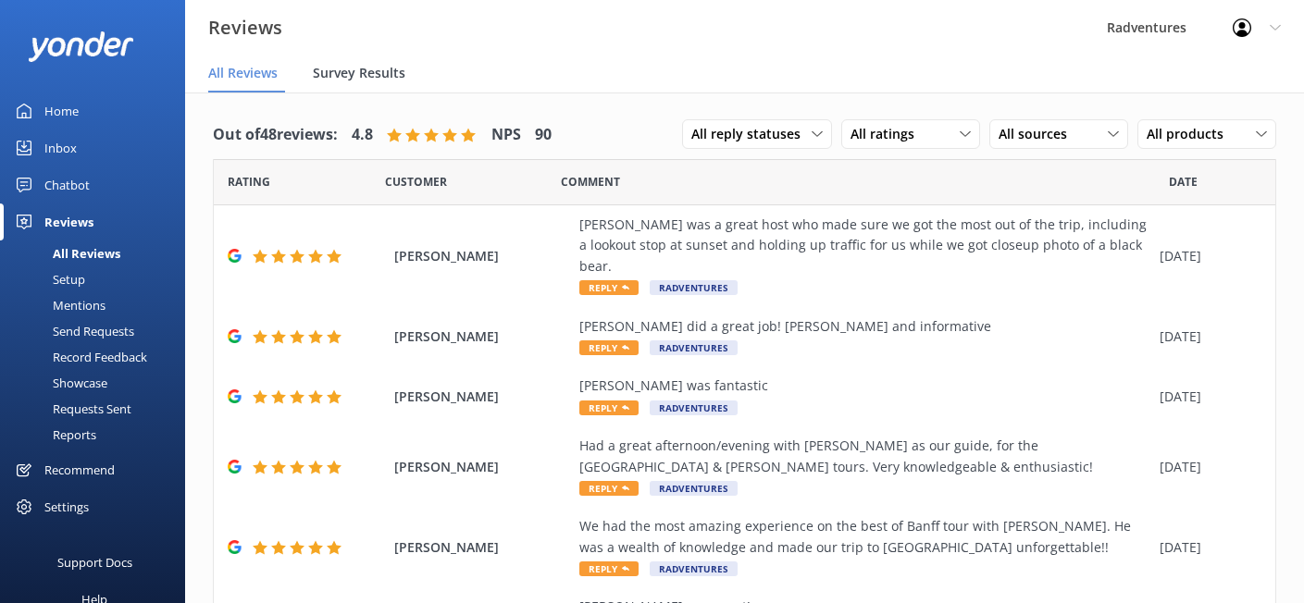
click at [328, 80] on span "Survey Results" at bounding box center [359, 73] width 93 height 19
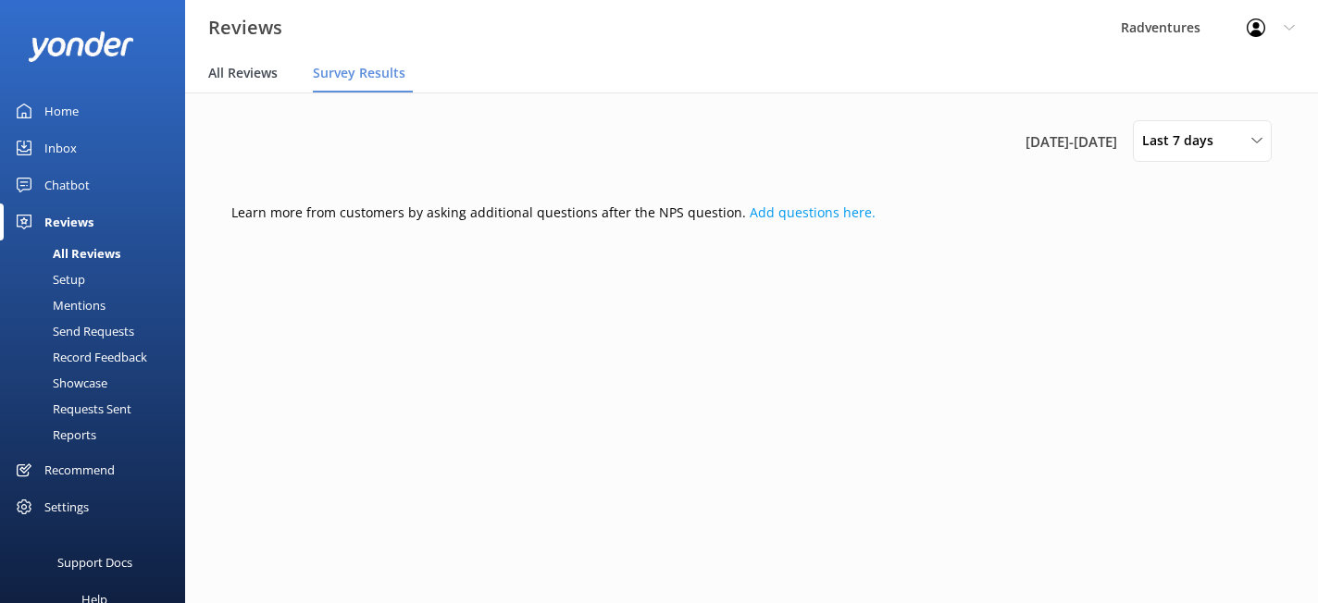
click at [261, 80] on span "All Reviews" at bounding box center [242, 73] width 69 height 19
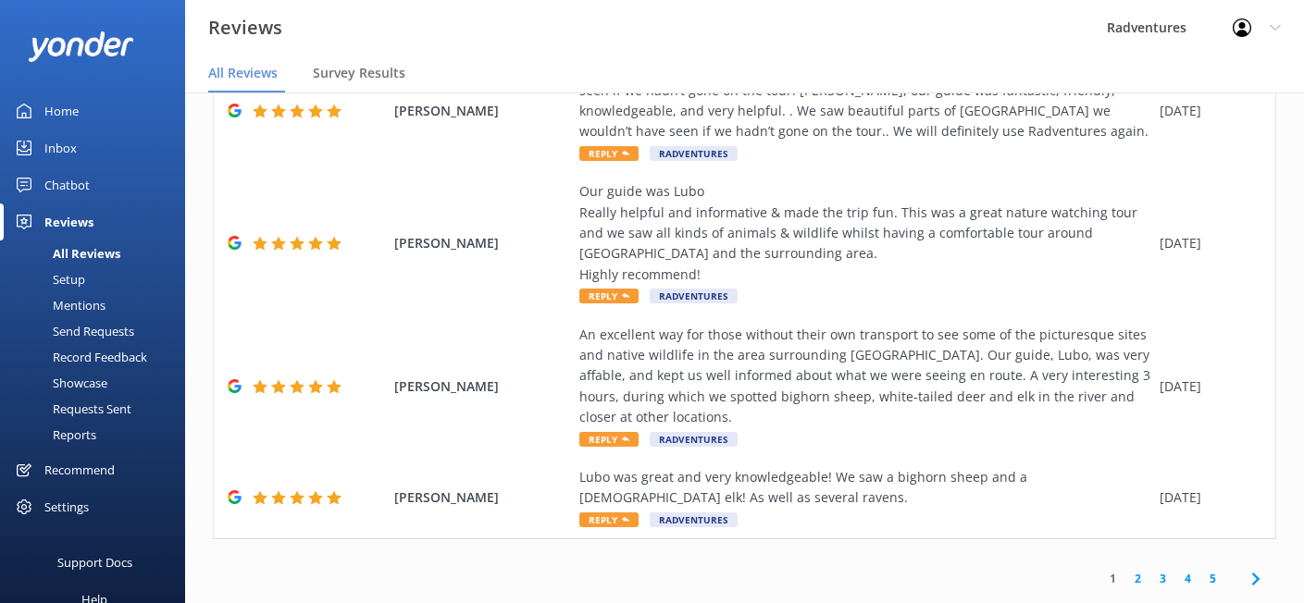
scroll to position [37, 0]
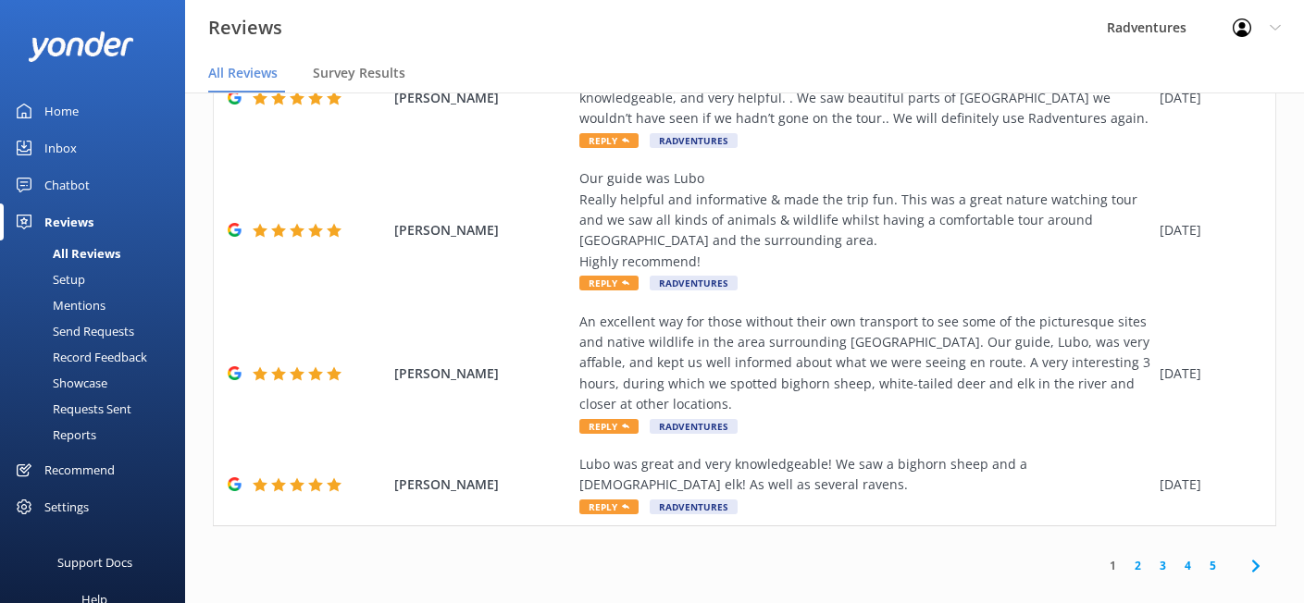
click at [1200, 557] on link "5" at bounding box center [1212, 566] width 25 height 18
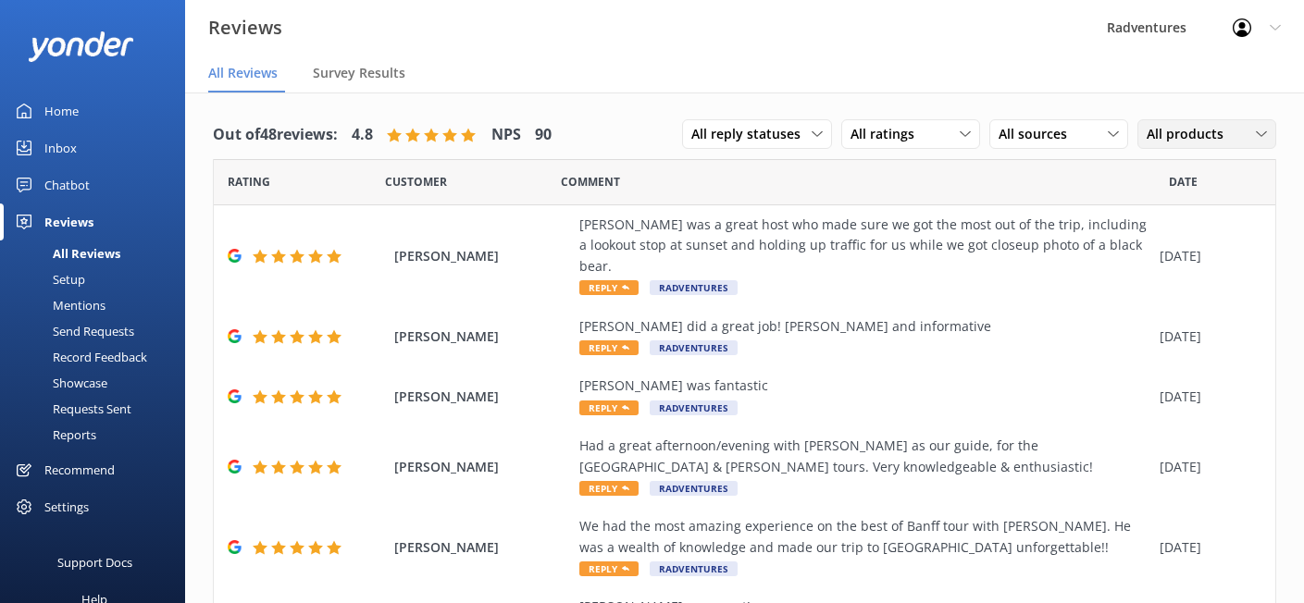
click at [1216, 137] on span "All products" at bounding box center [1190, 134] width 88 height 20
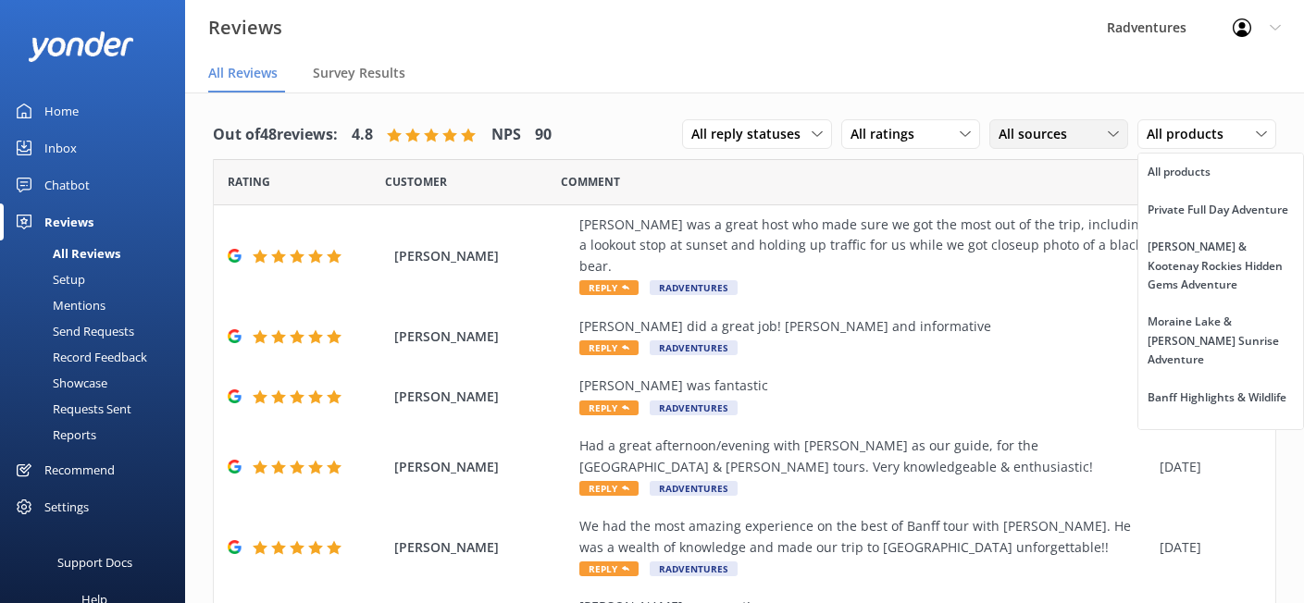
click at [1010, 142] on span "All sources" at bounding box center [1038, 134] width 80 height 20
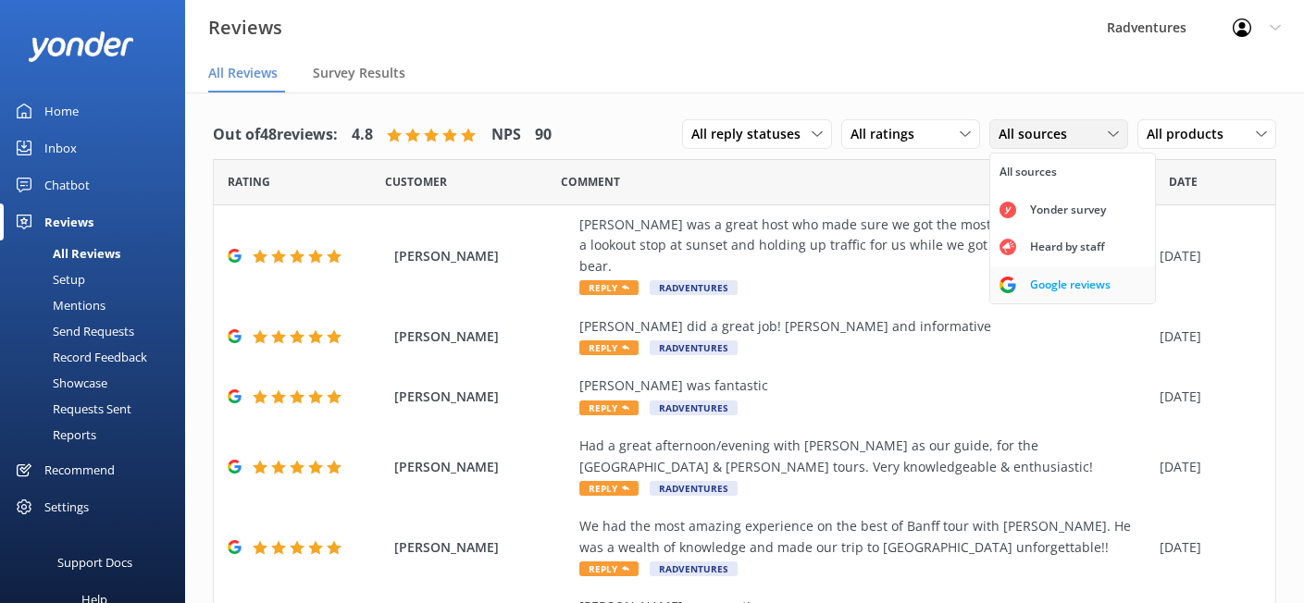
click at [1021, 279] on div "Google reviews" at bounding box center [1070, 285] width 108 height 19
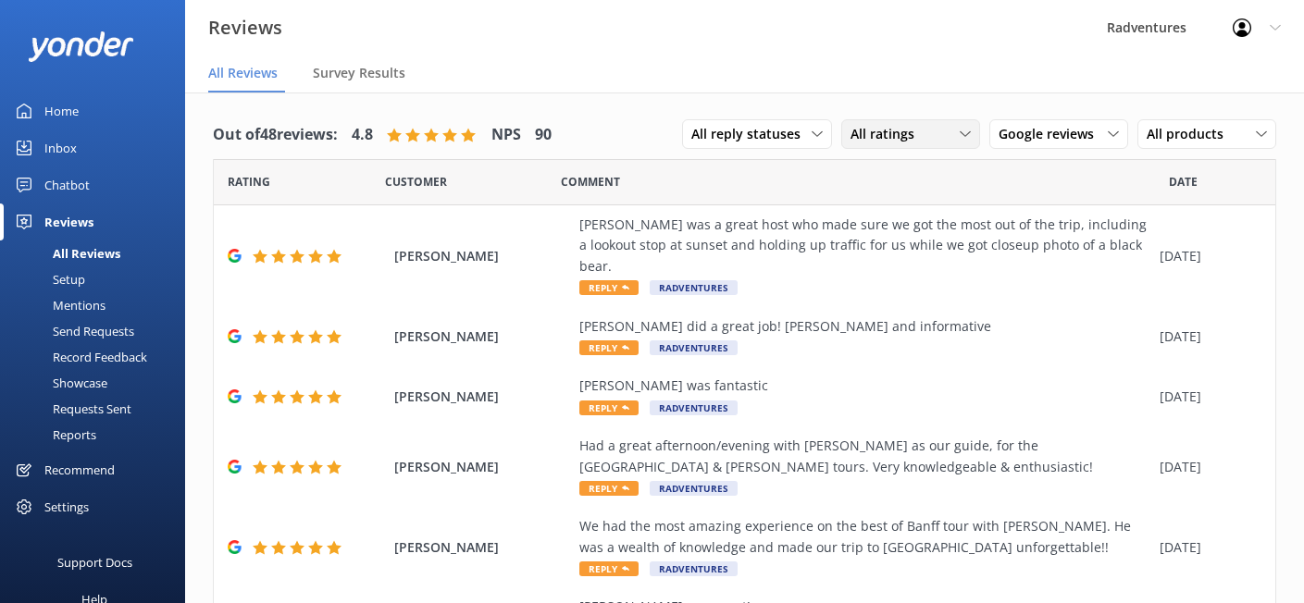
click at [871, 136] on span "All ratings" at bounding box center [887, 134] width 75 height 20
click at [895, 178] on link "All ratings" at bounding box center [924, 172] width 165 height 37
click at [784, 131] on span "All reply statuses" at bounding box center [751, 134] width 120 height 20
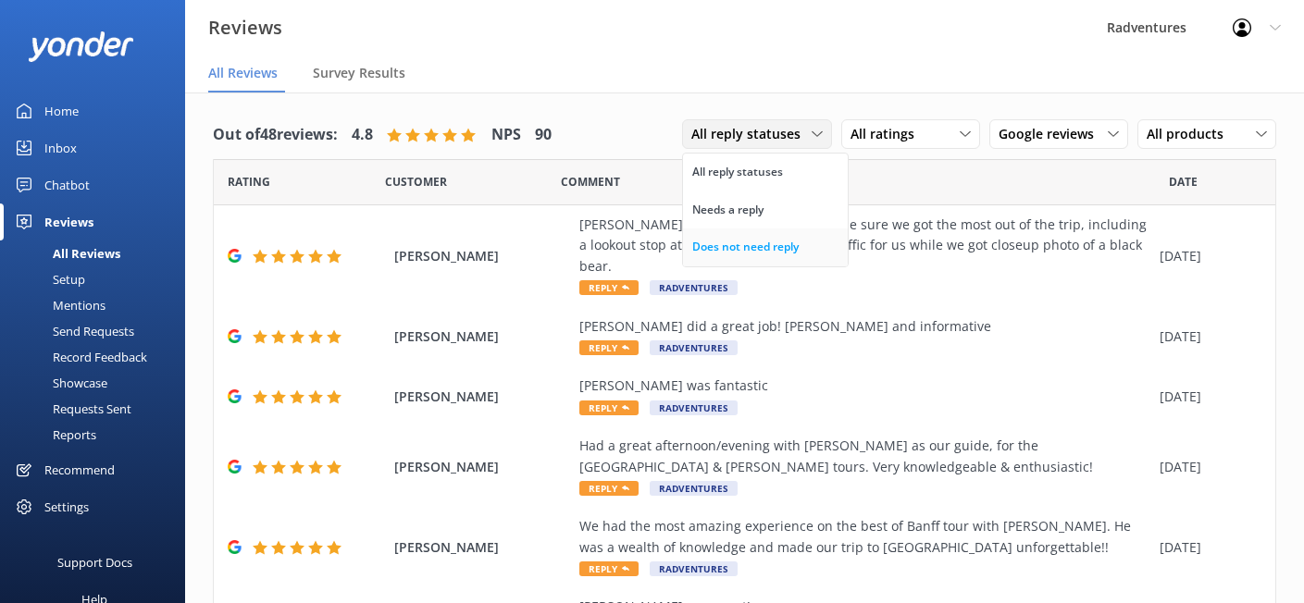
click at [783, 251] on div "Does not need reply" at bounding box center [745, 247] width 106 height 19
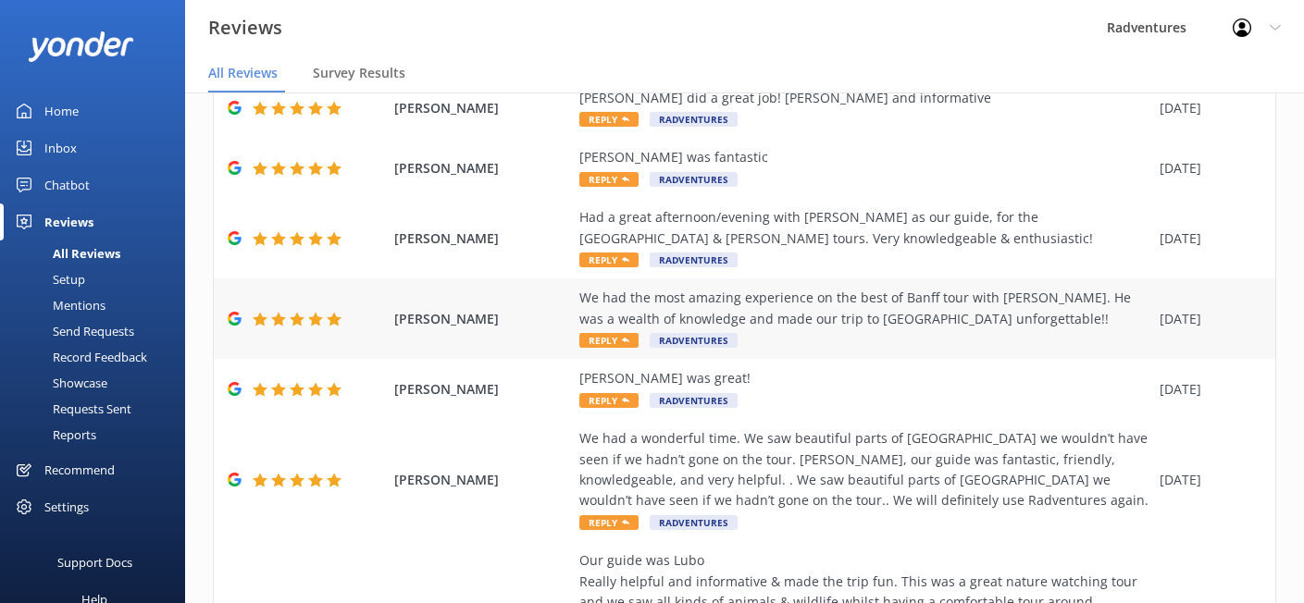
scroll to position [574, 0]
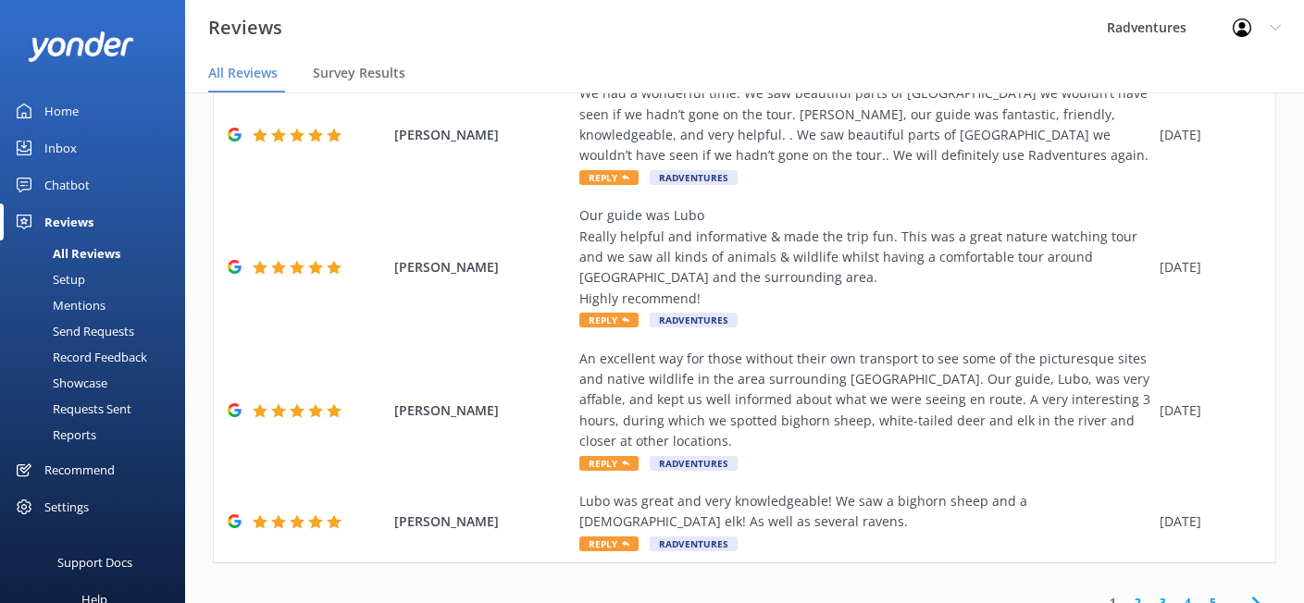
click at [1244, 592] on icon at bounding box center [1255, 603] width 22 height 22
click at [1200, 594] on link "5" at bounding box center [1212, 603] width 25 height 18
click at [1196, 594] on link "3" at bounding box center [1204, 603] width 25 height 18
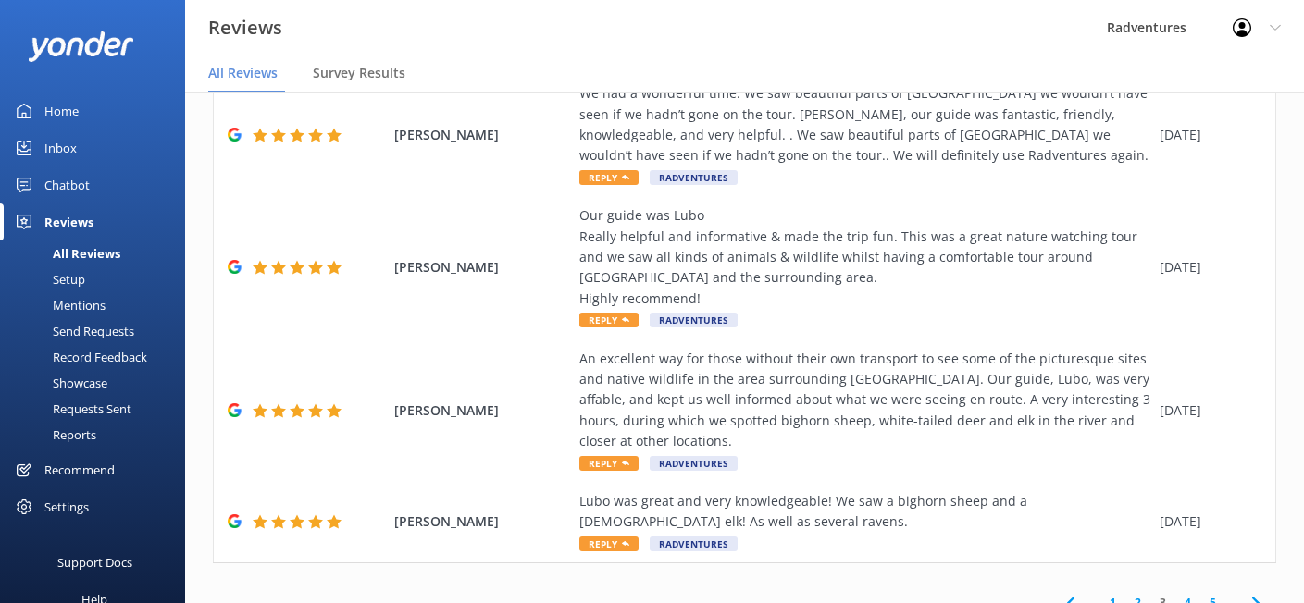
click at [1132, 594] on link "2" at bounding box center [1137, 603] width 25 height 18
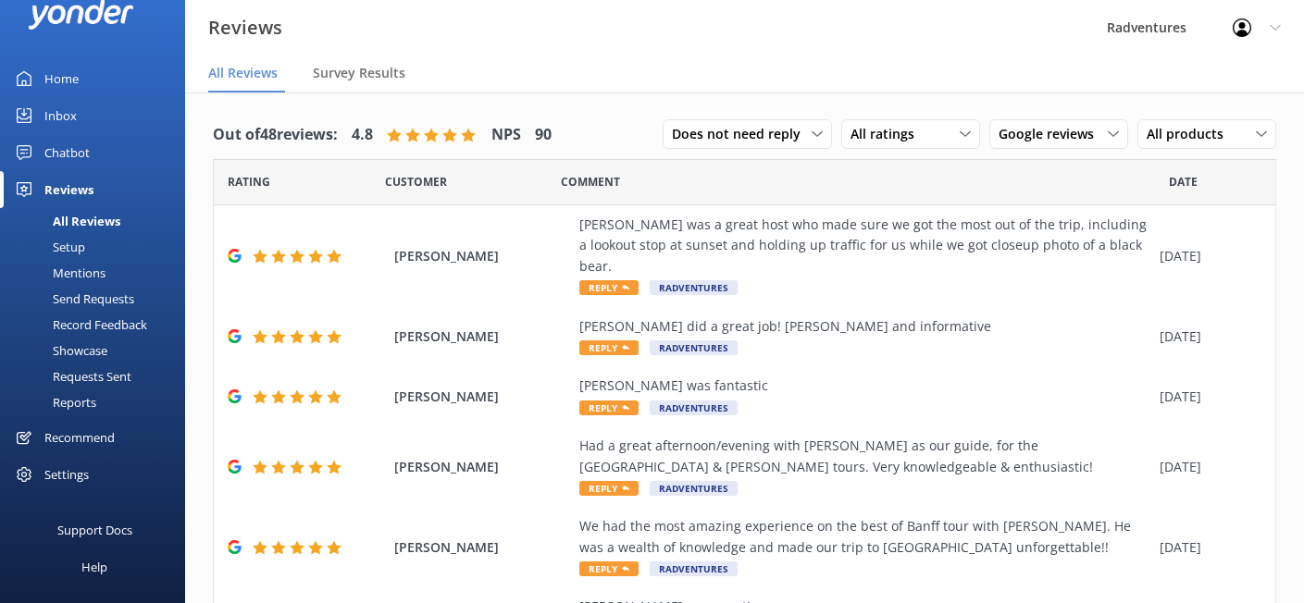
scroll to position [33, 0]
click at [79, 476] on div "Settings" at bounding box center [66, 473] width 44 height 37
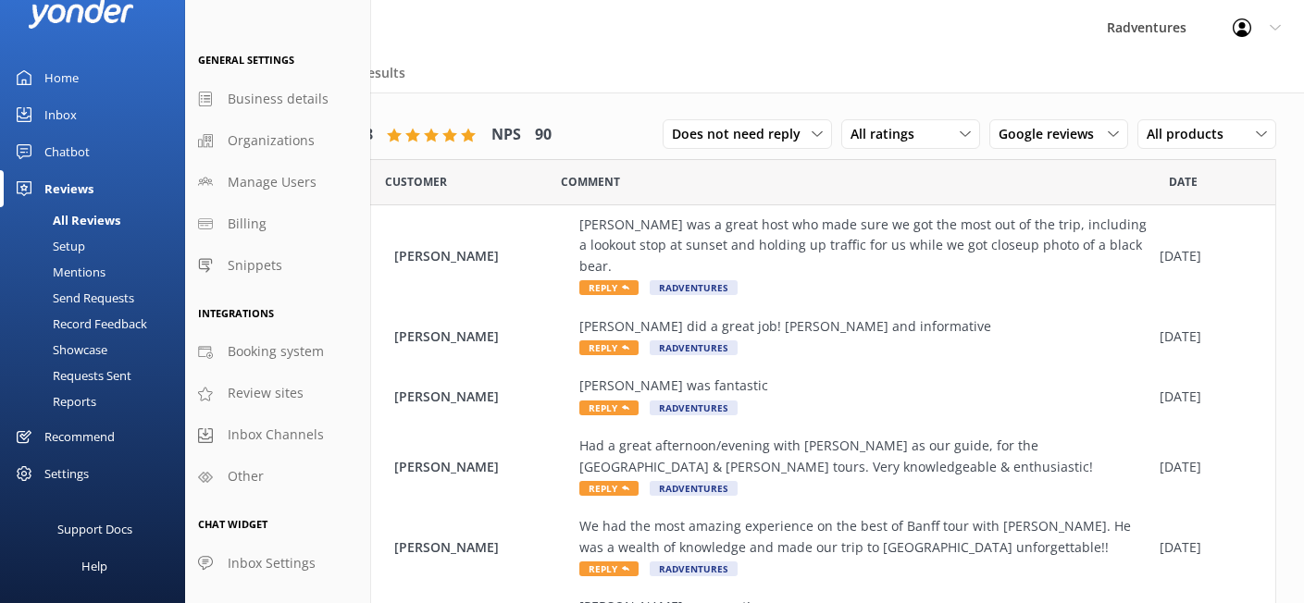
click at [65, 253] on div "Setup" at bounding box center [48, 246] width 74 height 26
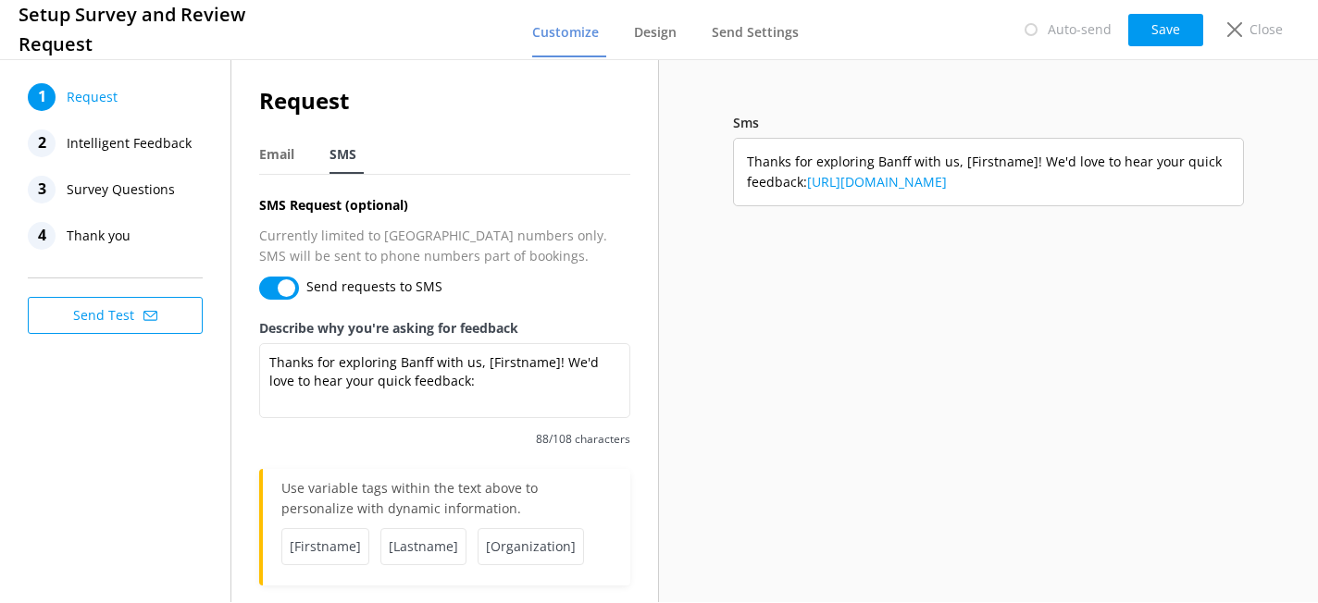
click at [127, 191] on span "Survey Questions" at bounding box center [121, 190] width 108 height 28
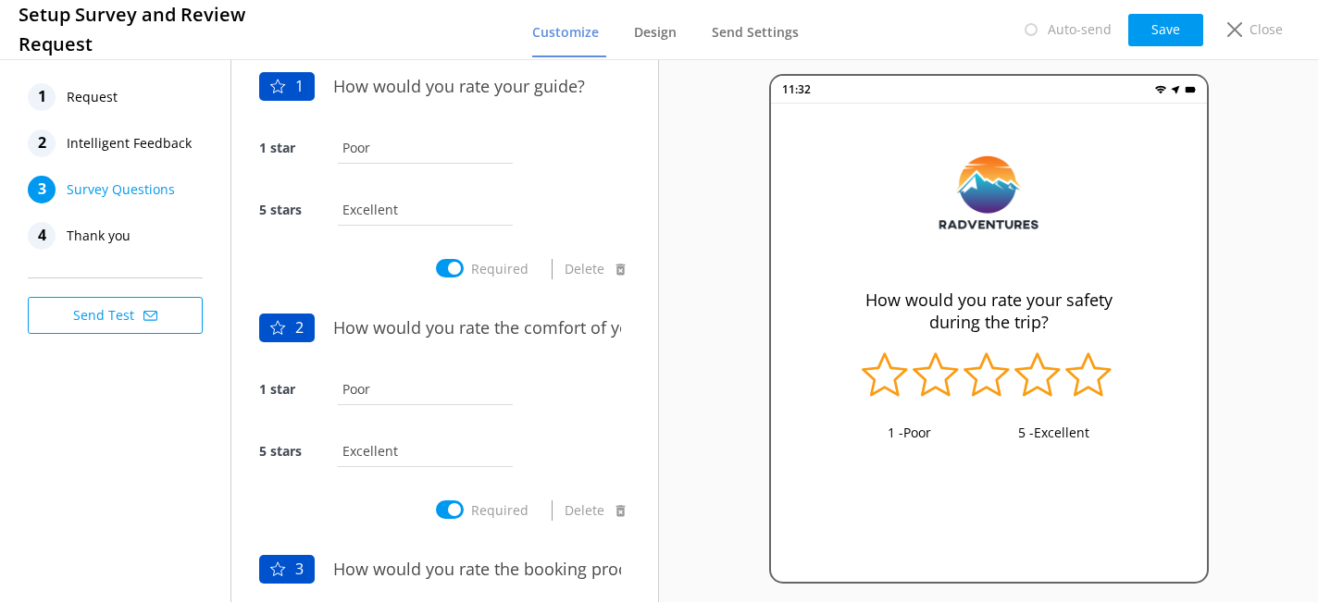
click at [128, 143] on span "Intelligent Feedback" at bounding box center [129, 144] width 125 height 28
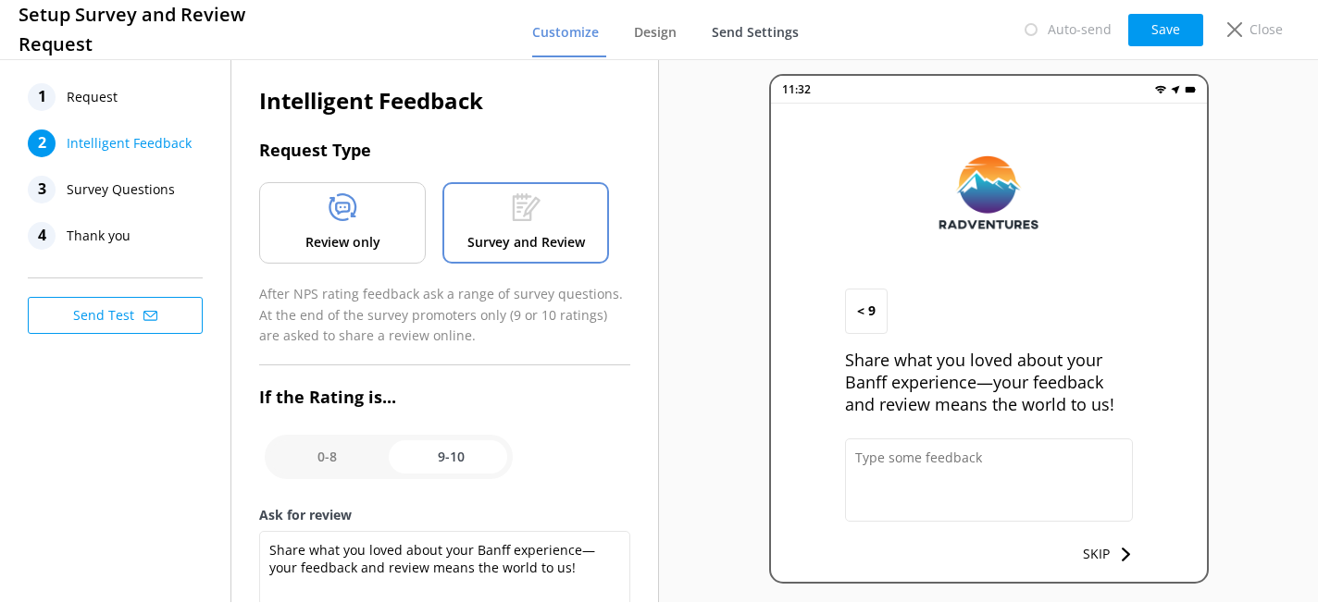
click at [756, 31] on span "Send Settings" at bounding box center [755, 32] width 87 height 19
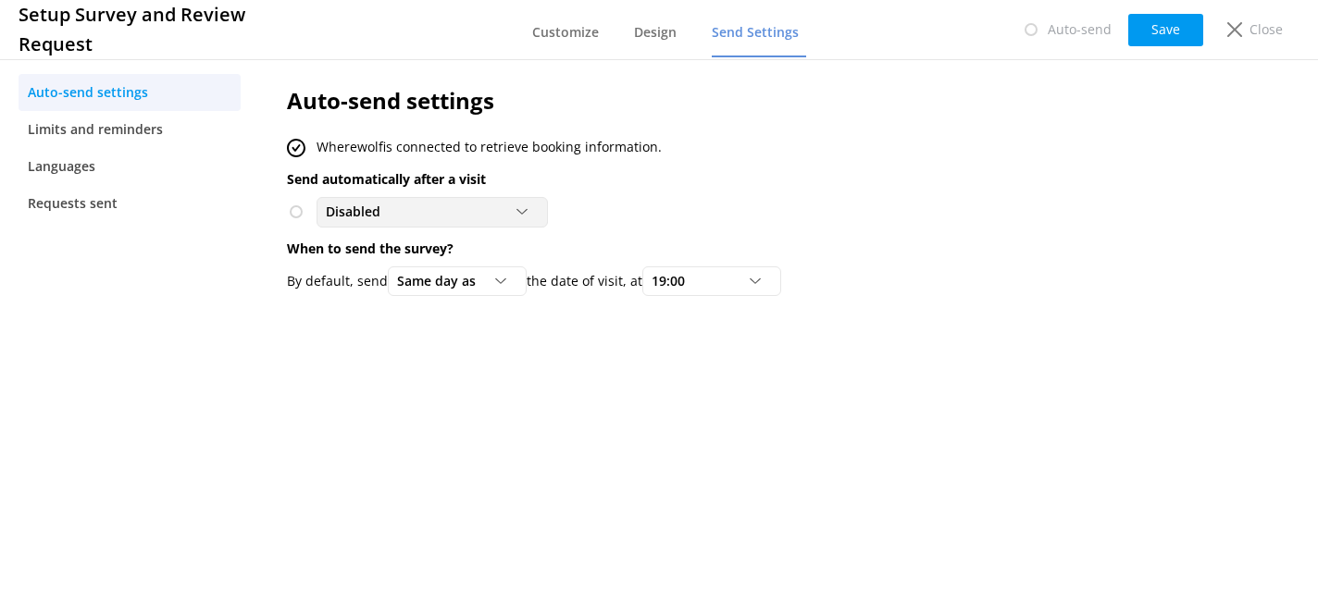
click at [341, 208] on span "Disabled" at bounding box center [359, 212] width 66 height 20
click at [743, 204] on div "Disabled Disabled To customers from Wherewolf" at bounding box center [720, 212] width 867 height 30
click at [1285, 35] on div "Close" at bounding box center [1251, 29] width 74 height 31
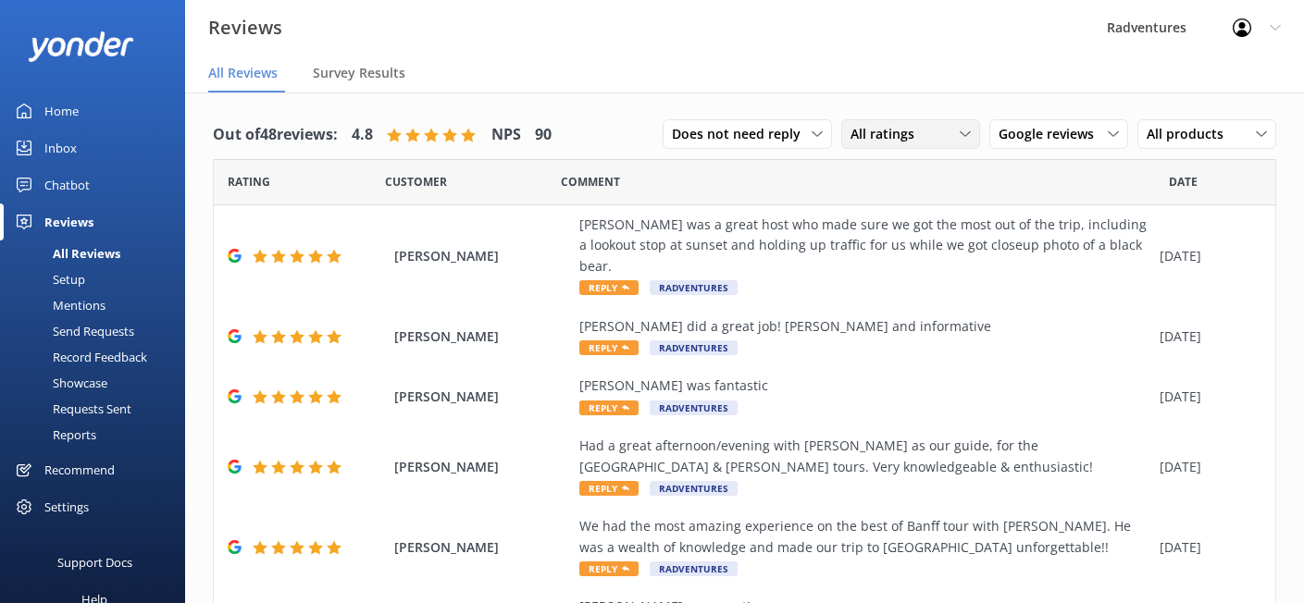
click at [929, 141] on div "All ratings" at bounding box center [911, 134] width 130 height 20
click at [1032, 136] on span "Google reviews" at bounding box center [1051, 134] width 106 height 20
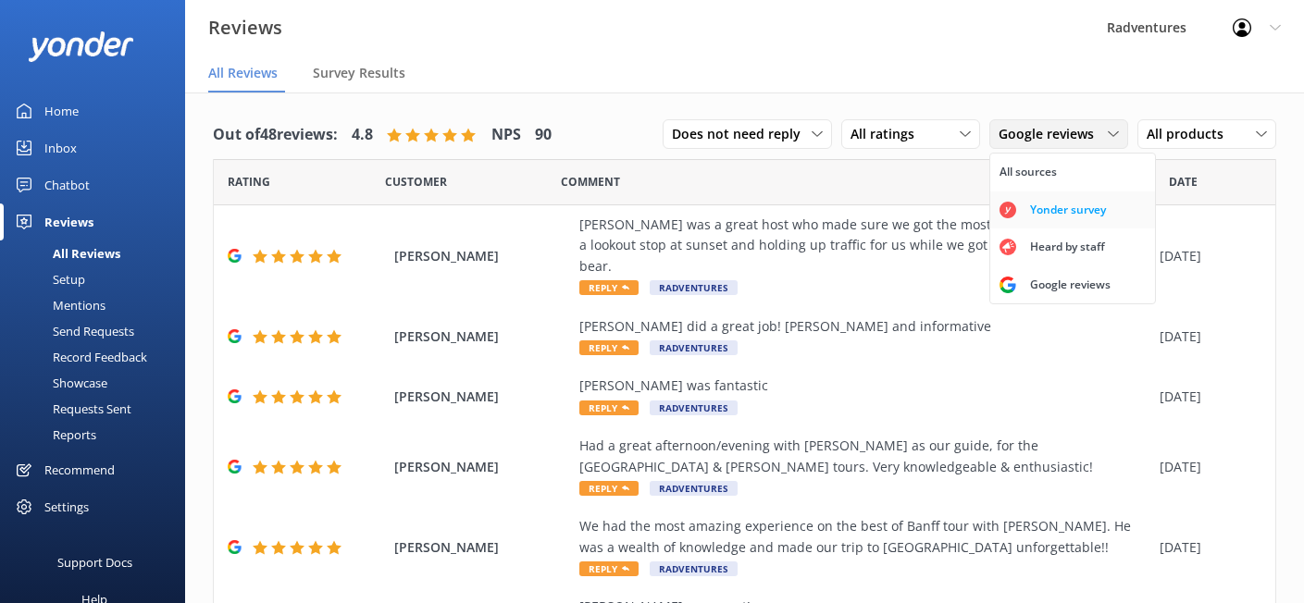
click at [1086, 217] on div "Yonder survey" at bounding box center [1068, 210] width 104 height 19
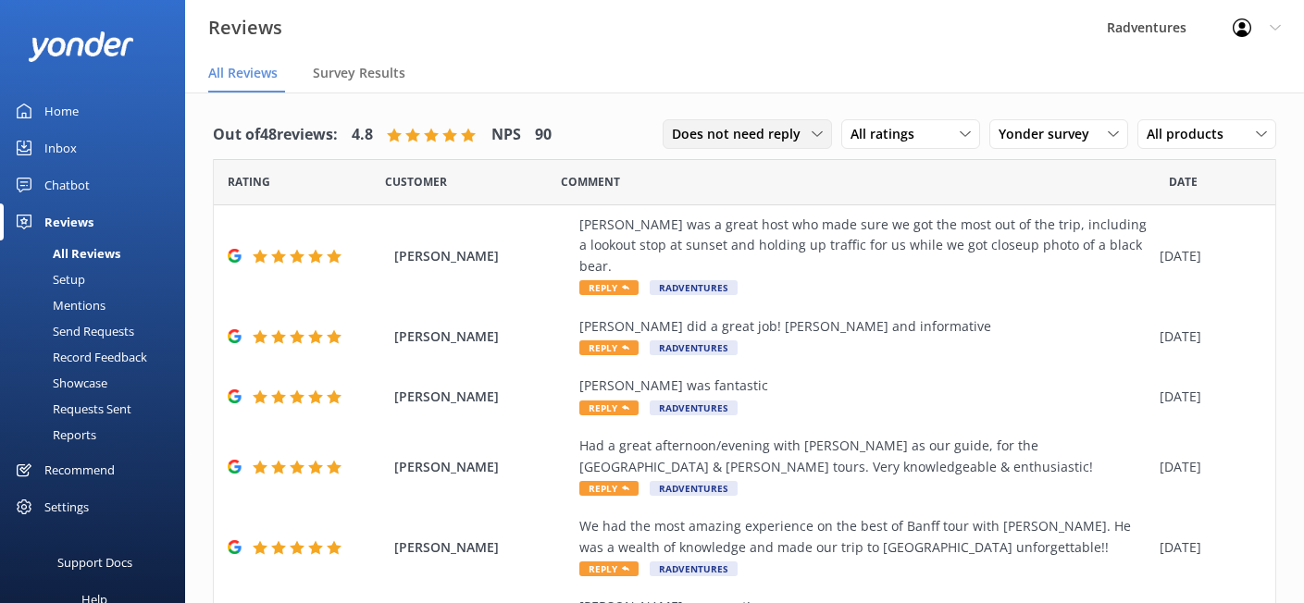
click at [761, 136] on span "Does not need reply" at bounding box center [742, 134] width 140 height 20
click at [743, 172] on div "All reply statuses" at bounding box center [718, 172] width 91 height 19
click at [377, 79] on span "Survey Results" at bounding box center [359, 73] width 93 height 19
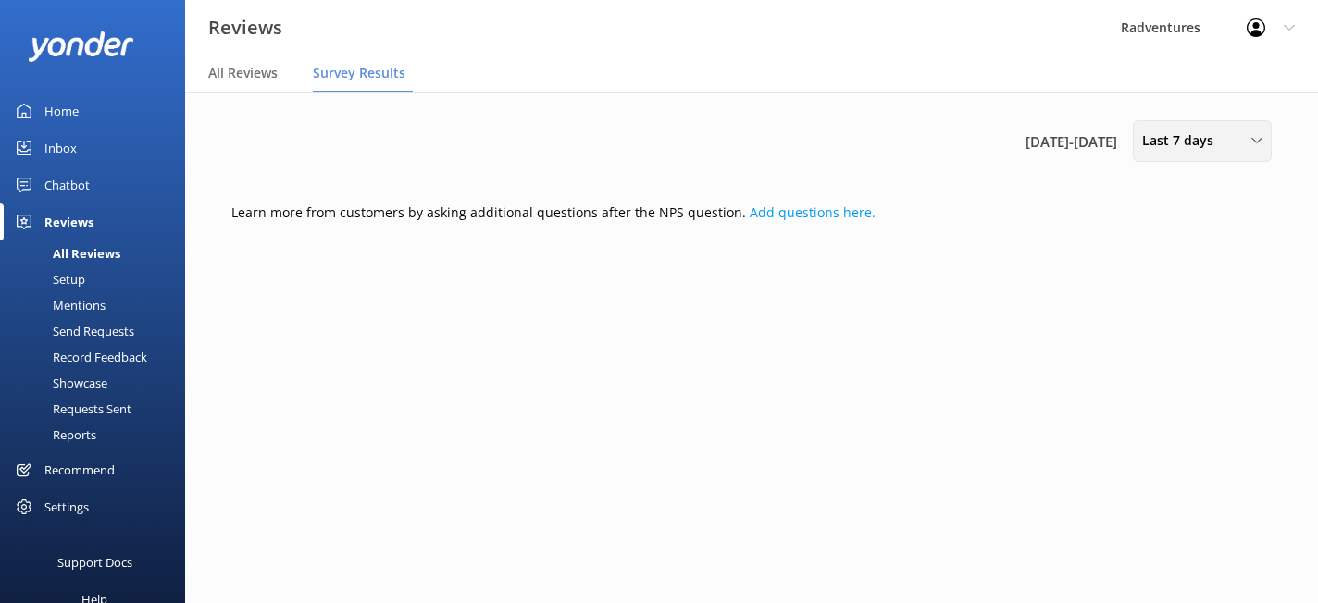
click at [1147, 131] on span "Last 7 days" at bounding box center [1183, 140] width 82 height 20
click at [1078, 193] on div "[DATE] - [DATE] Last 7 days Last 7 days Last 30 days Last 90 days Last 180 days…" at bounding box center [751, 186] width 1084 height 186
click at [71, 113] on div "Home" at bounding box center [61, 111] width 34 height 37
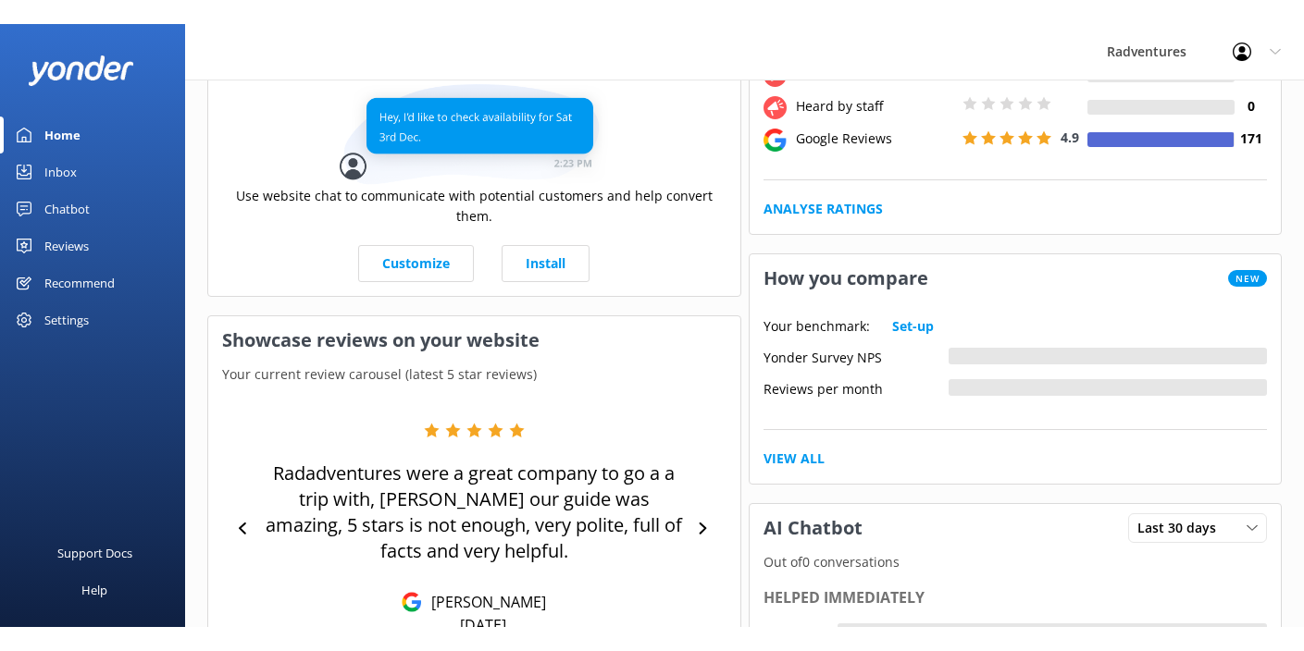
scroll to position [166, 0]
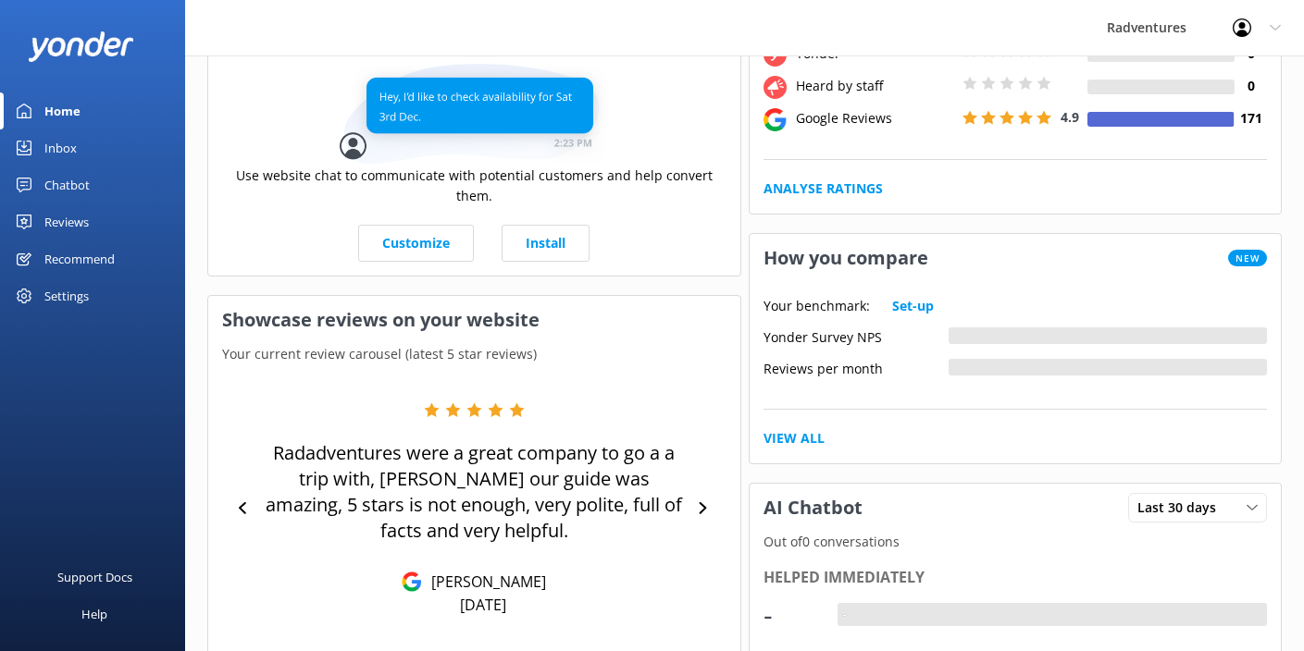
click at [65, 224] on div "Reviews" at bounding box center [66, 222] width 44 height 37
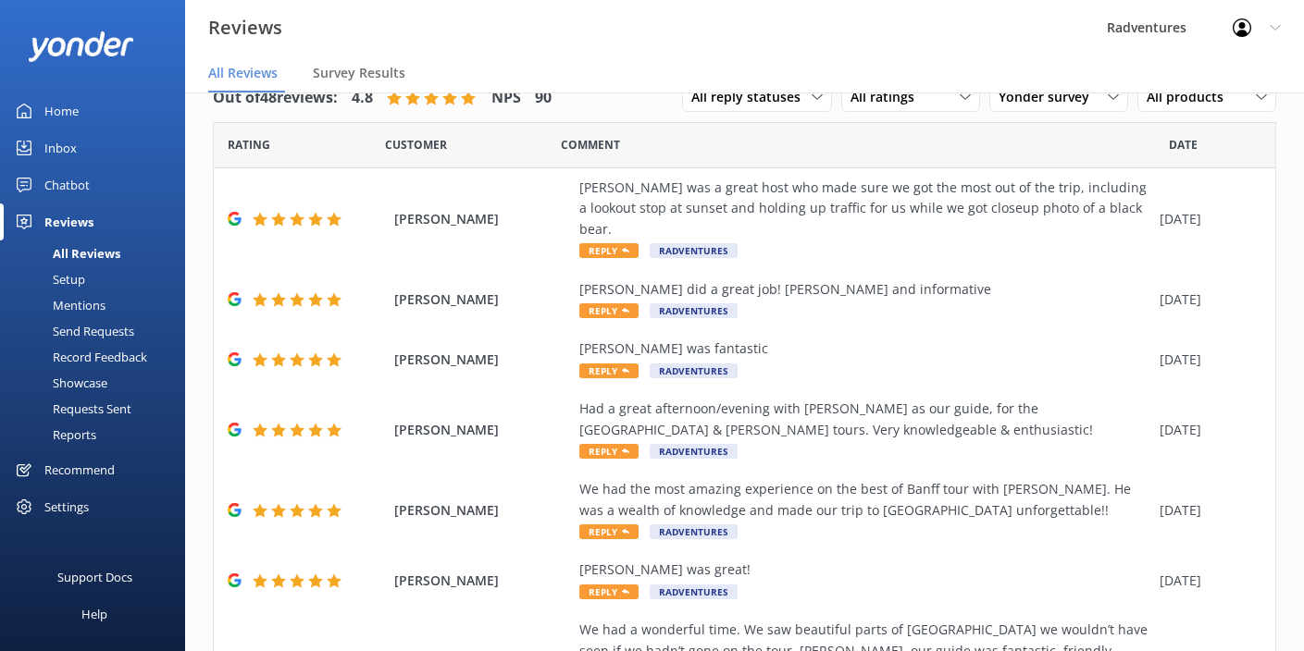
scroll to position [37, 0]
click at [81, 283] on div "Setup" at bounding box center [48, 279] width 74 height 26
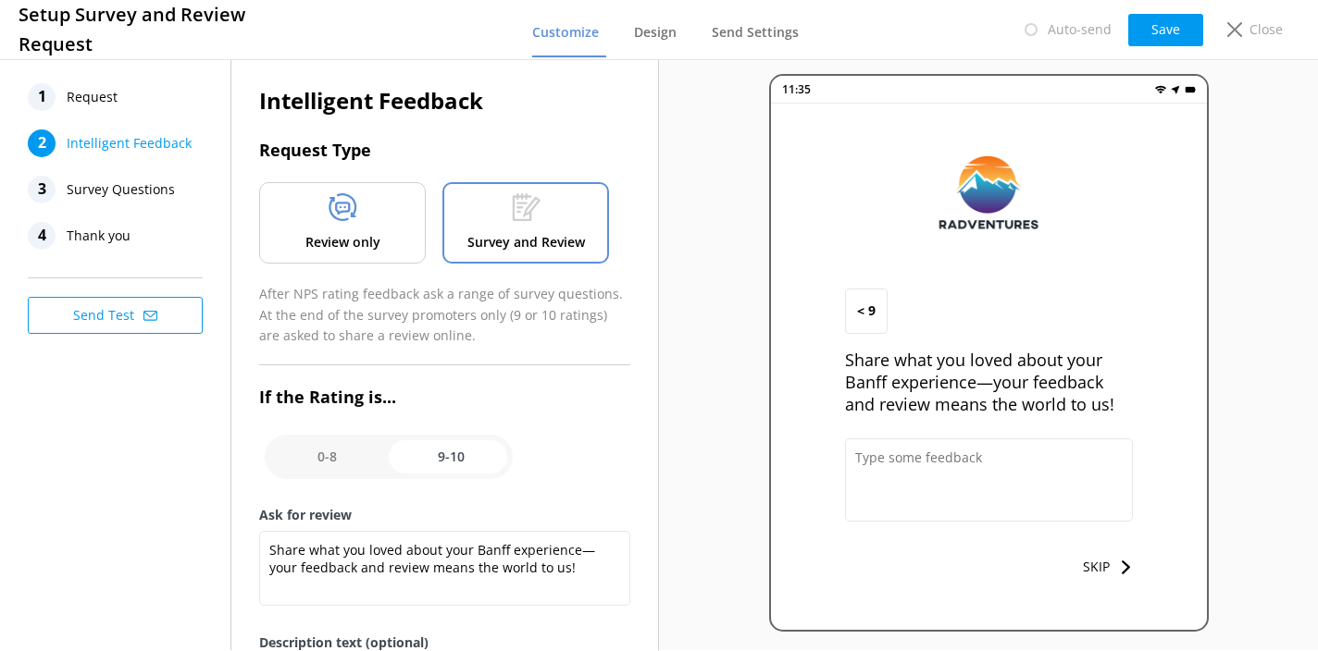
click at [155, 192] on span "Survey Questions" at bounding box center [121, 190] width 108 height 28
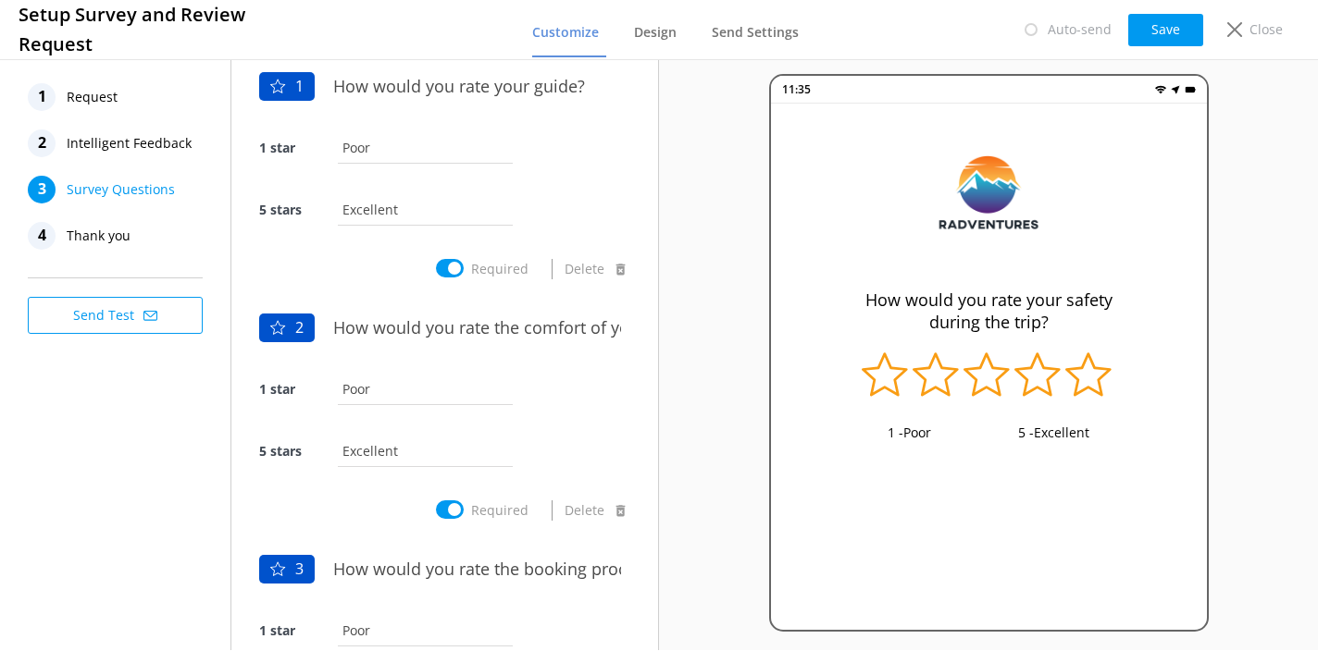
click at [152, 155] on span "Intelligent Feedback" at bounding box center [129, 144] width 125 height 28
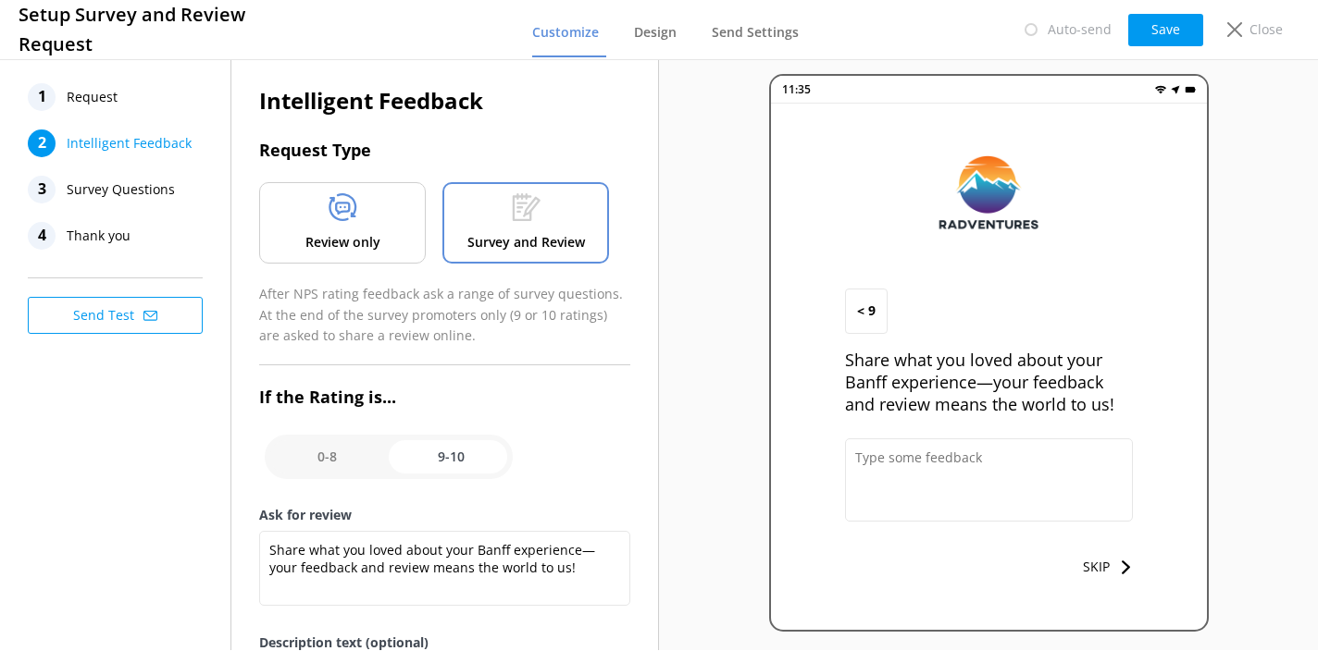
click at [148, 191] on span "Survey Questions" at bounding box center [121, 190] width 108 height 28
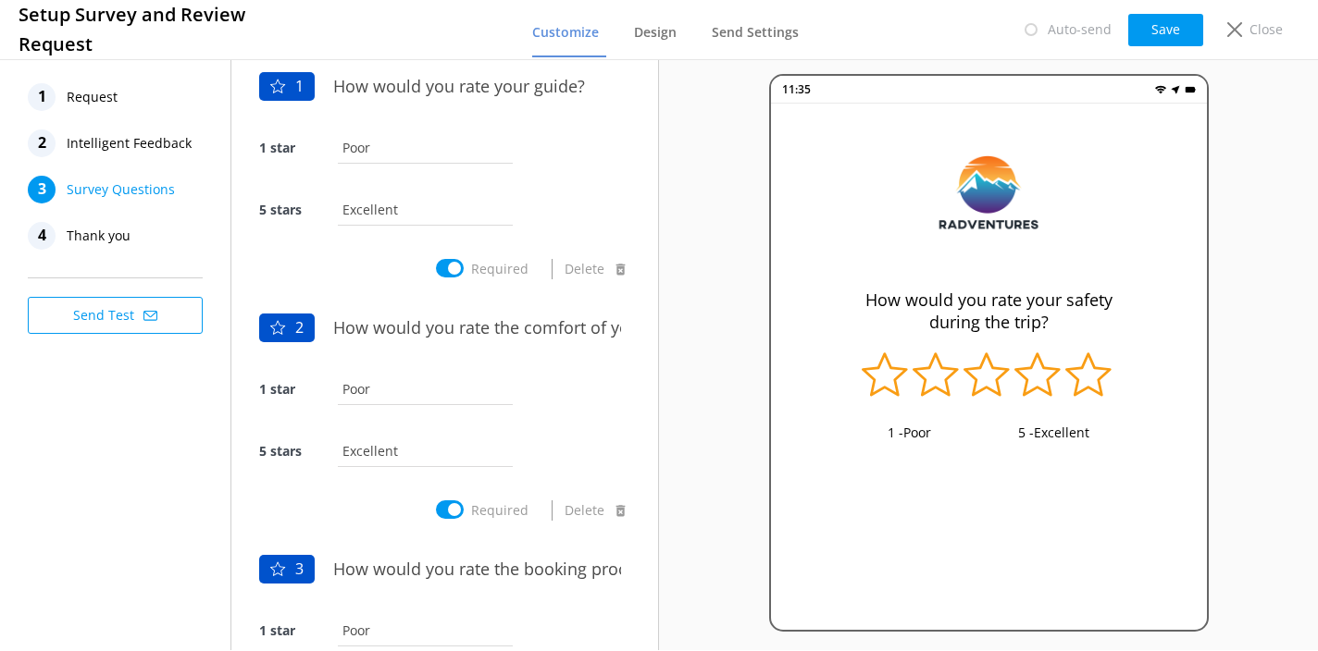
click at [173, 147] on span "Intelligent Feedback" at bounding box center [129, 144] width 125 height 28
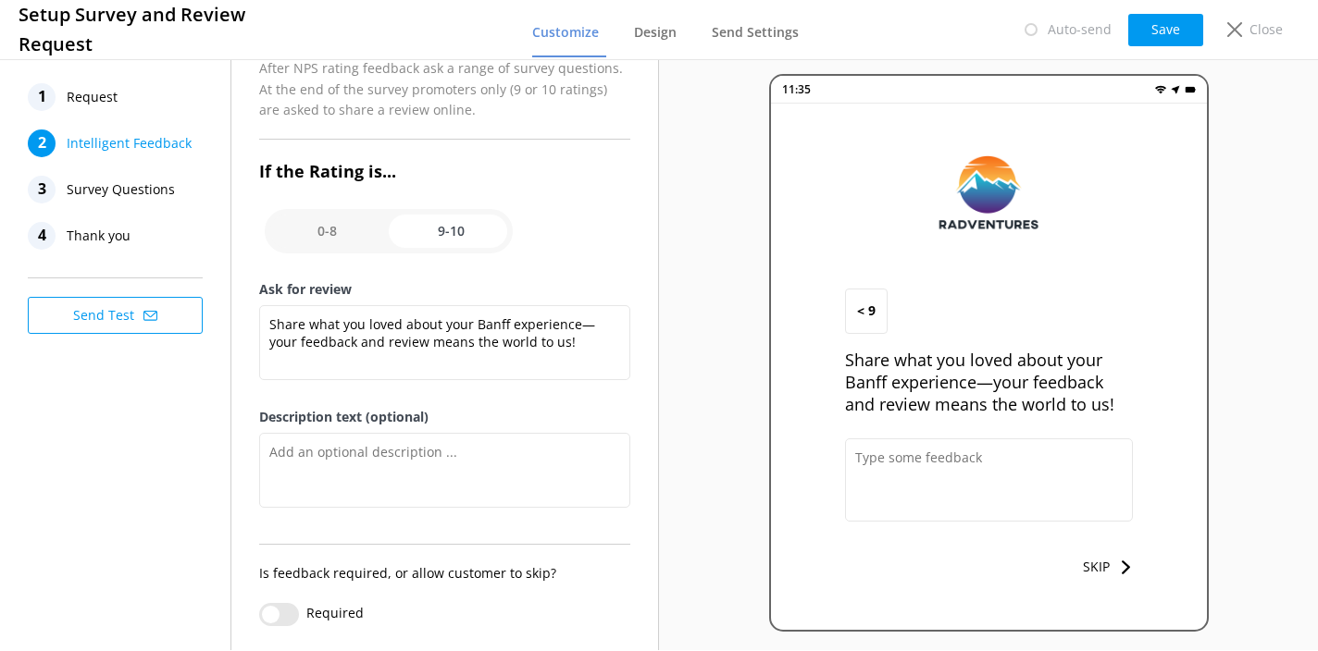
scroll to position [245, 0]
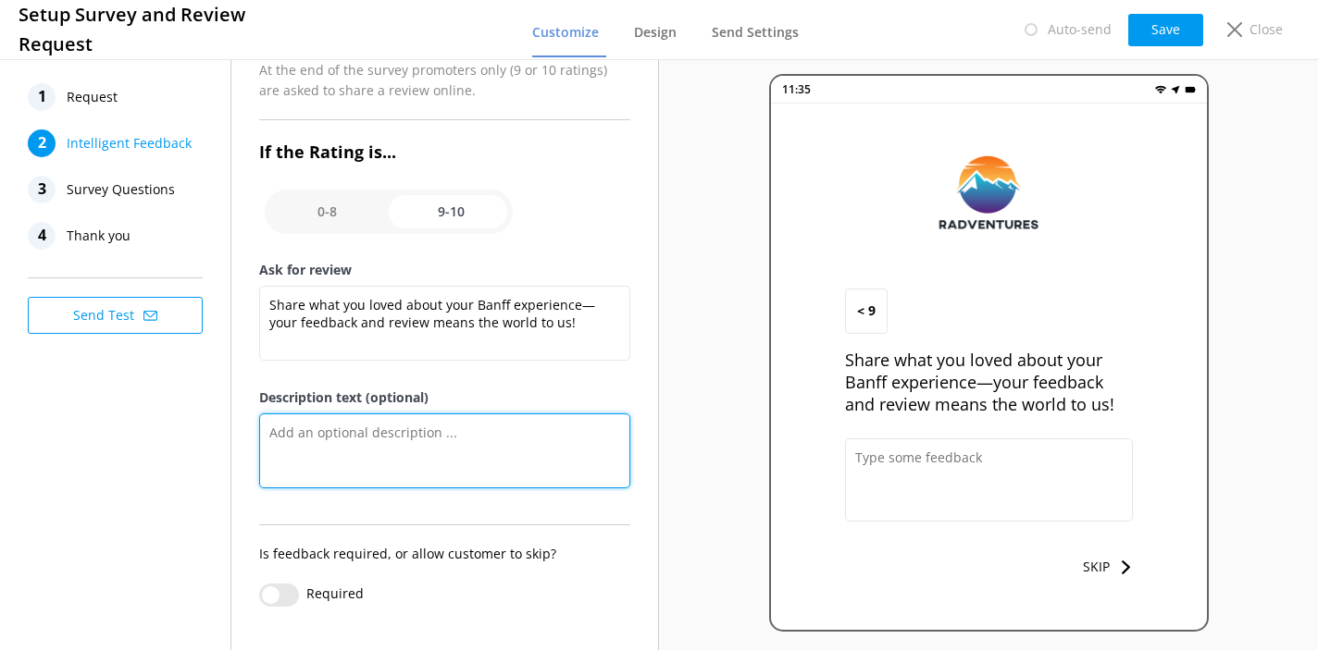
click at [478, 440] on textarea "Description text (optional)" at bounding box center [444, 451] width 371 height 75
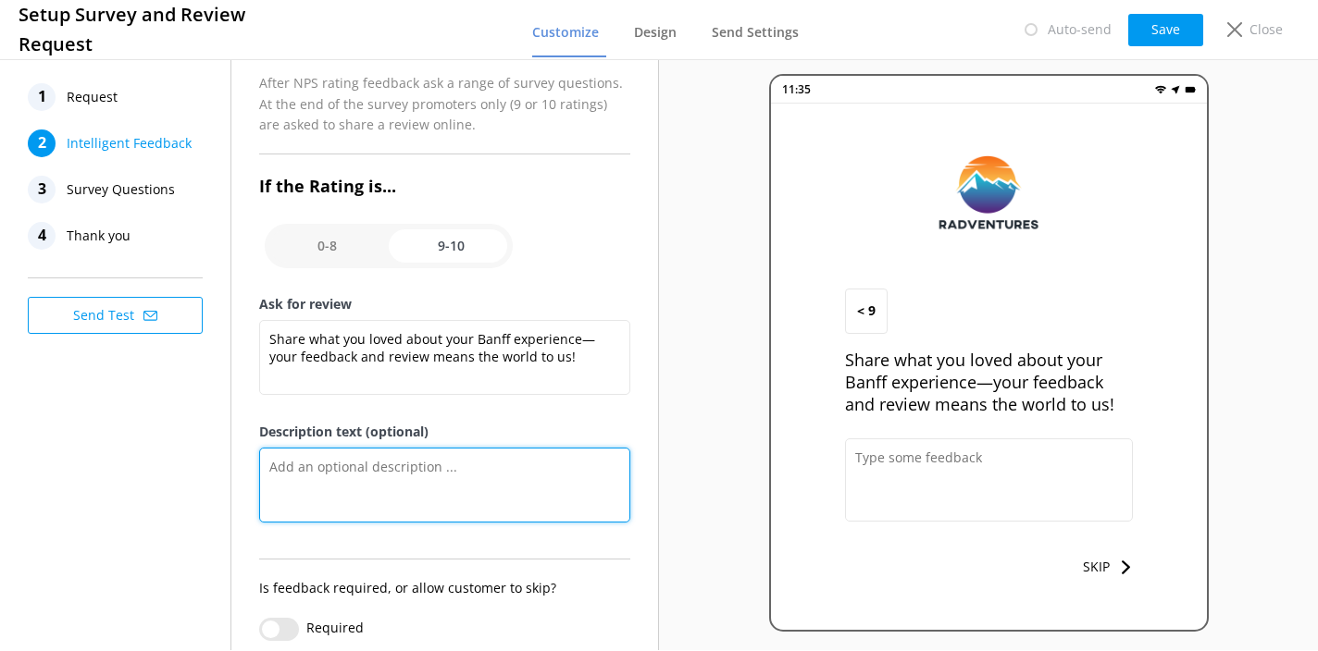
scroll to position [165, 0]
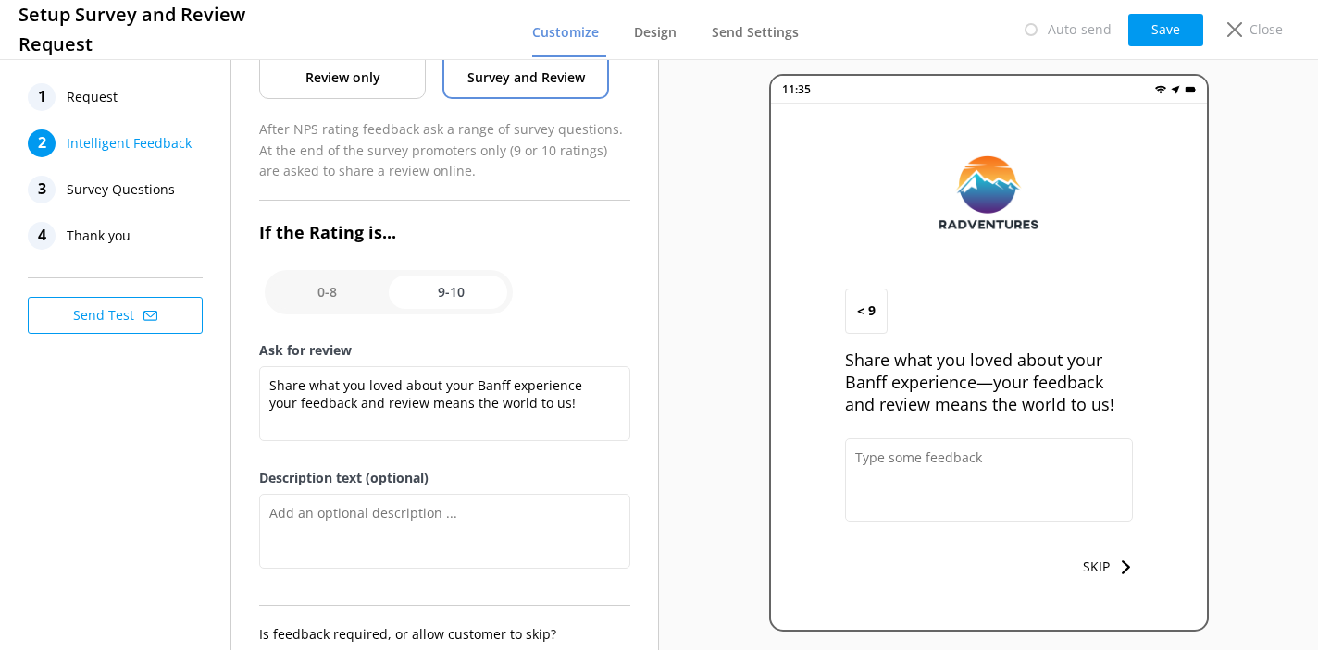
click at [335, 294] on input "checkbox" at bounding box center [389, 292] width 248 height 44
checkbox input "false"
type textarea "Let us know how we did, we value your feedback."
type textarea "We read every survey to improve our Banff adventures."
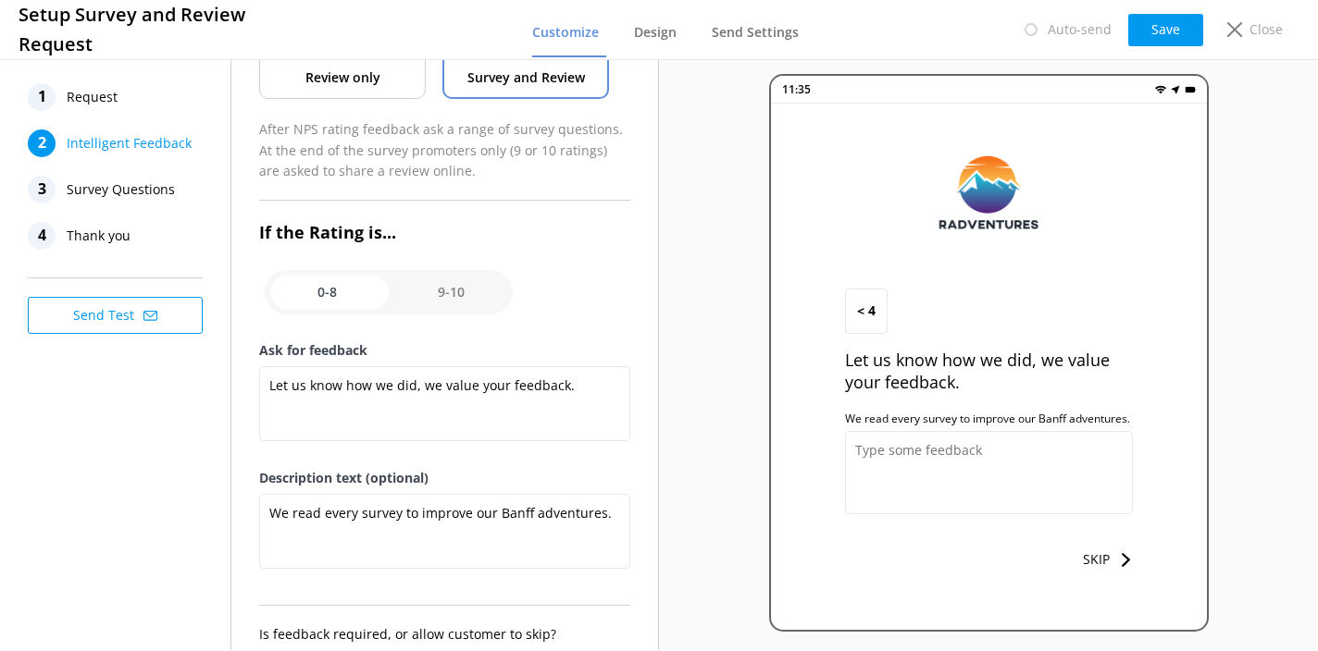
click at [466, 289] on input "checkbox" at bounding box center [389, 292] width 248 height 44
checkbox input "true"
type textarea "Share what you loved about your Banff experience—your feedback and review means…"
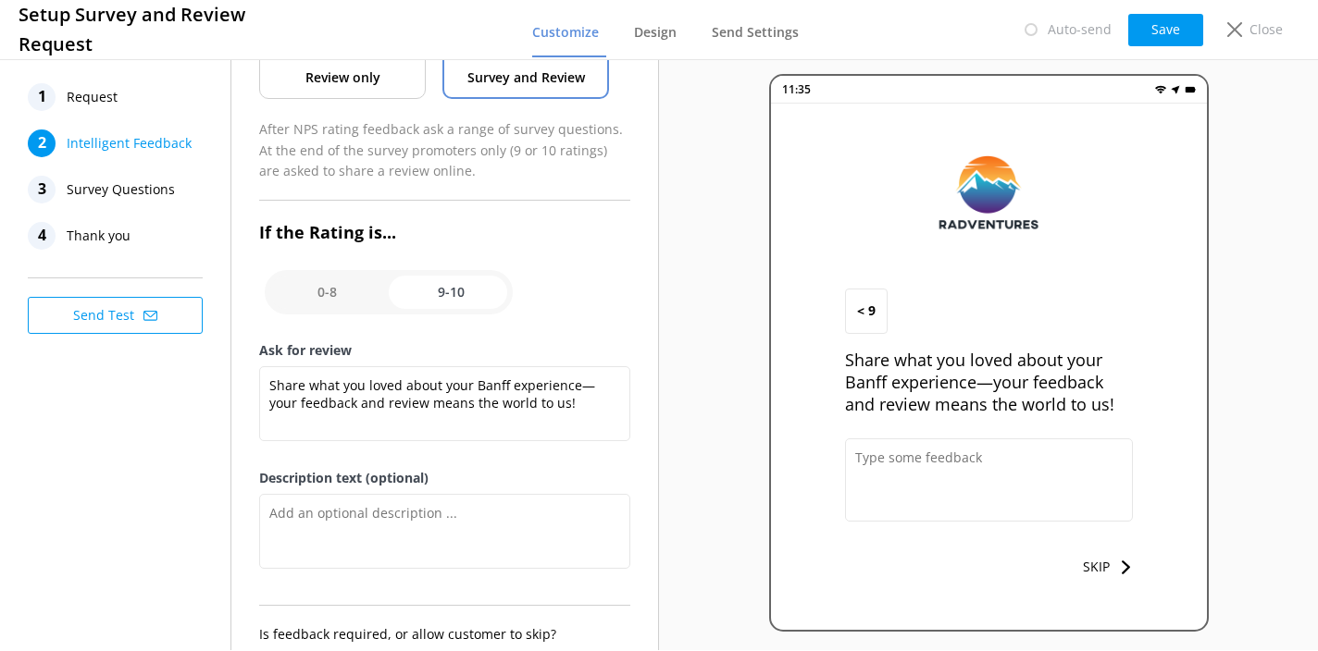
click at [353, 295] on input "checkbox" at bounding box center [389, 292] width 248 height 44
checkbox input "false"
type textarea "Let us know how we did, we value your feedback."
type textarea "We read every survey to improve our Banff adventures."
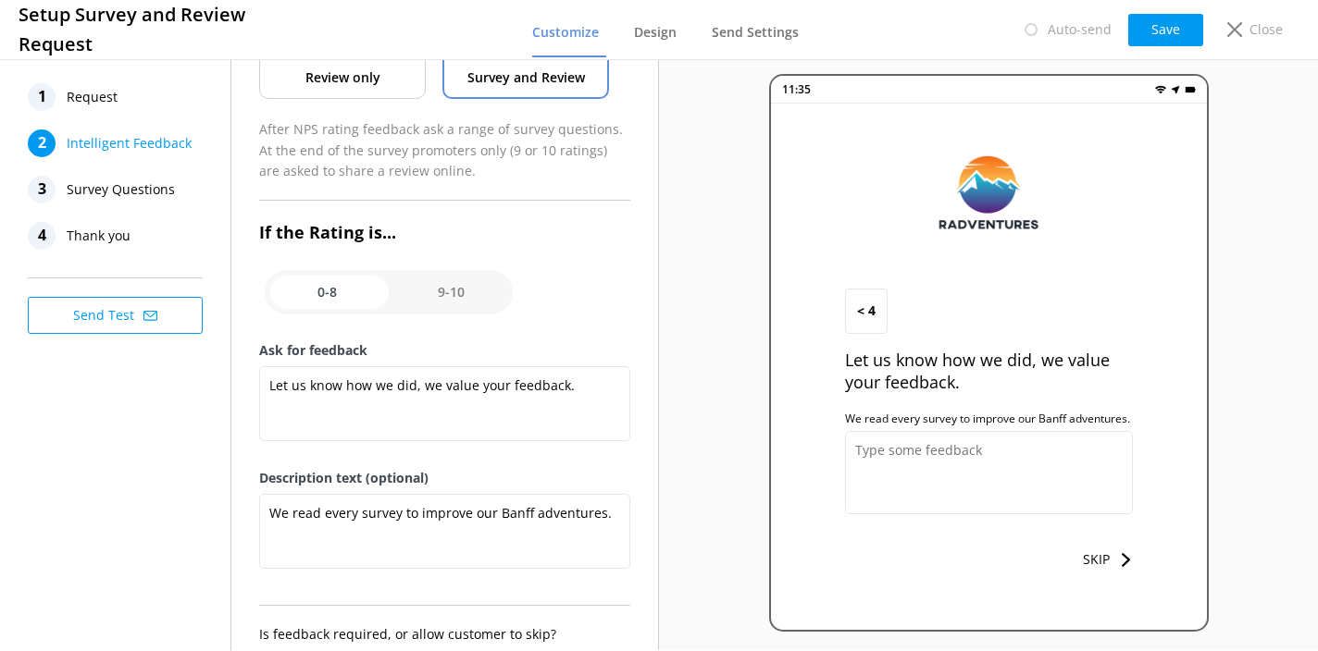
click at [464, 303] on input "checkbox" at bounding box center [389, 292] width 248 height 44
checkbox input "true"
type textarea "Share what you loved about your Banff experience—your feedback and review means…"
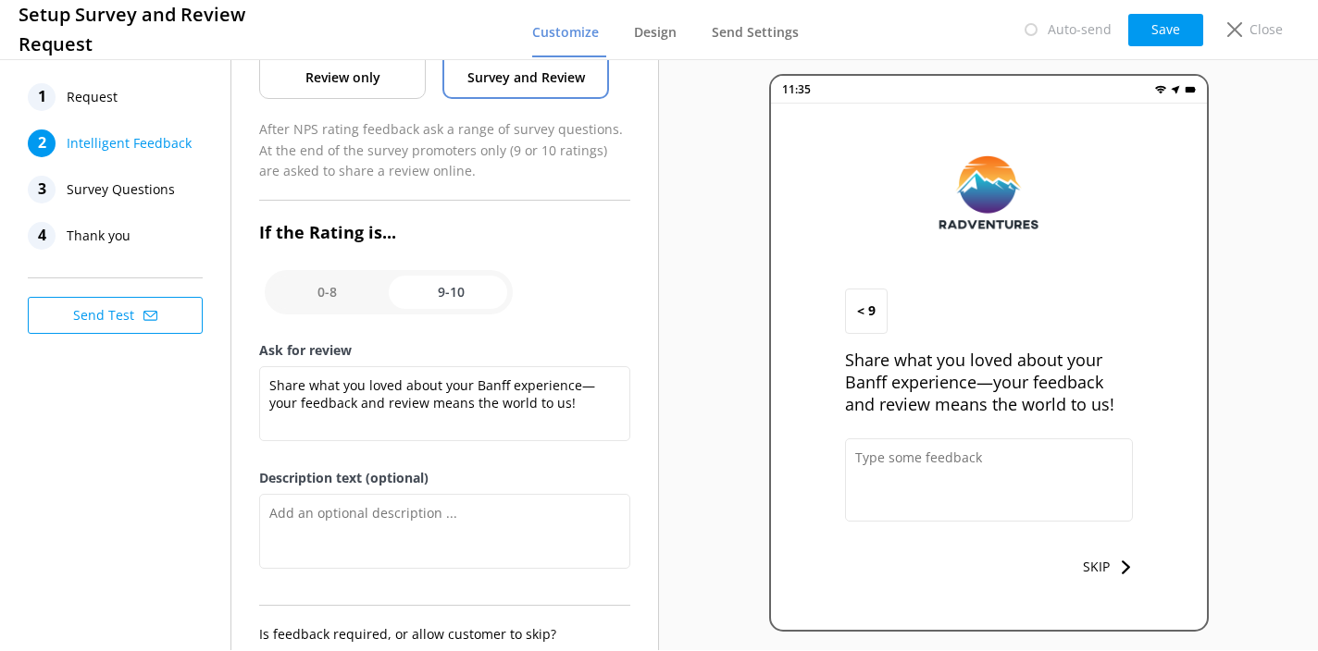
click at [337, 291] on input "checkbox" at bounding box center [389, 292] width 248 height 44
checkbox input "false"
type textarea "Let us know how we did, we value your feedback."
type textarea "We read every survey to improve our Banff adventures."
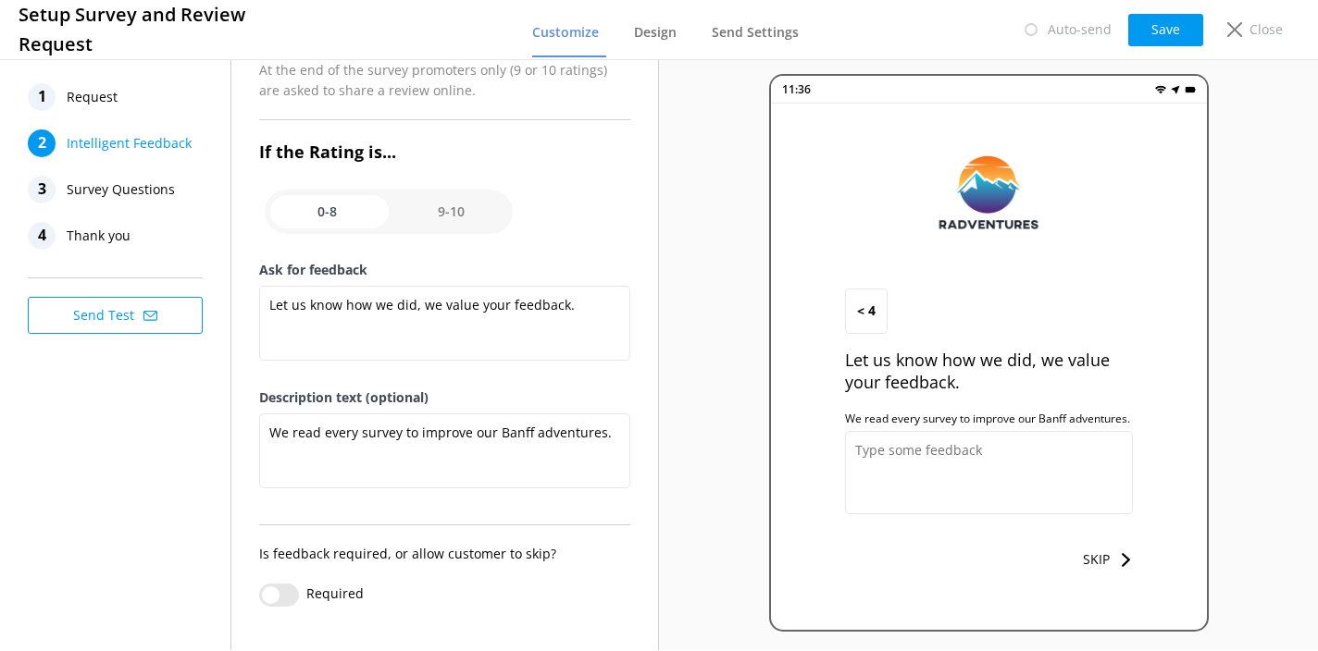
scroll to position [245, 0]
click at [283, 592] on input "Required" at bounding box center [279, 595] width 40 height 23
checkbox input "false"
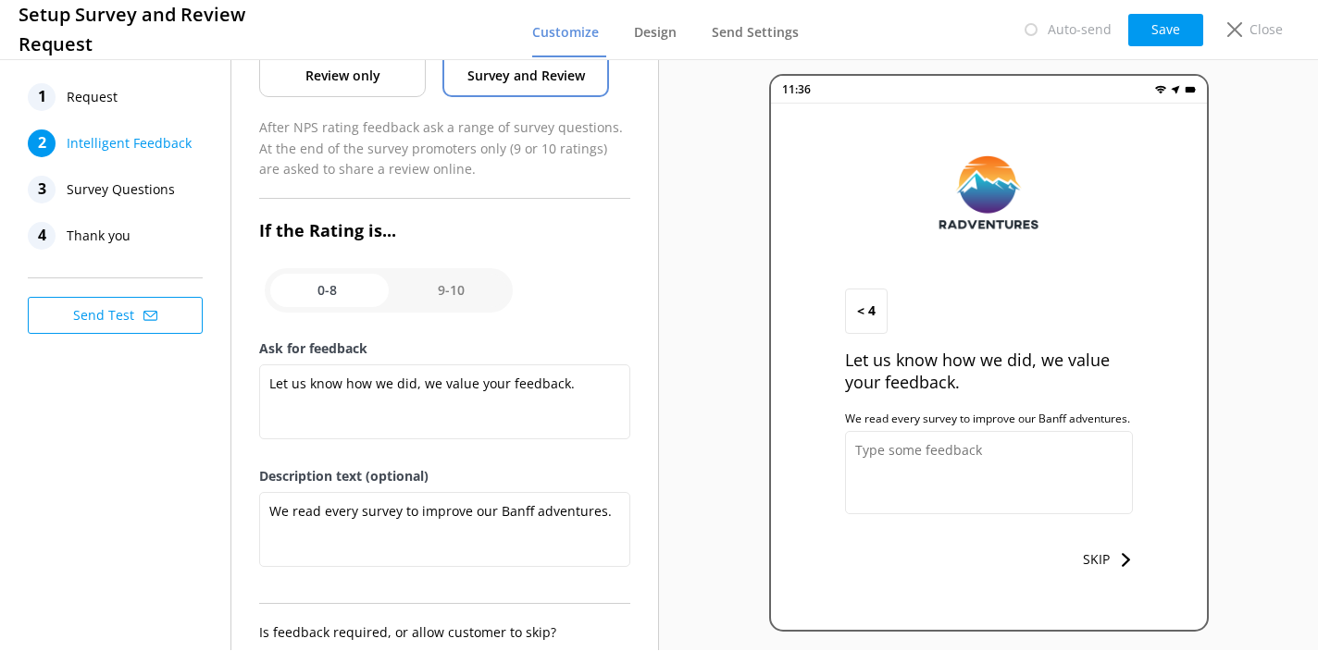
scroll to position [144, 0]
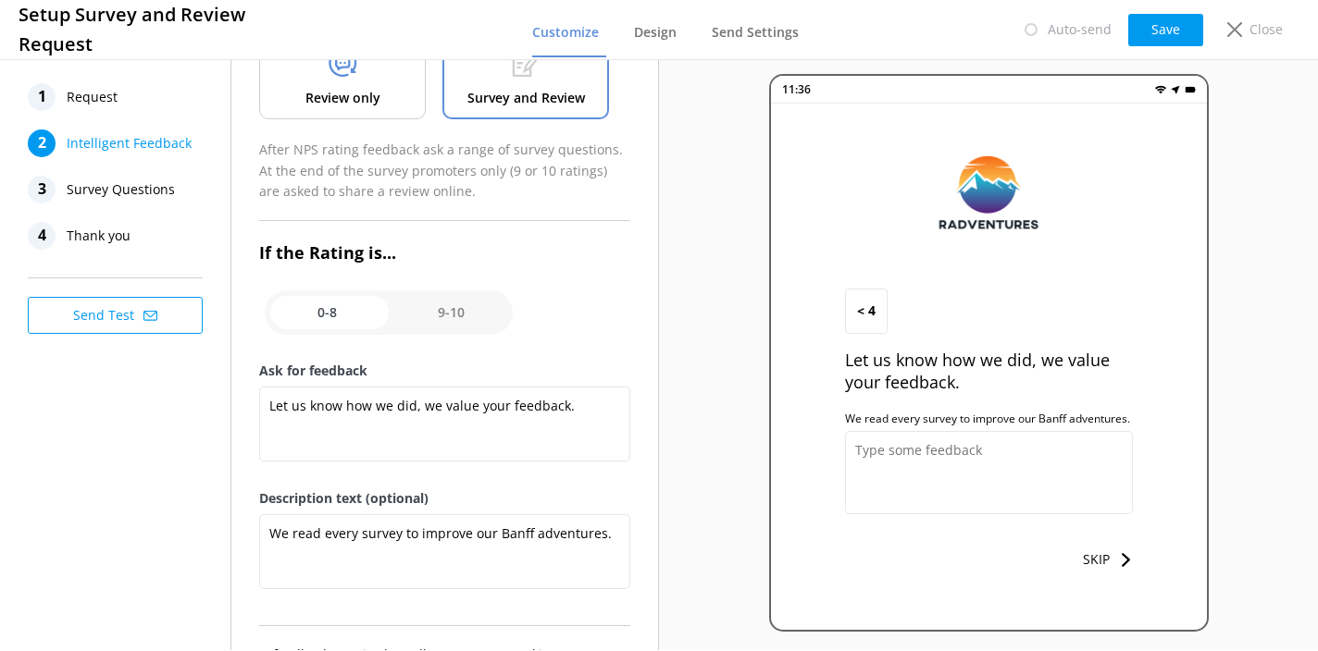
click at [159, 186] on span "Survey Questions" at bounding box center [121, 190] width 108 height 28
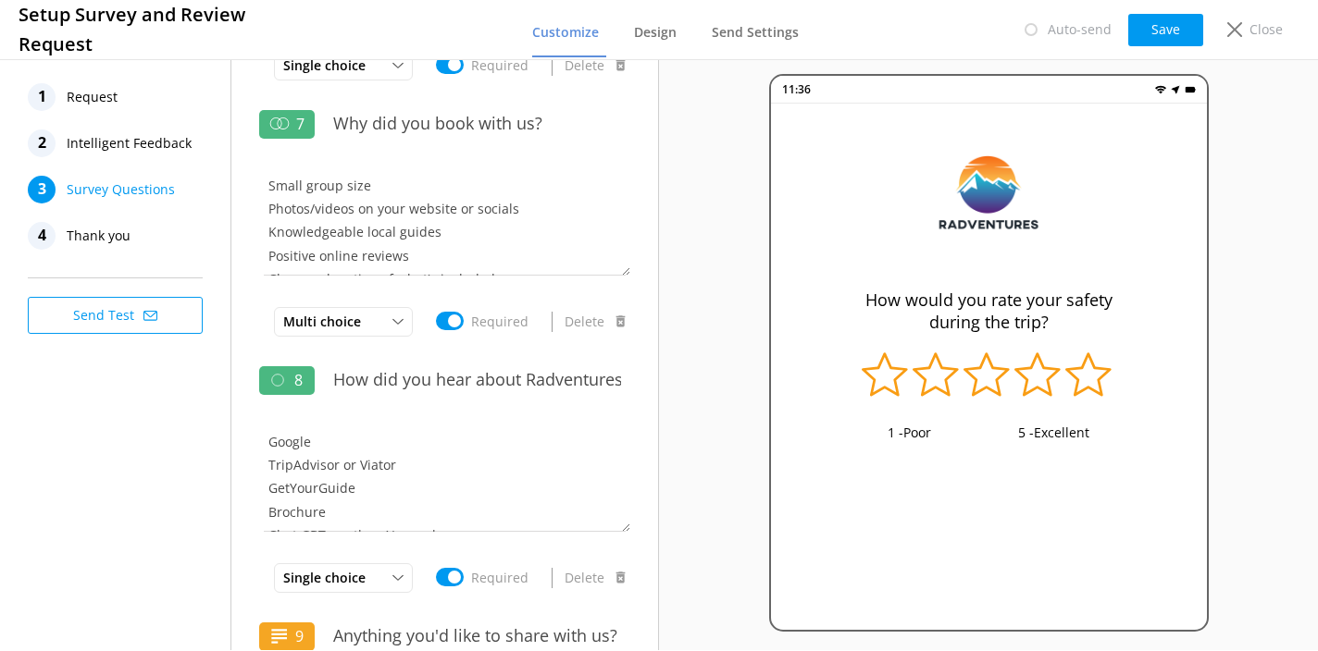
scroll to position [1411, 0]
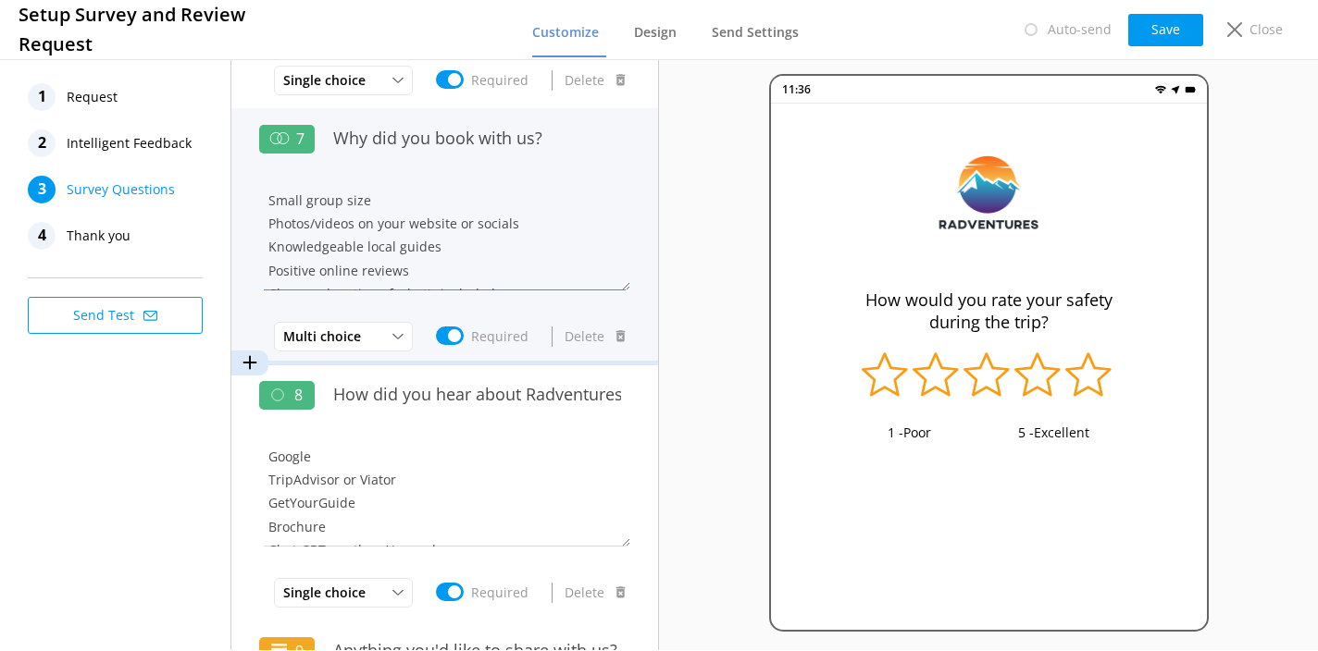
click at [448, 241] on textarea "Small group size Photos/videos on your website or socials Knowledgeable local g…" at bounding box center [444, 235] width 371 height 111
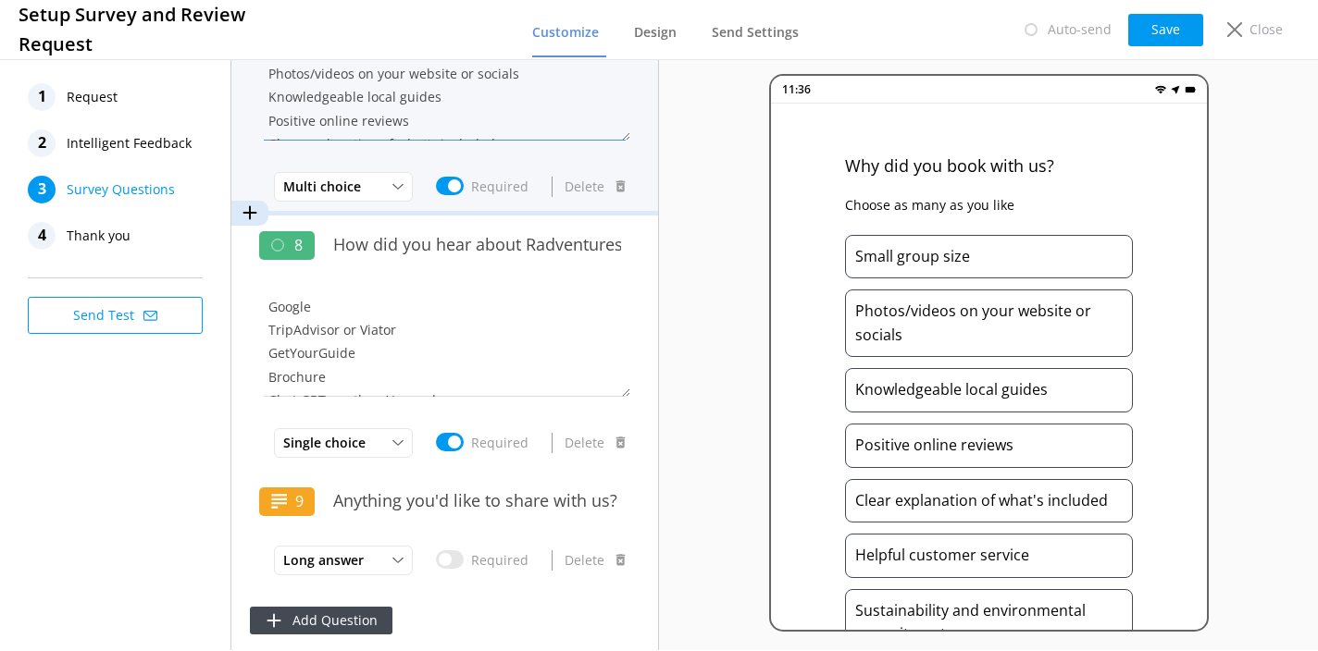
scroll to position [1564, 0]
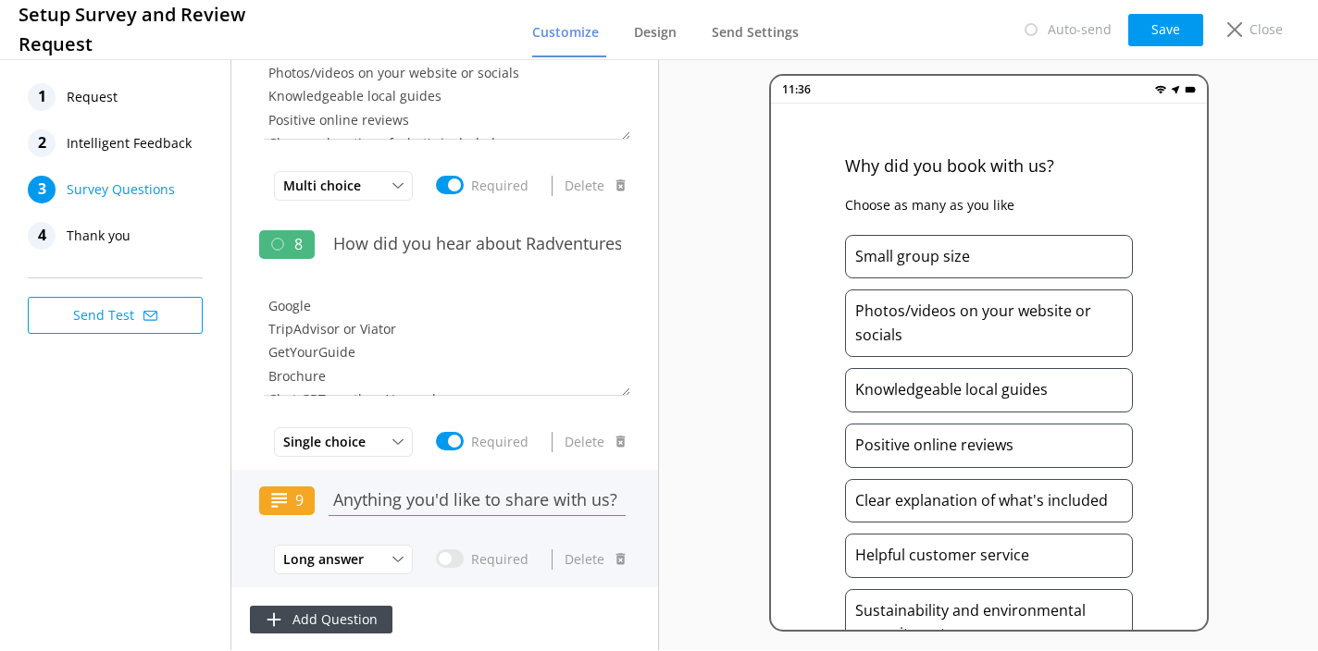
click at [510, 503] on input "Anything you'd like to share with us? Highlights of your experience, areas for …" at bounding box center [477, 500] width 306 height 42
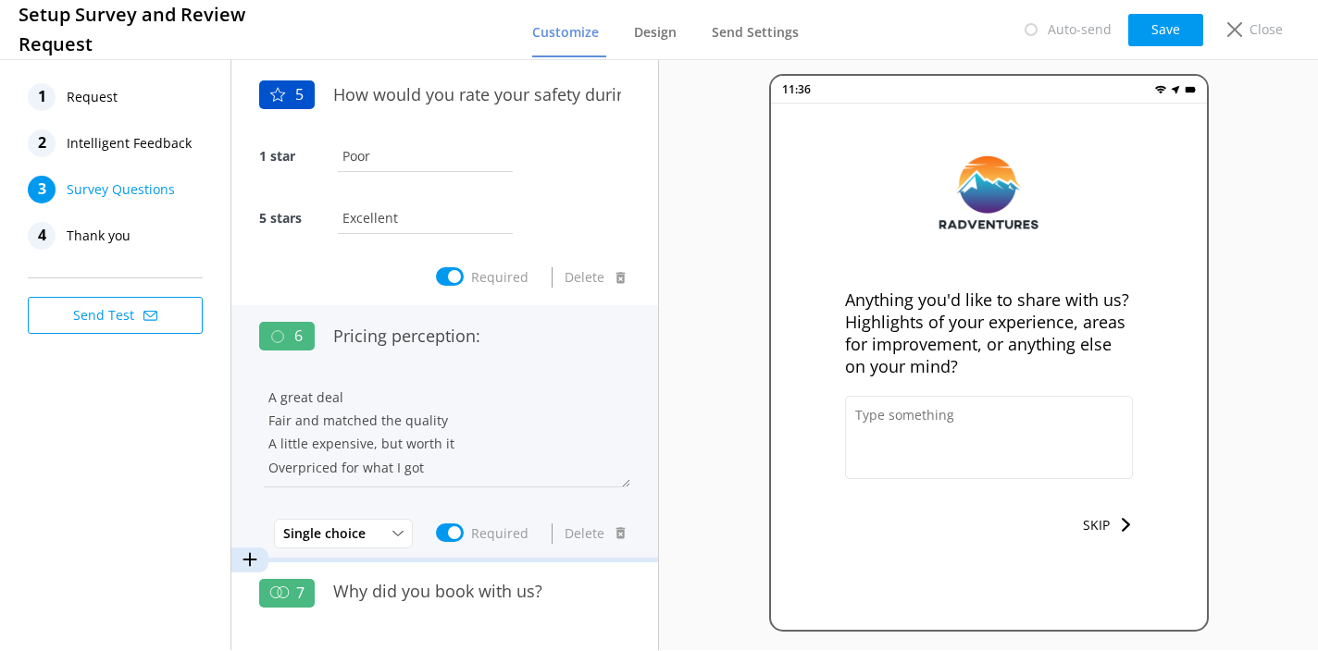
scroll to position [994, 0]
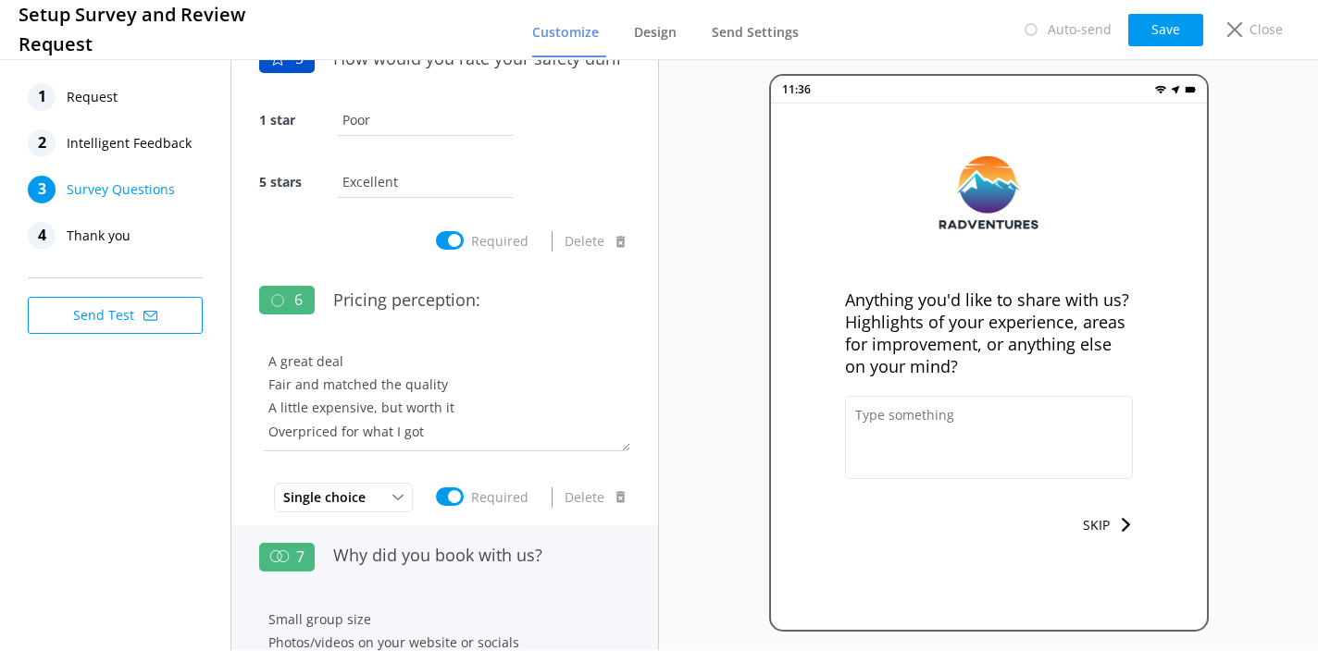
click at [451, 578] on div "Why did you book with us?" at bounding box center [477, 567] width 306 height 64
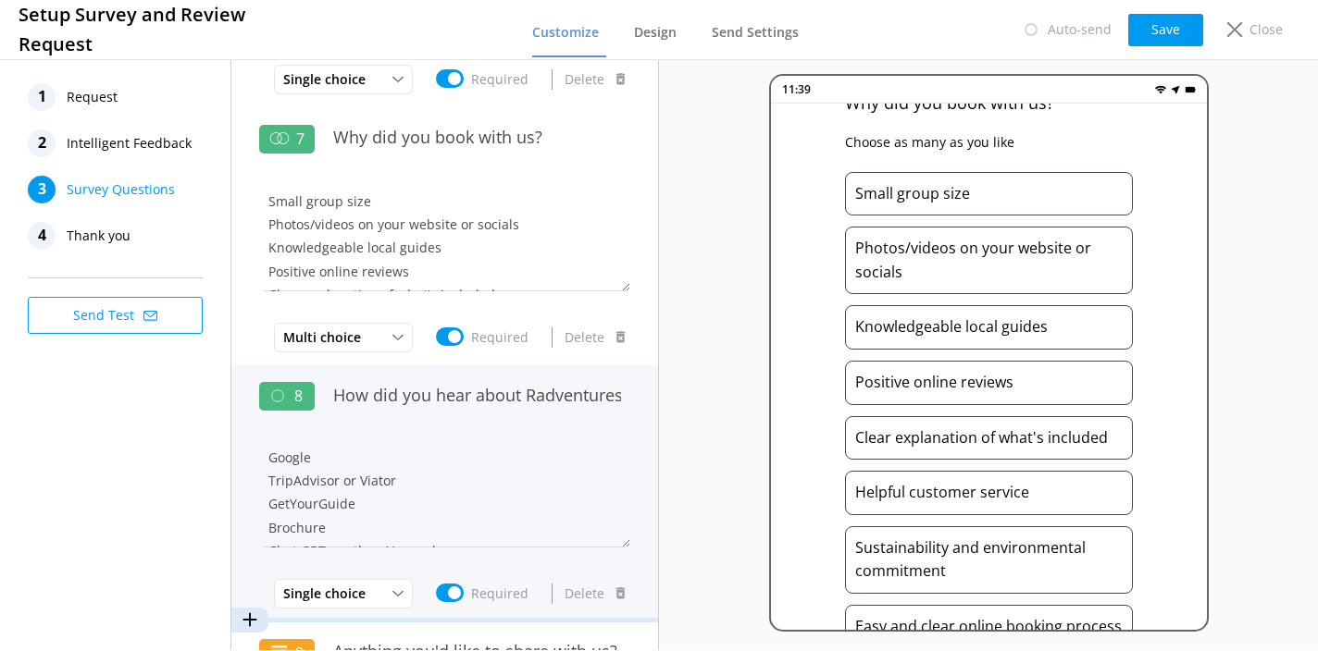
scroll to position [1415, 0]
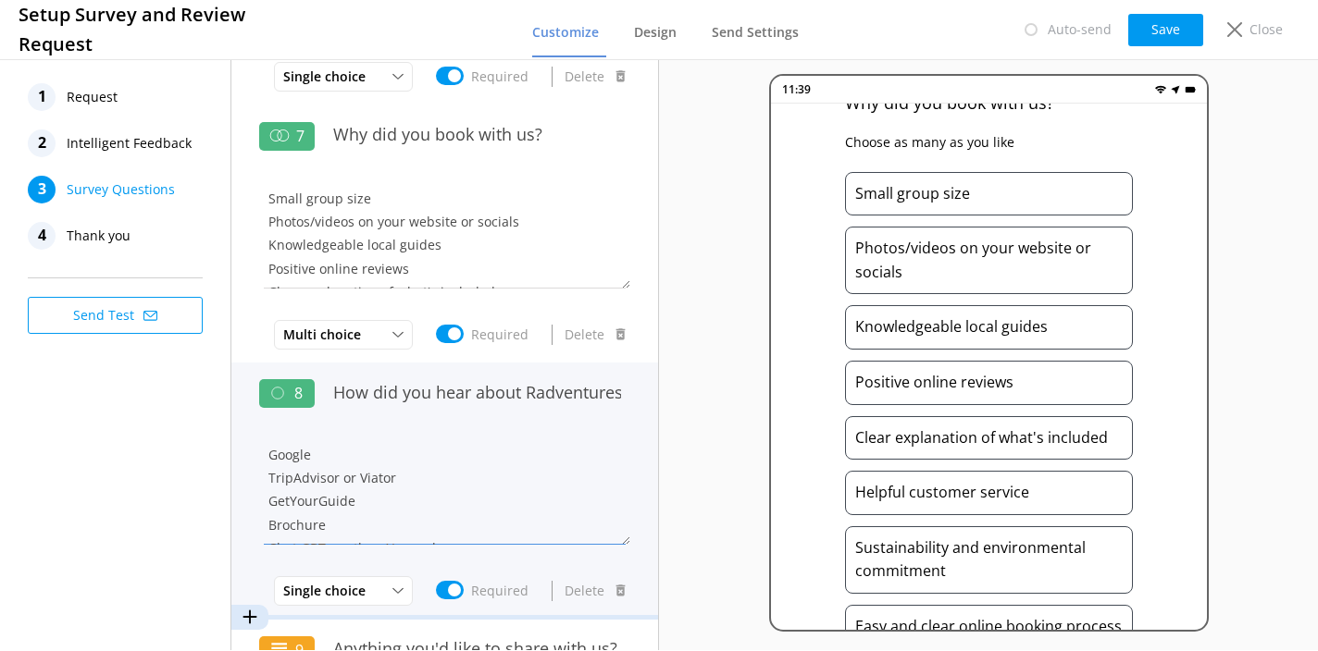
click at [463, 472] on textarea "Google TripAdvisor or Viator GetYourGuide Brochure Chat GBT or other AI search …" at bounding box center [444, 489] width 371 height 111
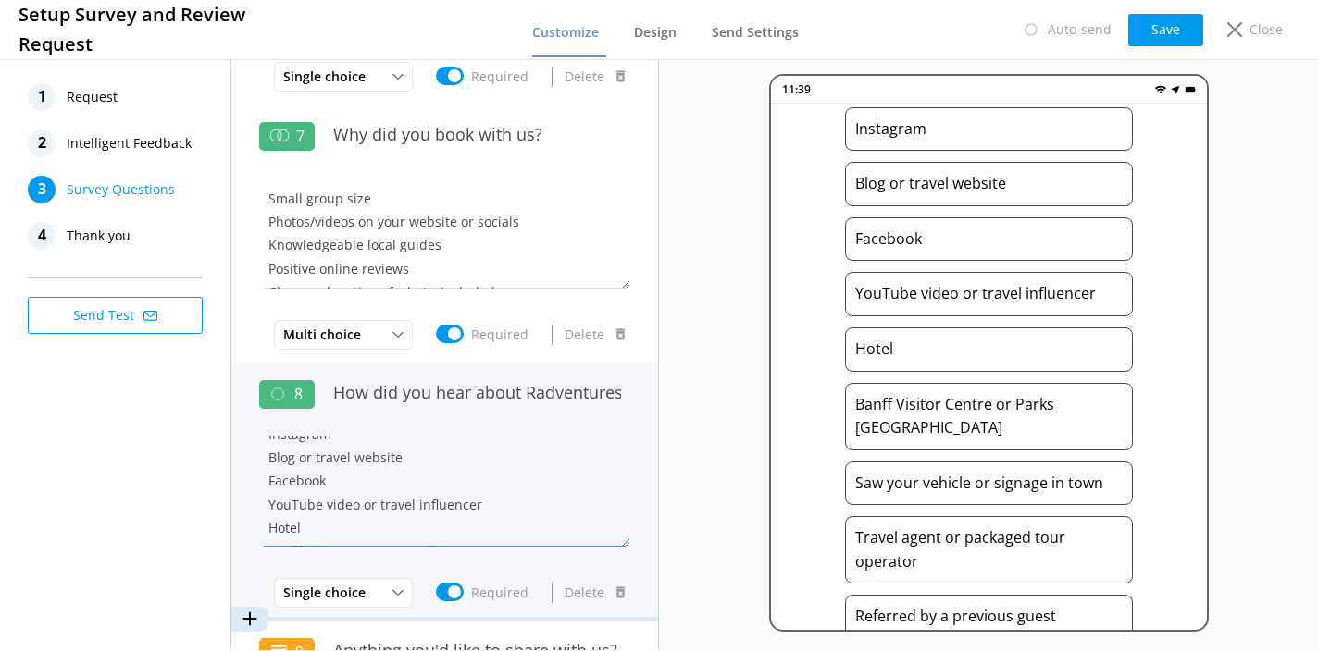
scroll to position [209, 0]
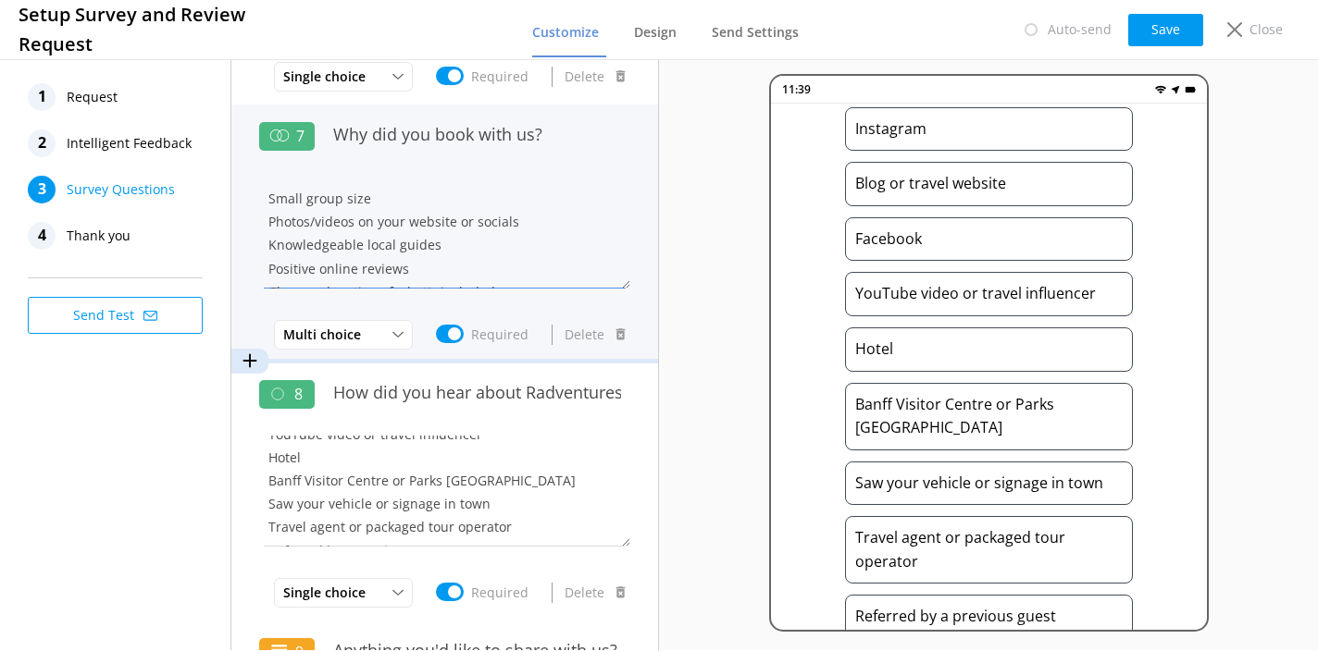
click at [483, 239] on textarea "Small group size Photos/videos on your website or socials Knowledgeable local g…" at bounding box center [444, 233] width 371 height 111
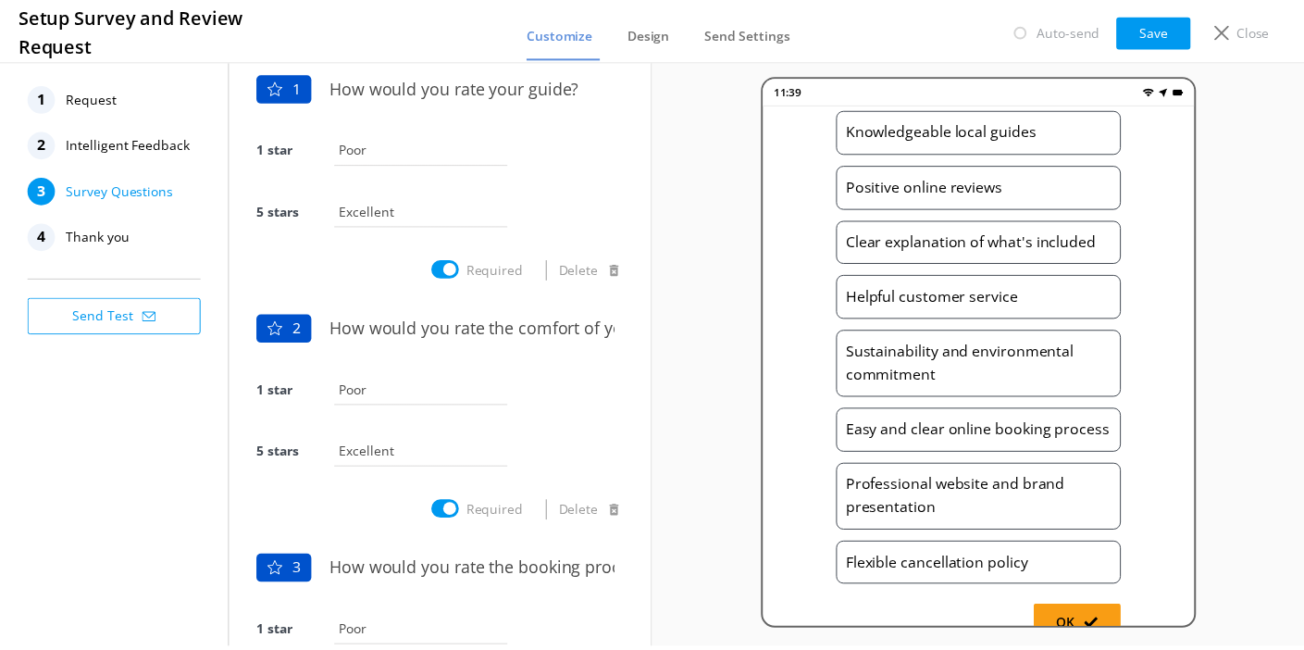
scroll to position [0, 0]
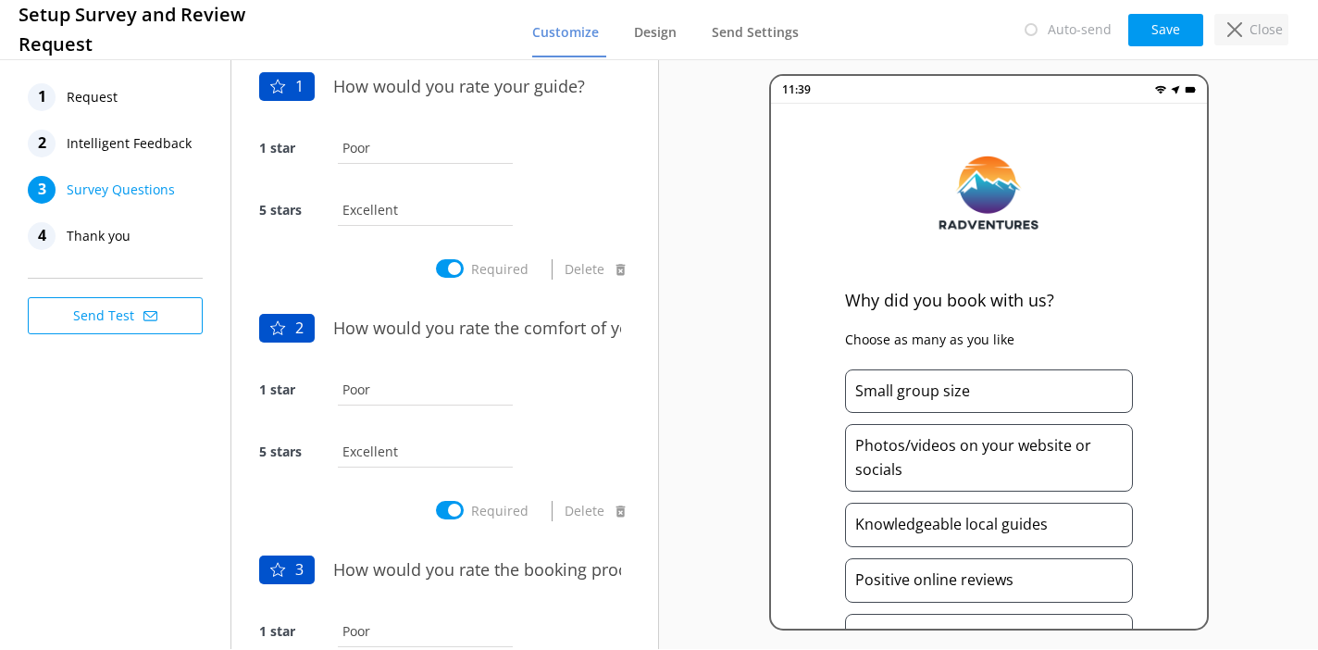
click at [1245, 29] on div "Close" at bounding box center [1251, 29] width 74 height 31
